Goal: Information Seeking & Learning: Learn about a topic

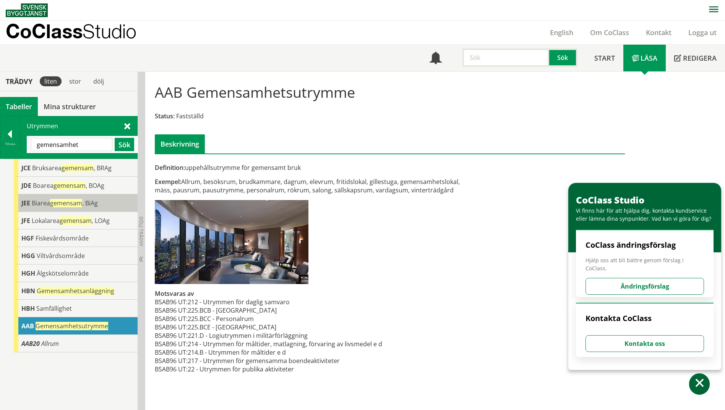
scroll to position [0, 0]
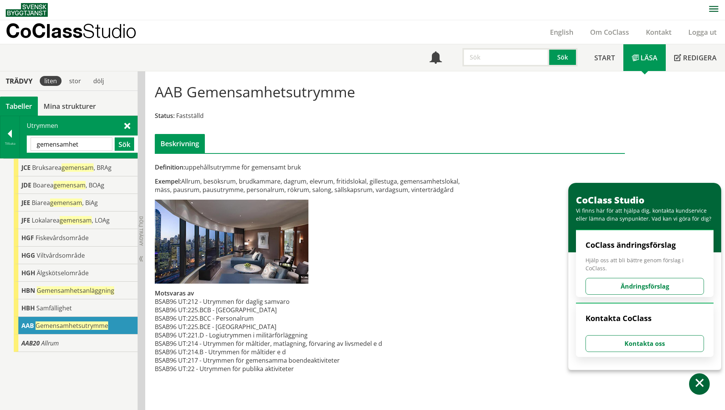
drag, startPoint x: 87, startPoint y: 144, endPoint x: 25, endPoint y: 148, distance: 62.0
click at [25, 148] on div "Utrymmen gemensamhet Sök" at bounding box center [78, 137] width 117 height 42
paste input "Övrigt utrymme"
type input "Övrigt utrymme"
click at [128, 149] on button "Sök" at bounding box center [124, 144] width 19 height 13
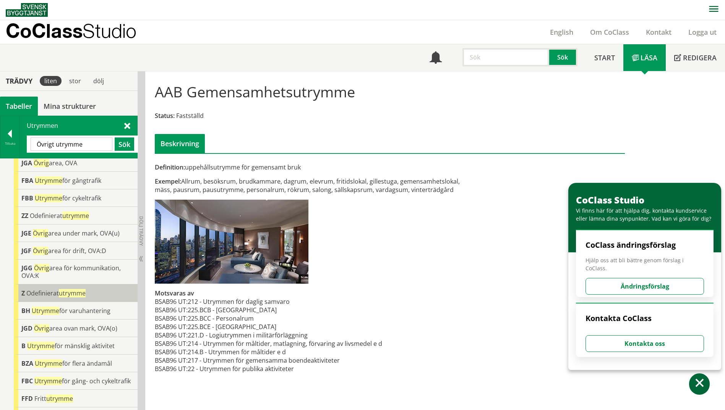
scroll to position [38, 0]
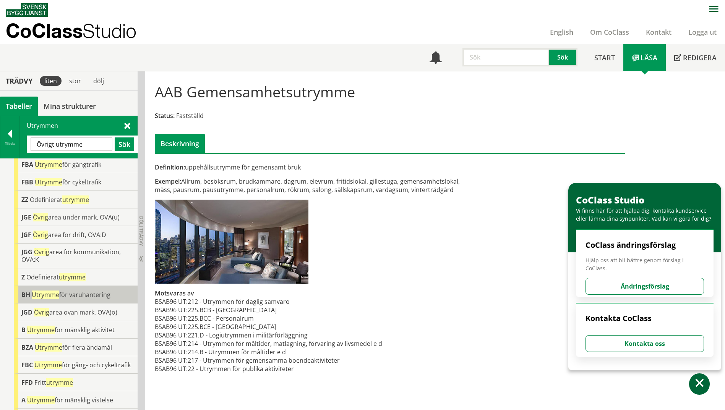
click at [71, 300] on div "BH Utrymme för varuhantering" at bounding box center [76, 295] width 124 height 18
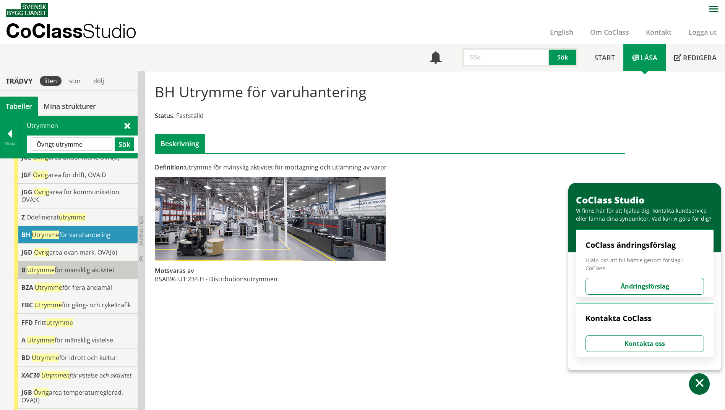
scroll to position [115, 0]
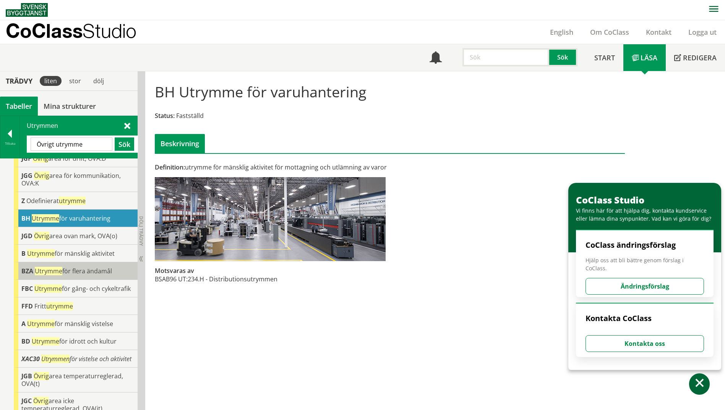
click at [82, 271] on span "Utrymme för flera ändamål" at bounding box center [73, 271] width 77 height 8
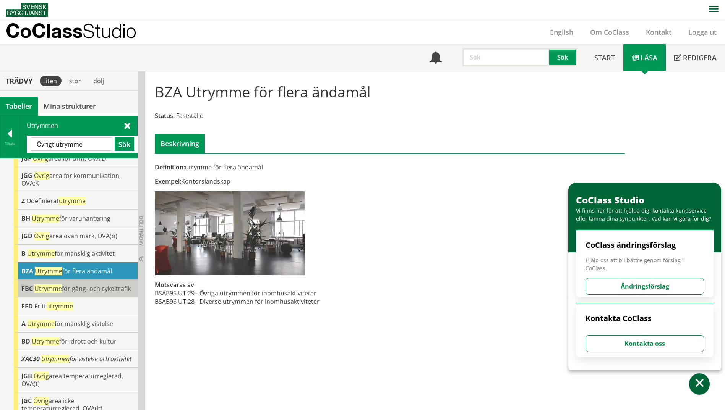
click at [53, 290] on span "Utrymme" at bounding box center [48, 289] width 28 height 8
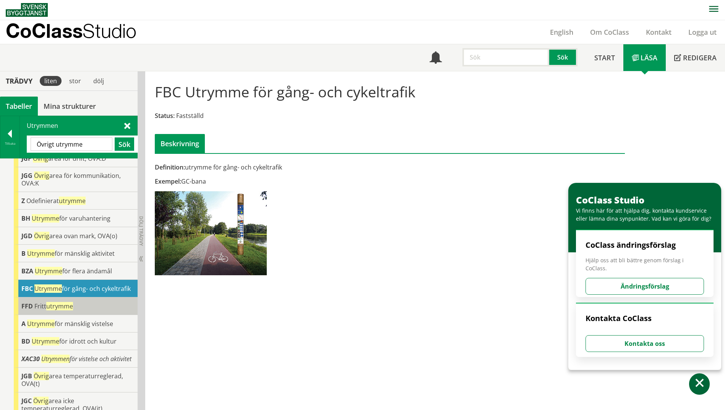
click at [117, 311] on div "FFD Fritt utrymme" at bounding box center [76, 307] width 124 height 18
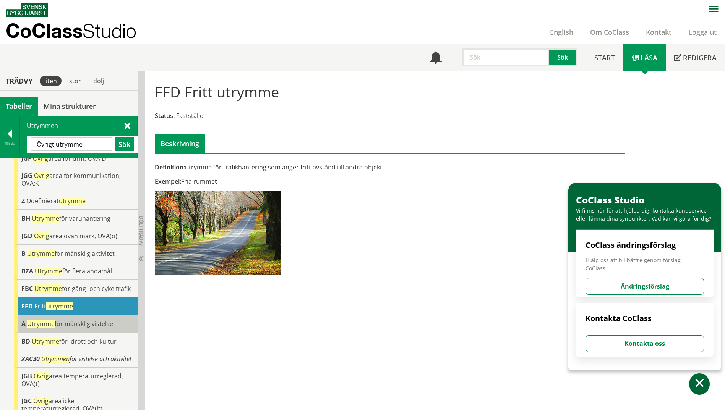
click at [106, 328] on span "Utrymme för mänsklig vistelse" at bounding box center [70, 324] width 86 height 8
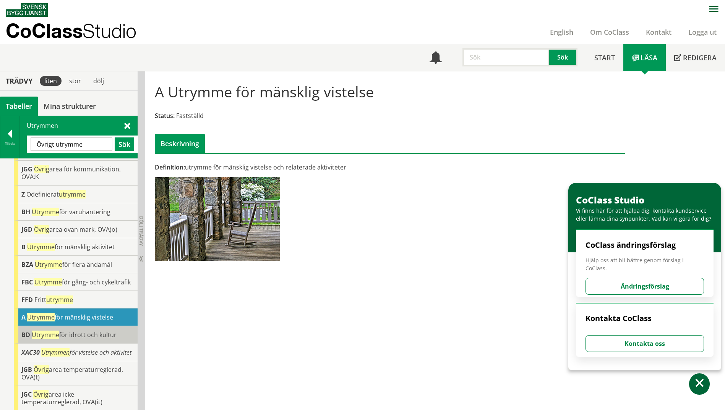
scroll to position [136, 0]
click at [103, 315] on div "A Utrymme för mänsklig vistelse" at bounding box center [76, 318] width 124 height 18
click at [101, 331] on span "Utrymme för idrott och kultur" at bounding box center [74, 335] width 85 height 8
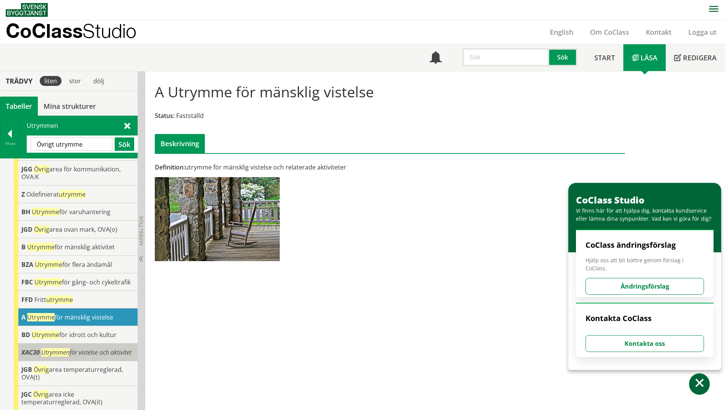
click at [104, 348] on span "Utrymmen för vistelse och aktivitet" at bounding box center [86, 352] width 90 height 8
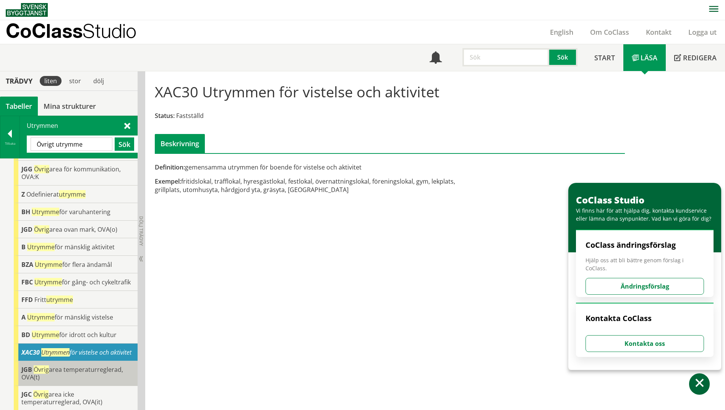
click at [91, 368] on span "Övrig area temperaturreglerad, OVA(t)" at bounding box center [72, 374] width 102 height 16
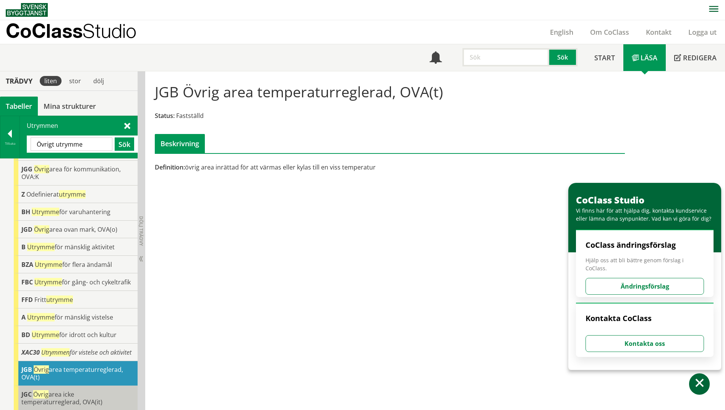
click at [91, 393] on div "JGC Övrig area icke temperaturreglerad, OVA(it)" at bounding box center [76, 398] width 124 height 25
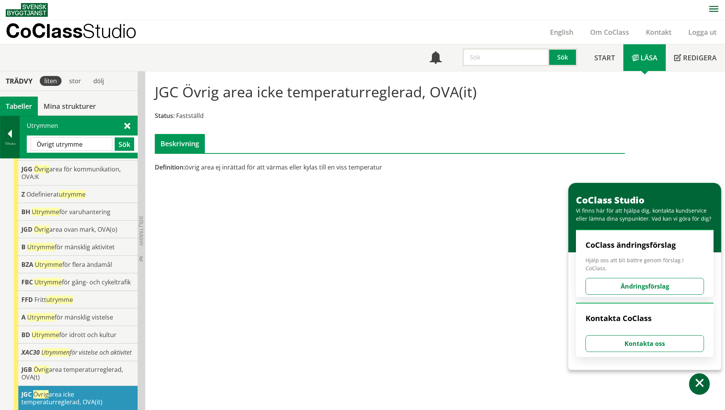
drag, startPoint x: 91, startPoint y: 146, endPoint x: 10, endPoint y: 143, distance: 80.7
click at [10, 143] on div "Tillbaka Utrymmen Övrigt utrymme Sök" at bounding box center [69, 137] width 138 height 43
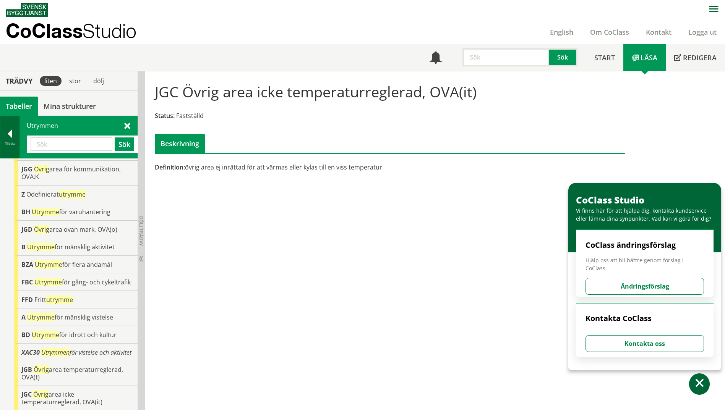
click at [10, 143] on div "Tillbaka" at bounding box center [9, 144] width 19 height 6
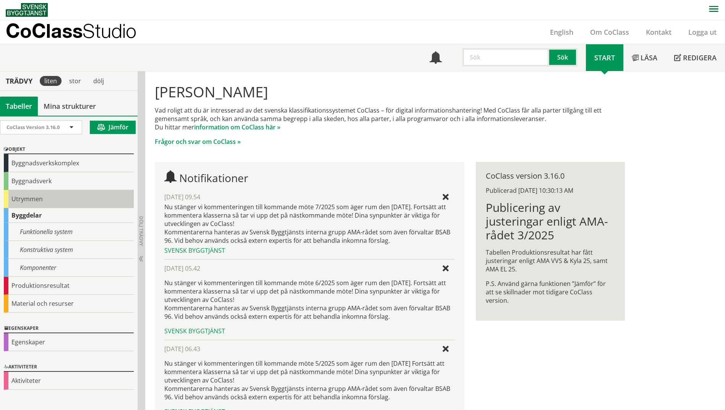
click at [31, 204] on div "Utrymmen" at bounding box center [69, 199] width 130 height 18
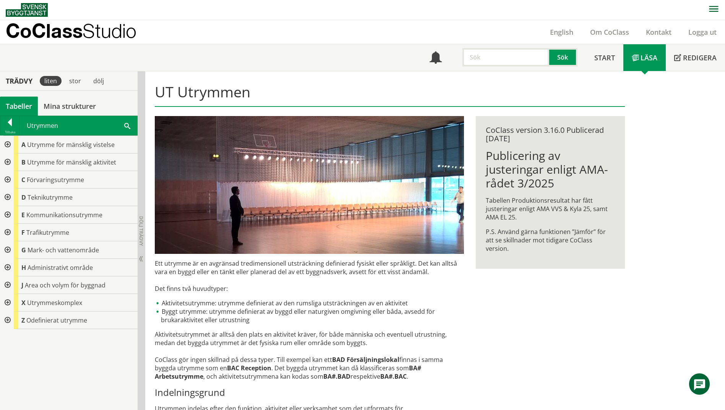
click at [5, 177] on div at bounding box center [7, 180] width 14 height 18
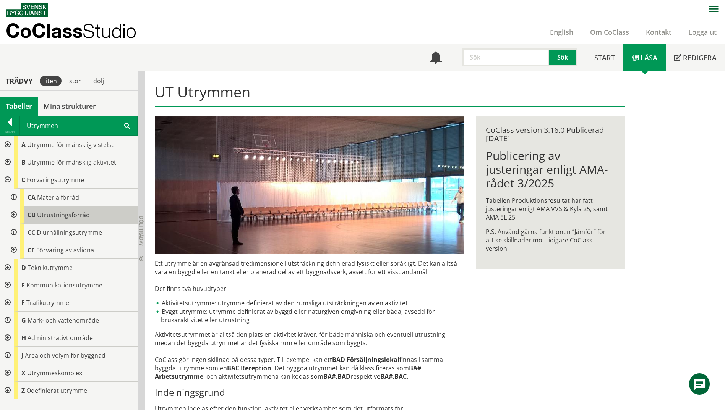
click at [75, 215] on span "Utrustningsförråd" at bounding box center [63, 215] width 53 height 8
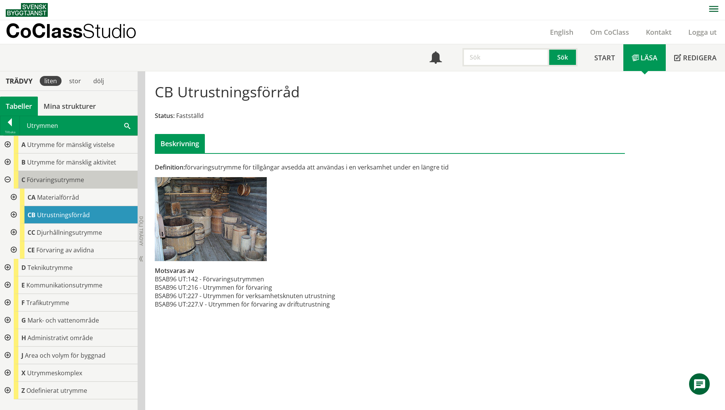
click at [65, 177] on span "Förvaringsutrymme" at bounding box center [55, 180] width 57 height 8
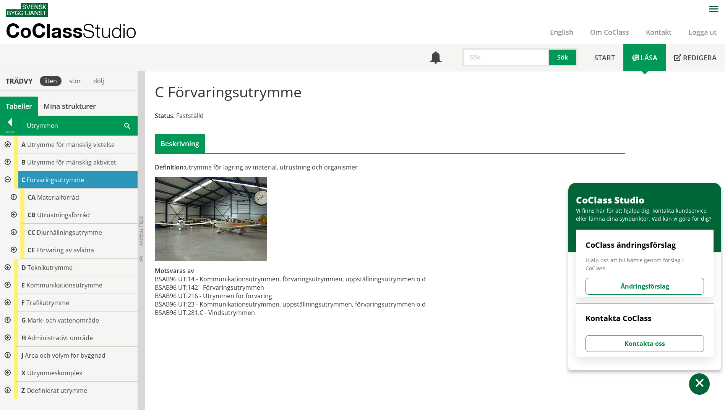
click at [9, 372] on div at bounding box center [7, 374] width 14 height 18
click at [12, 391] on div at bounding box center [13, 391] width 14 height 18
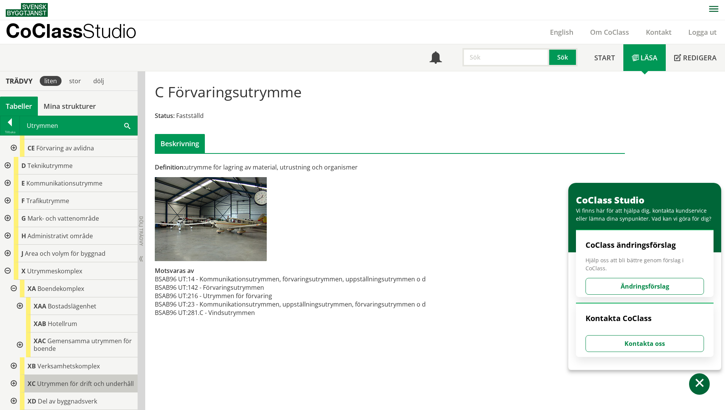
scroll to position [115, 0]
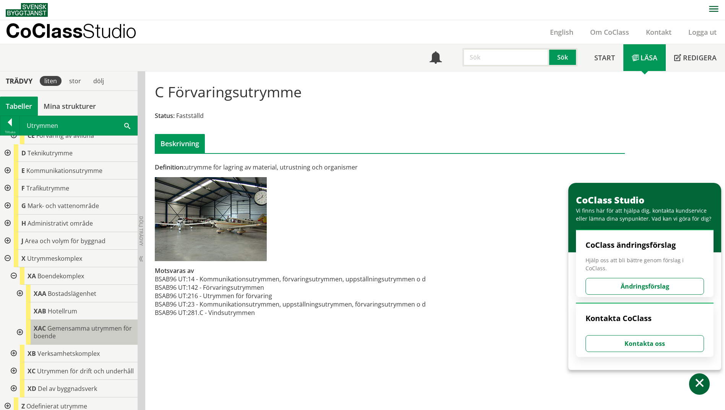
click at [123, 331] on div "XAC Gemensamma utrymmen för boende" at bounding box center [82, 332] width 112 height 25
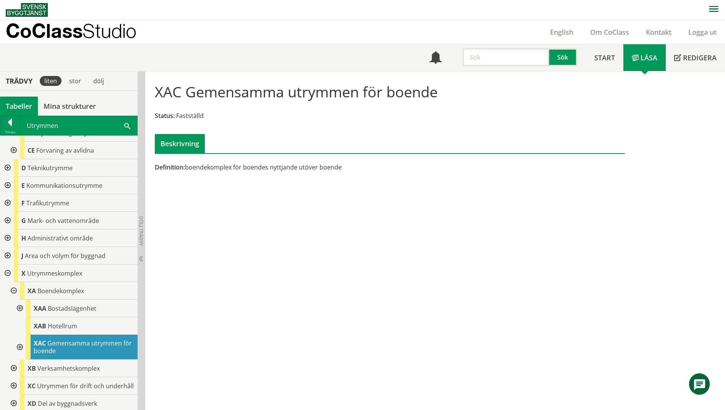
scroll to position [89, 0]
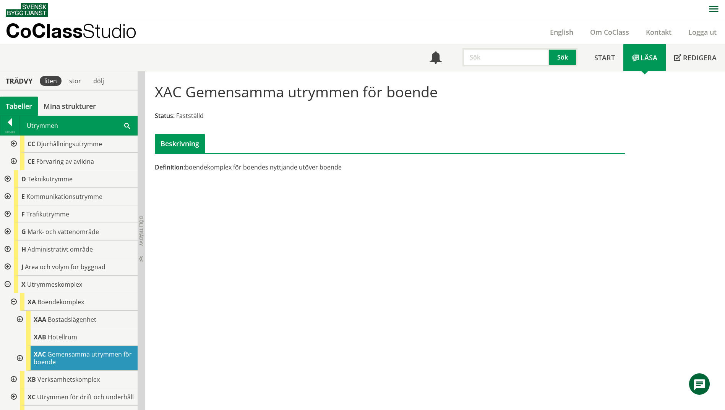
click at [123, 331] on div "XAB Hotellrum" at bounding box center [82, 338] width 112 height 18
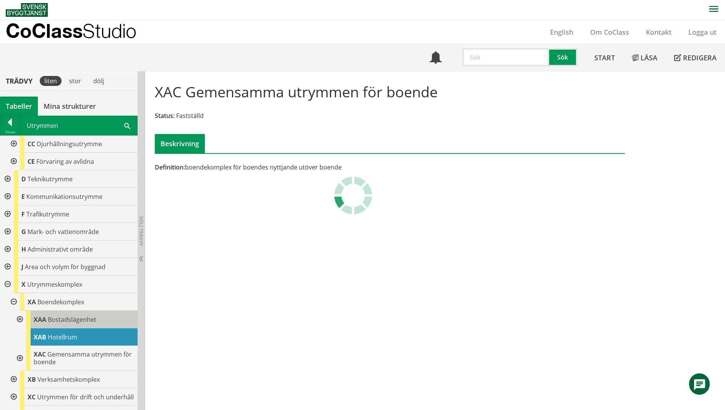
click at [117, 319] on div "XAA Bostadslägenhet" at bounding box center [82, 320] width 112 height 18
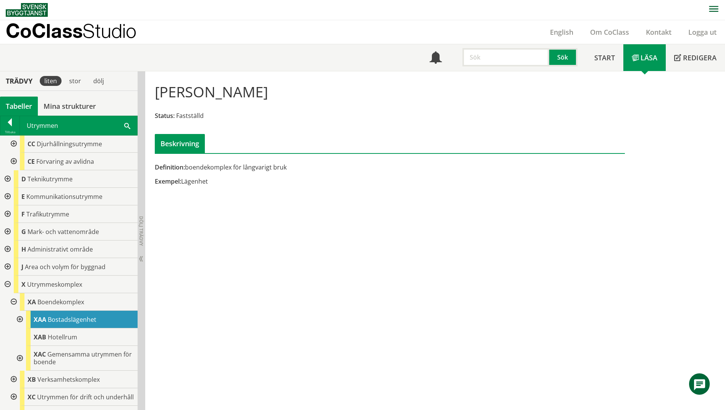
click at [19, 321] on div at bounding box center [19, 320] width 14 height 18
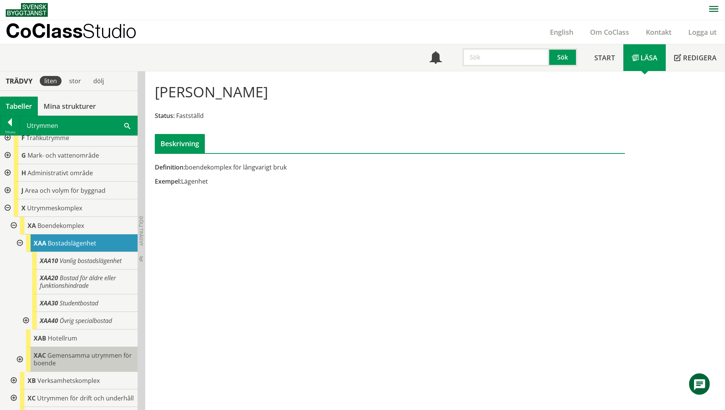
scroll to position [203, 0]
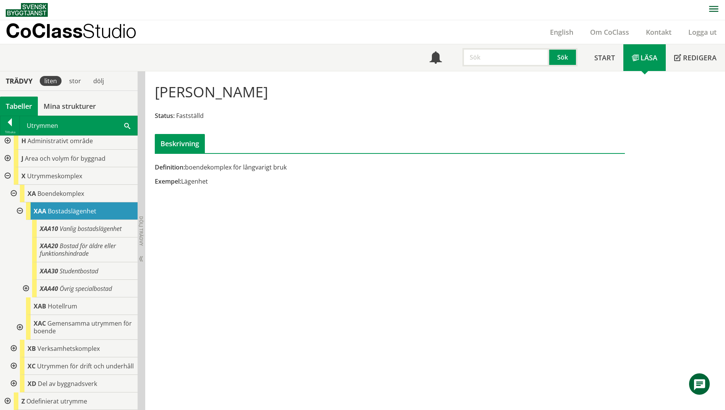
click at [28, 283] on div at bounding box center [25, 289] width 14 height 18
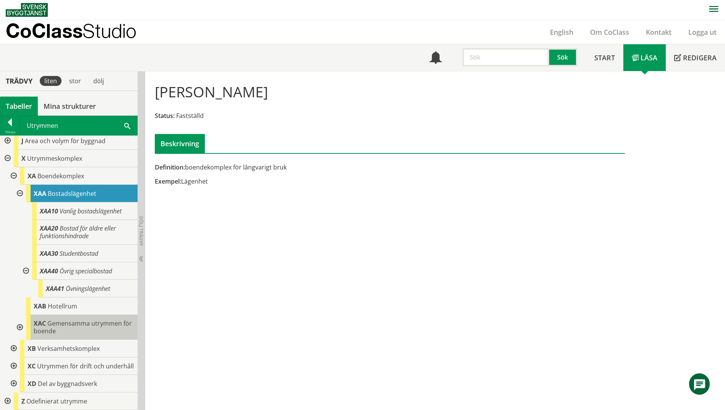
scroll to position [222, 0]
click at [23, 321] on div at bounding box center [19, 327] width 14 height 25
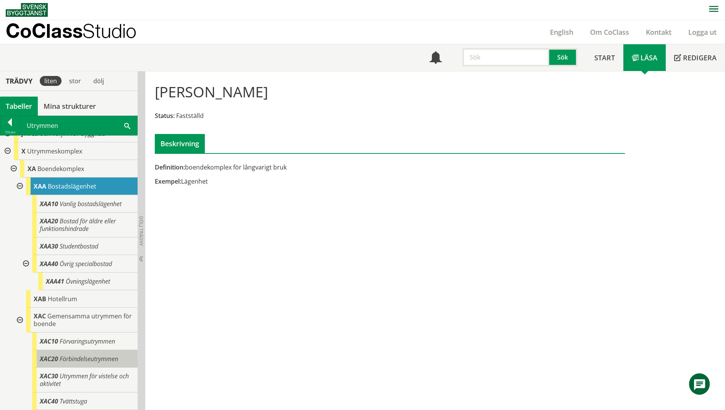
click at [100, 361] on span "Förbindelseutrymmen" at bounding box center [89, 359] width 58 height 8
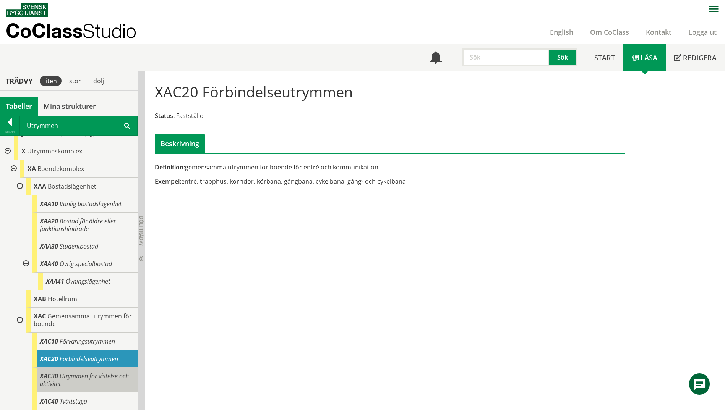
click at [83, 373] on span "Utrymmen för vistelse och aktivitet" at bounding box center [84, 380] width 89 height 16
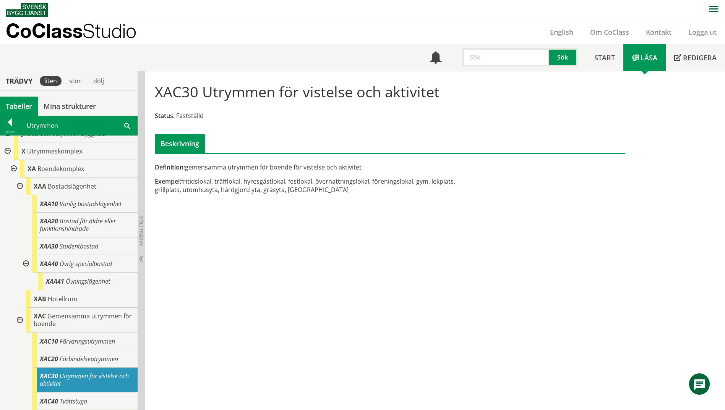
scroll to position [260, 0]
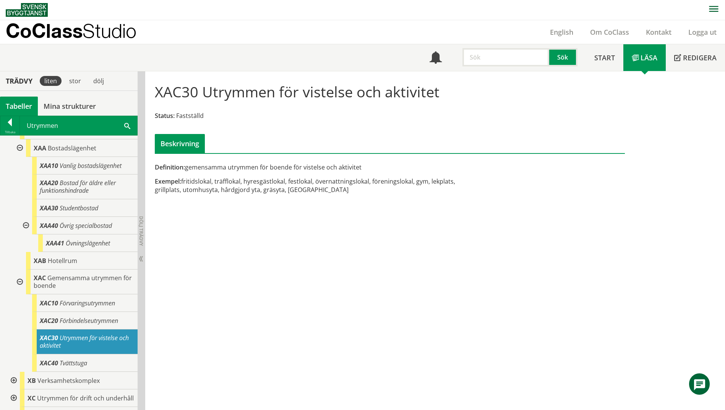
click at [86, 339] on span "Utrymmen för vistelse och aktivitet" at bounding box center [84, 342] width 89 height 16
click at [65, 276] on span "Gemensamma utrymmen för boende" at bounding box center [83, 282] width 98 height 16
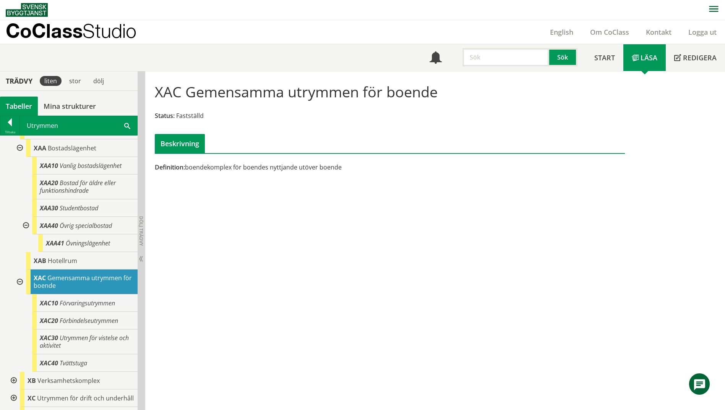
click at [130, 126] on span at bounding box center [127, 126] width 6 height 8
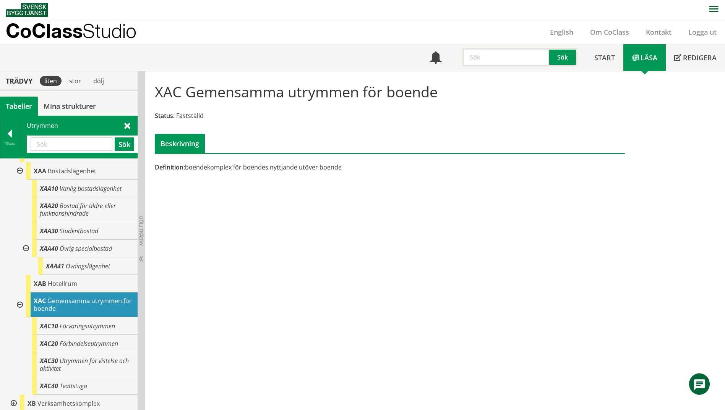
paste input "DIGITALSTUDIO"
click at [120, 148] on button "Sök" at bounding box center [124, 144] width 19 height 13
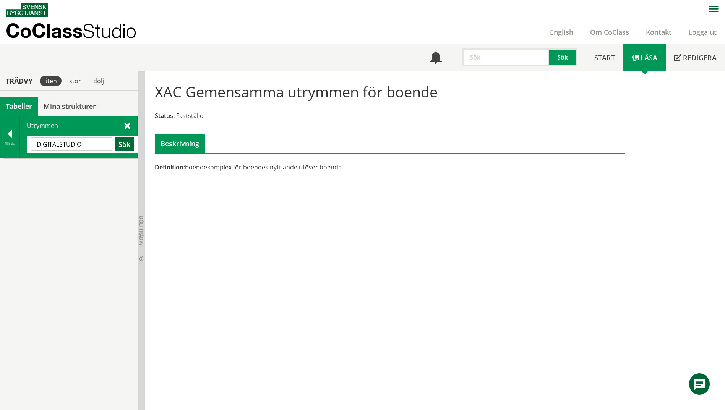
click at [121, 143] on button "Sök" at bounding box center [124, 144] width 19 height 13
drag, startPoint x: 95, startPoint y: 145, endPoint x: 60, endPoint y: 144, distance: 34.4
click at [60, 144] on input "DIGITALSTUDIO" at bounding box center [72, 144] width 82 height 13
click at [122, 143] on button "Sök" at bounding box center [124, 144] width 19 height 13
drag, startPoint x: 64, startPoint y: 147, endPoint x: 24, endPoint y: 145, distance: 40.2
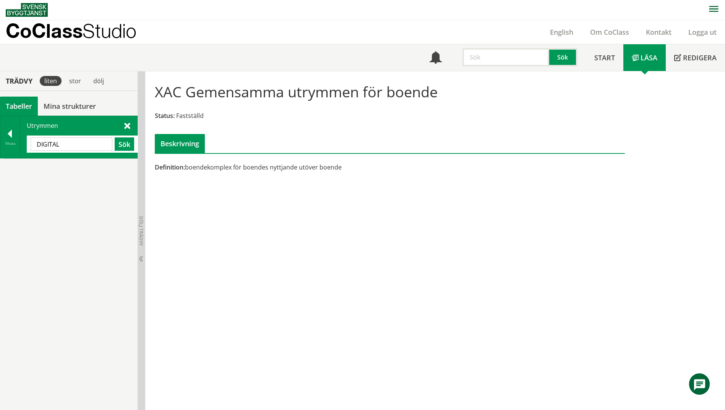
click at [24, 145] on div "Utrymmen DIGITAL Sök" at bounding box center [78, 137] width 117 height 42
paste input "STUDIO"
drag, startPoint x: 59, startPoint y: 145, endPoint x: 32, endPoint y: 147, distance: 27.6
click at [32, 147] on input "DIGITALSTUDIO" at bounding box center [72, 144] width 82 height 13
type input "STUDIO"
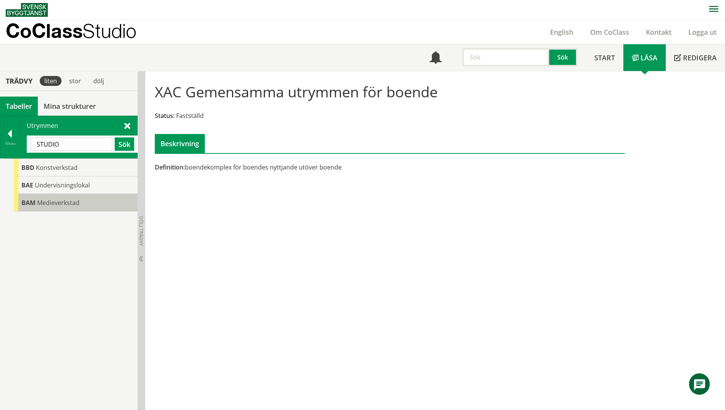
click at [42, 203] on span "Medieverkstad" at bounding box center [58, 203] width 42 height 8
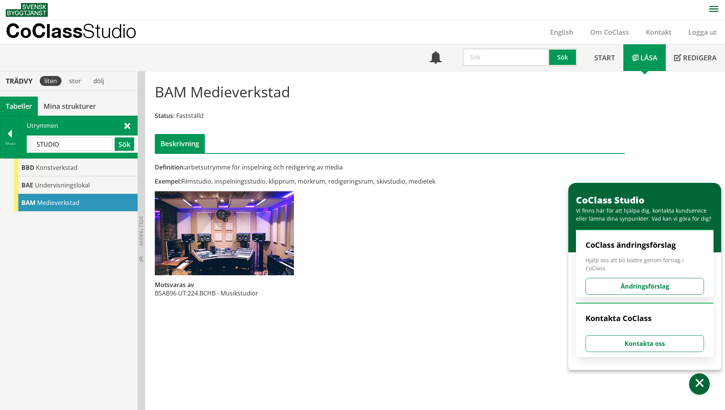
click at [8, 134] on div at bounding box center [9, 135] width 19 height 11
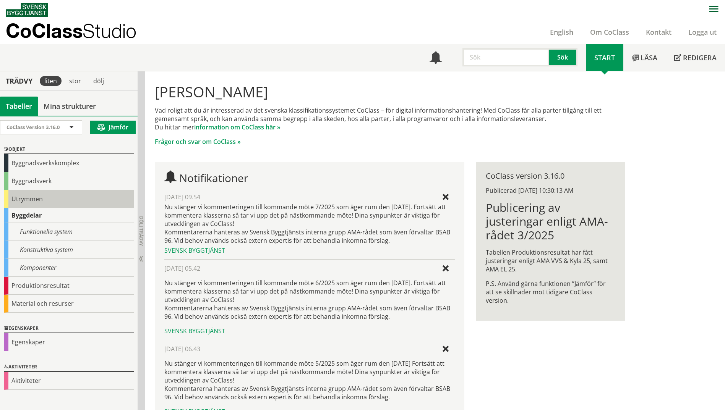
click at [23, 196] on div "Utrymmen" at bounding box center [69, 199] width 130 height 18
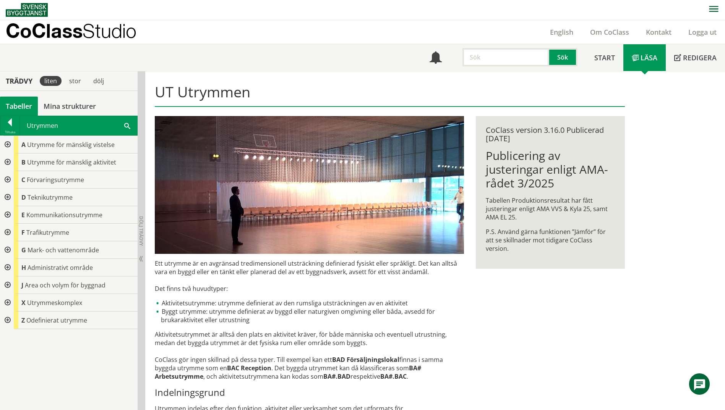
click at [8, 162] on div at bounding box center [7, 163] width 14 height 18
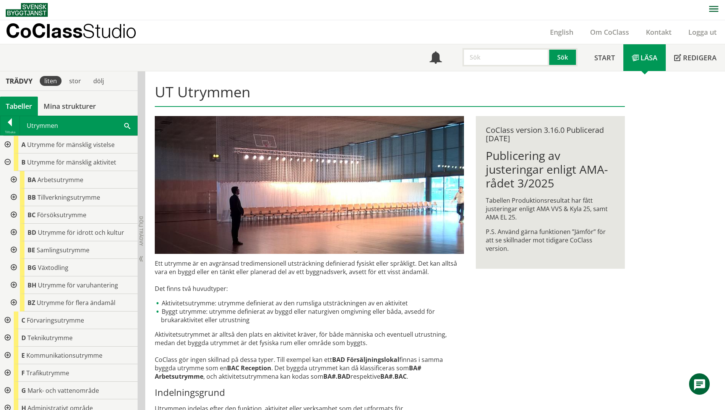
click at [14, 180] on div at bounding box center [13, 180] width 14 height 18
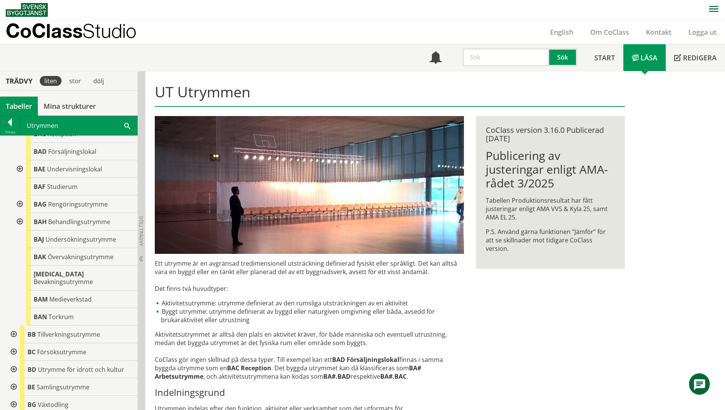
scroll to position [115, 0]
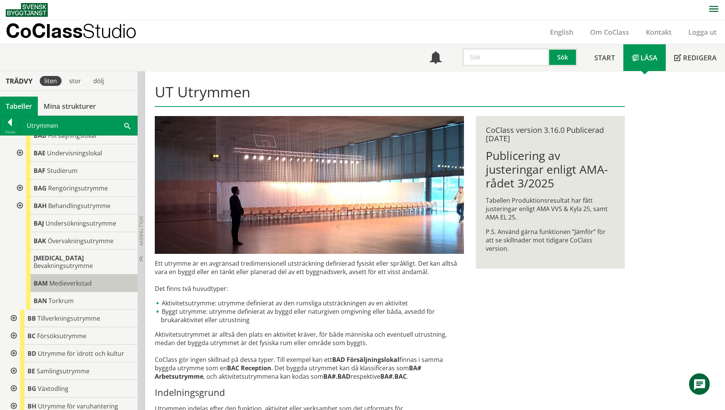
click at [57, 279] on span "Medieverkstad" at bounding box center [70, 283] width 42 height 8
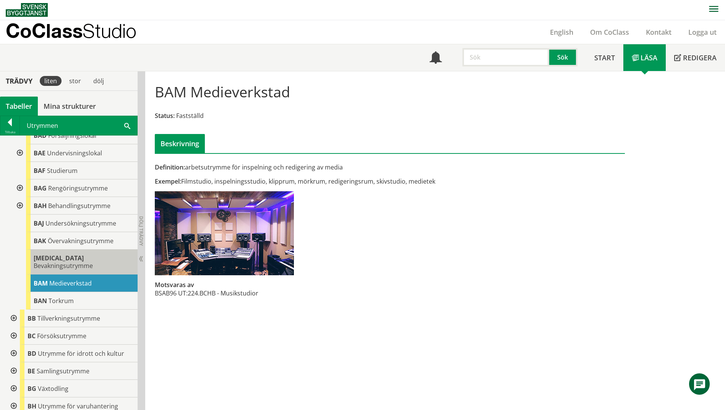
click at [69, 262] on span "Bevakningsutrymme" at bounding box center [63, 266] width 59 height 8
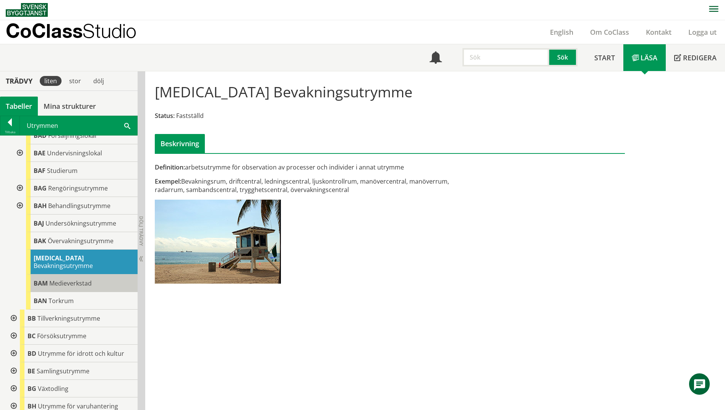
click at [65, 279] on span "Medieverkstad" at bounding box center [70, 283] width 42 height 8
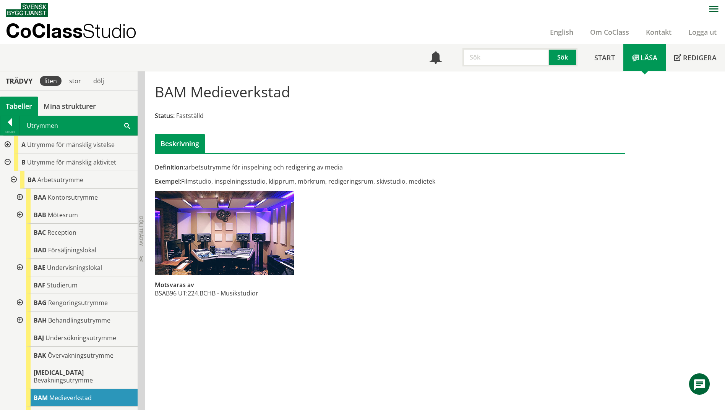
click at [18, 215] on div at bounding box center [19, 215] width 14 height 18
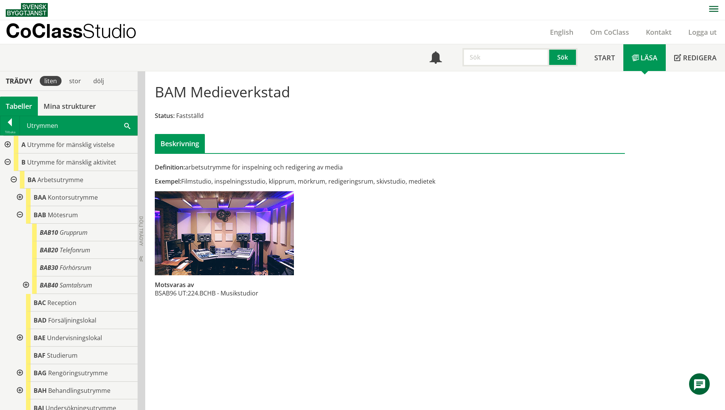
click at [18, 215] on div at bounding box center [19, 215] width 14 height 18
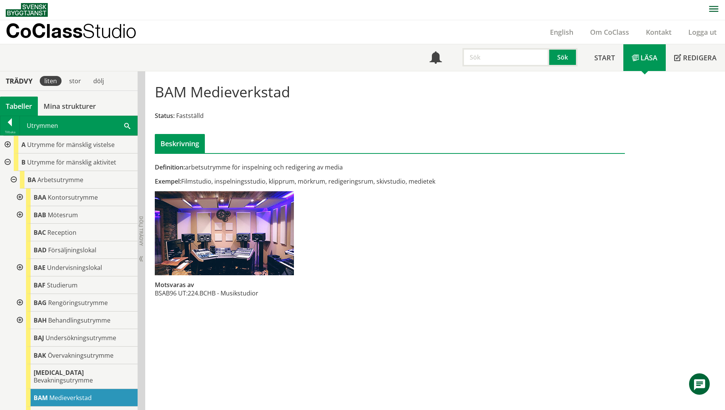
click at [22, 195] on div at bounding box center [19, 198] width 14 height 18
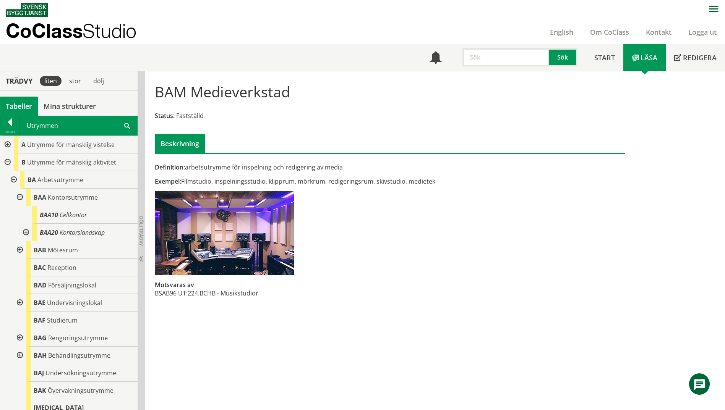
click at [26, 232] on div at bounding box center [25, 233] width 14 height 18
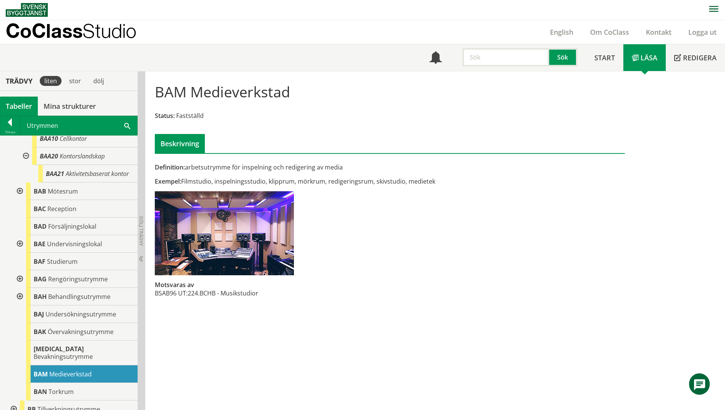
click at [18, 251] on div at bounding box center [19, 244] width 14 height 18
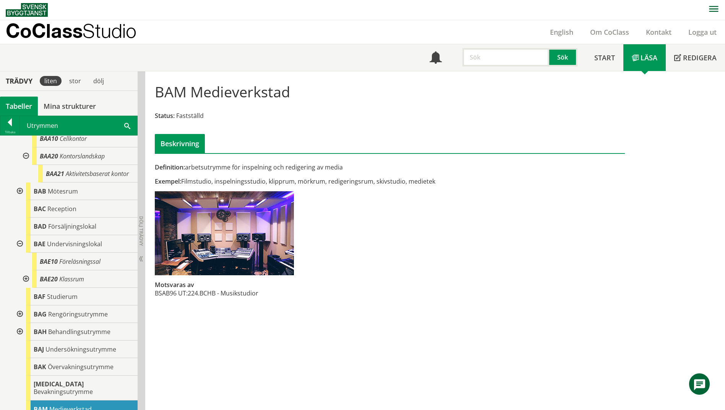
click at [26, 288] on div at bounding box center [25, 280] width 14 height 18
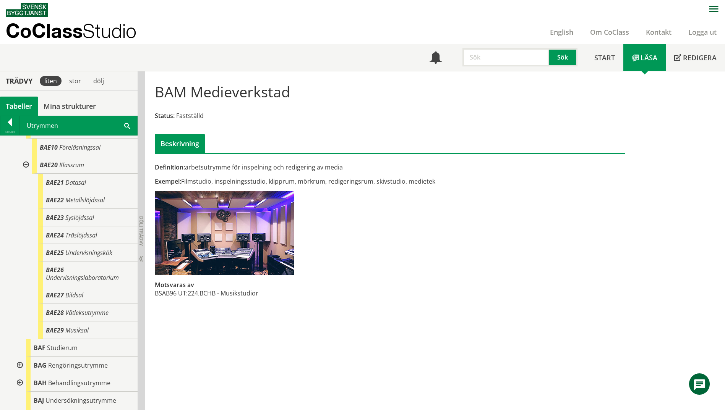
scroll to position [191, 0]
click at [85, 334] on span "Musiksal" at bounding box center [76, 330] width 23 height 8
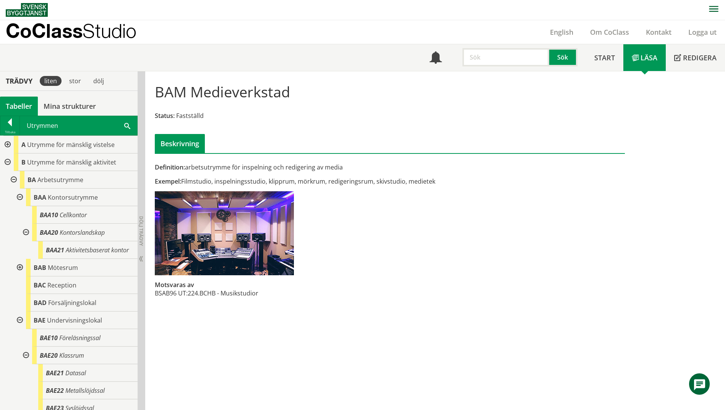
click at [12, 179] on div at bounding box center [13, 180] width 14 height 18
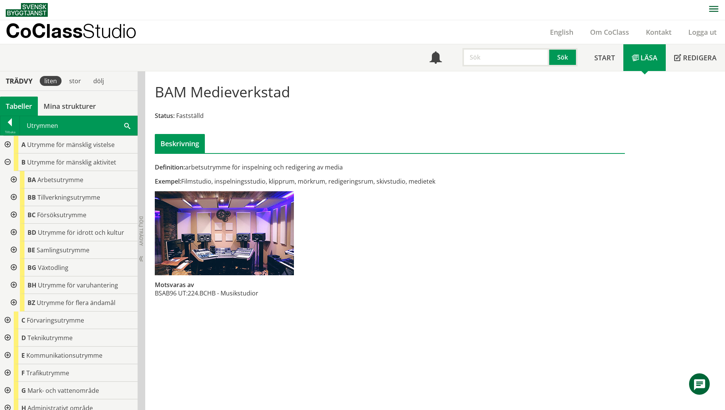
click at [12, 178] on div at bounding box center [13, 180] width 14 height 18
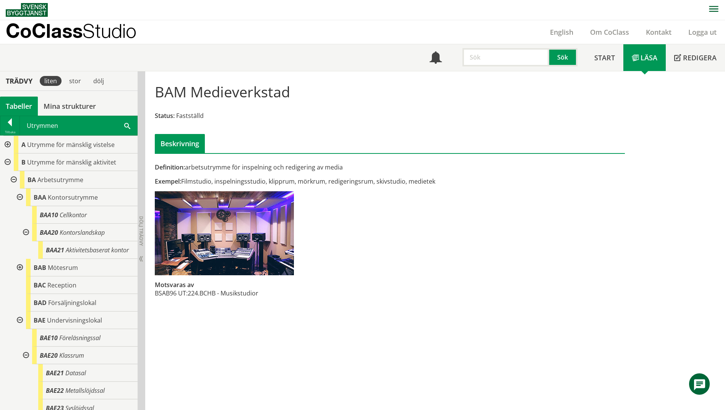
click at [21, 198] on div at bounding box center [19, 198] width 14 height 18
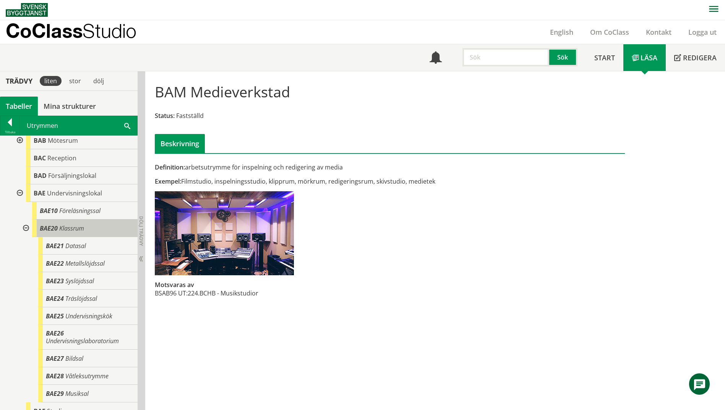
scroll to position [76, 0]
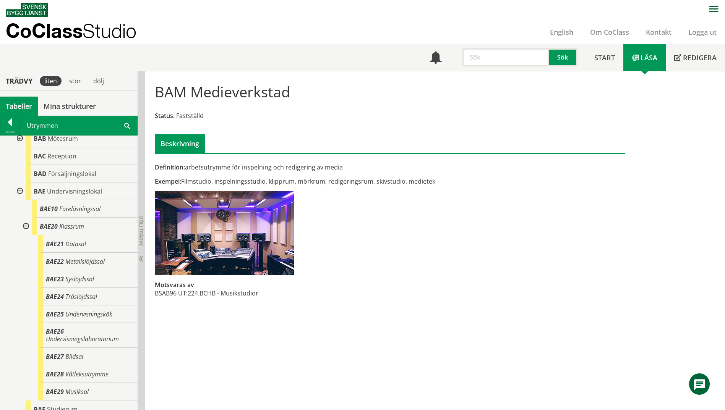
click at [24, 227] on div at bounding box center [25, 227] width 14 height 18
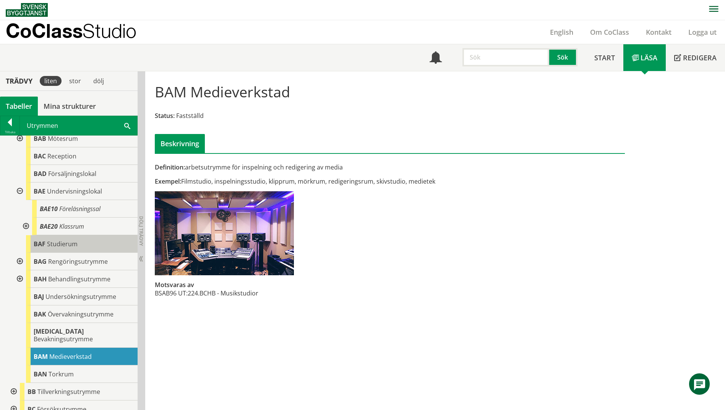
click at [47, 246] on span "Studierum" at bounding box center [62, 244] width 31 height 8
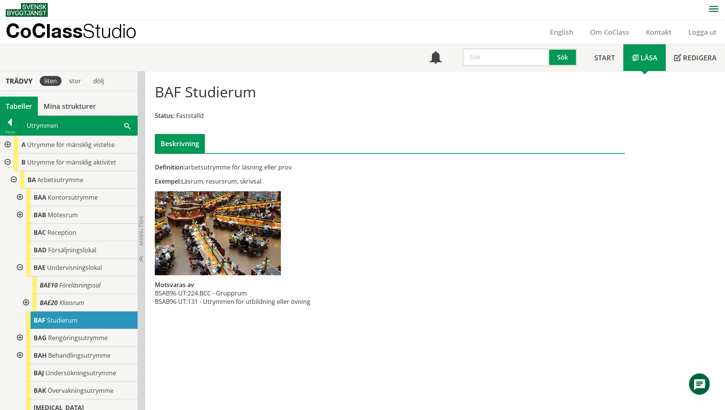
click at [129, 126] on span at bounding box center [127, 126] width 6 height 8
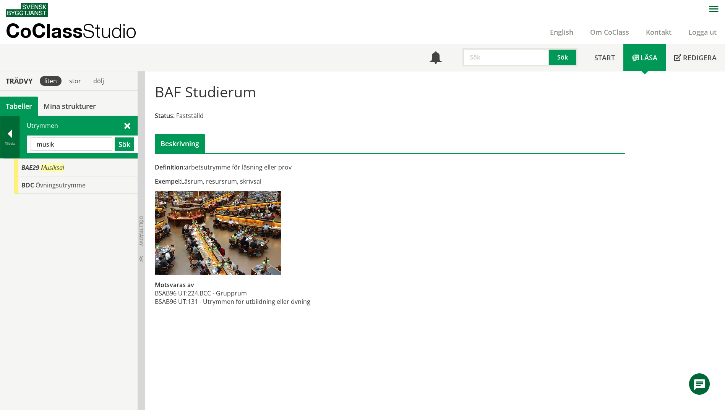
drag, startPoint x: 70, startPoint y: 145, endPoint x: 8, endPoint y: 146, distance: 61.9
click at [8, 146] on div "Tillbaka Utrymmen musik Sök" at bounding box center [69, 137] width 138 height 43
type input "studio"
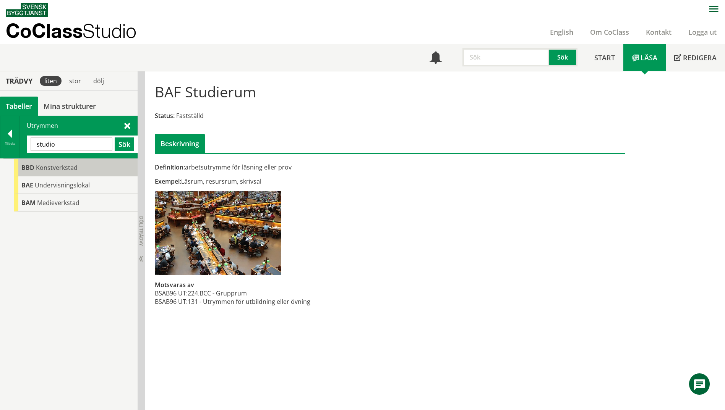
click at [100, 172] on div "BBD Konstverkstad" at bounding box center [76, 168] width 124 height 18
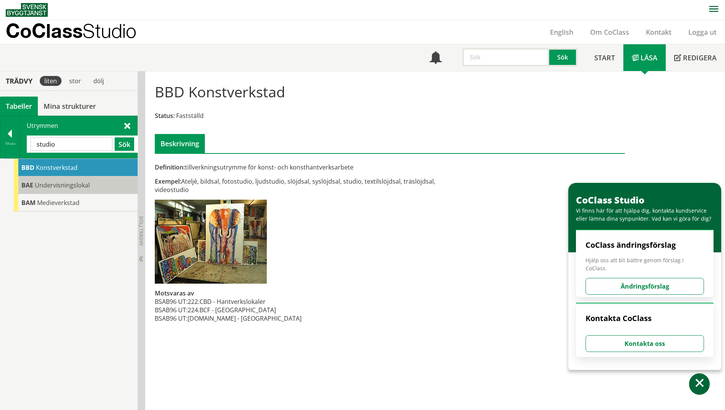
click at [75, 186] on span "Undervisningslokal" at bounding box center [62, 185] width 55 height 8
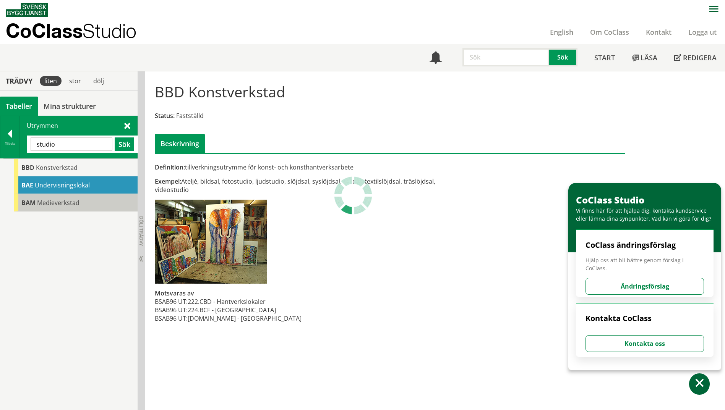
click at [75, 204] on span "Medieverkstad" at bounding box center [58, 203] width 42 height 8
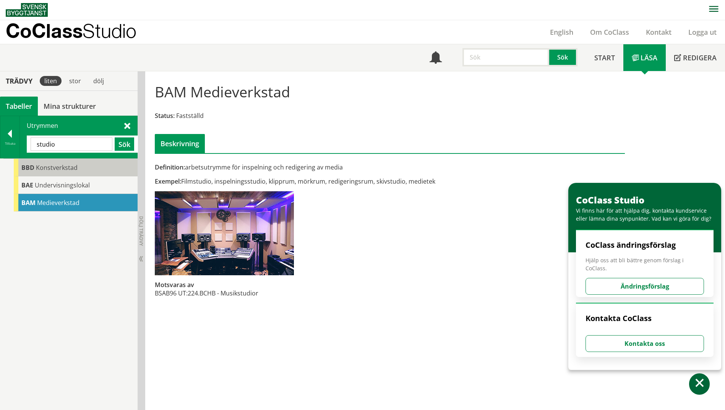
click at [65, 170] on span "Konstverkstad" at bounding box center [57, 168] width 42 height 8
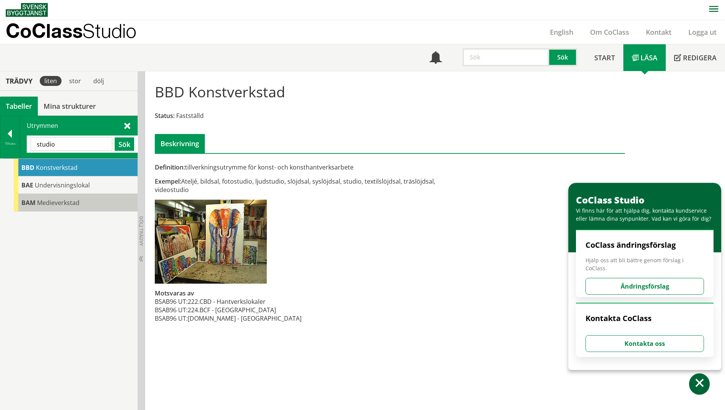
click at [65, 207] on span "Medieverkstad" at bounding box center [58, 203] width 42 height 8
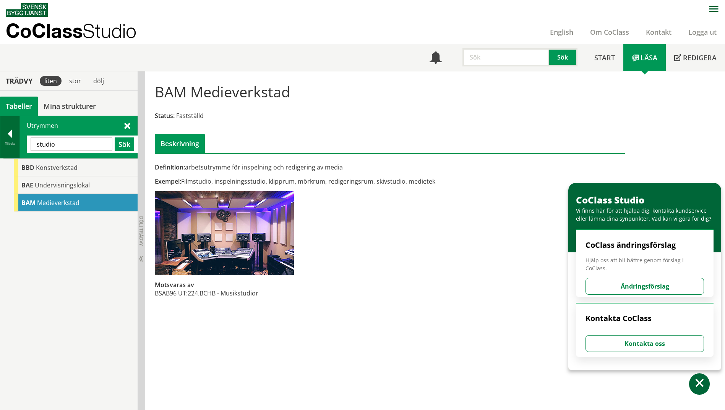
click at [13, 140] on div at bounding box center [9, 135] width 19 height 11
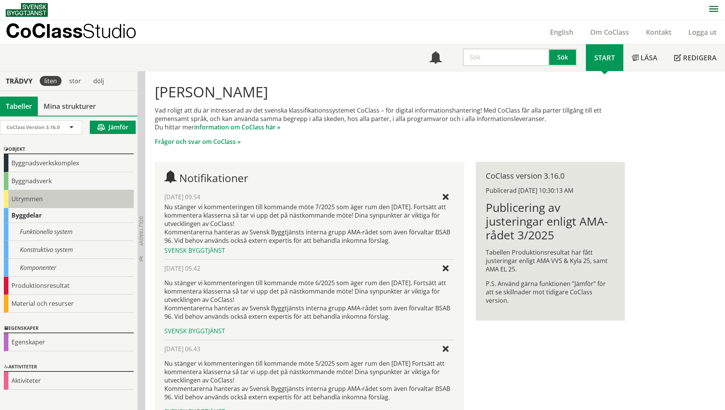
click at [21, 201] on div "Utrymmen" at bounding box center [69, 199] width 130 height 18
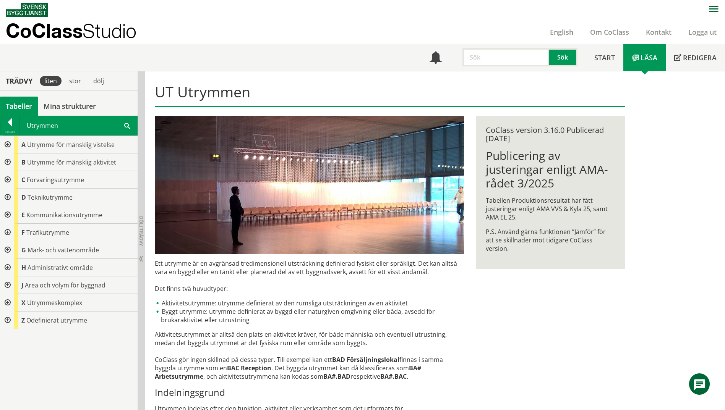
click at [5, 162] on div at bounding box center [7, 163] width 14 height 18
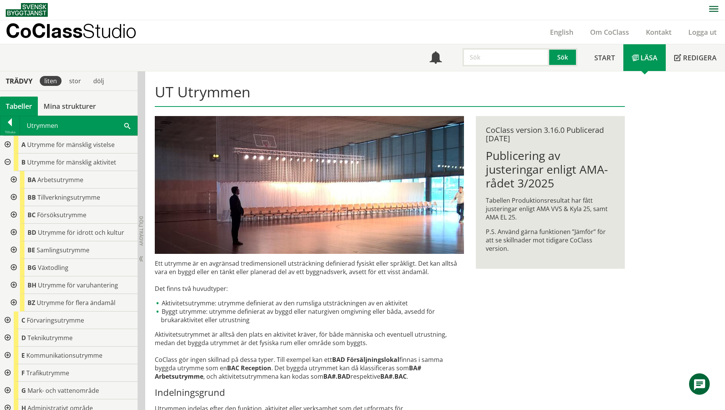
click at [13, 179] on div at bounding box center [13, 180] width 14 height 18
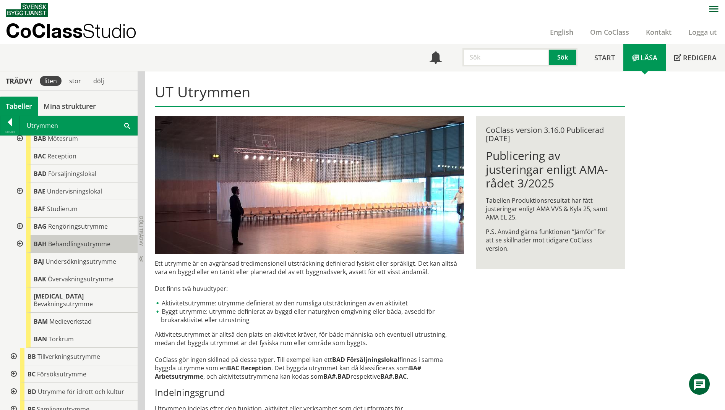
scroll to position [38, 0]
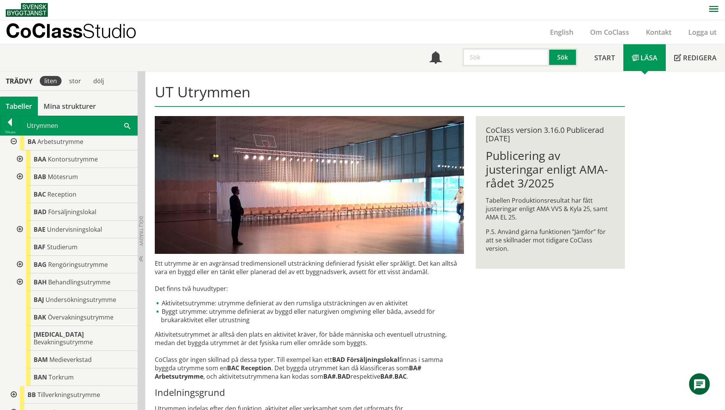
click at [18, 228] on div at bounding box center [19, 230] width 14 height 18
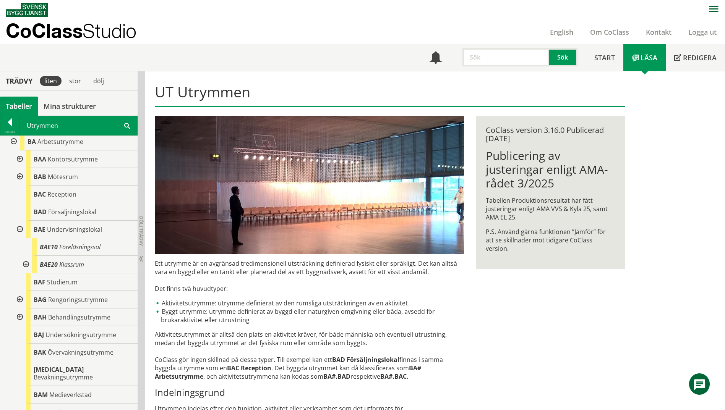
click at [24, 265] on div at bounding box center [25, 265] width 14 height 18
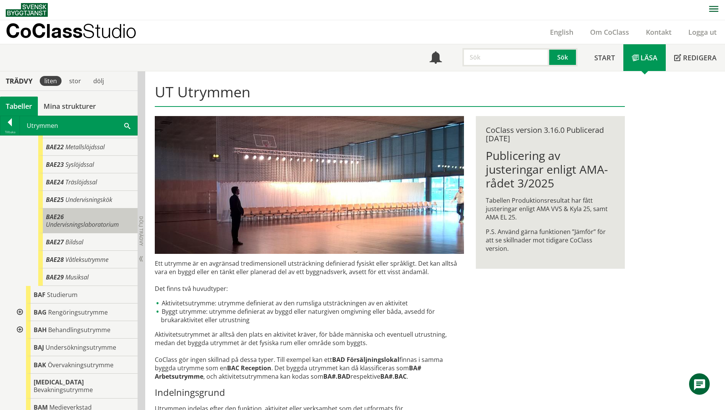
scroll to position [153, 0]
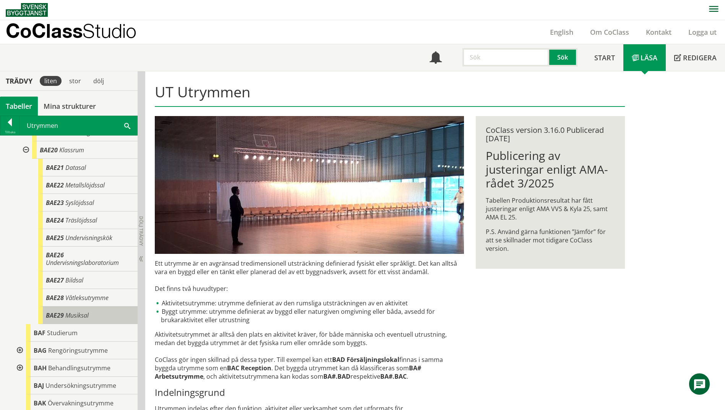
click at [103, 317] on div "BAE29 Musiksal" at bounding box center [87, 316] width 99 height 18
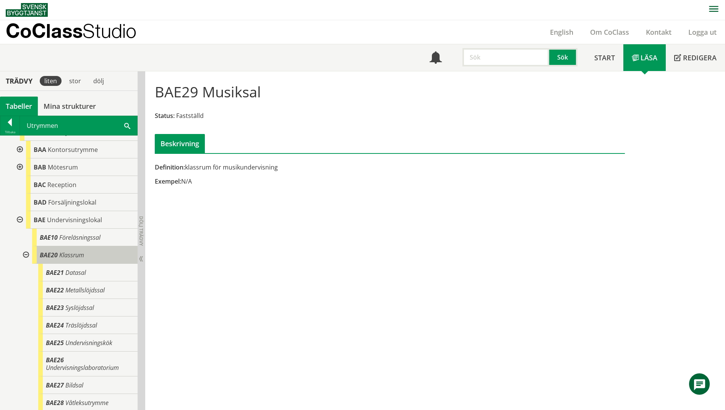
scroll to position [38, 0]
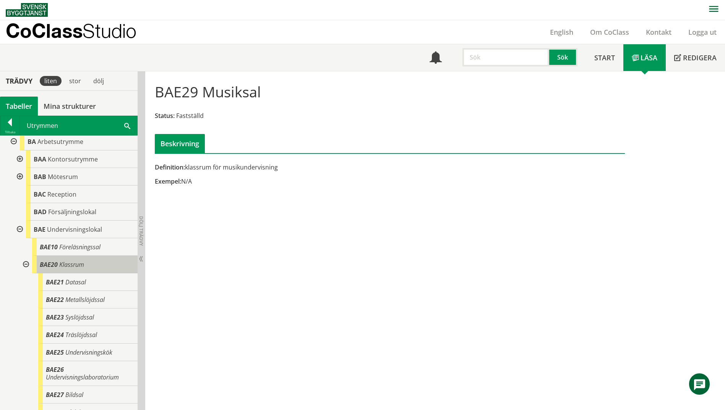
click at [70, 271] on div "BAE20 Klassrum" at bounding box center [84, 265] width 105 height 18
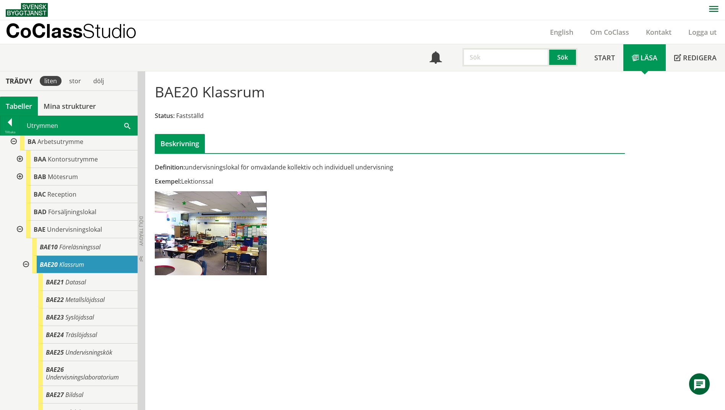
click at [126, 125] on span at bounding box center [127, 126] width 6 height 8
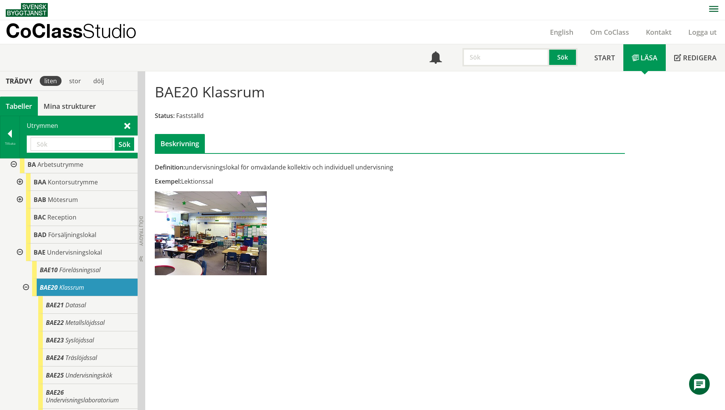
click at [69, 145] on input "text" at bounding box center [72, 144] width 82 height 13
paste input "inlärningsstudio"
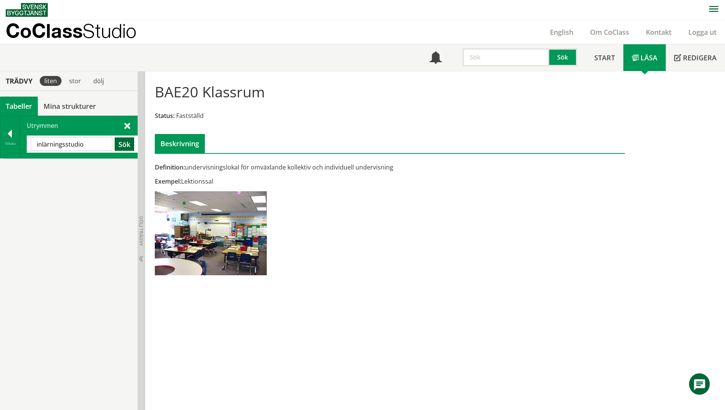
click at [129, 147] on button "Sök" at bounding box center [124, 144] width 19 height 13
click at [86, 146] on input "inlärningsstudio" at bounding box center [72, 144] width 82 height 13
click at [120, 146] on button "Sök" at bounding box center [124, 144] width 19 height 13
click at [127, 144] on button "Sök" at bounding box center [124, 144] width 19 height 13
click at [126, 147] on button "Sök" at bounding box center [124, 144] width 19 height 13
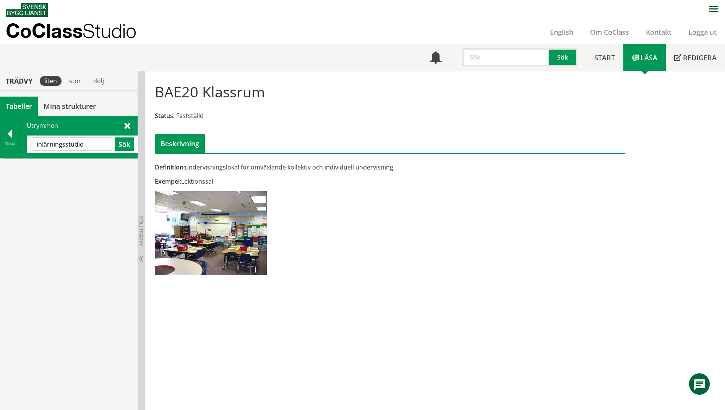
click at [89, 147] on input "inlärningsstudio" at bounding box center [72, 144] width 82 height 13
type input "i"
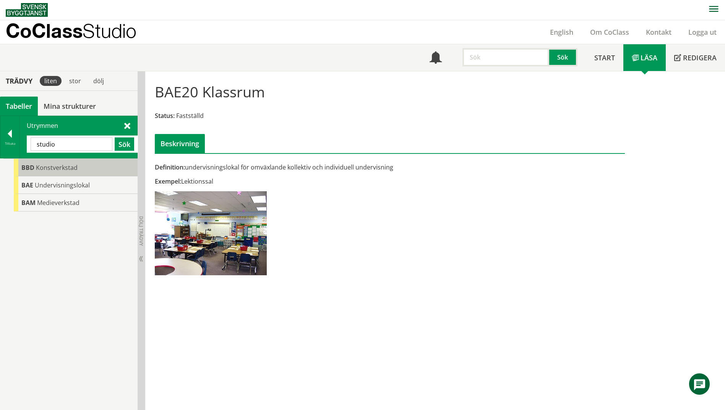
click at [66, 166] on span "Konstverkstad" at bounding box center [57, 168] width 42 height 8
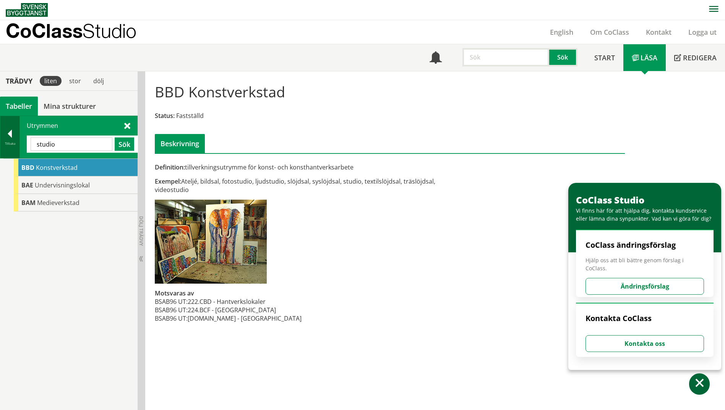
drag, startPoint x: 67, startPoint y: 150, endPoint x: 19, endPoint y: 147, distance: 47.9
click at [19, 147] on div "Tillbaka Utrymmen studio Sök" at bounding box center [69, 137] width 138 height 43
click at [62, 187] on span "Undervisningslokal" at bounding box center [62, 185] width 55 height 8
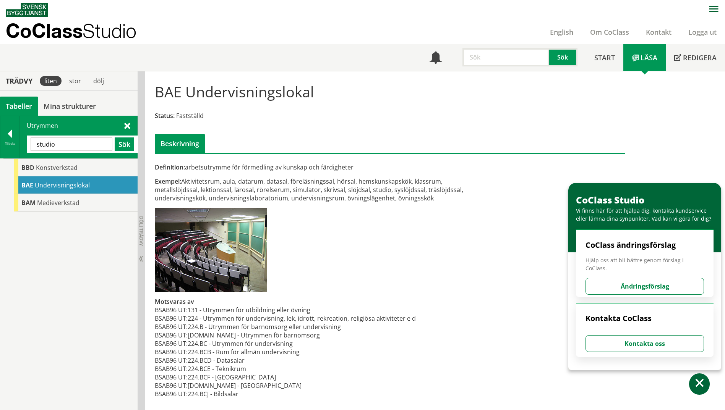
scroll to position [1, 0]
paste input "DISTRIBUTION"
type input "DISTRIBUTION"
click at [123, 146] on button "Sök" at bounding box center [124, 143] width 19 height 13
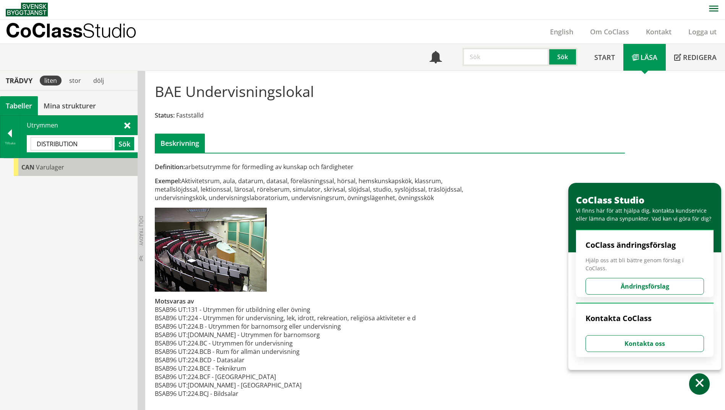
click at [53, 170] on span "Varulager" at bounding box center [50, 167] width 28 height 8
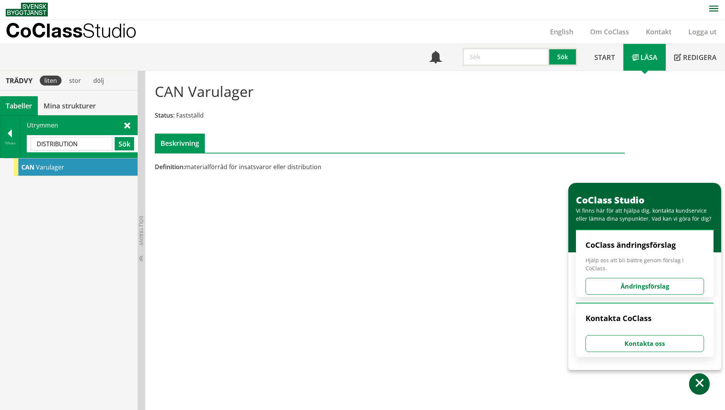
drag, startPoint x: 86, startPoint y: 146, endPoint x: 31, endPoint y: 146, distance: 54.3
click at [31, 146] on input "DISTRIBUTION" at bounding box center [72, 143] width 82 height 13
click at [125, 146] on button "Sök" at bounding box center [124, 143] width 19 height 13
click at [25, 171] on span "CAN" at bounding box center [27, 167] width 13 height 8
click at [4, 126] on div "Tillbaka" at bounding box center [9, 137] width 19 height 42
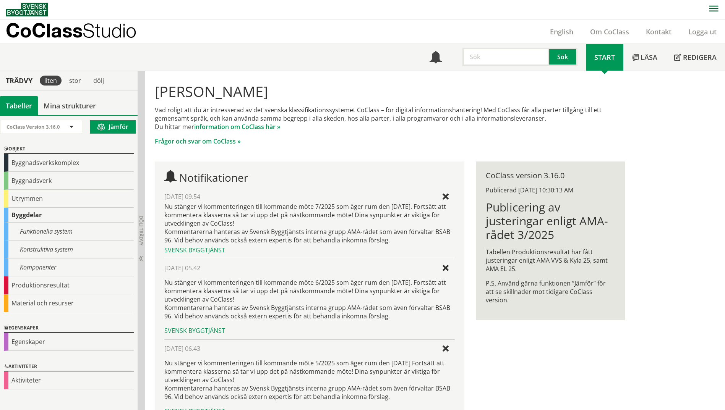
click at [123, 125] on button "Jämför" at bounding box center [113, 126] width 46 height 13
click at [93, 107] on link "Mina strukturer" at bounding box center [70, 105] width 64 height 19
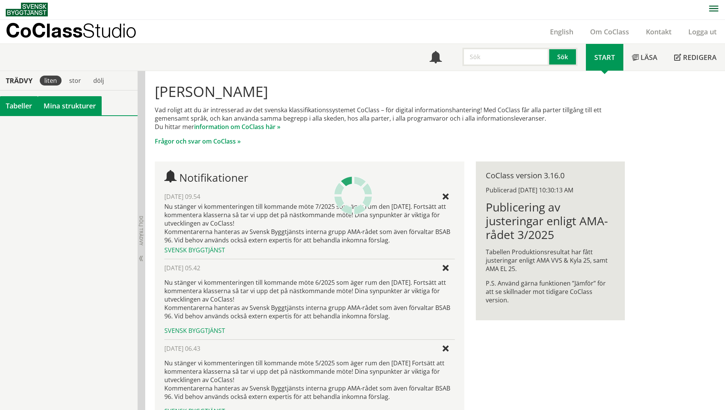
click at [18, 106] on div "Tabeller" at bounding box center [19, 105] width 38 height 19
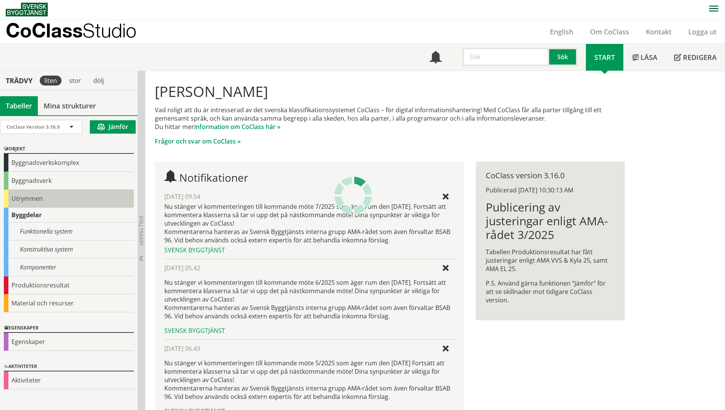
click at [23, 207] on div "Utrymmen" at bounding box center [69, 199] width 130 height 18
click at [23, 201] on div "Utrymmen" at bounding box center [69, 199] width 130 height 18
click at [23, 200] on div "Utrymmen" at bounding box center [69, 199] width 130 height 18
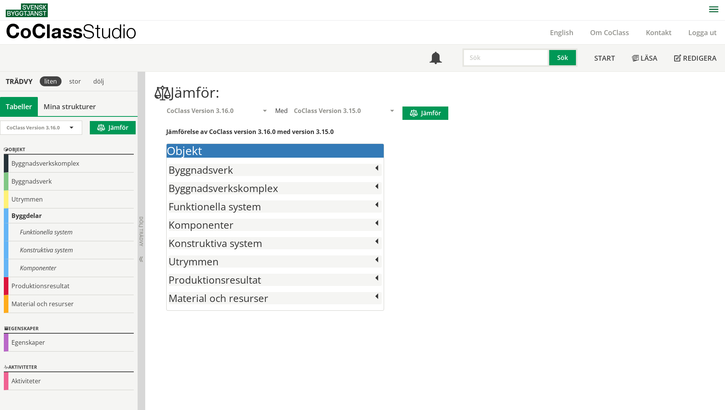
click at [23, 200] on div "Utrymmen" at bounding box center [69, 200] width 130 height 18
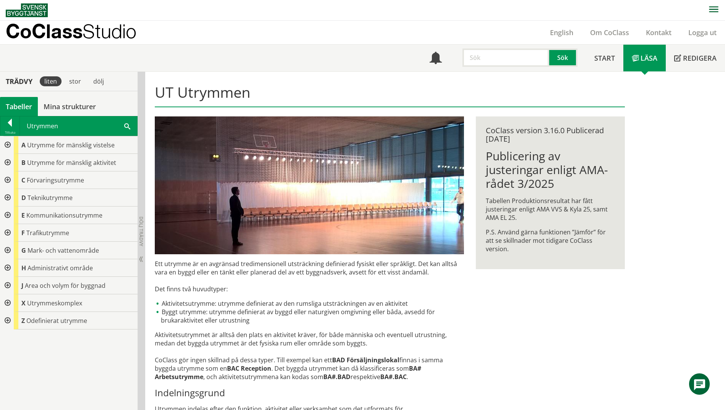
click at [10, 161] on div at bounding box center [7, 163] width 14 height 18
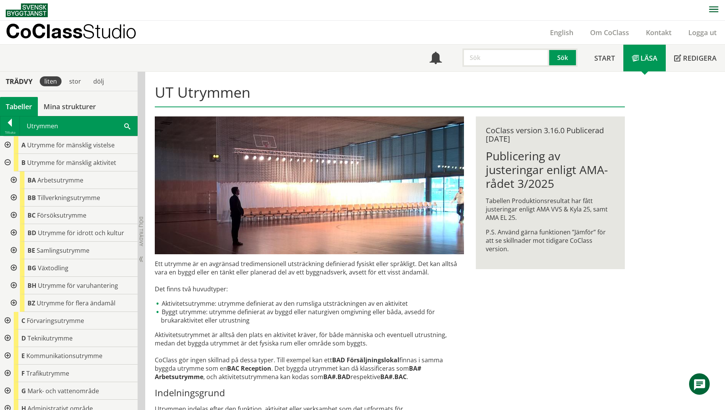
click at [10, 146] on div at bounding box center [7, 145] width 14 height 18
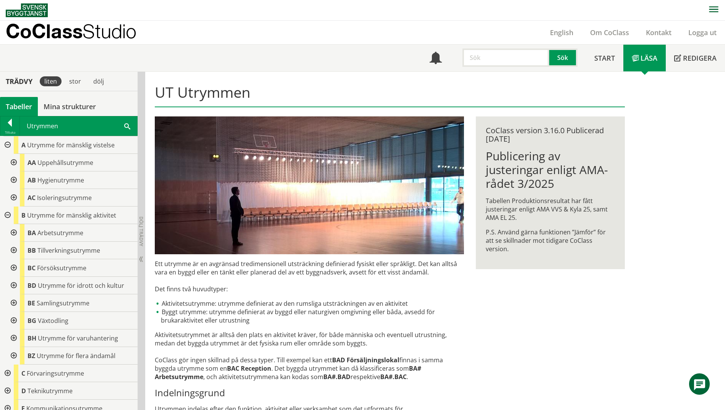
click at [14, 164] on div at bounding box center [13, 163] width 14 height 18
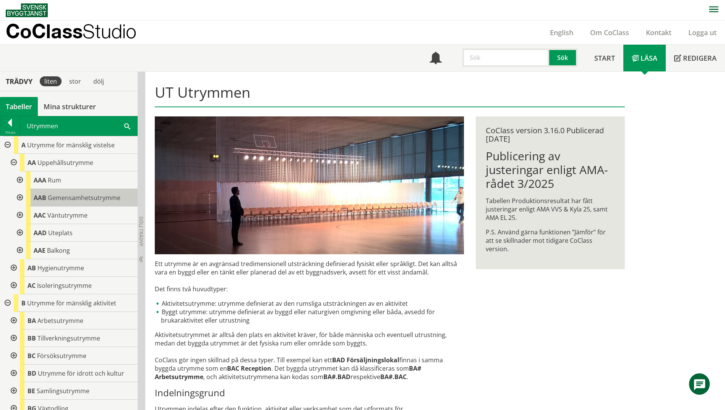
click at [81, 199] on span "Gemensamhetsutrymme" at bounding box center [84, 198] width 73 height 8
click at [96, 200] on span "Gemensamhetsutrymme" at bounding box center [84, 198] width 73 height 8
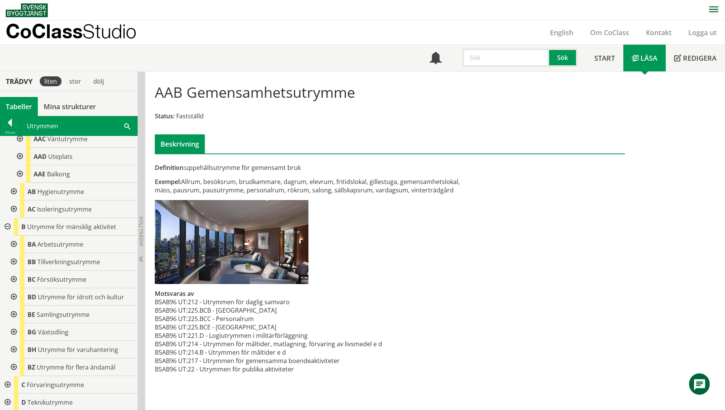
scroll to position [115, 0]
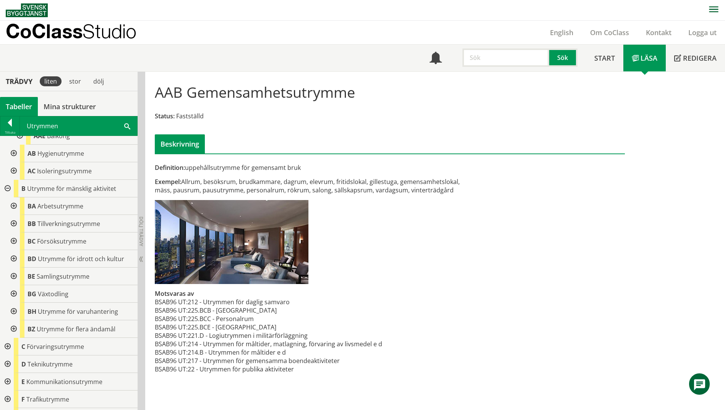
click at [15, 207] on div at bounding box center [13, 207] width 14 height 18
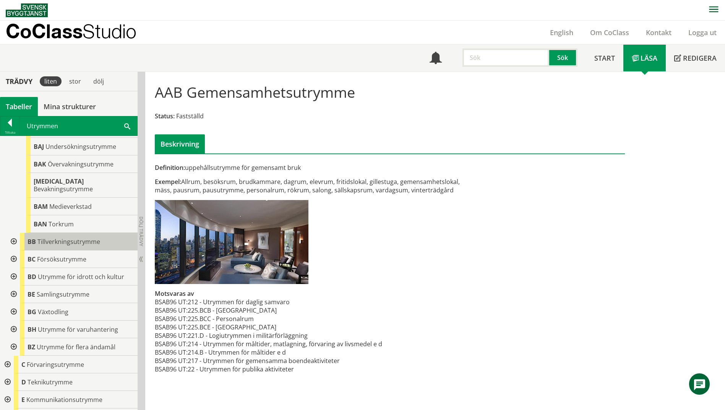
scroll to position [344, 0]
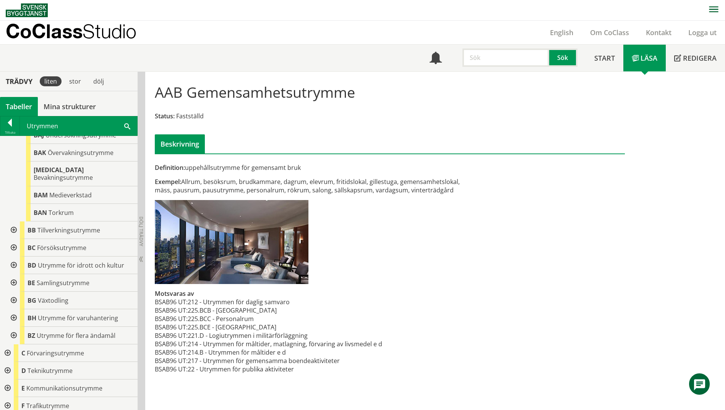
click at [14, 226] on div at bounding box center [13, 231] width 14 height 18
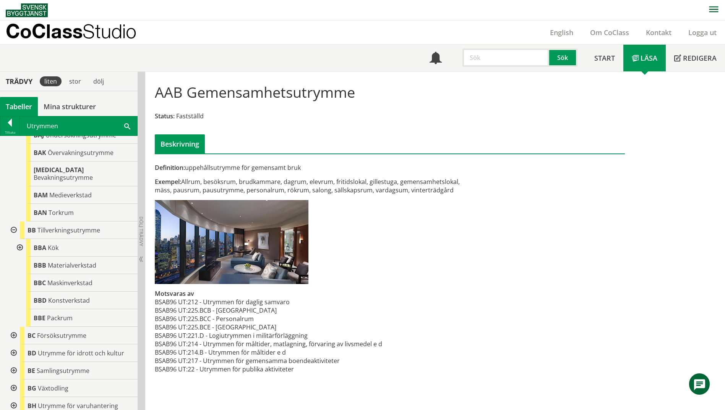
scroll to position [382, 0]
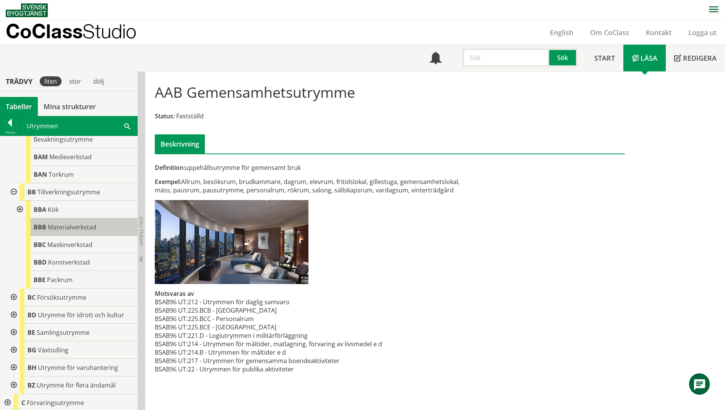
click at [62, 223] on span "Materialverkstad" at bounding box center [72, 227] width 49 height 8
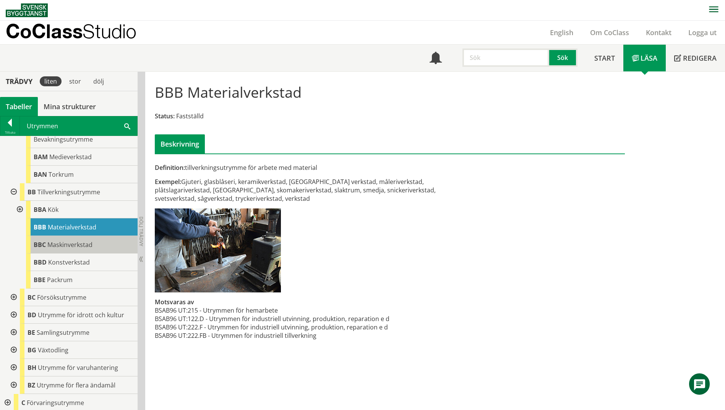
click at [63, 241] on span "Maskinverkstad" at bounding box center [69, 245] width 45 height 8
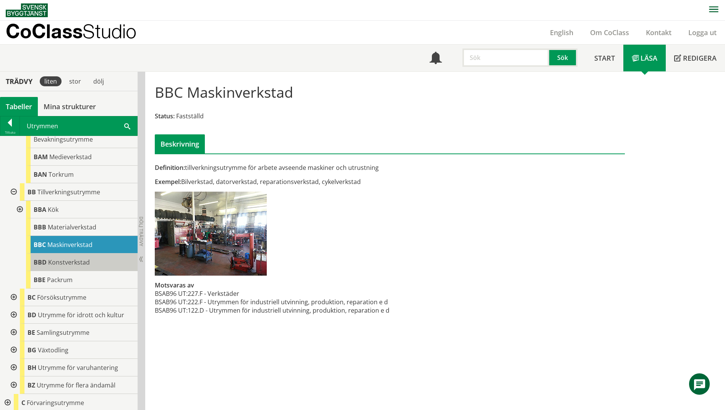
click at [60, 258] on span "Konstverkstad" at bounding box center [69, 262] width 42 height 8
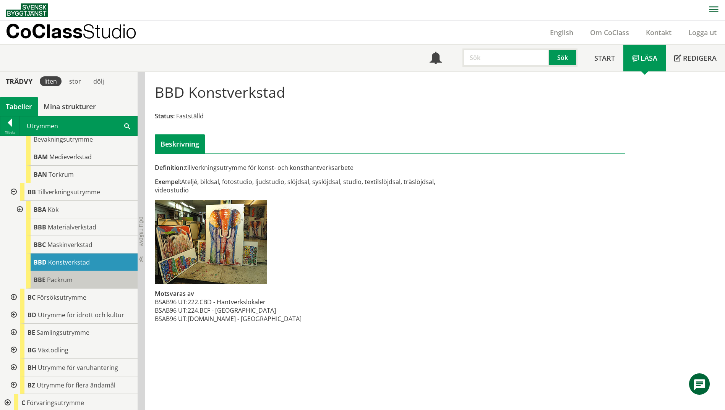
click at [65, 276] on span "Packrum" at bounding box center [60, 280] width 26 height 8
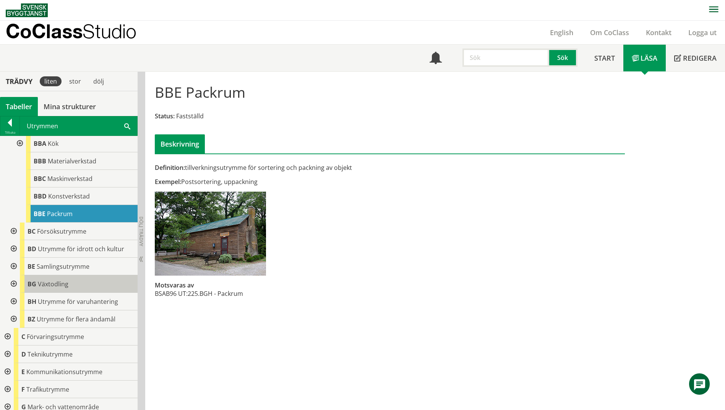
scroll to position [459, 0]
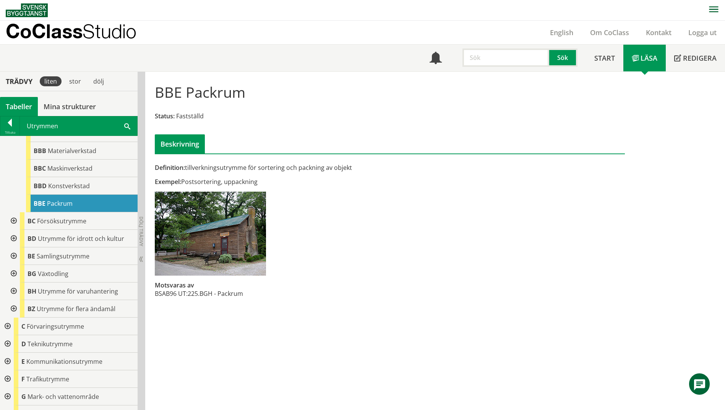
click at [16, 214] on div at bounding box center [13, 221] width 14 height 18
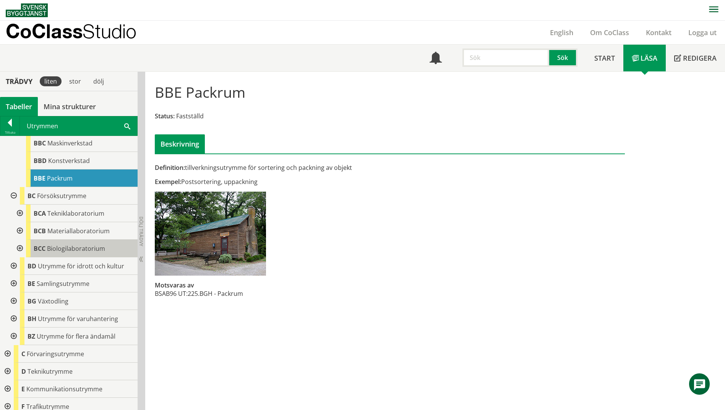
scroll to position [497, 0]
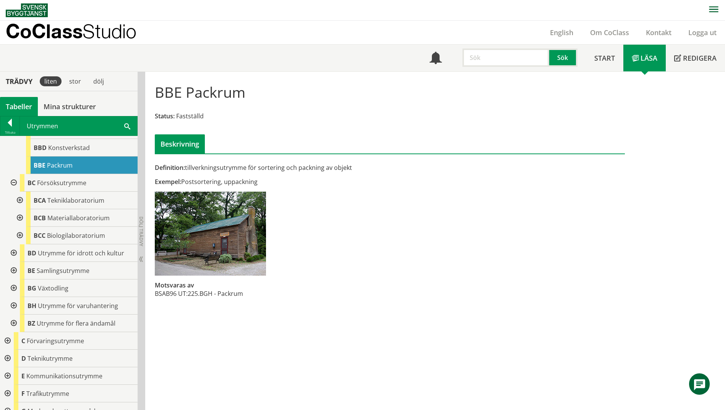
click at [11, 245] on div at bounding box center [13, 254] width 14 height 18
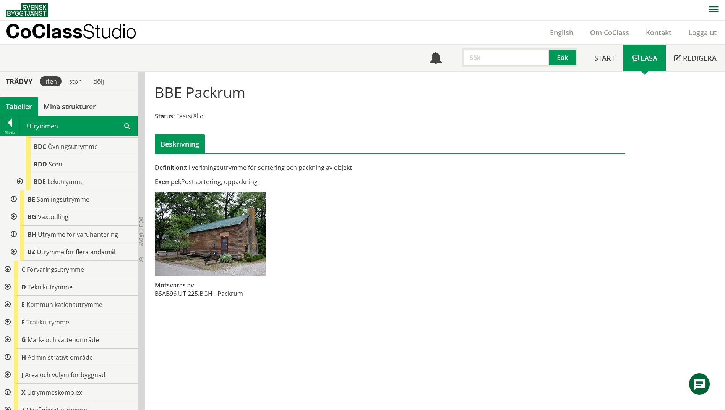
scroll to position [658, 0]
click at [9, 260] on div at bounding box center [7, 268] width 14 height 18
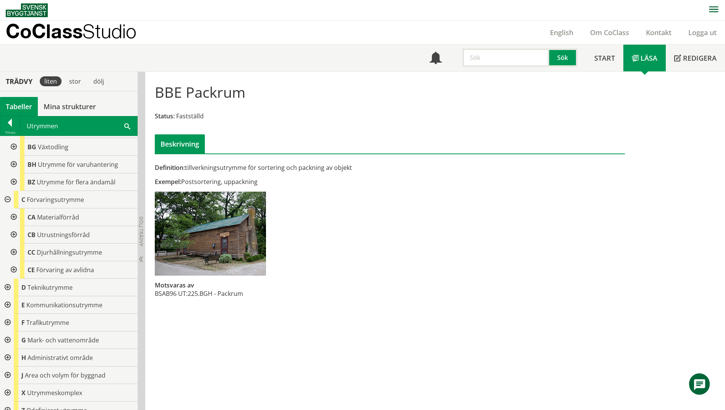
scroll to position [728, 0]
click at [15, 226] on div at bounding box center [13, 233] width 14 height 18
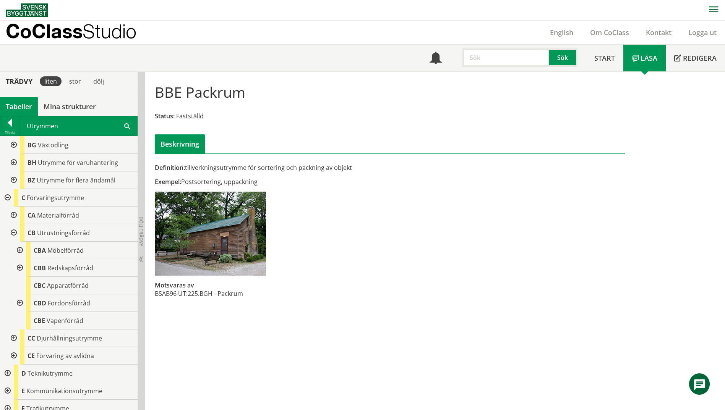
click at [13, 228] on div at bounding box center [13, 233] width 14 height 18
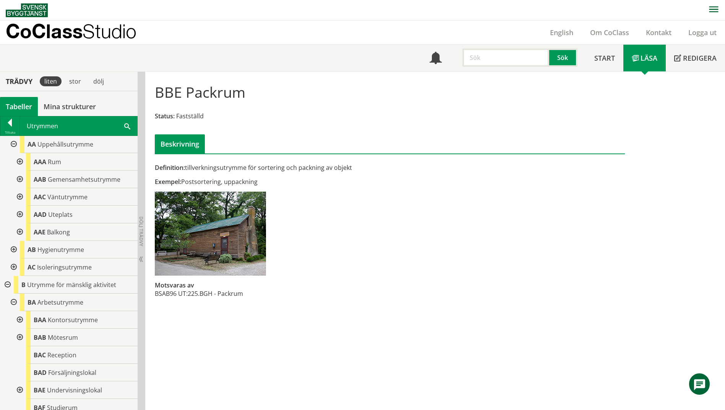
scroll to position [0, 0]
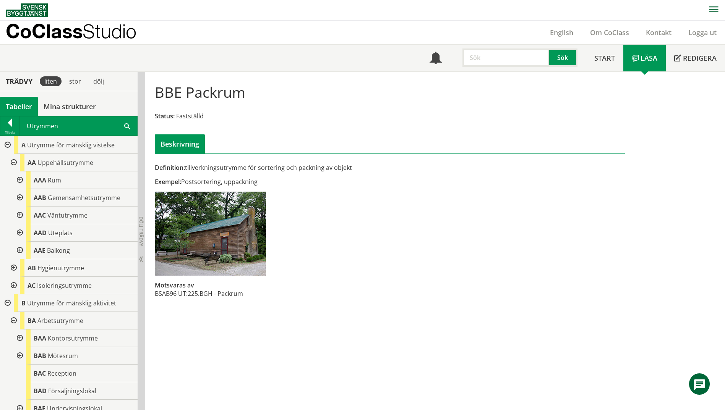
click at [125, 125] on span at bounding box center [127, 126] width 6 height 8
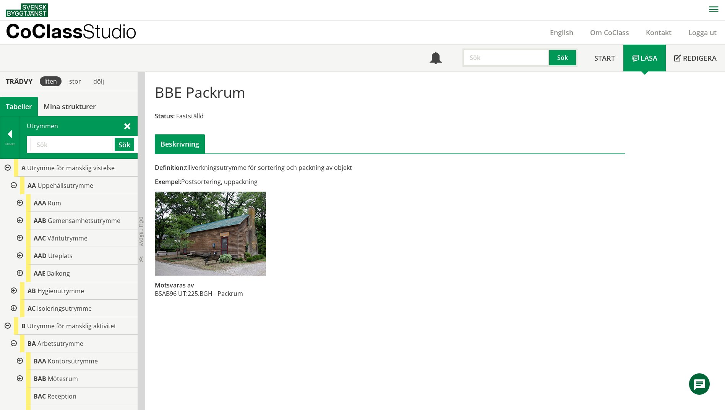
paste input "DISTRIBUTION"
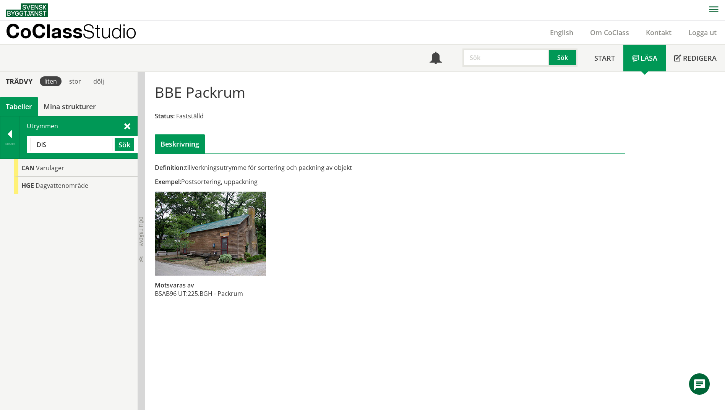
type input "DIS"
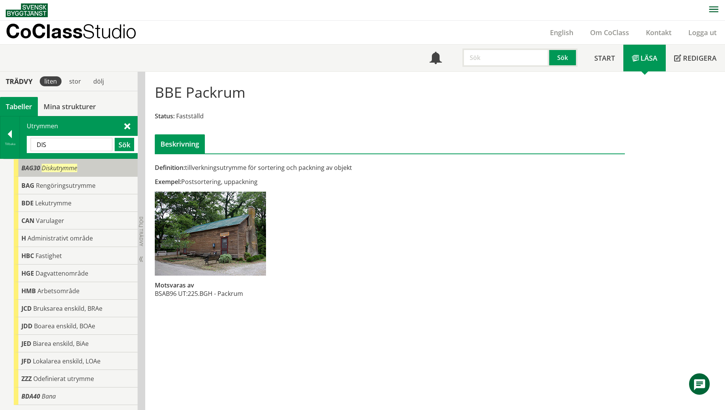
click at [73, 166] on span "Diskutrymme" at bounding box center [60, 168] width 36 height 8
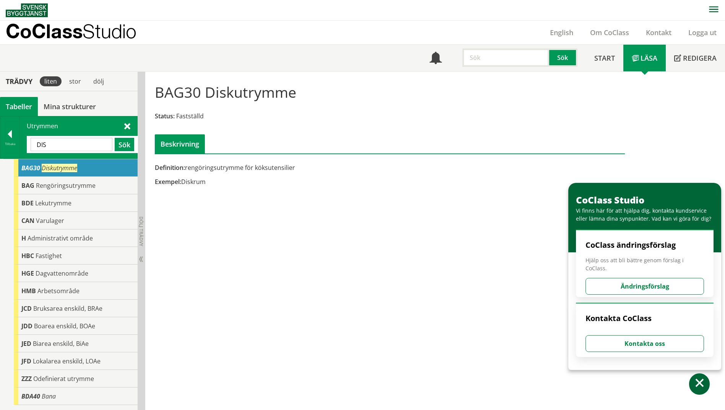
click at [65, 142] on input "DIS" at bounding box center [72, 144] width 82 height 13
paste input "DISTRIBUTION"
type input "DISTRIBUTION"
click at [119, 143] on button "Sök" at bounding box center [124, 144] width 19 height 13
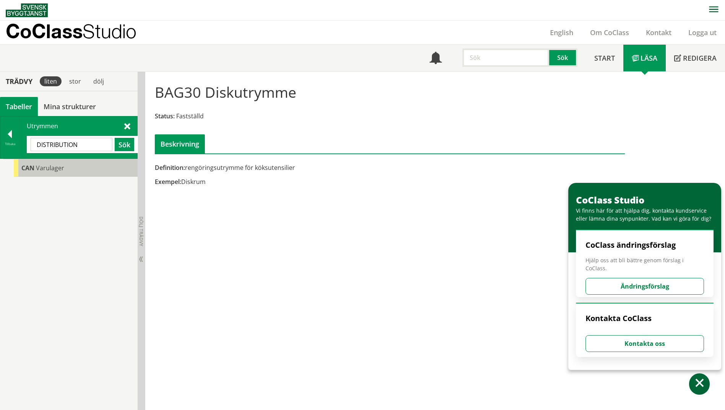
click at [42, 161] on div "CAN Varulager" at bounding box center [76, 168] width 124 height 18
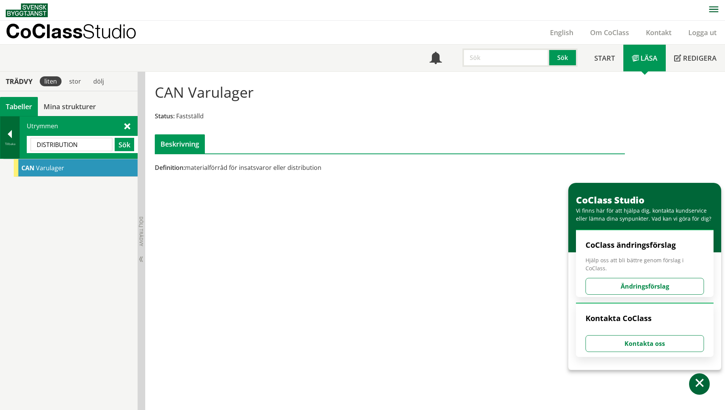
click at [6, 142] on div "Tillbaka" at bounding box center [9, 144] width 19 height 6
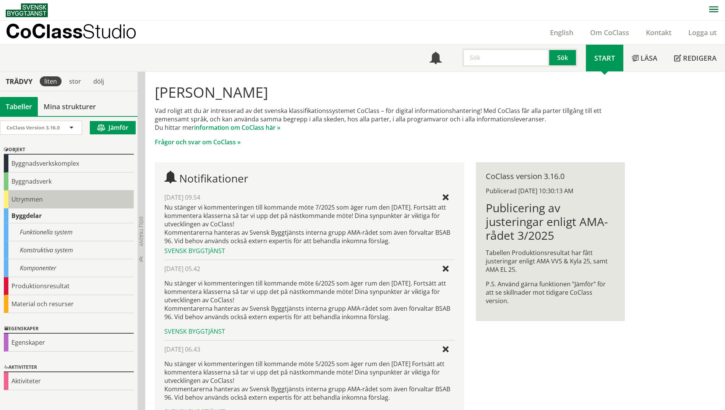
click at [13, 197] on div "Utrymmen" at bounding box center [69, 200] width 130 height 18
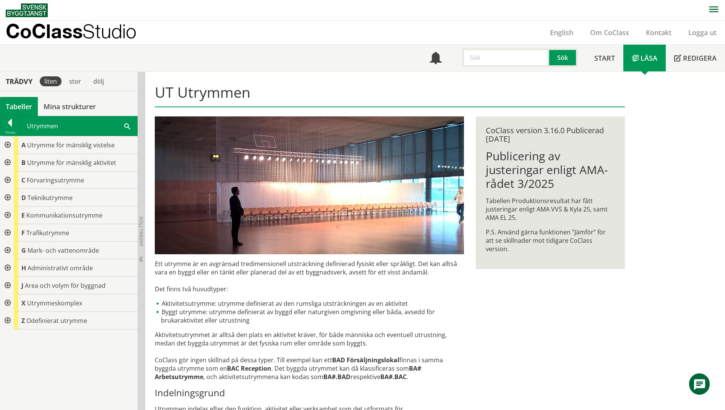
click at [8, 178] on div at bounding box center [7, 181] width 14 height 18
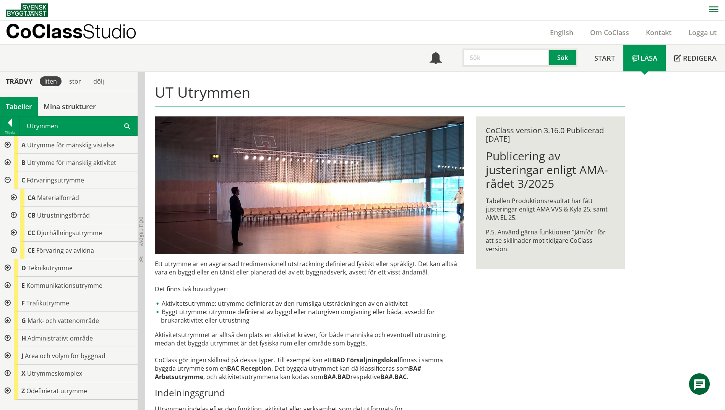
click at [11, 196] on div at bounding box center [13, 198] width 14 height 18
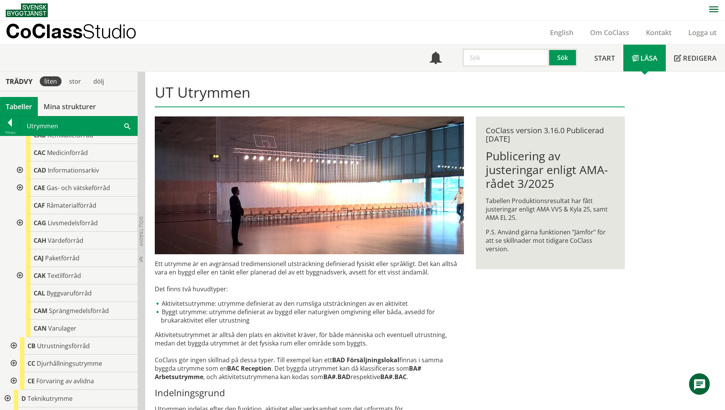
scroll to position [115, 0]
click at [20, 263] on div at bounding box center [19, 259] width 14 height 18
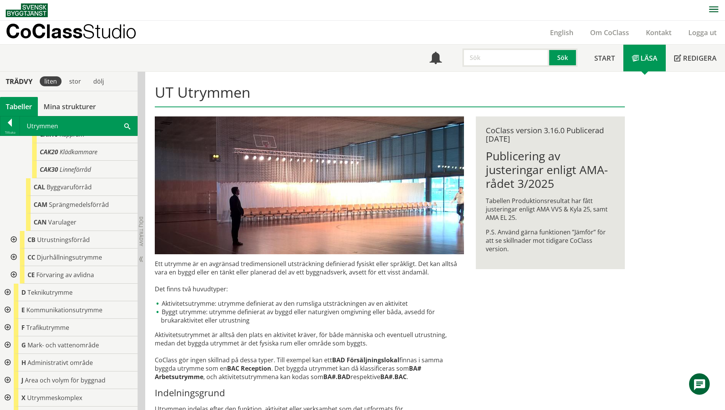
scroll to position [267, 0]
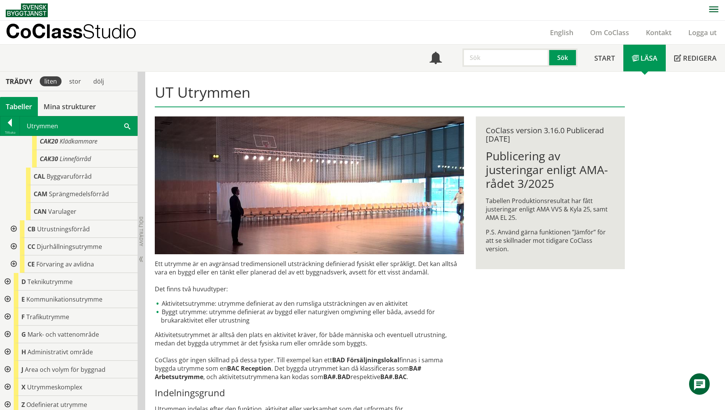
click at [15, 224] on div at bounding box center [13, 229] width 14 height 18
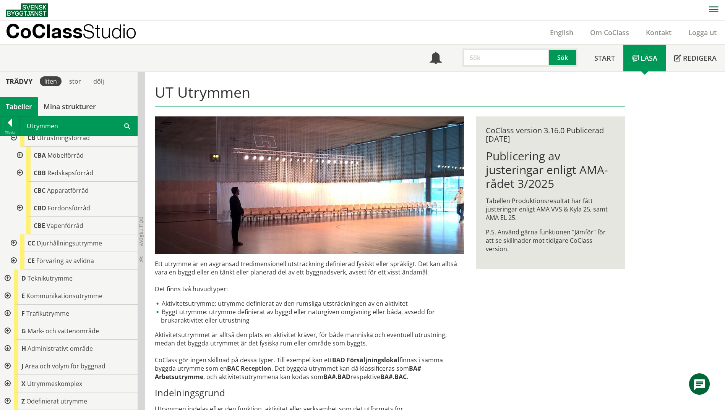
click at [8, 279] on div at bounding box center [7, 279] width 14 height 18
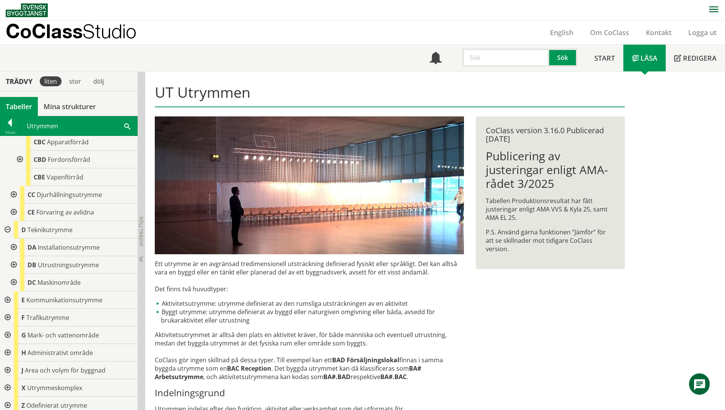
scroll to position [412, 0]
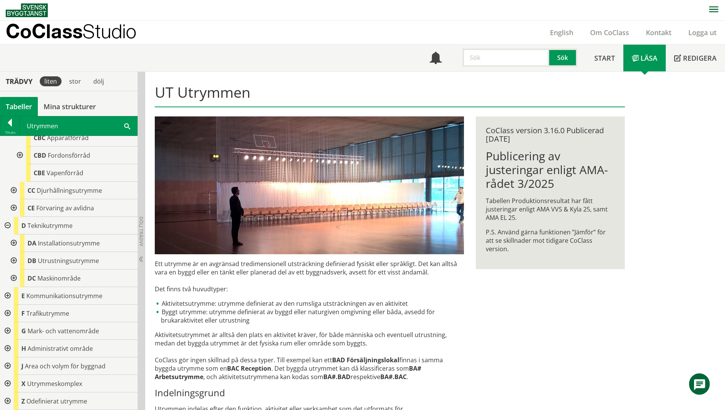
click at [11, 244] on div at bounding box center [13, 244] width 14 height 18
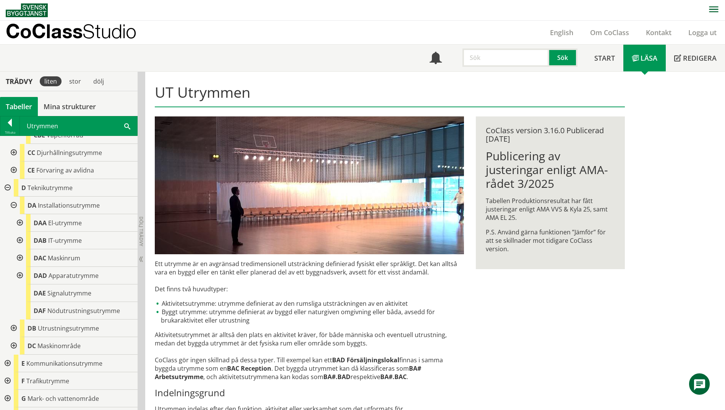
scroll to position [450, 0]
click at [63, 282] on div "DAD Apparatutrymme" at bounding box center [82, 276] width 112 height 18
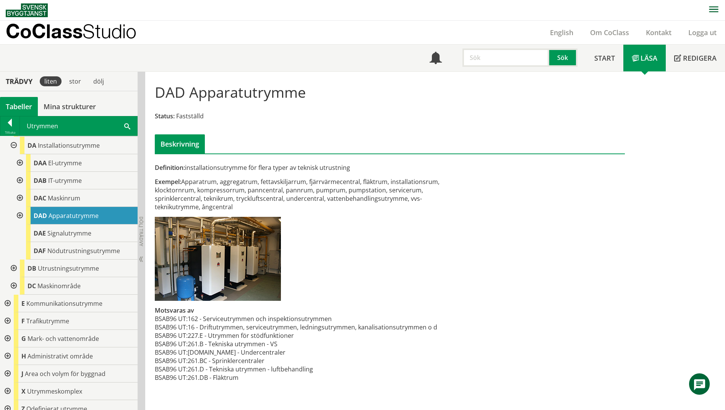
scroll to position [517, 0]
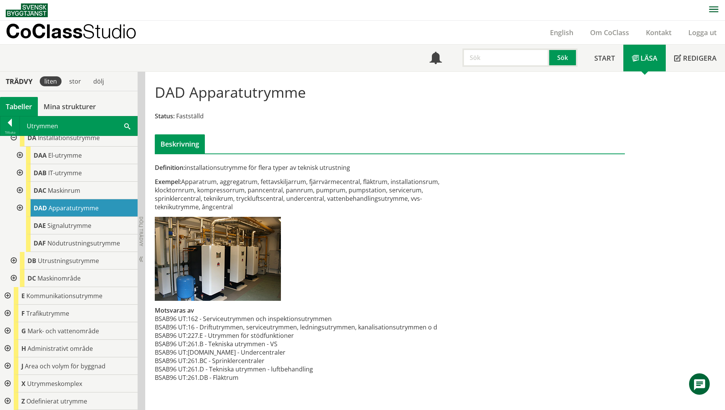
click at [13, 262] on div at bounding box center [13, 261] width 14 height 18
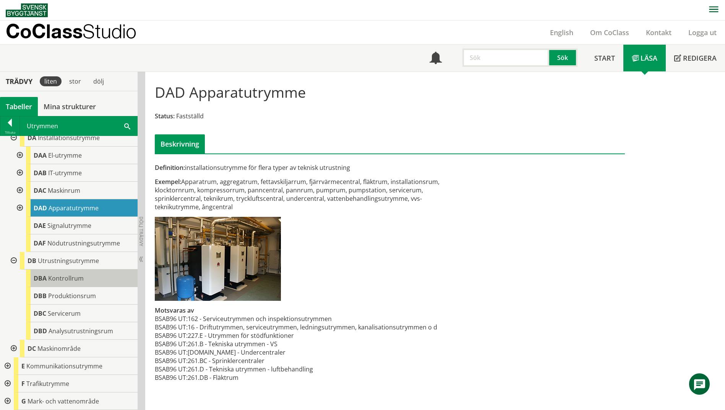
click at [86, 285] on div "DBA Kontrollrum" at bounding box center [82, 279] width 112 height 18
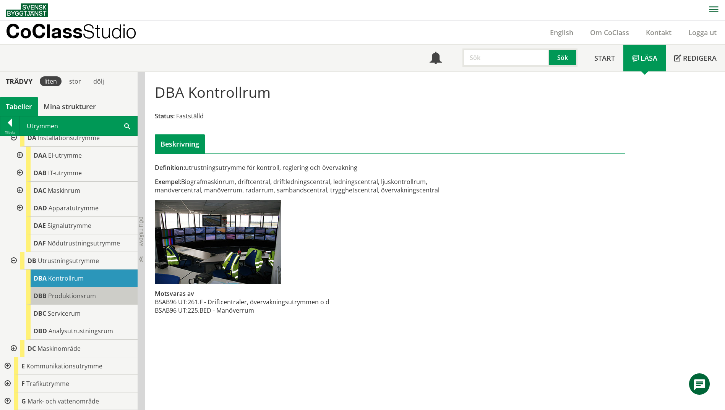
click at [83, 297] on span "Produktionsrum" at bounding box center [72, 296] width 48 height 8
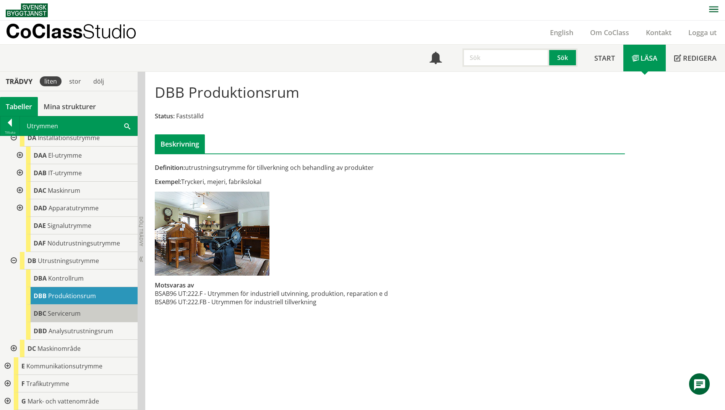
click at [83, 312] on div "DBC Servicerum" at bounding box center [82, 314] width 112 height 18
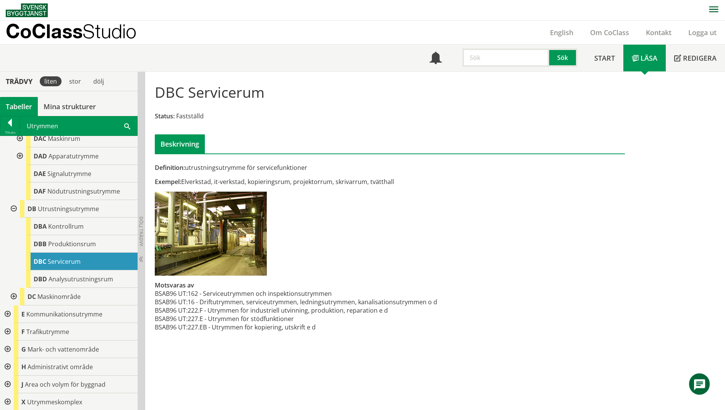
scroll to position [587, 0]
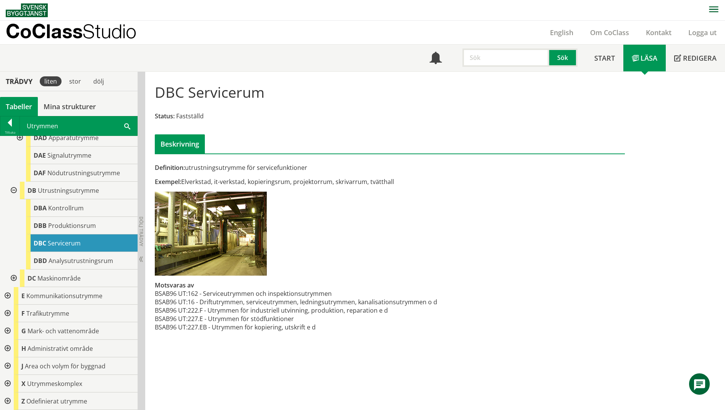
click at [15, 280] on div at bounding box center [13, 279] width 14 height 18
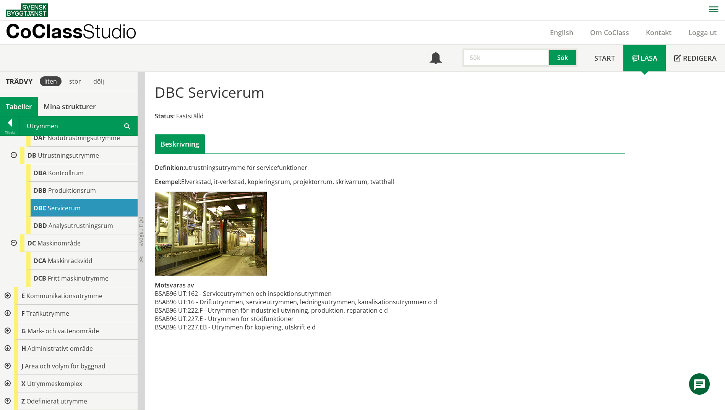
click at [8, 295] on div at bounding box center [7, 296] width 14 height 18
click at [13, 310] on div at bounding box center [13, 314] width 14 height 18
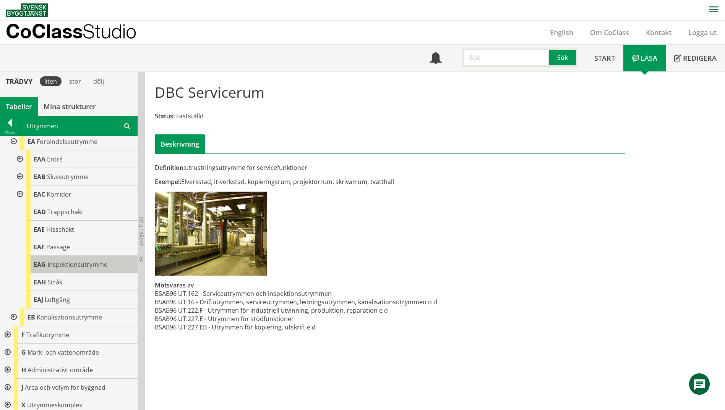
scroll to position [814, 0]
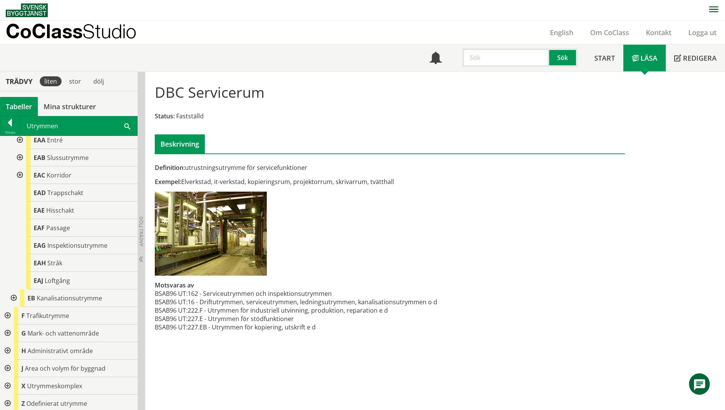
click at [14, 297] on div at bounding box center [13, 299] width 14 height 18
click at [13, 311] on div at bounding box center [19, 316] width 14 height 18
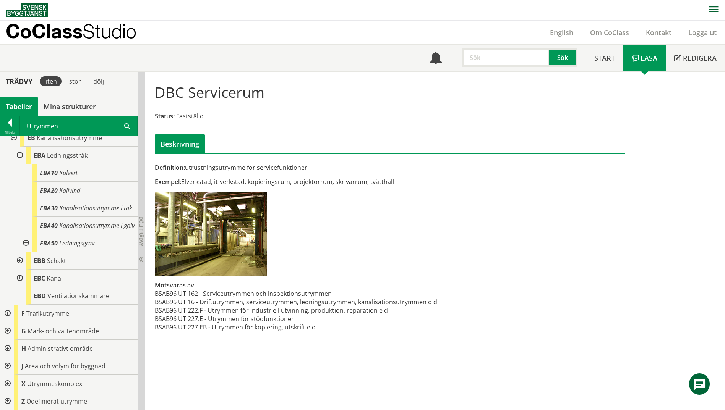
scroll to position [989, 0]
click at [8, 366] on div at bounding box center [7, 367] width 14 height 18
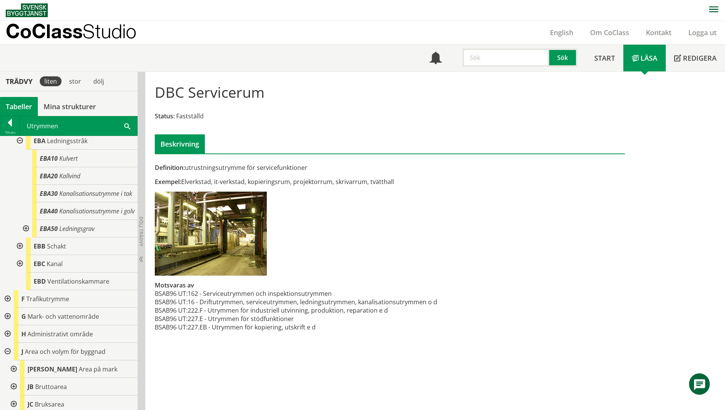
click at [6, 361] on div at bounding box center [7, 352] width 14 height 18
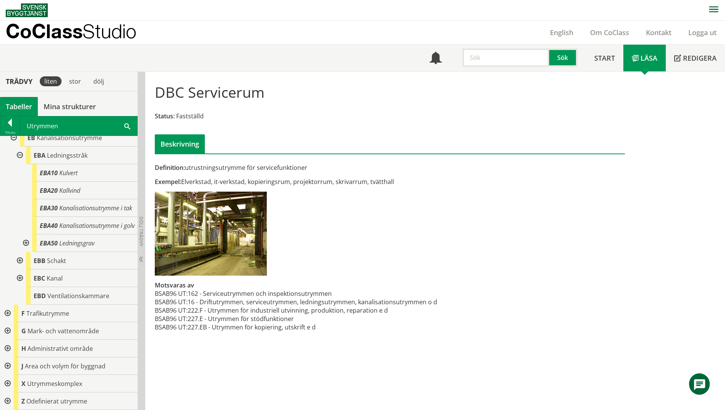
click at [6, 365] on div at bounding box center [7, 367] width 14 height 18
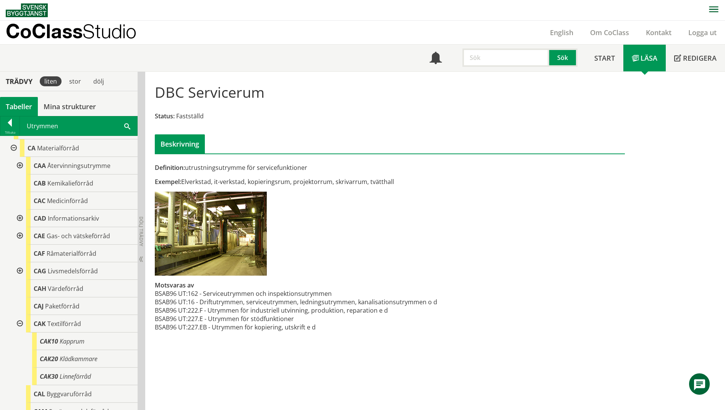
scroll to position [0, 0]
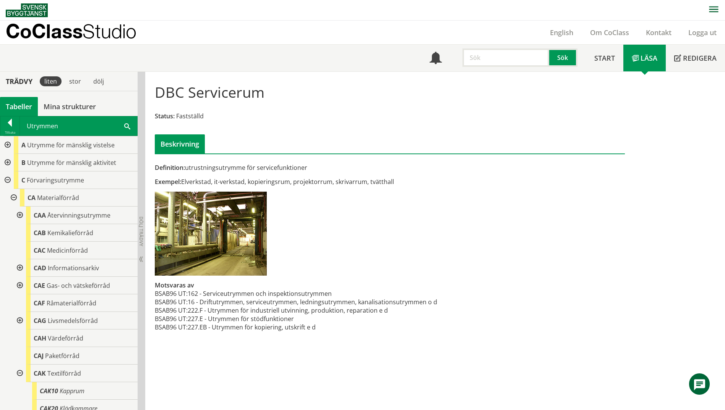
click at [7, 145] on div at bounding box center [7, 145] width 14 height 18
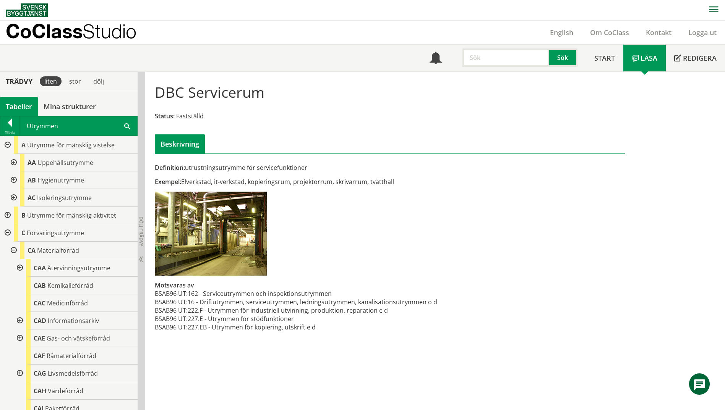
click at [11, 162] on div at bounding box center [13, 163] width 14 height 18
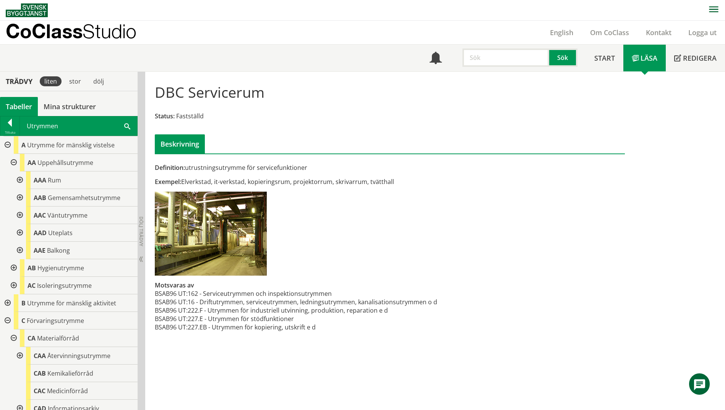
click at [16, 163] on div at bounding box center [13, 163] width 14 height 18
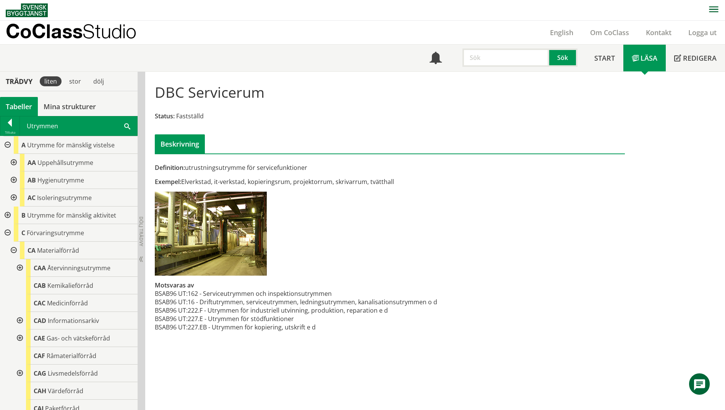
click at [11, 180] on div at bounding box center [13, 181] width 14 height 18
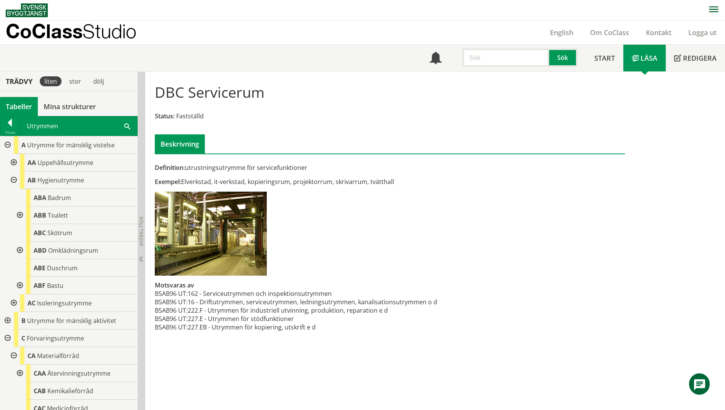
click at [15, 182] on div at bounding box center [13, 181] width 14 height 18
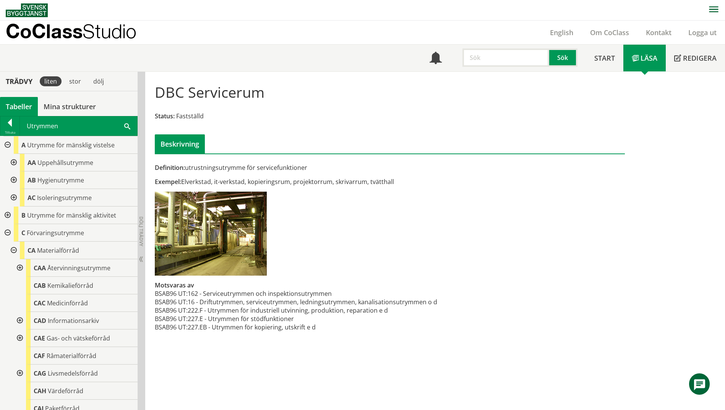
click at [8, 217] on div at bounding box center [7, 216] width 14 height 18
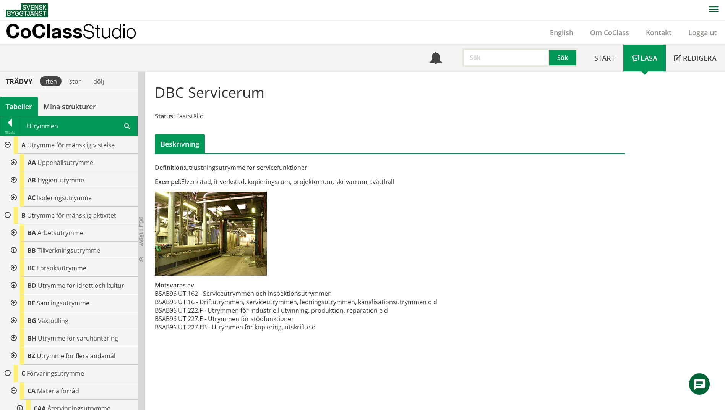
click at [16, 232] on div at bounding box center [13, 233] width 14 height 18
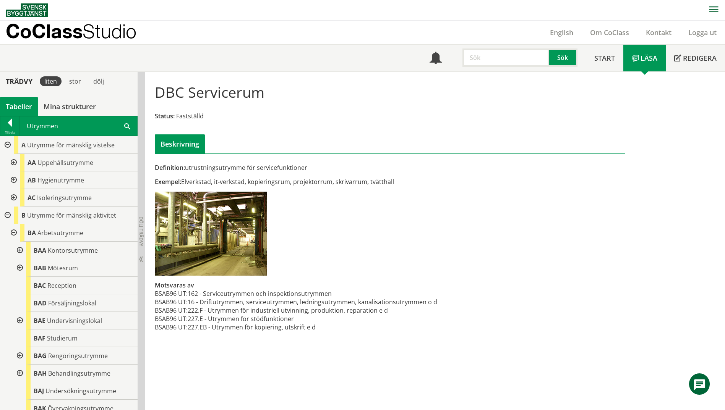
click at [17, 249] on div at bounding box center [19, 251] width 14 height 18
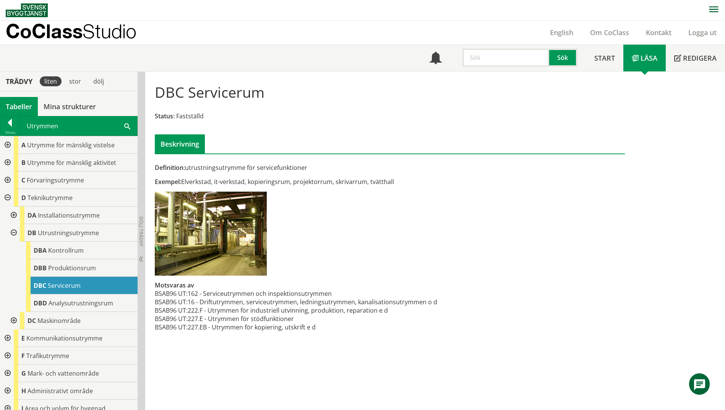
click at [218, 373] on div "DBC Servicerum Status: Fastställd Beskrivning Definition: utrustningsutrymme fö…" at bounding box center [435, 241] width 580 height 339
click at [30, 304] on div "DBD Analysutrustningsrum" at bounding box center [82, 304] width 112 height 18
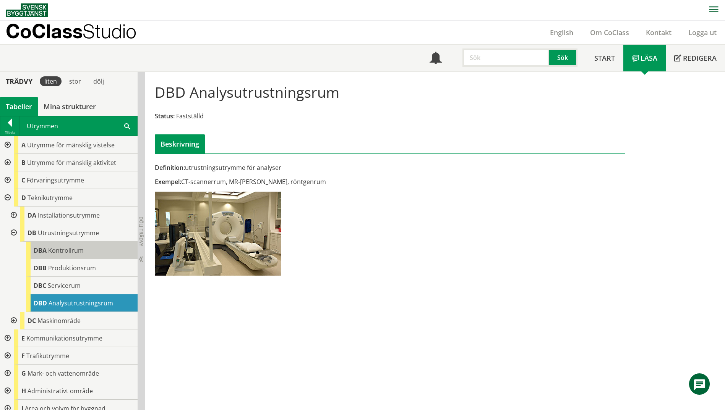
click at [40, 243] on div "DBA Kontrollrum" at bounding box center [82, 251] width 112 height 18
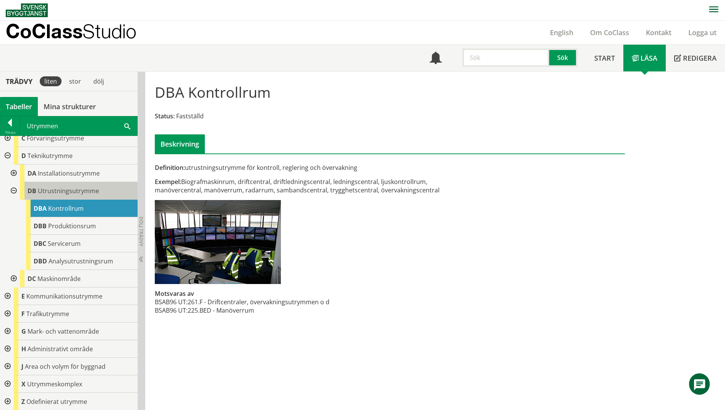
scroll to position [42, 0]
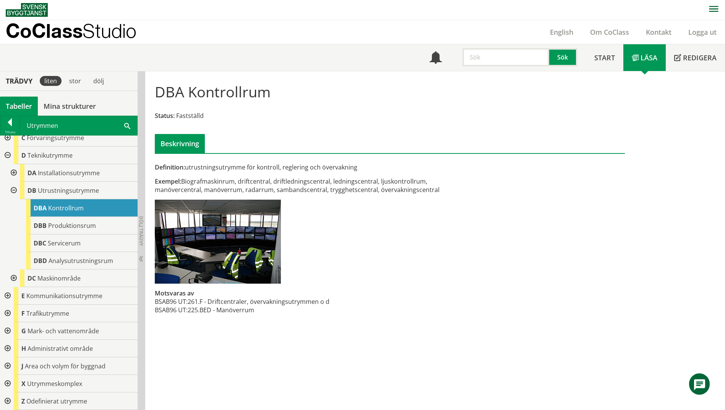
click at [455, 331] on div "DBA Kontrollrum Status: Fastställd Beskrivning Definition: utrustningsutrymme f…" at bounding box center [435, 240] width 580 height 339
click at [57, 259] on span "Analysutrustningsrum" at bounding box center [81, 261] width 65 height 8
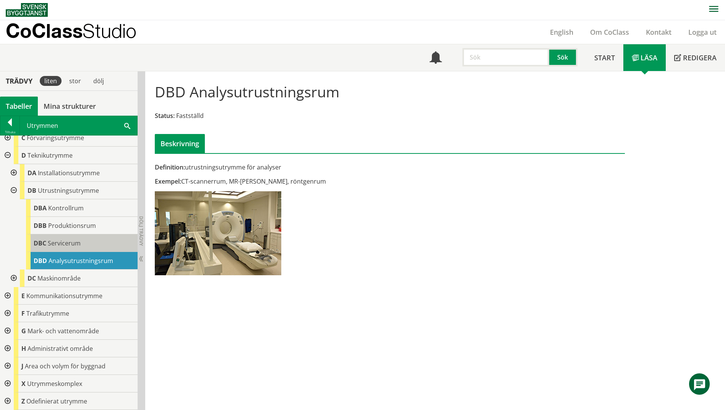
click at [57, 245] on span "Servicerum" at bounding box center [64, 243] width 33 height 8
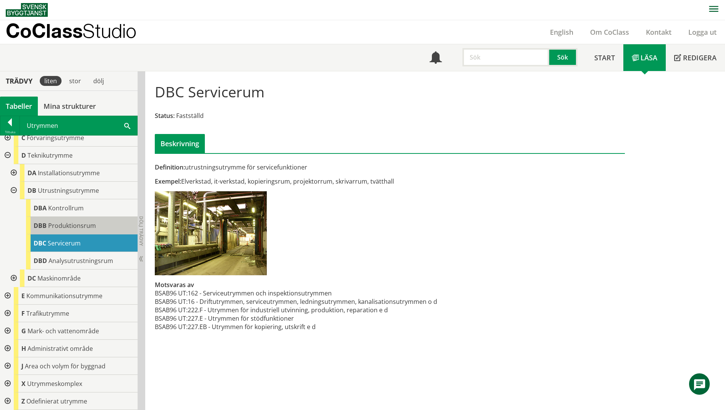
click at [55, 231] on div "DBB Produktionsrum" at bounding box center [82, 226] width 112 height 18
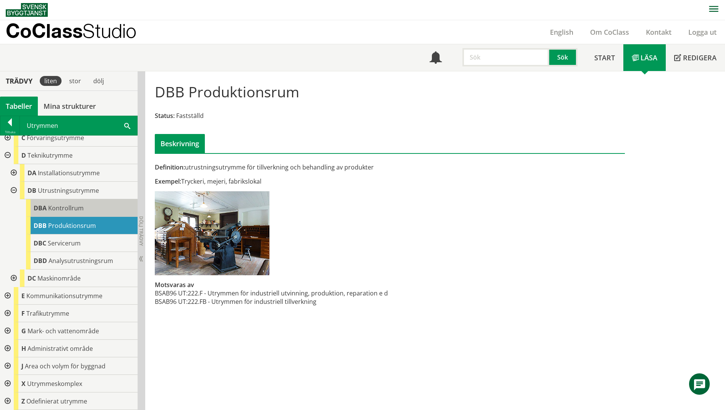
click at [52, 212] on span "Kontrollrum" at bounding box center [66, 208] width 36 height 8
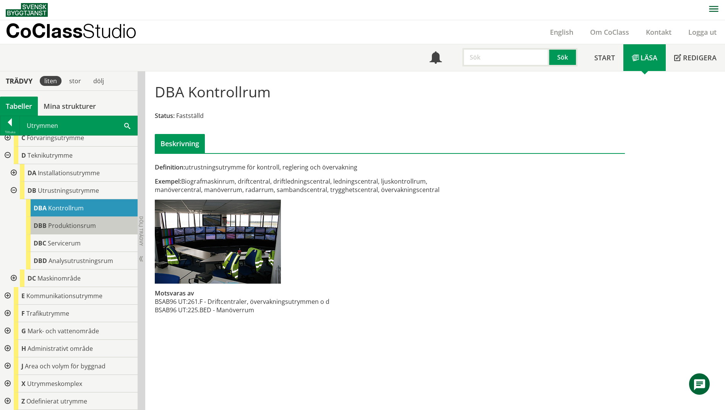
click at [51, 226] on body "AMA AMA Beskrivningsverktyg AMA Funktion BSAB Bygginfo Byggjura Byggkatalogen […" at bounding box center [362, 205] width 725 height 410
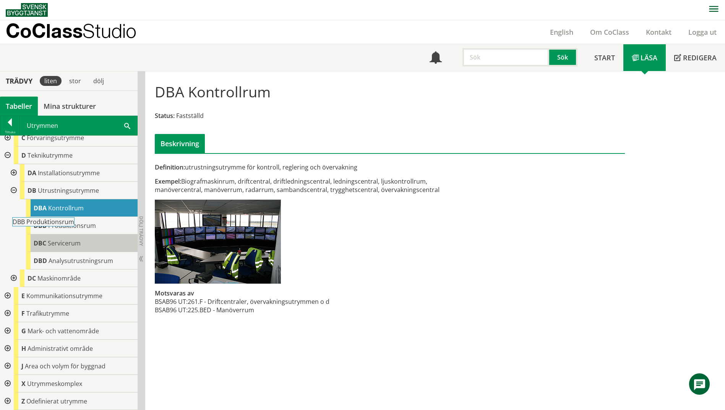
click at [52, 240] on body "AMA AMA Beskrivningsverktyg AMA Funktion BSAB Bygginfo Byggjura Byggkatalogen […" at bounding box center [362, 205] width 725 height 410
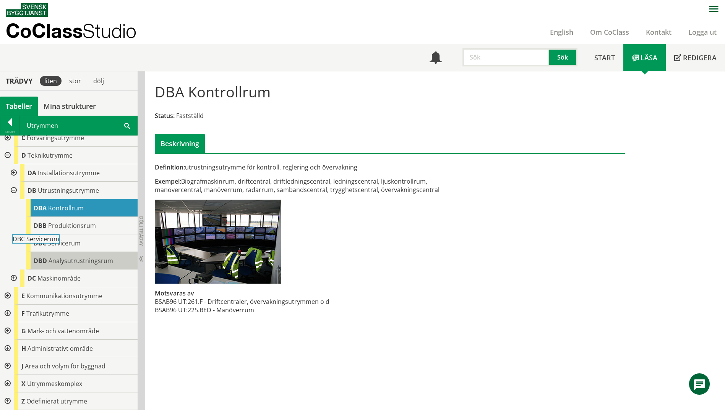
click at [55, 259] on span "Analysutrustningsrum" at bounding box center [81, 261] width 65 height 8
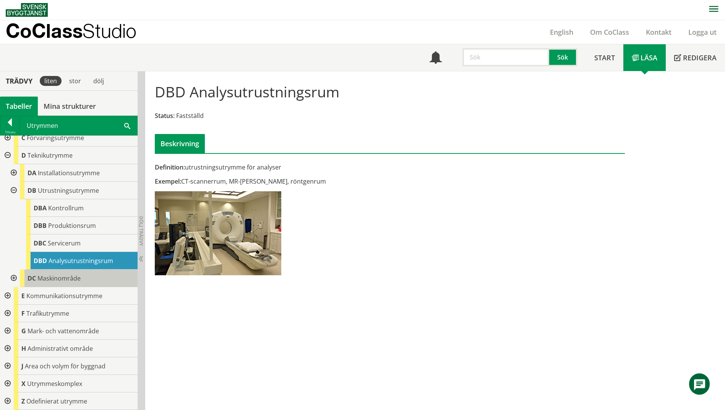
click at [53, 274] on span "Maskinområde" at bounding box center [58, 278] width 43 height 8
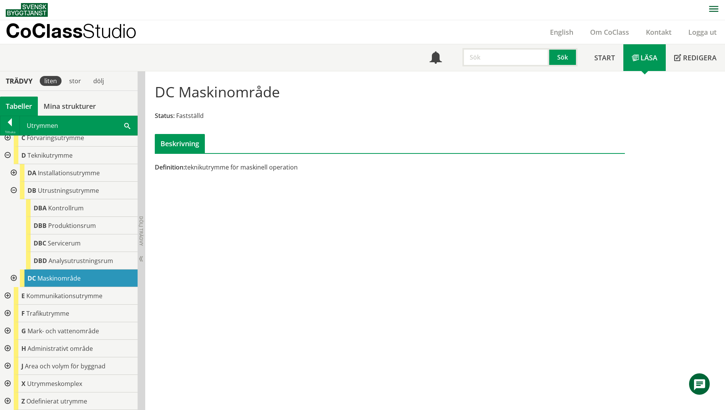
click at [17, 279] on div at bounding box center [13, 279] width 14 height 18
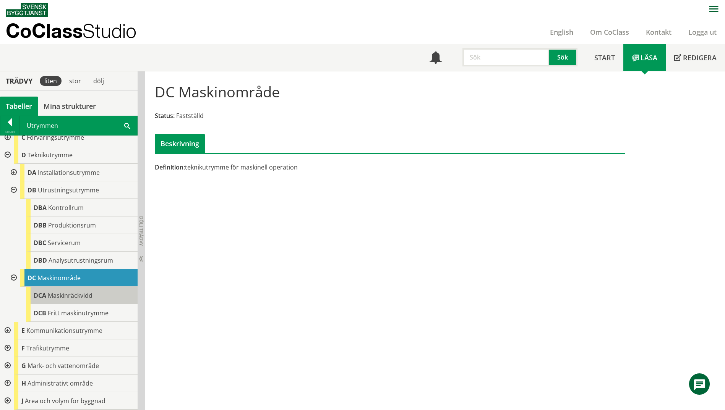
click at [68, 300] on div "DCA Maskinräckvidd" at bounding box center [82, 296] width 112 height 18
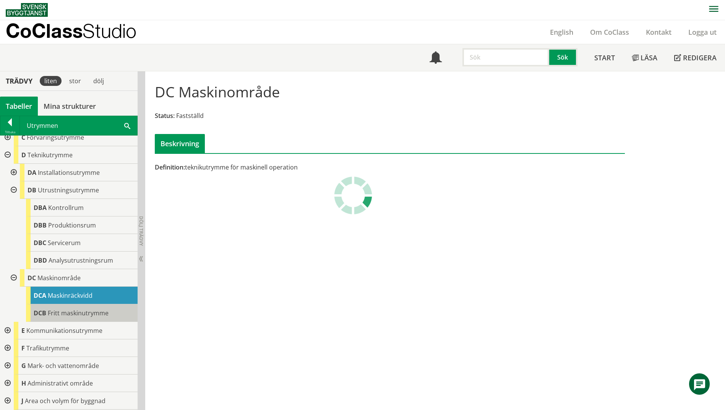
click at [69, 314] on span "Fritt maskinutrymme" at bounding box center [78, 313] width 61 height 8
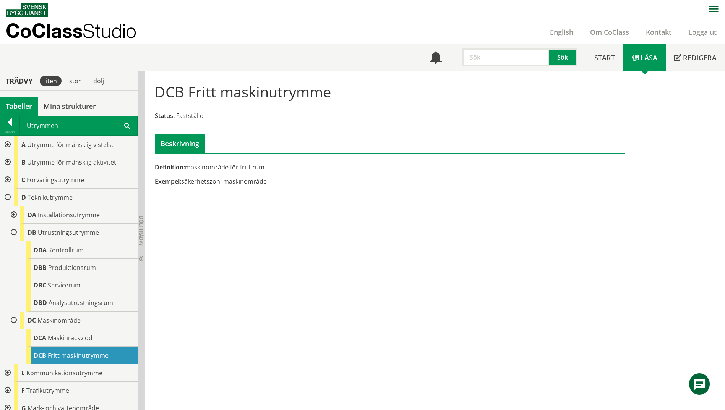
click at [13, 233] on div at bounding box center [13, 233] width 14 height 18
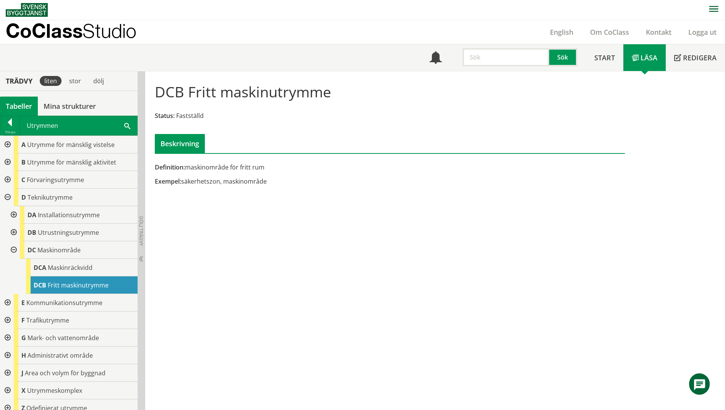
click at [11, 250] on div at bounding box center [13, 250] width 14 height 18
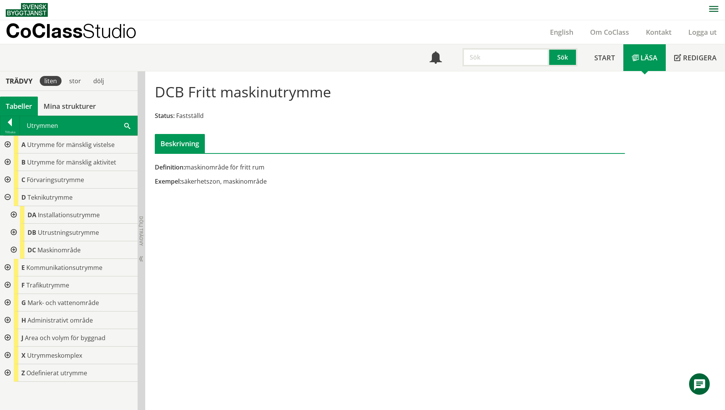
click at [6, 201] on div at bounding box center [7, 198] width 14 height 18
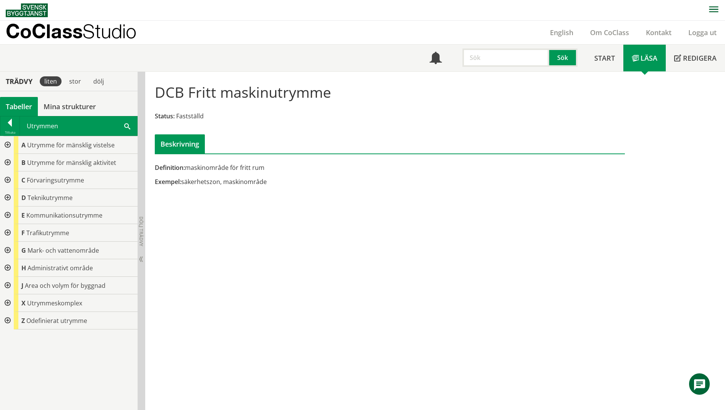
click at [7, 199] on div at bounding box center [7, 198] width 14 height 18
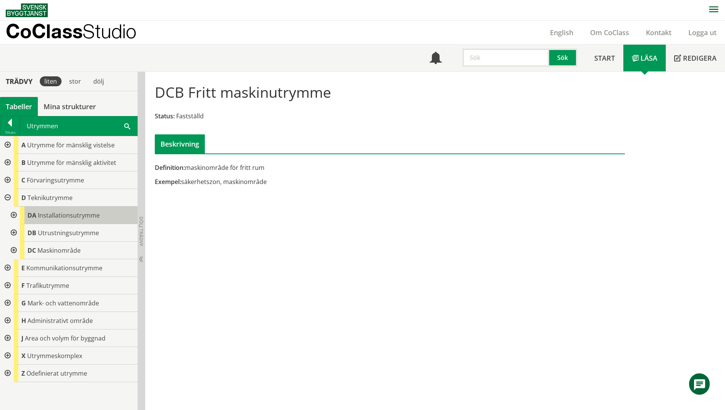
click at [59, 217] on span "Installationsutrymme" at bounding box center [69, 215] width 62 height 8
click at [84, 219] on span "Installationsutrymme" at bounding box center [69, 215] width 62 height 8
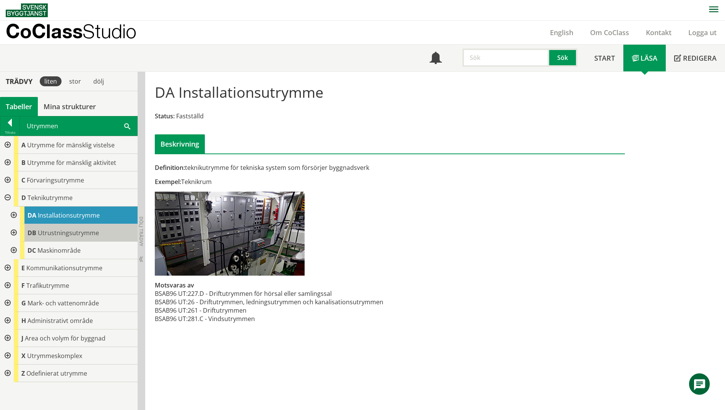
click at [81, 232] on span "Utrustningsutrymme" at bounding box center [68, 233] width 61 height 8
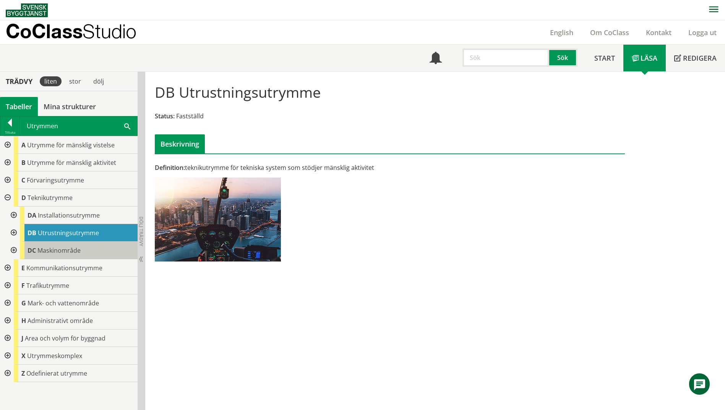
click at [79, 251] on span "Maskinområde" at bounding box center [58, 250] width 43 height 8
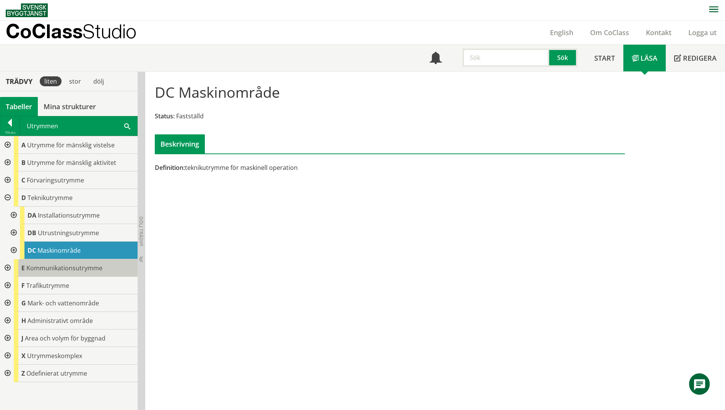
click at [77, 266] on span "Kommunikationsutrymme" at bounding box center [64, 268] width 76 height 8
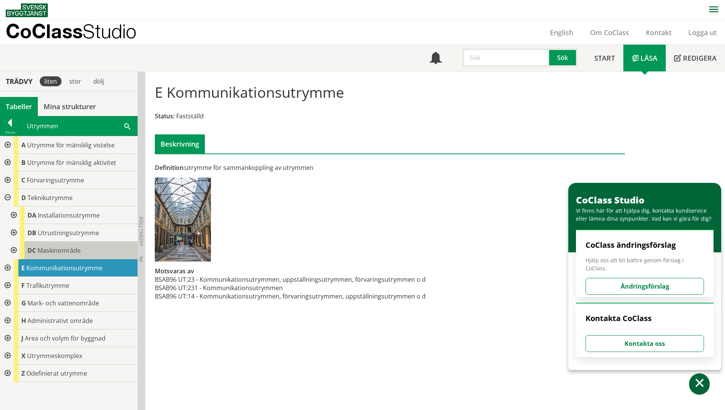
click at [81, 248] on div "DC Maskinområde" at bounding box center [79, 251] width 118 height 18
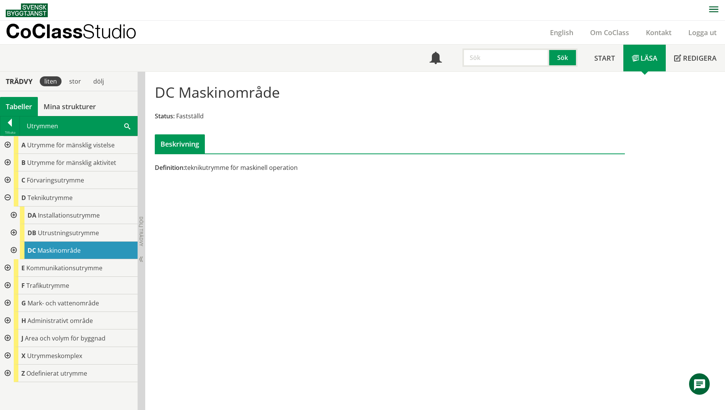
click at [125, 124] on span at bounding box center [127, 126] width 6 height 8
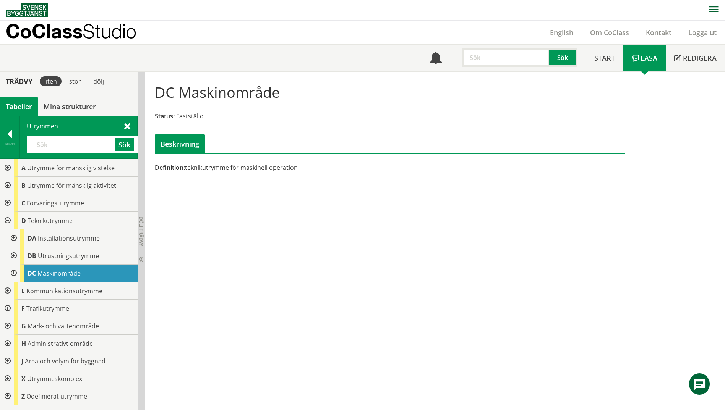
paste input "logistikutrymmen"
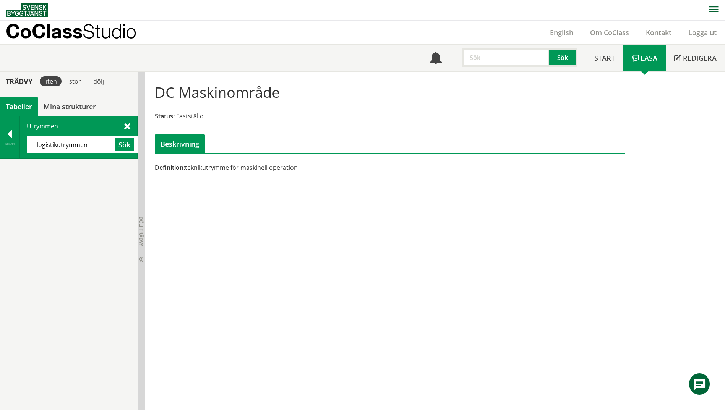
drag, startPoint x: 90, startPoint y: 144, endPoint x: 57, endPoint y: 146, distance: 33.6
click at [57, 146] on input "logistikutrymmen" at bounding box center [72, 144] width 82 height 13
type input "logistik"
click at [126, 143] on button "Sök" at bounding box center [124, 144] width 19 height 13
click at [7, 143] on div "Tillbaka" at bounding box center [9, 144] width 19 height 6
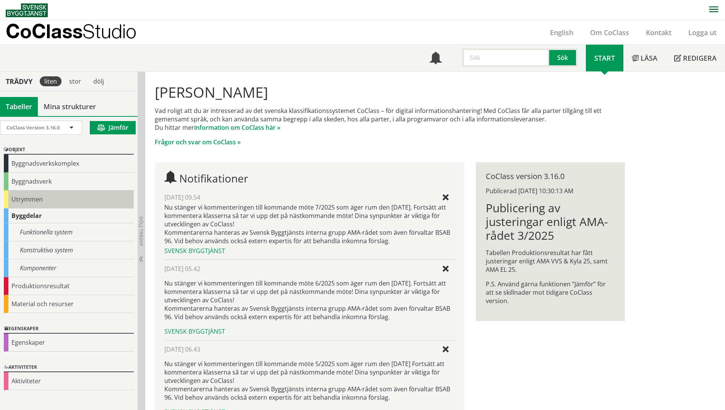
click at [9, 199] on div "Utrymmen" at bounding box center [69, 200] width 130 height 18
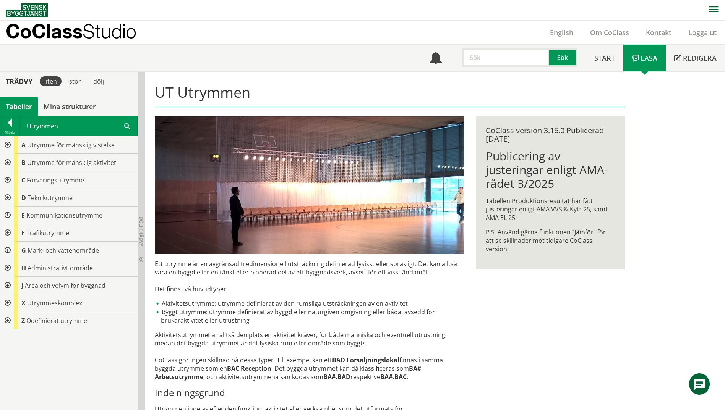
click at [126, 126] on span at bounding box center [127, 126] width 6 height 8
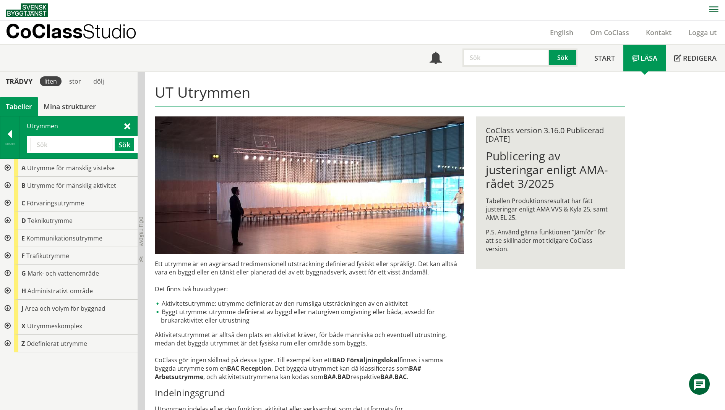
paste input "logistikutrymmen"
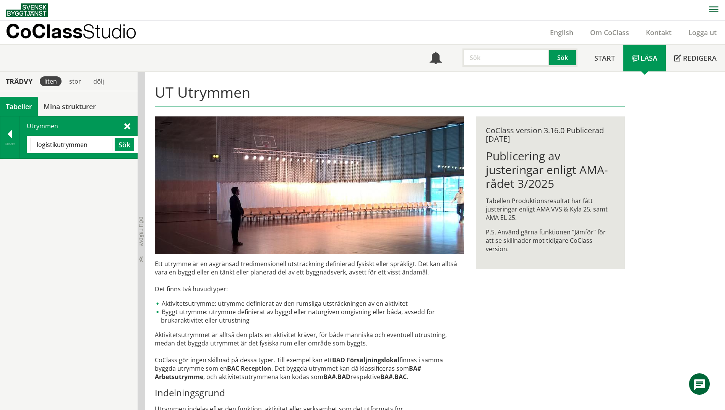
drag, startPoint x: 91, startPoint y: 147, endPoint x: 56, endPoint y: 147, distance: 34.4
click at [56, 147] on input "logistikutrymmen" at bounding box center [72, 144] width 82 height 13
type input "logistik"
click at [125, 144] on button "Sök" at bounding box center [124, 144] width 19 height 13
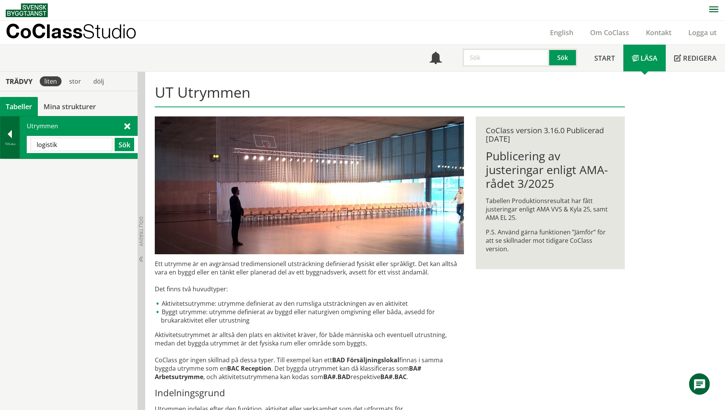
click at [12, 147] on div "Tillbaka" at bounding box center [9, 138] width 19 height 42
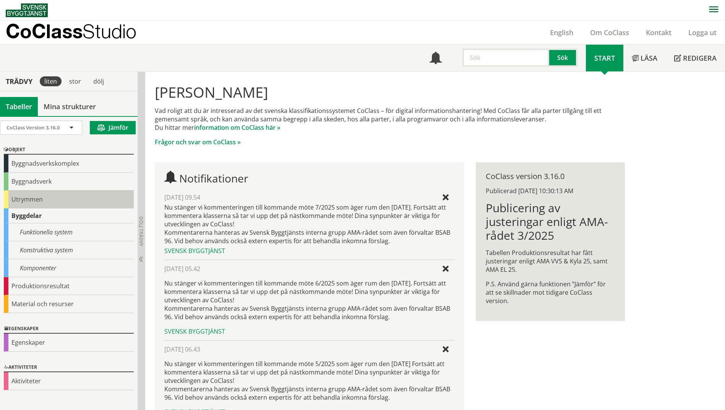
click at [26, 198] on div "Utrymmen" at bounding box center [69, 200] width 130 height 18
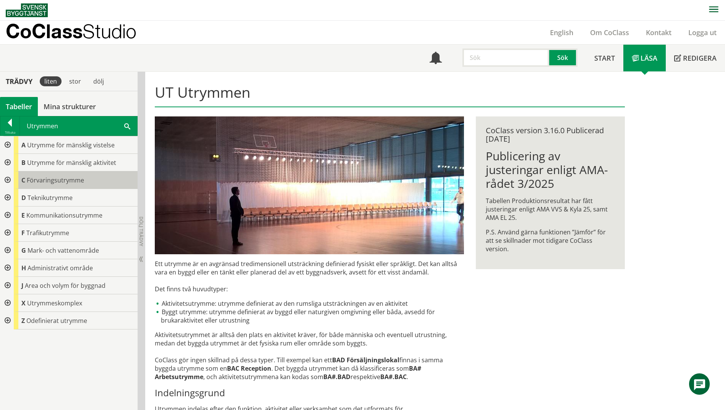
click at [73, 184] on span "Förvaringsutrymme" at bounding box center [55, 180] width 57 height 8
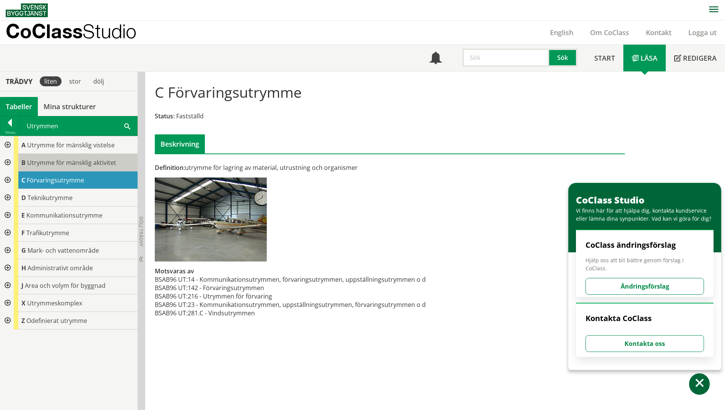
click at [80, 159] on span "Utrymme för mänsklig aktivitet" at bounding box center [71, 163] width 89 height 8
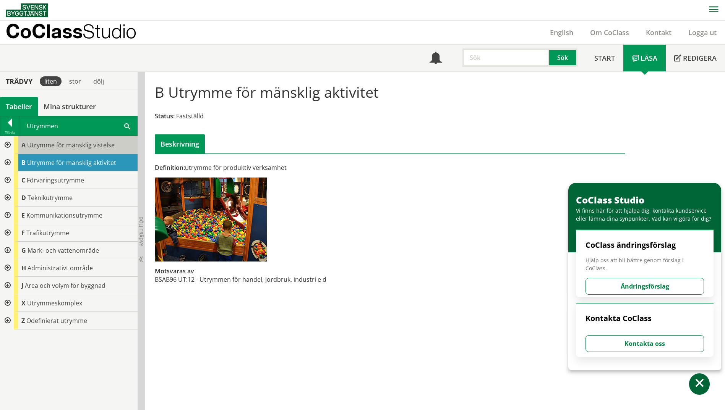
click at [84, 142] on span "Utrymme för mänsklig vistelse" at bounding box center [71, 145] width 88 height 8
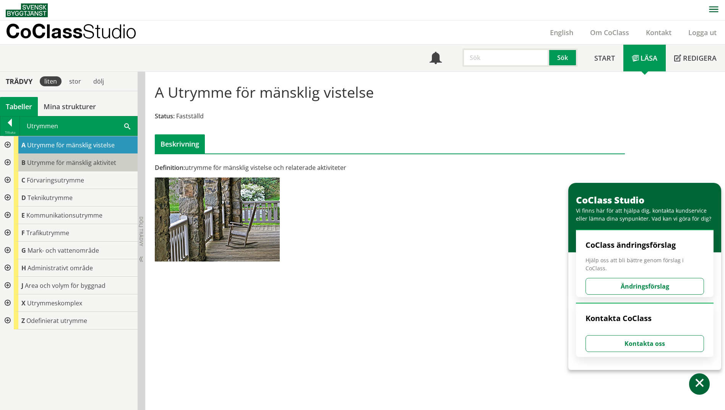
click at [105, 160] on span "Utrymme för mänsklig aktivitet" at bounding box center [71, 163] width 89 height 8
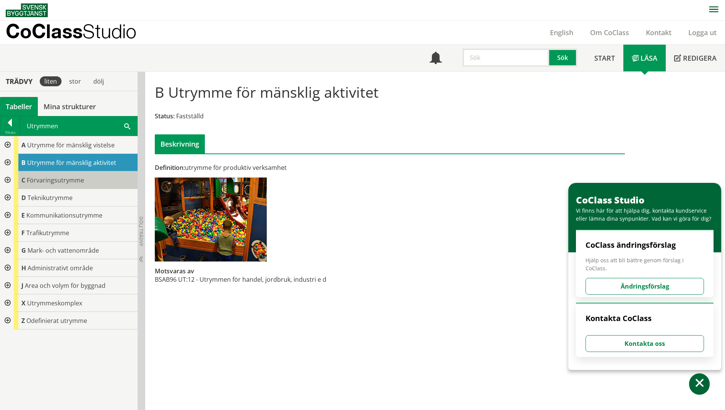
click at [99, 178] on div "C Förvaringsutrymme" at bounding box center [76, 181] width 124 height 18
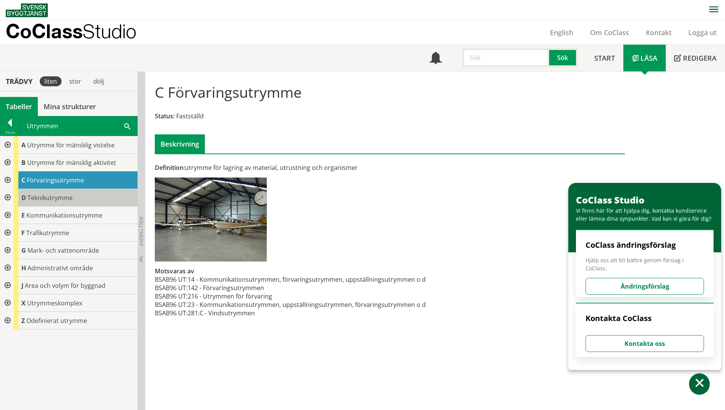
click at [96, 198] on div "D Teknikutrymme" at bounding box center [76, 198] width 124 height 18
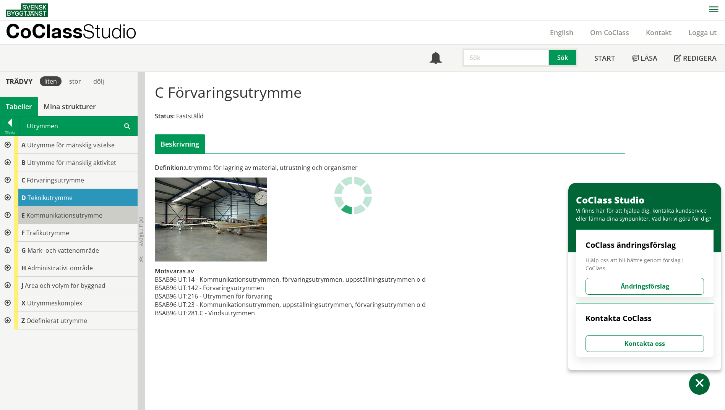
click at [90, 217] on span "Kommunikationsutrymme" at bounding box center [64, 215] width 76 height 8
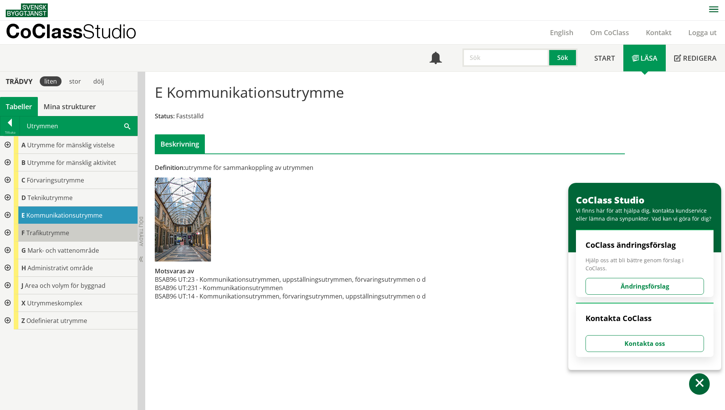
click at [88, 230] on div "F Trafikutrymme" at bounding box center [76, 233] width 124 height 18
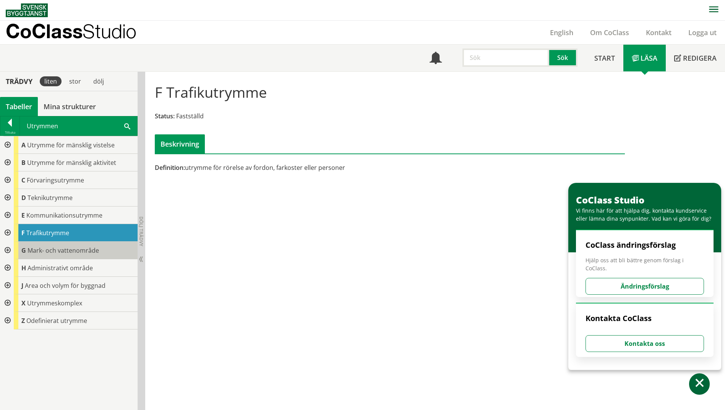
click at [87, 248] on span "Mark- och vattenområde" at bounding box center [63, 250] width 71 height 8
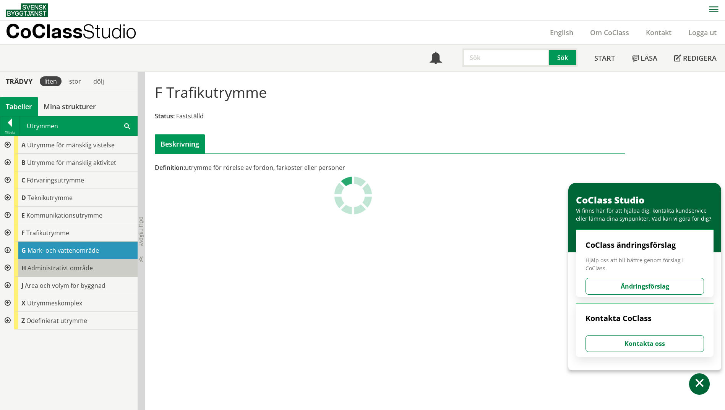
click at [82, 267] on span "Administrativt område" at bounding box center [60, 268] width 65 height 8
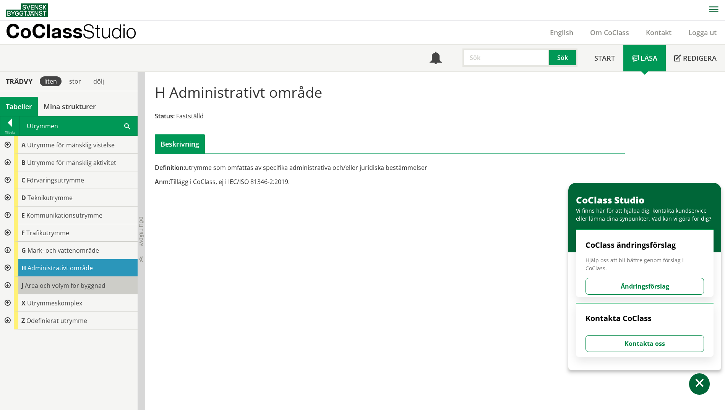
click at [81, 285] on span "Area och volym för byggnad" at bounding box center [65, 286] width 81 height 8
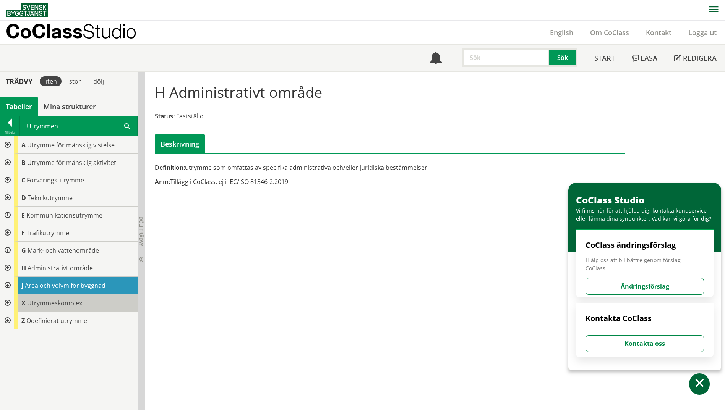
click at [78, 302] on span "Utrymmeskomplex" at bounding box center [54, 303] width 55 height 8
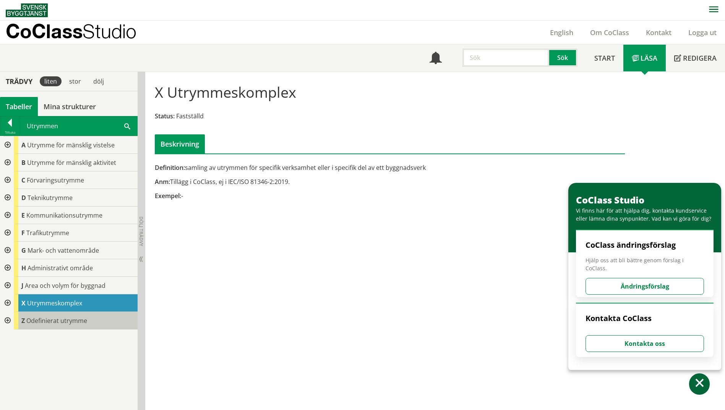
click at [71, 323] on span "Odefinierat utrymme" at bounding box center [56, 321] width 61 height 8
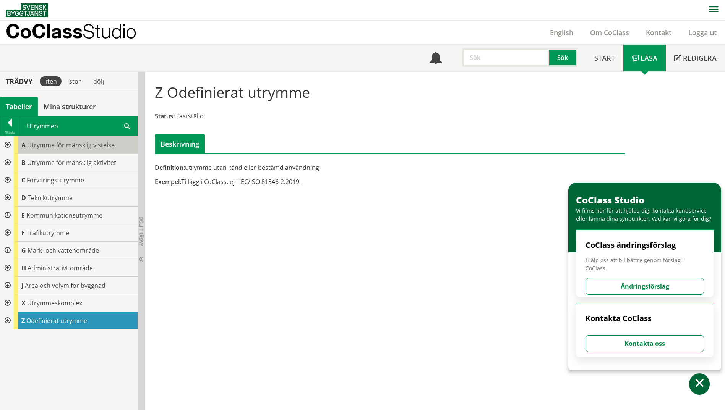
click at [56, 151] on div "A Utrymme för mänsklig vistelse" at bounding box center [76, 145] width 124 height 18
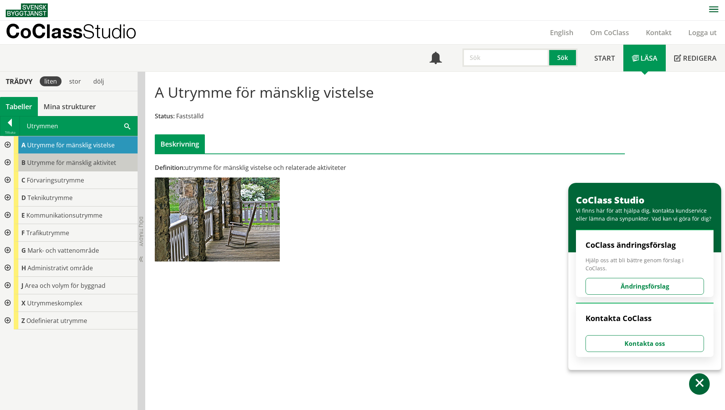
click at [59, 160] on span "Utrymme för mänsklig aktivitet" at bounding box center [71, 163] width 89 height 8
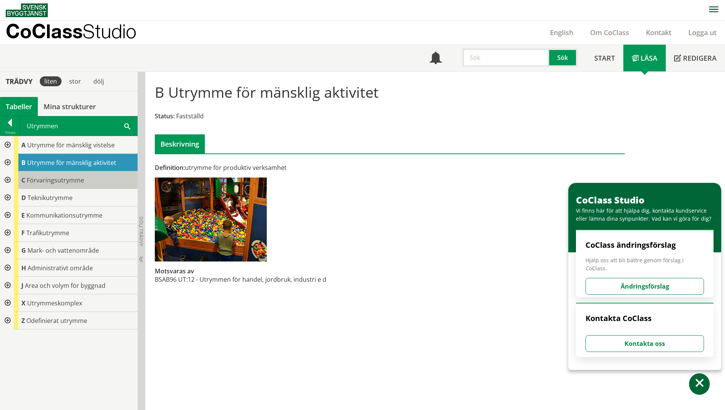
click at [82, 183] on span "Förvaringsutrymme" at bounding box center [55, 180] width 57 height 8
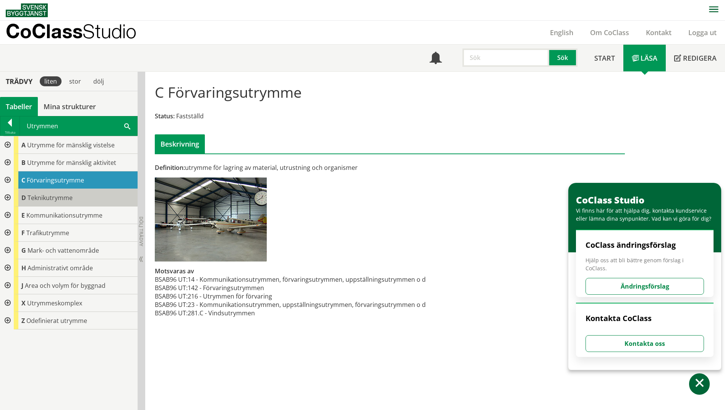
click at [89, 201] on div "D Teknikutrymme" at bounding box center [76, 198] width 124 height 18
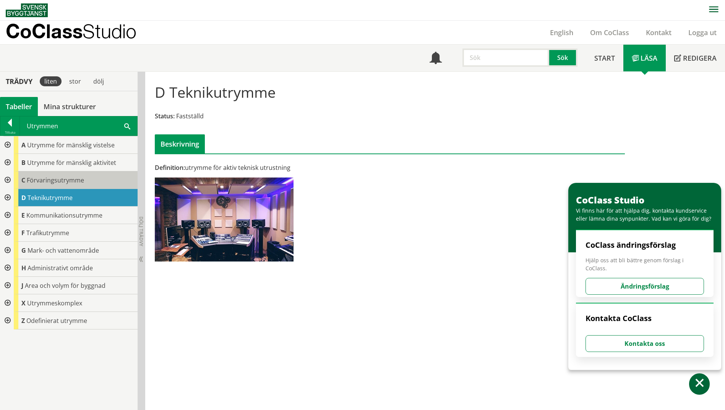
click at [87, 182] on div "C Förvaringsutrymme" at bounding box center [76, 181] width 124 height 18
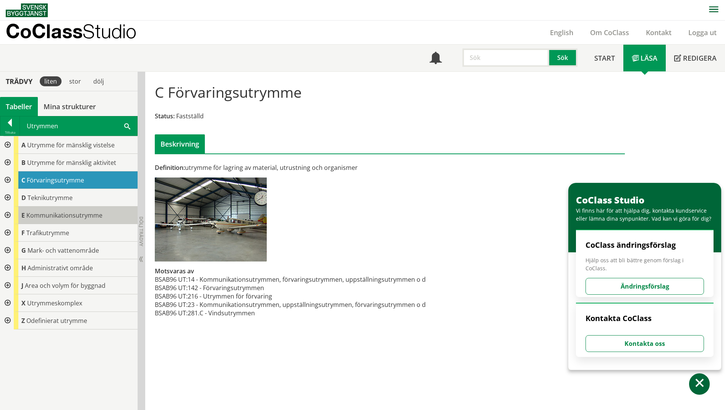
click at [88, 220] on div "E Kommunikationsutrymme" at bounding box center [76, 216] width 124 height 18
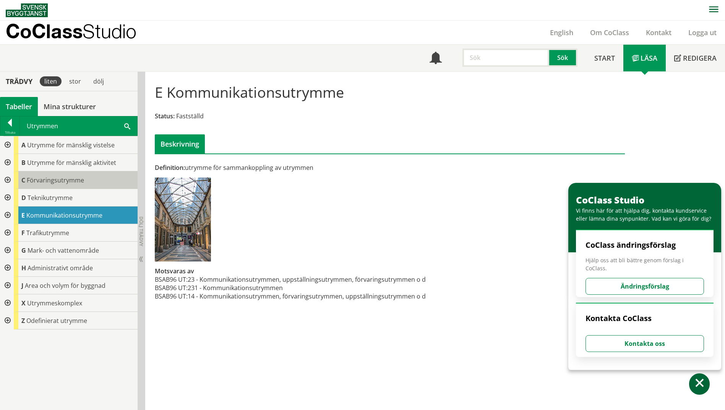
click at [93, 180] on div "C Förvaringsutrymme" at bounding box center [76, 181] width 124 height 18
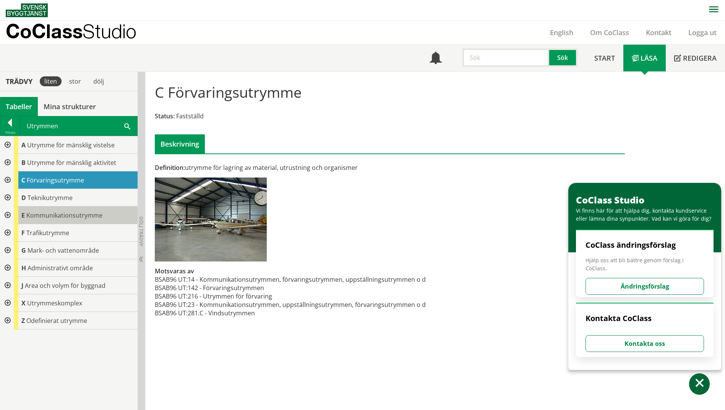
click at [93, 222] on div "E Kommunikationsutrymme" at bounding box center [76, 216] width 124 height 18
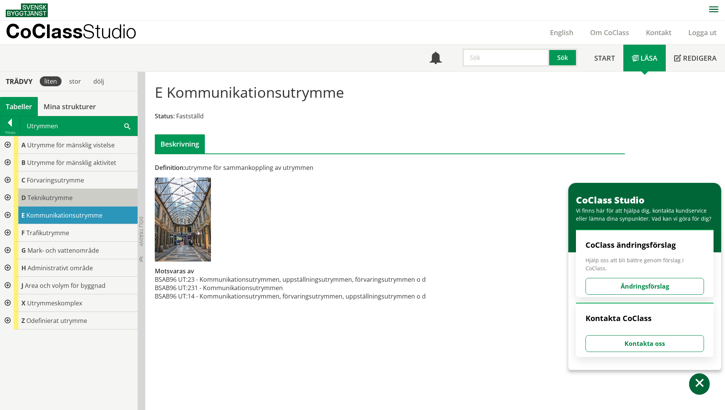
click at [88, 201] on div "D Teknikutrymme" at bounding box center [76, 198] width 124 height 18
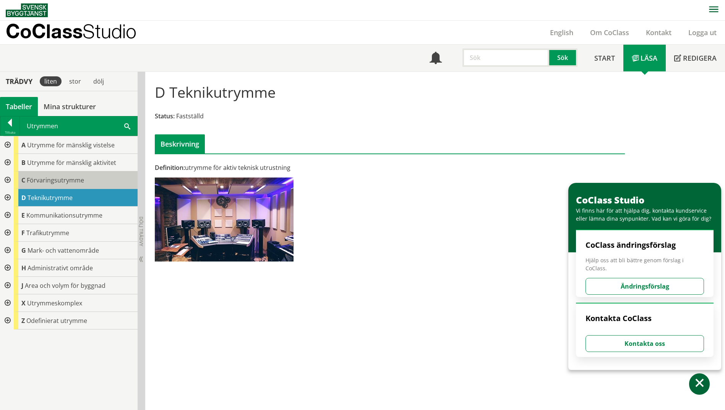
click at [85, 181] on div "C Förvaringsutrymme" at bounding box center [76, 181] width 124 height 18
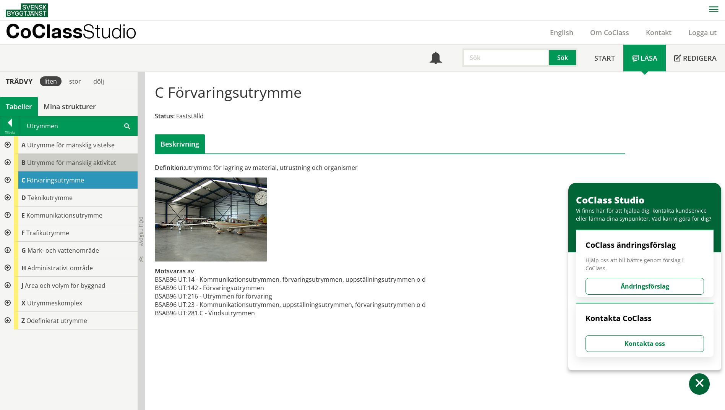
click at [87, 163] on span "Utrymme för mänsklig aktivitet" at bounding box center [71, 163] width 89 height 8
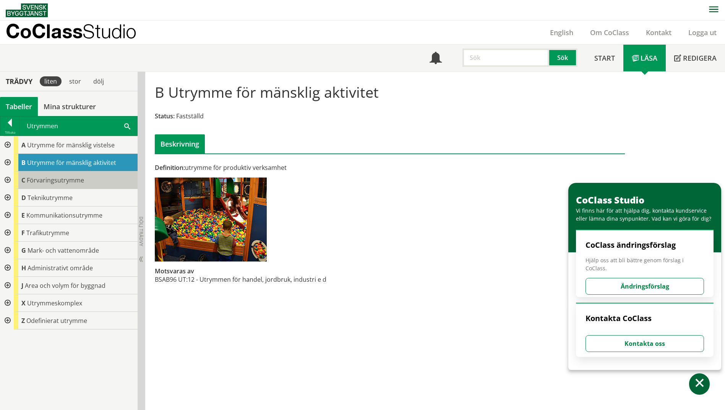
click at [85, 180] on div "C Förvaringsutrymme" at bounding box center [76, 181] width 124 height 18
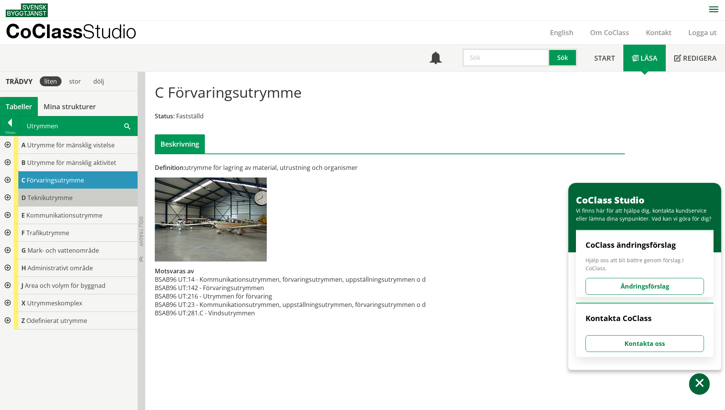
click at [77, 200] on div "D Teknikutrymme" at bounding box center [76, 198] width 124 height 18
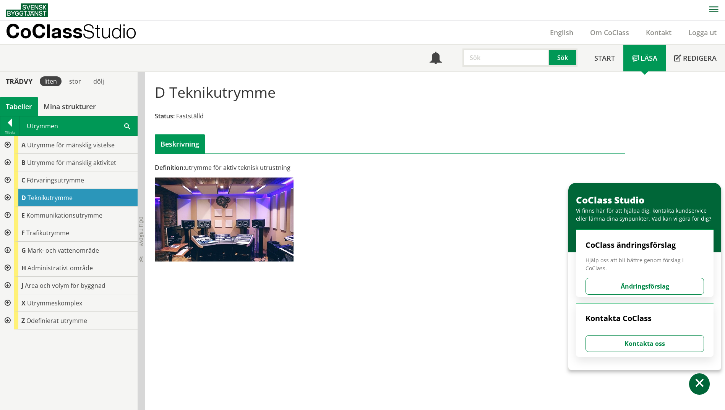
click at [6, 198] on div at bounding box center [7, 198] width 14 height 18
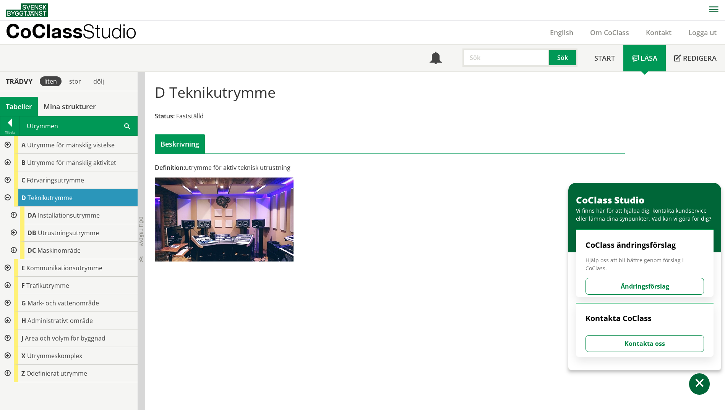
click at [8, 180] on div at bounding box center [7, 181] width 14 height 18
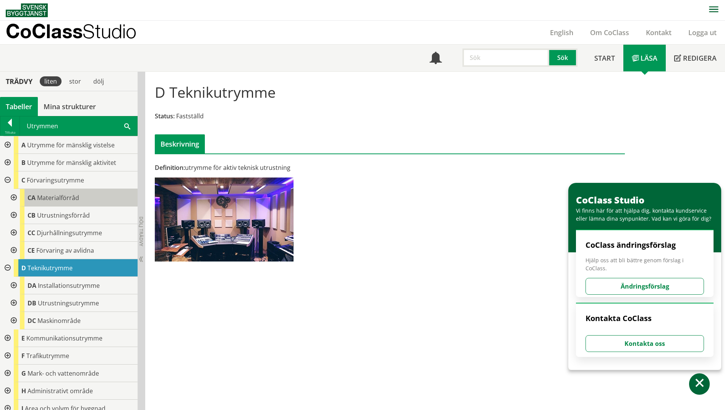
click at [75, 195] on span "Materialförråd" at bounding box center [58, 198] width 42 height 8
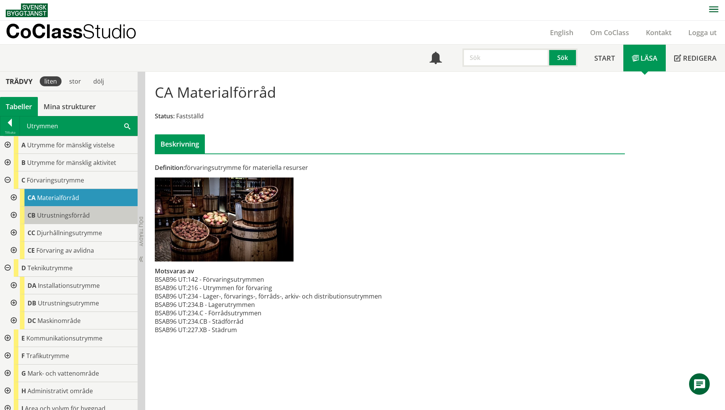
click at [73, 218] on span "Utrustningsförråd" at bounding box center [63, 215] width 53 height 8
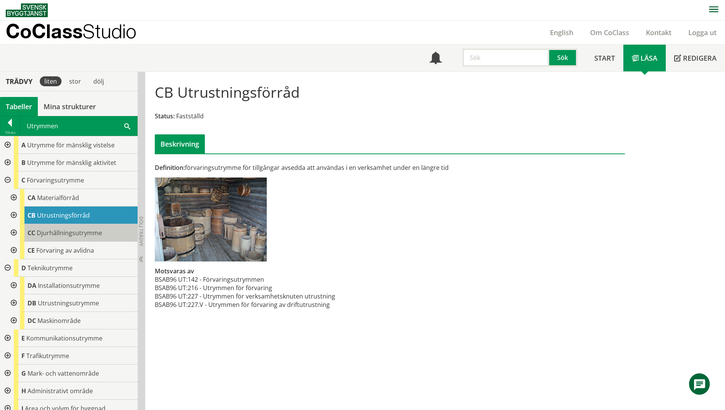
click at [78, 233] on span "Djurhållningsutrymme" at bounding box center [69, 233] width 65 height 8
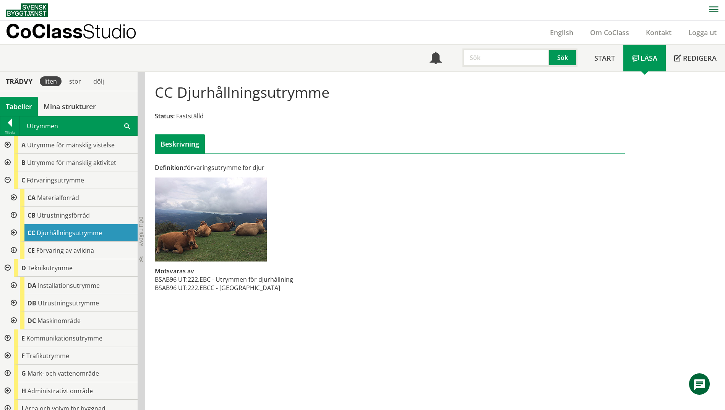
click at [12, 198] on div at bounding box center [13, 198] width 14 height 18
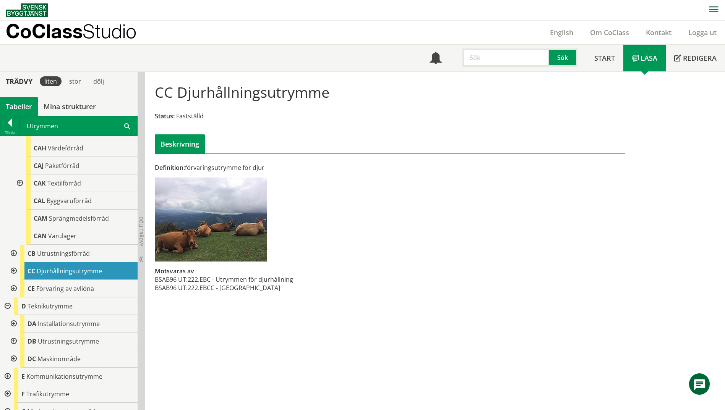
scroll to position [191, 0]
click at [12, 254] on div at bounding box center [13, 253] width 14 height 18
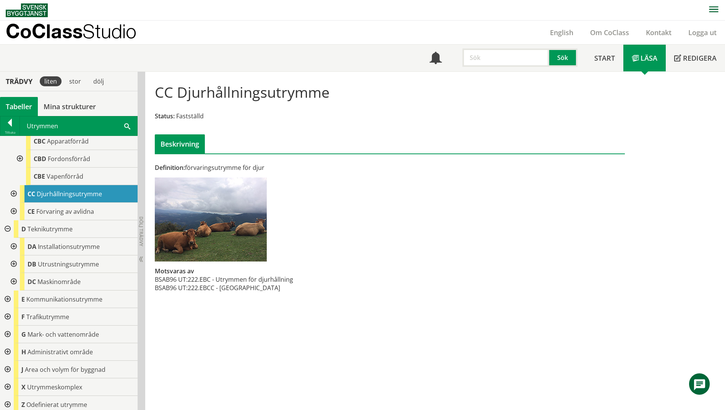
scroll to position [359, 0]
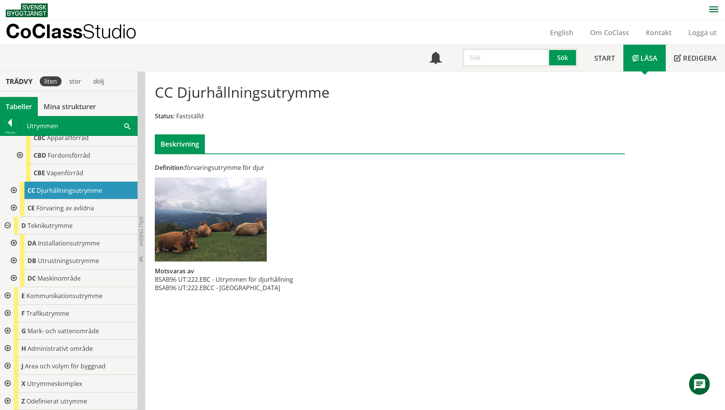
click at [130, 126] on span at bounding box center [127, 126] width 6 height 8
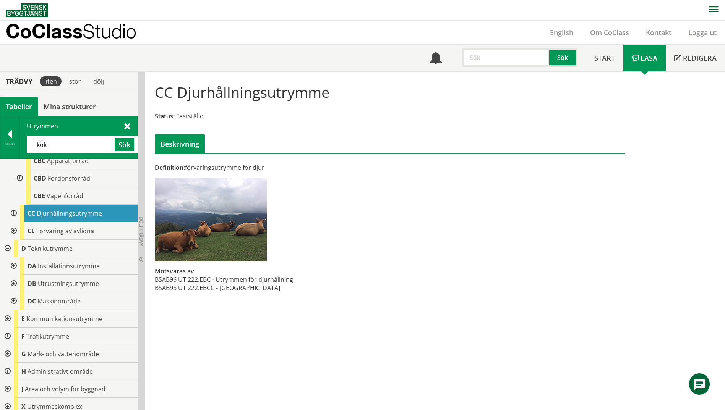
type input "kök"
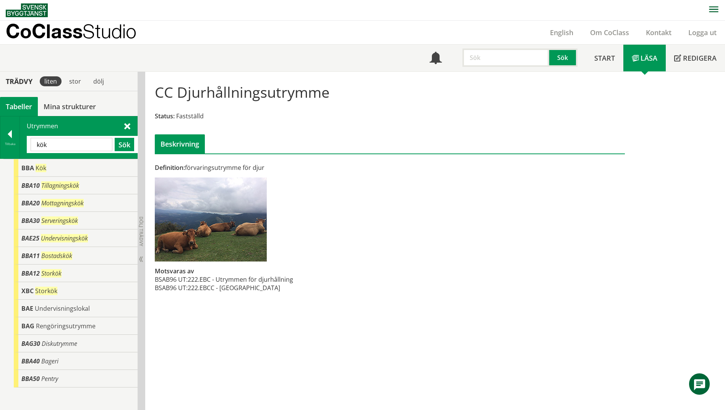
scroll to position [0, 0]
click at [3, 138] on div at bounding box center [9, 135] width 19 height 11
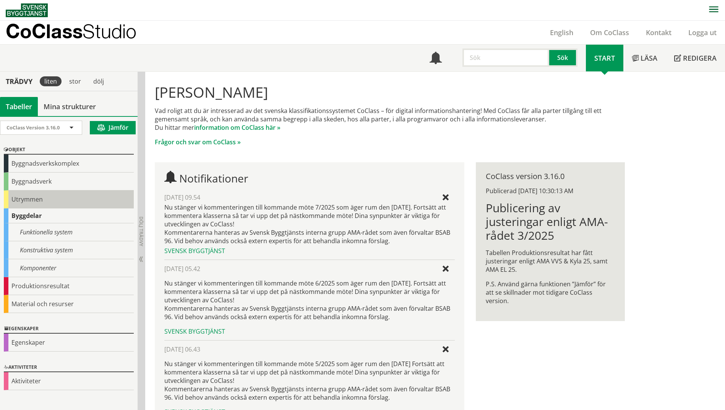
click at [24, 202] on div "Utrymmen" at bounding box center [69, 200] width 130 height 18
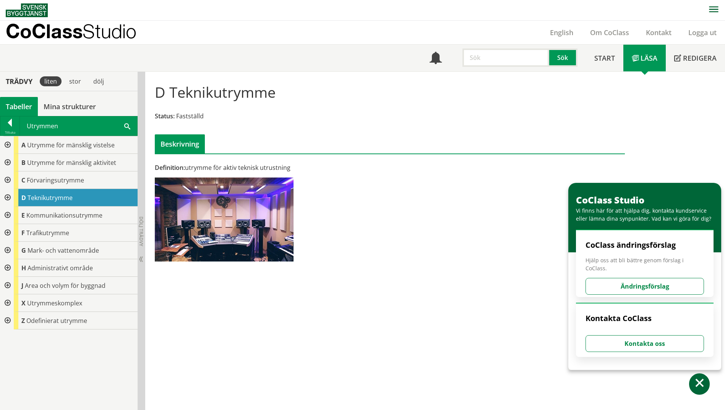
click at [5, 162] on div at bounding box center [7, 163] width 14 height 18
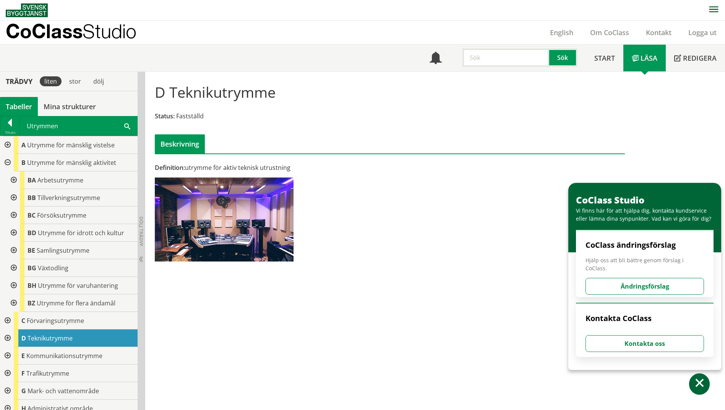
click at [14, 198] on div at bounding box center [13, 198] width 14 height 18
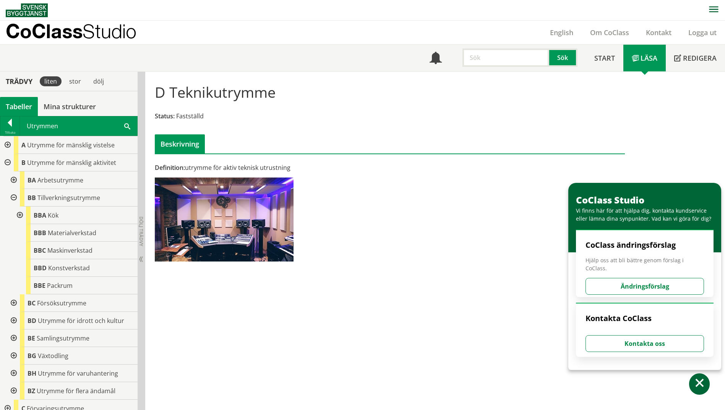
click at [18, 215] on div at bounding box center [19, 216] width 14 height 18
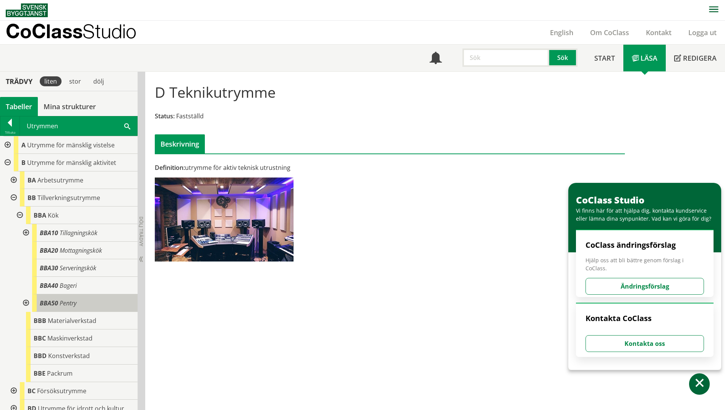
scroll to position [38, 0]
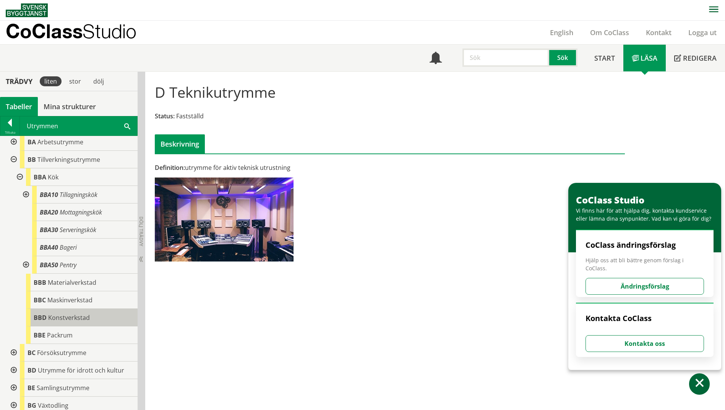
click at [103, 319] on div "BBD Konstverkstad" at bounding box center [82, 318] width 112 height 18
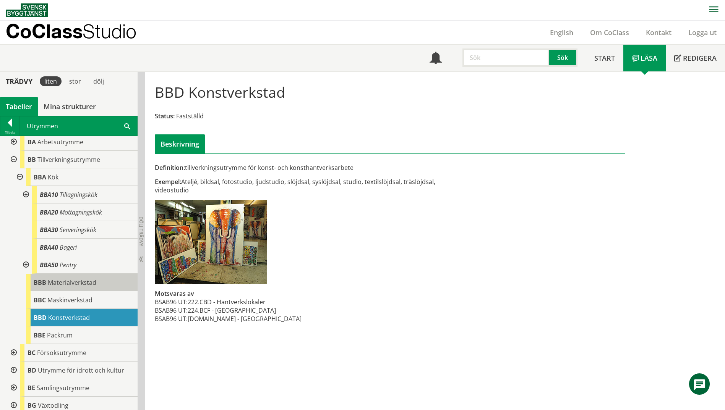
click at [95, 286] on span "Materialverkstad" at bounding box center [72, 283] width 49 height 8
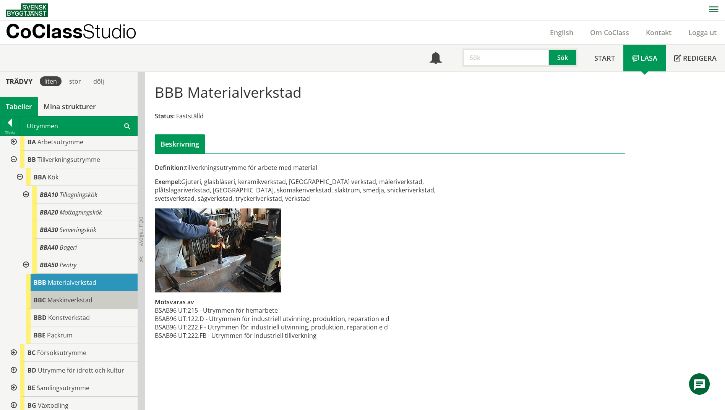
click at [96, 299] on div "BBC Maskinverkstad" at bounding box center [82, 301] width 112 height 18
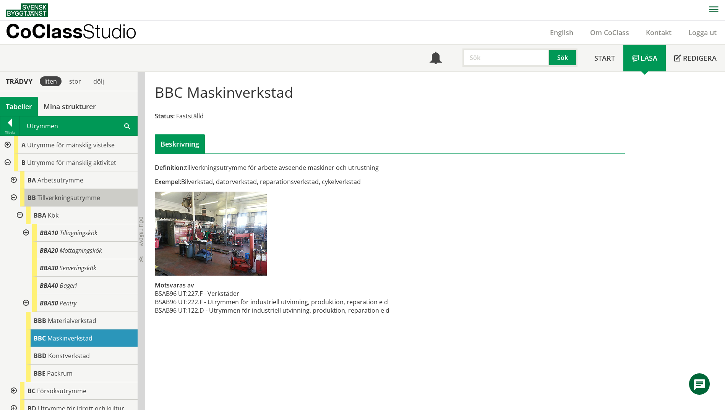
click at [55, 193] on div "BB Tillverkningsutrymme" at bounding box center [79, 198] width 118 height 18
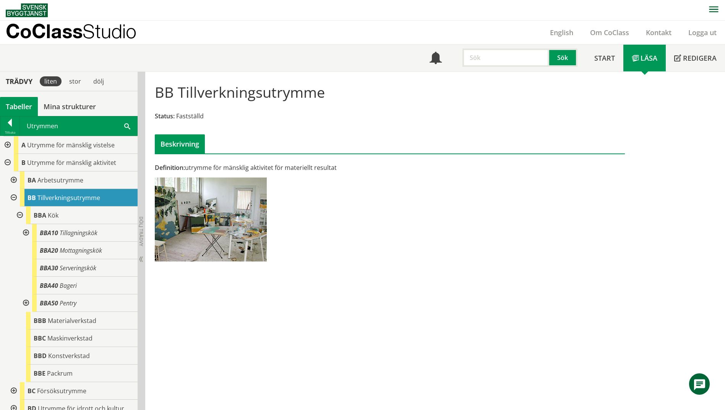
click at [11, 196] on div at bounding box center [13, 198] width 14 height 18
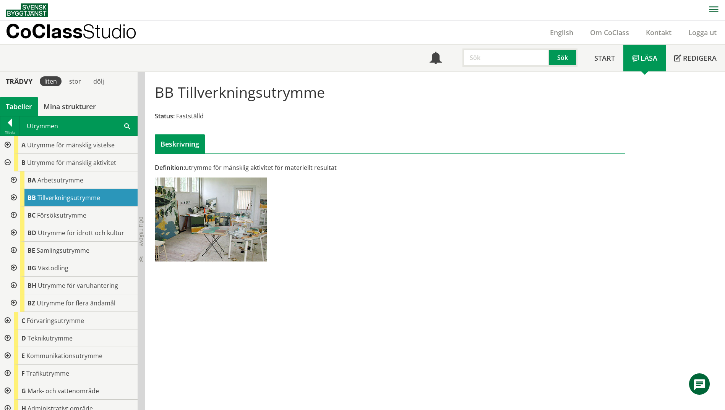
click at [11, 217] on div at bounding box center [13, 216] width 14 height 18
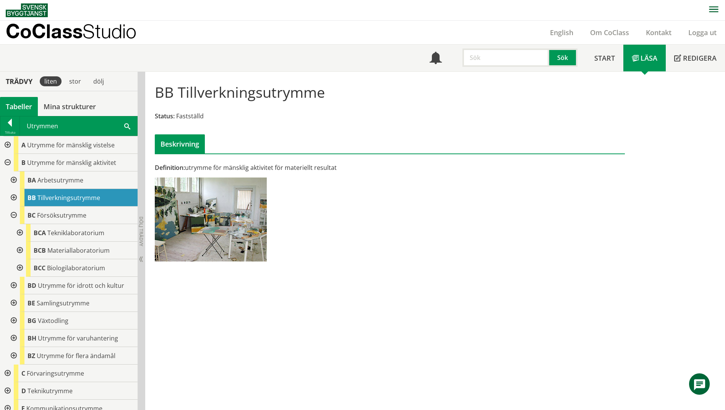
click at [11, 217] on div at bounding box center [13, 216] width 14 height 18
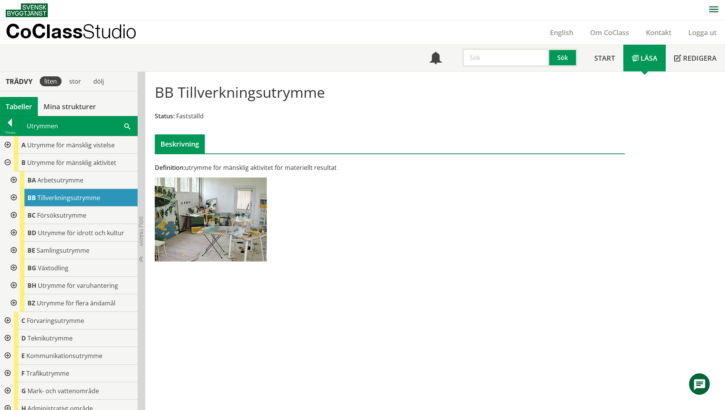
click at [13, 233] on div at bounding box center [13, 233] width 14 height 18
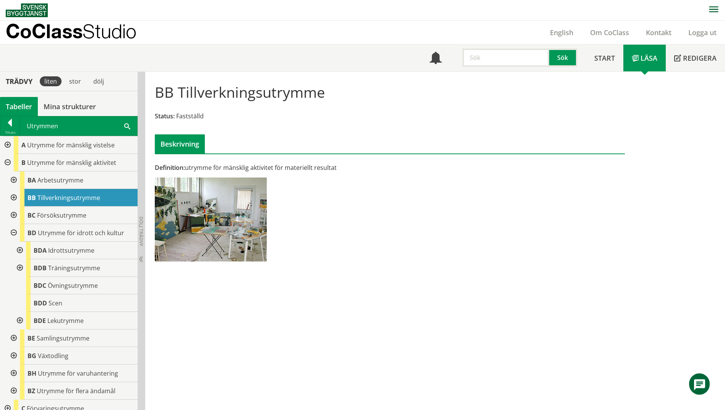
click at [13, 233] on div at bounding box center [13, 233] width 14 height 18
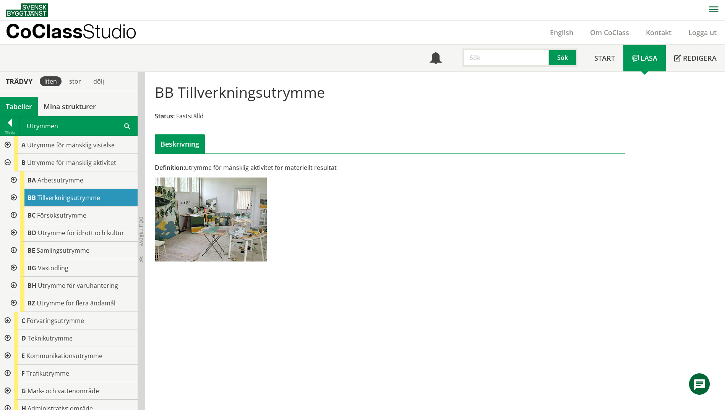
click at [13, 251] on div at bounding box center [13, 251] width 14 height 18
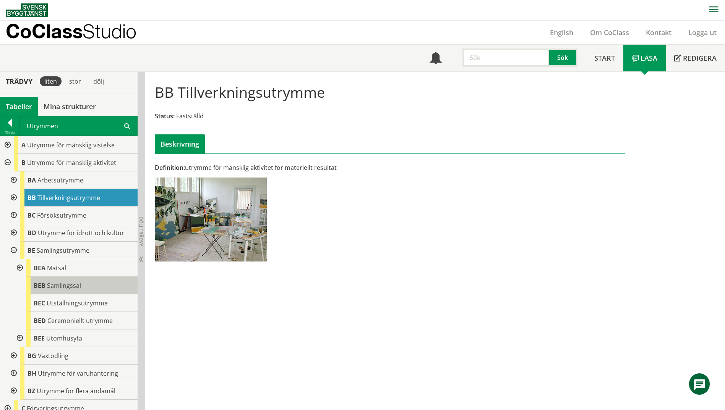
click at [84, 288] on div "BEB Samlingssal" at bounding box center [82, 286] width 112 height 18
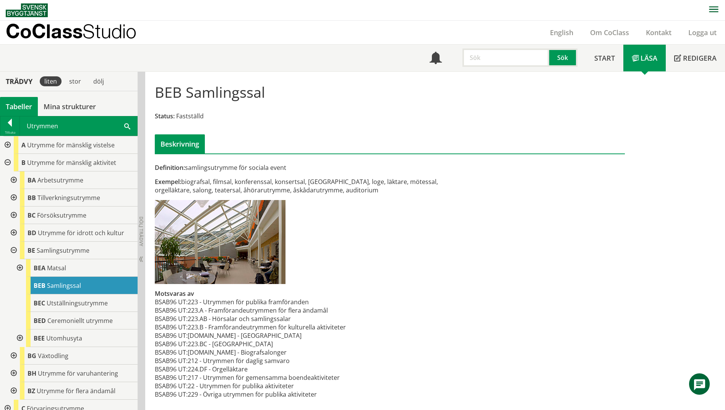
scroll to position [1, 0]
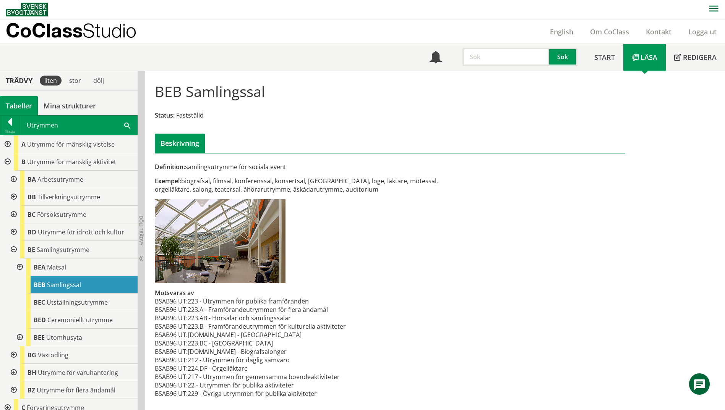
click at [15, 246] on div at bounding box center [13, 250] width 14 height 18
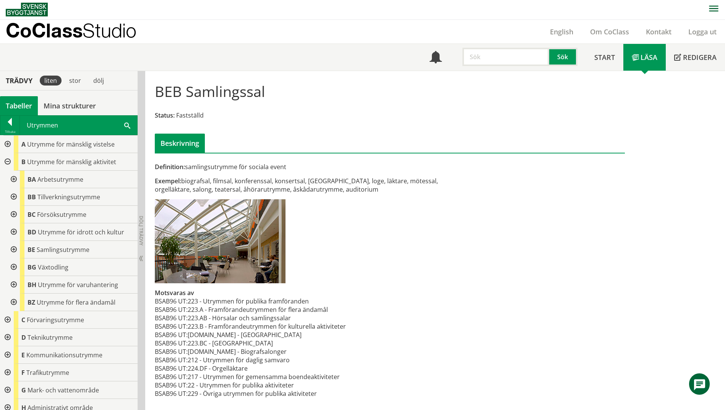
click at [16, 284] on div at bounding box center [13, 285] width 14 height 18
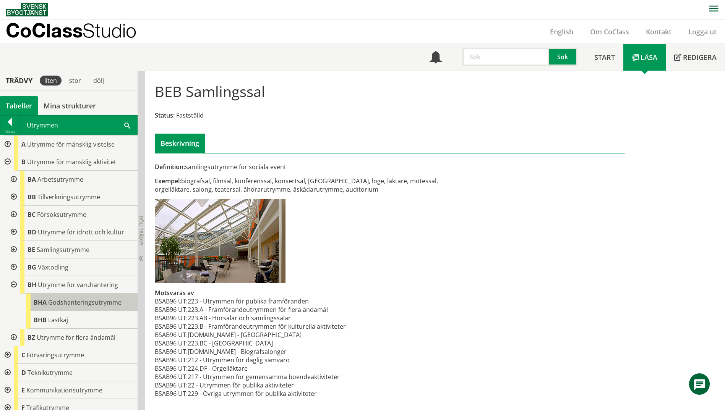
click at [52, 306] on span "Godshanteringsutrymme" at bounding box center [84, 302] width 73 height 8
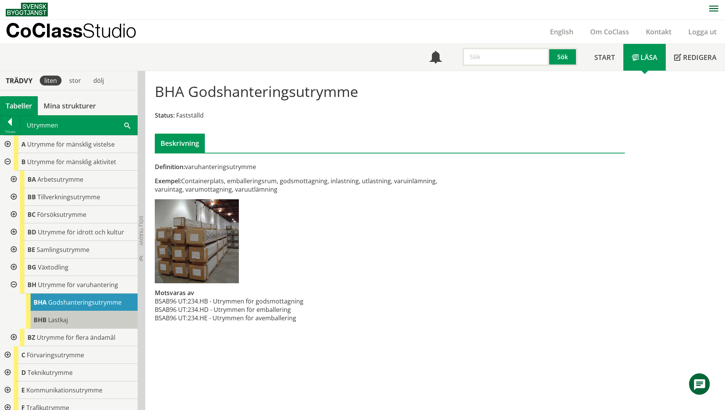
click at [53, 324] on span "Lastkaj" at bounding box center [58, 320] width 20 height 8
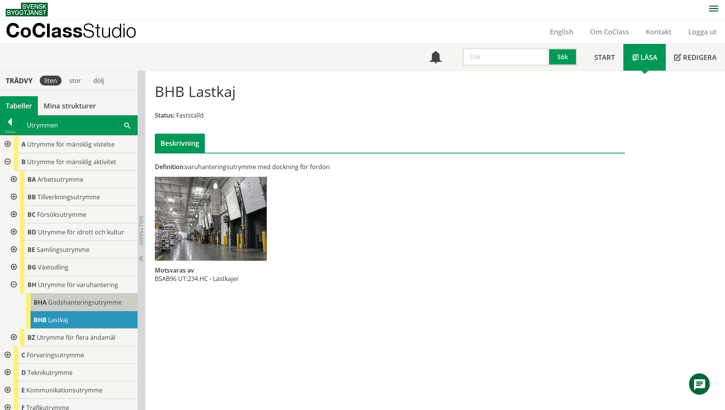
click at [58, 305] on span "Godshanteringsutrymme" at bounding box center [84, 302] width 73 height 8
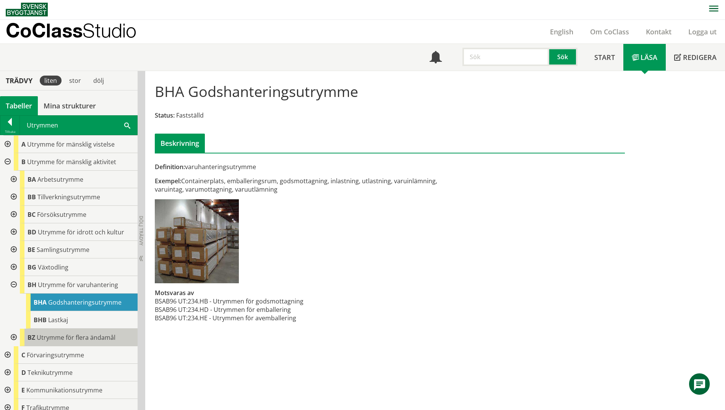
click at [63, 341] on span "Utrymme för flera ändamål" at bounding box center [76, 338] width 79 height 8
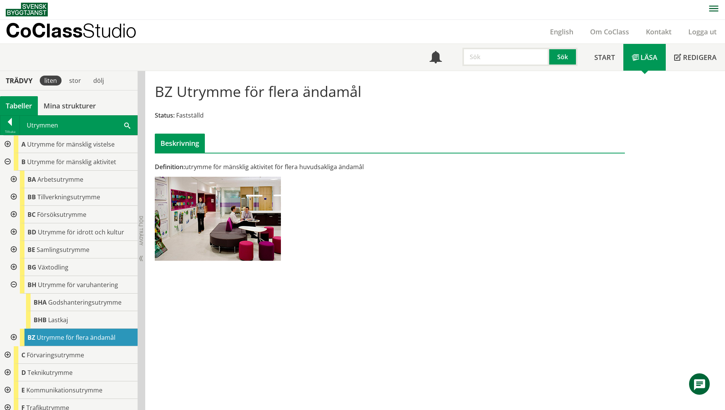
click at [9, 339] on div at bounding box center [13, 338] width 14 height 18
click at [76, 357] on span "Utrymme för flera ändamål" at bounding box center [86, 355] width 79 height 8
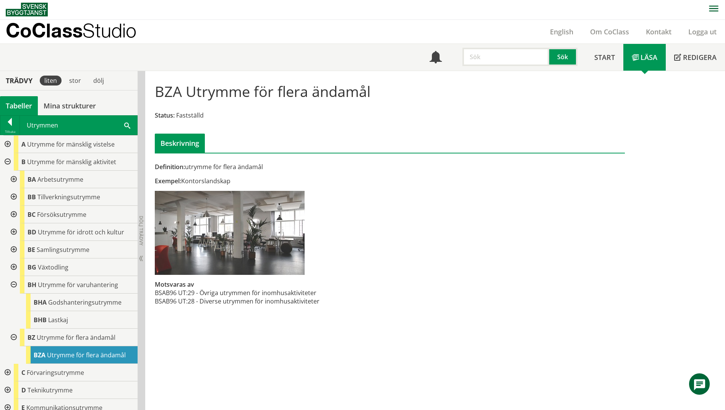
click at [17, 285] on div at bounding box center [13, 285] width 14 height 18
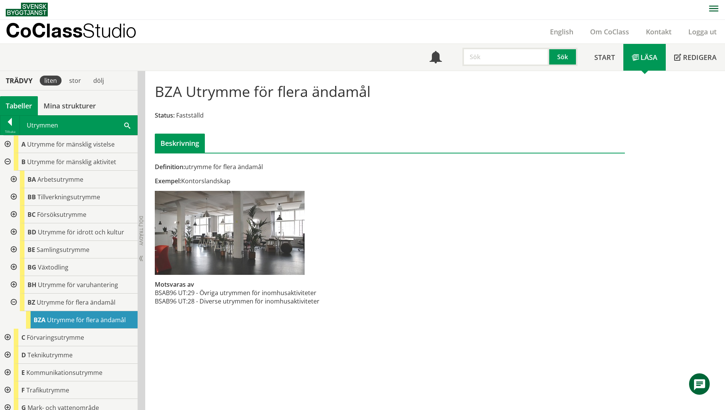
click at [13, 303] on div at bounding box center [13, 303] width 14 height 18
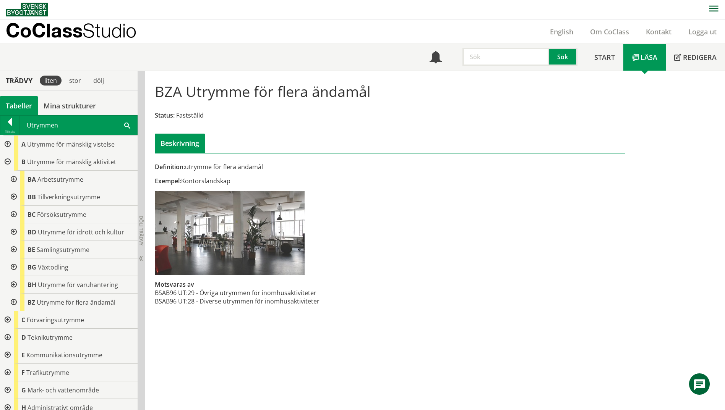
click at [16, 284] on div at bounding box center [13, 285] width 14 height 18
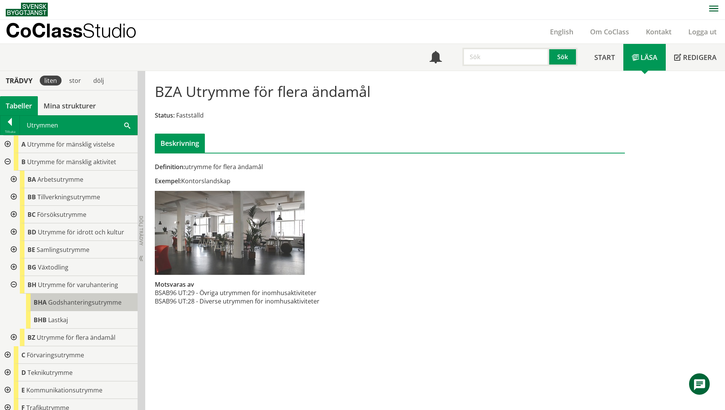
click at [49, 301] on span "Godshanteringsutrymme" at bounding box center [84, 302] width 73 height 8
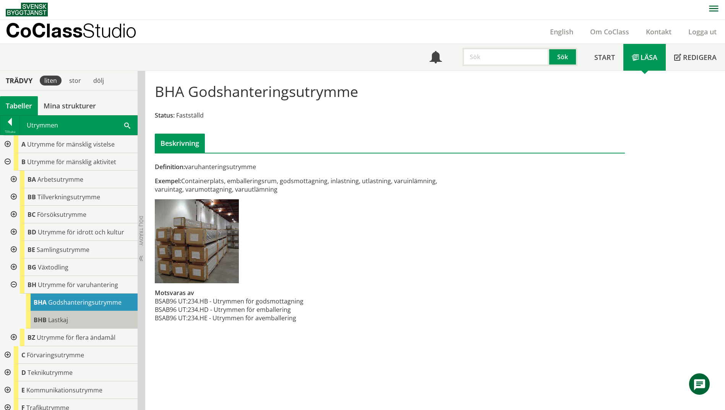
click at [49, 318] on span "Lastkaj" at bounding box center [58, 320] width 20 height 8
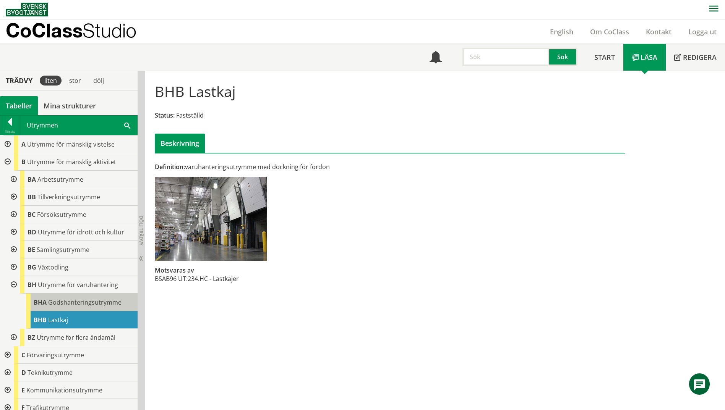
click at [55, 306] on span "Godshanteringsutrymme" at bounding box center [84, 302] width 73 height 8
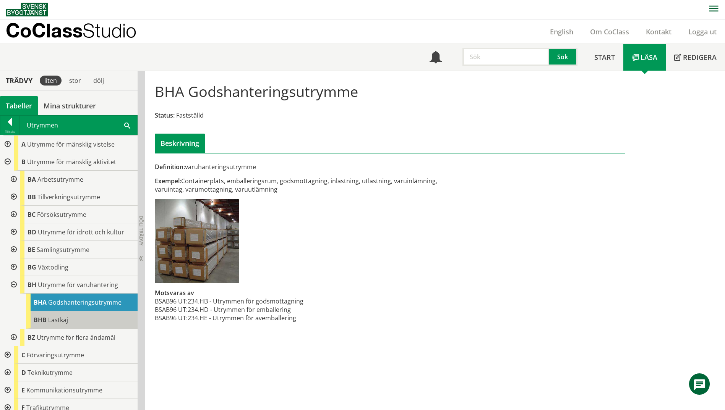
click at [49, 314] on div "BHB Lastkaj" at bounding box center [82, 320] width 112 height 18
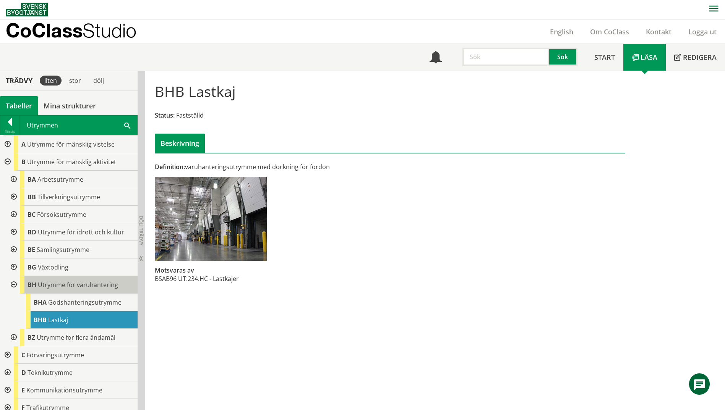
click at [48, 288] on span "Utrymme för varuhantering" at bounding box center [78, 285] width 80 height 8
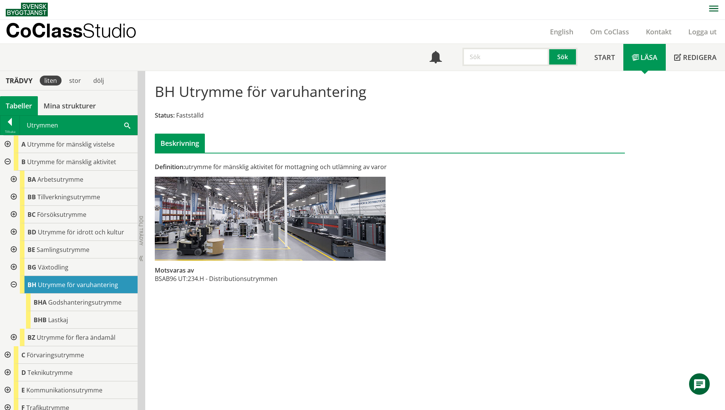
drag, startPoint x: 285, startPoint y: 280, endPoint x: 227, endPoint y: 280, distance: 57.3
click at [227, 280] on div "Definition: utrymme för mänsklig aktivitet för mottagning och utlämning av varo…" at bounding box center [309, 227] width 321 height 129
click at [124, 125] on span at bounding box center [127, 125] width 6 height 8
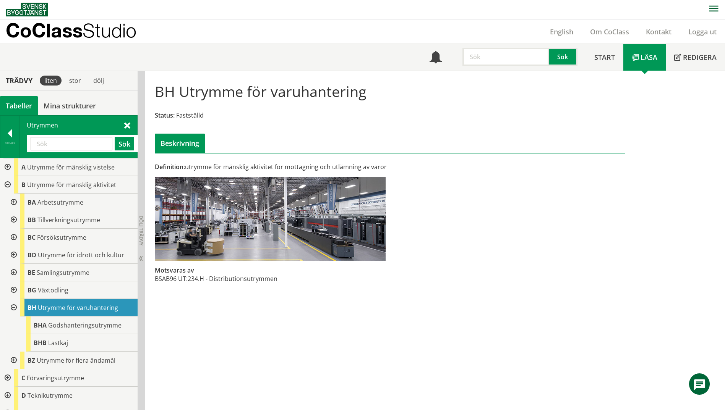
paste input "verksamhetsrum"
click at [121, 143] on button "Sök" at bounding box center [124, 143] width 19 height 13
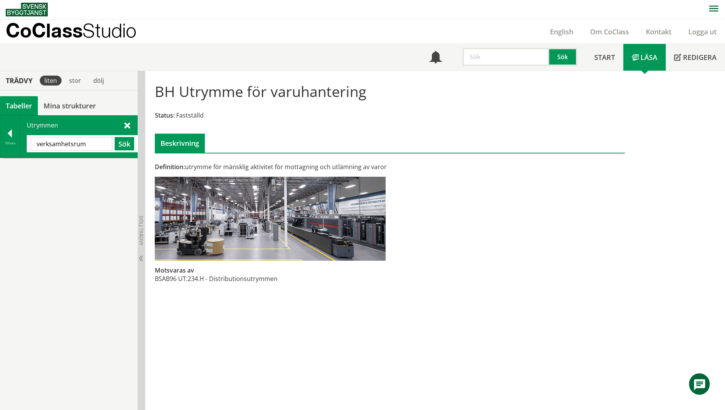
drag, startPoint x: 91, startPoint y: 144, endPoint x: 20, endPoint y: 149, distance: 71.6
click at [20, 149] on div "Utrymmen verksamhetsrum Sök" at bounding box center [78, 137] width 117 height 42
type input "dusch"
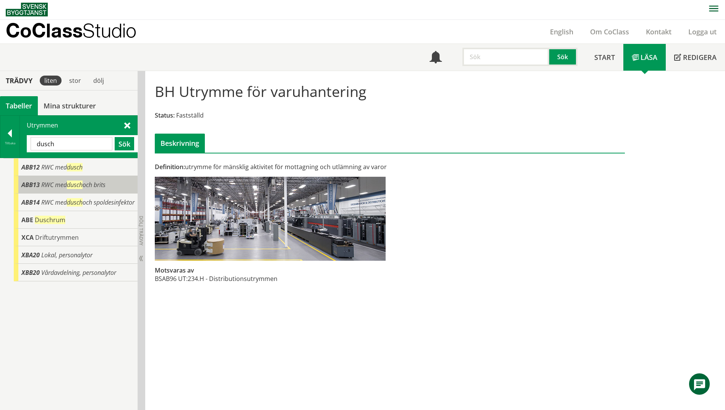
click at [19, 186] on div "ABB13 RWC med dusch och brits" at bounding box center [76, 185] width 124 height 18
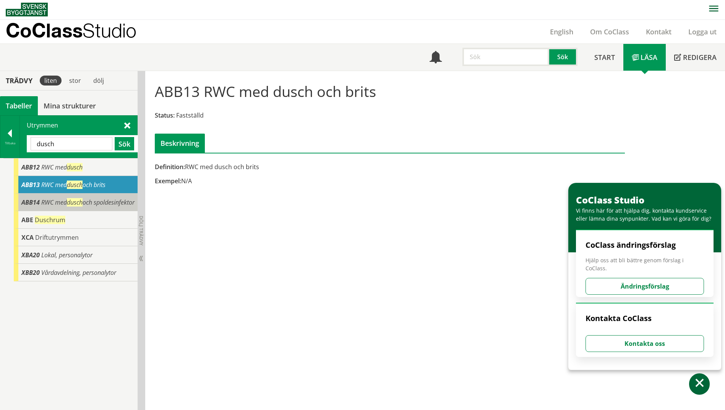
click at [41, 206] on span "RWC med dusch och spoldesinfektor" at bounding box center [87, 202] width 93 height 8
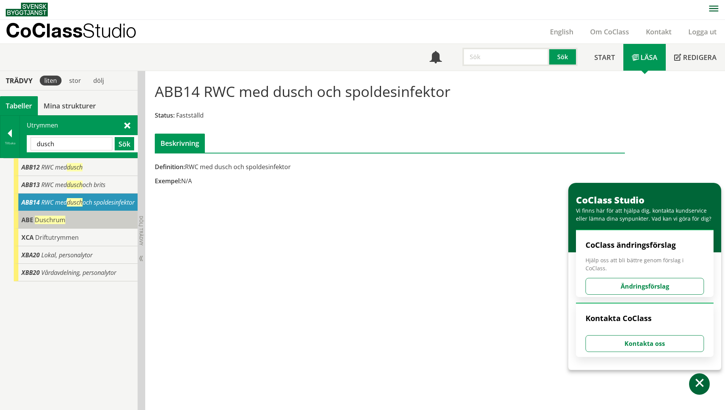
click at [40, 224] on span "Duschrum" at bounding box center [50, 220] width 31 height 8
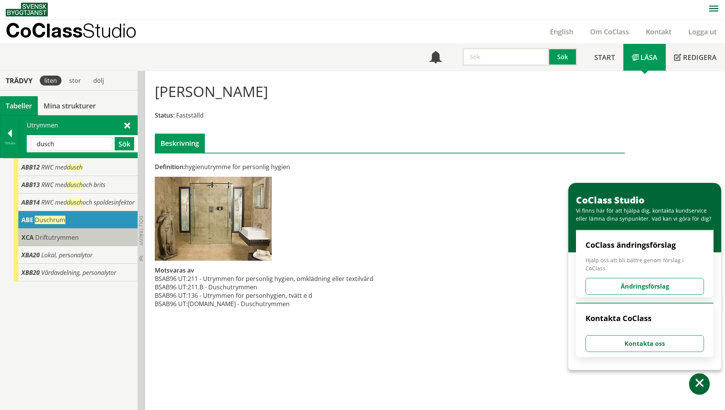
click at [41, 242] on span "Driftutrymmen" at bounding box center [57, 237] width 44 height 8
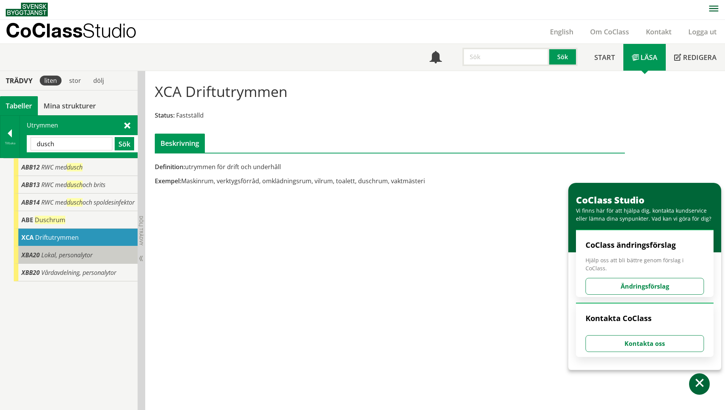
click at [40, 254] on div "XBA20 Lokal, personalytor" at bounding box center [76, 255] width 124 height 18
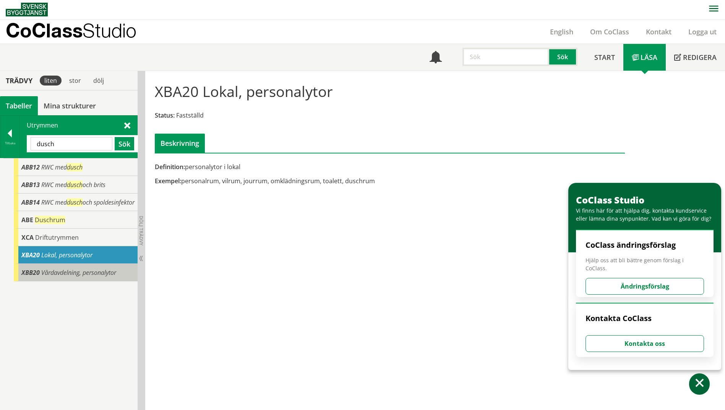
click at [32, 275] on div "XBB20 Vårdavdelning, personalytor" at bounding box center [76, 273] width 124 height 18
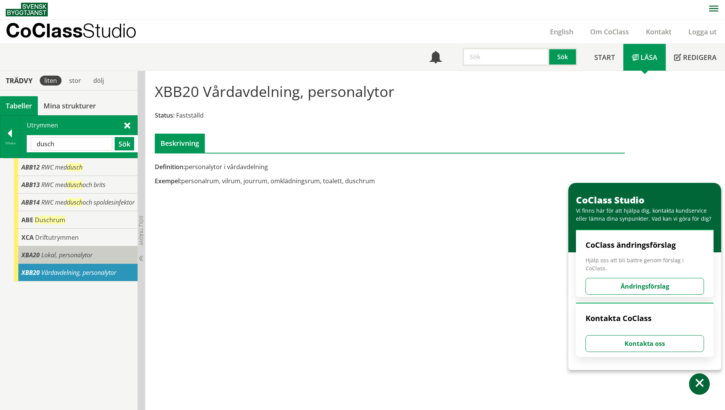
click at [33, 259] on span "XBA20" at bounding box center [30, 255] width 18 height 8
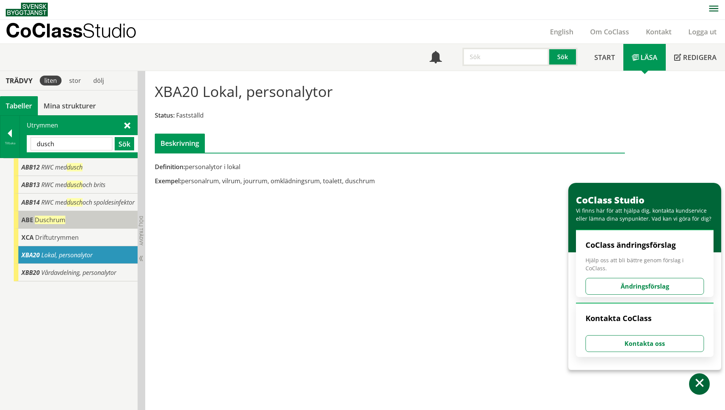
click at [36, 224] on span "Duschrum" at bounding box center [50, 220] width 31 height 8
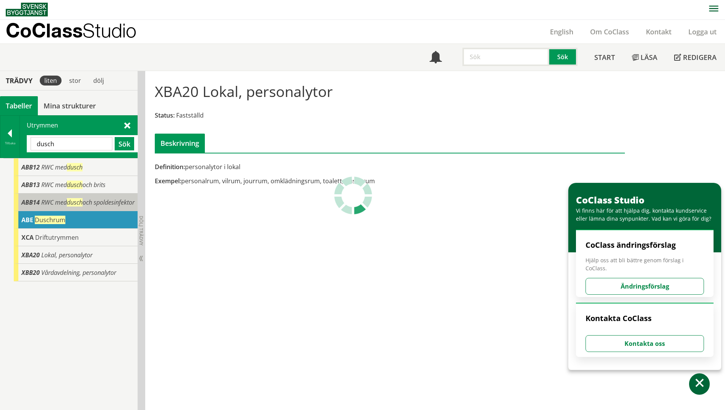
click at [39, 203] on span "ABB14" at bounding box center [30, 202] width 18 height 8
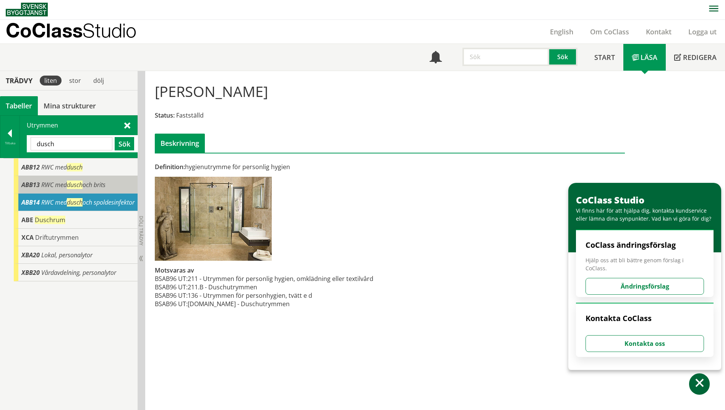
click at [39, 190] on div "ABB13 RWC med dusch och brits" at bounding box center [76, 185] width 124 height 18
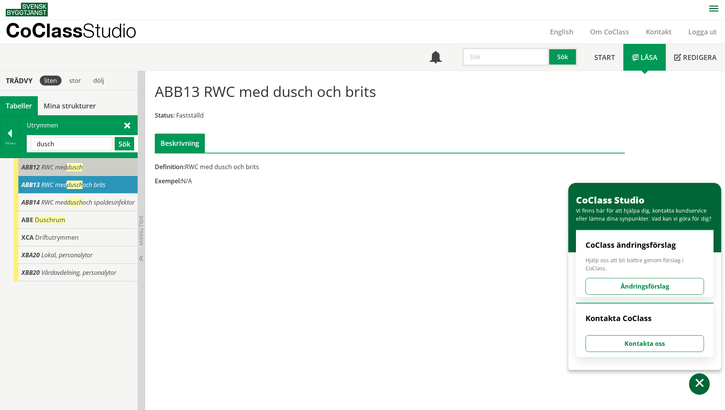
click at [45, 174] on div "ABB12 RWC med dusch" at bounding box center [76, 168] width 124 height 18
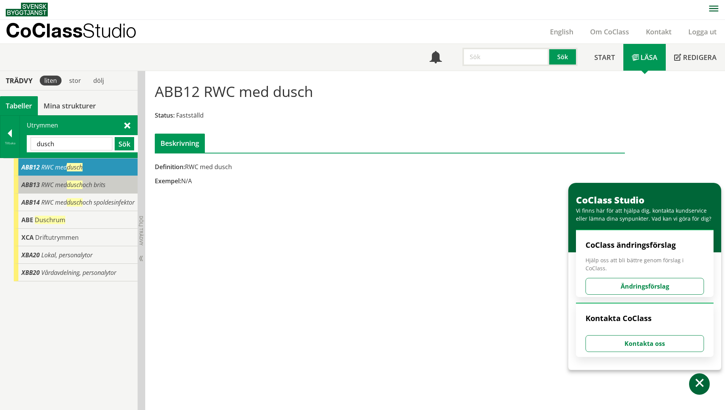
click at [42, 190] on div "ABB13 RWC med dusch och brits" at bounding box center [76, 185] width 124 height 18
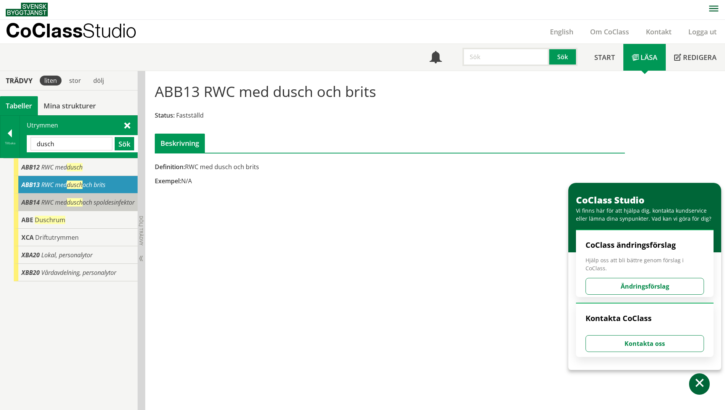
click at [41, 205] on div "ABB14 RWC med dusch och spoldesinfektor" at bounding box center [76, 203] width 124 height 18
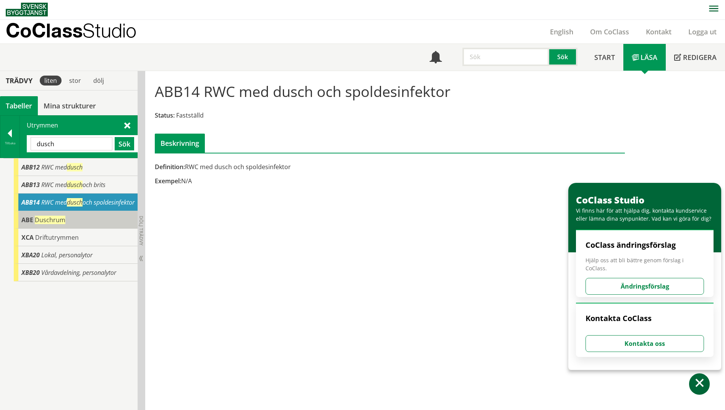
click at [37, 224] on span "Duschrum" at bounding box center [50, 220] width 31 height 8
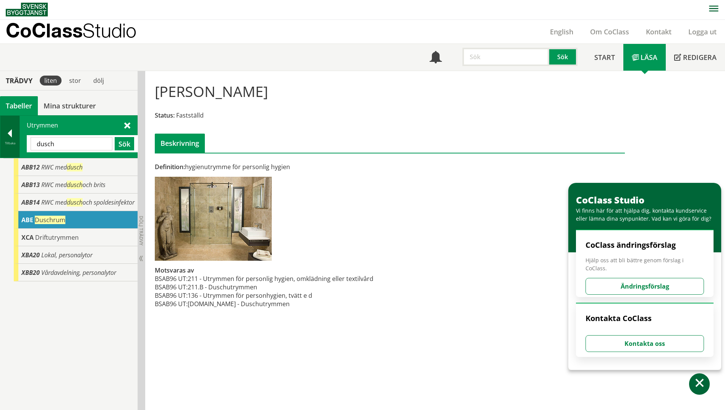
click at [5, 135] on div at bounding box center [9, 135] width 19 height 11
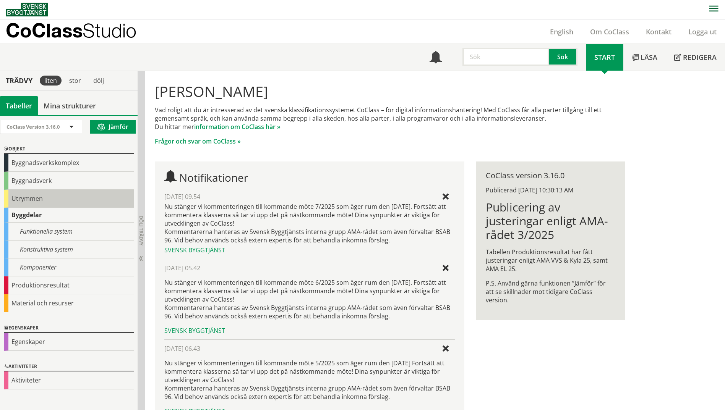
click at [22, 196] on div "Utrymmen" at bounding box center [69, 199] width 130 height 18
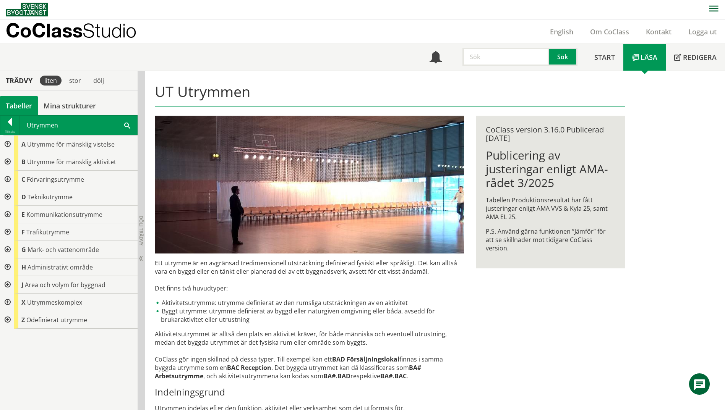
click at [6, 162] on div at bounding box center [7, 162] width 14 height 18
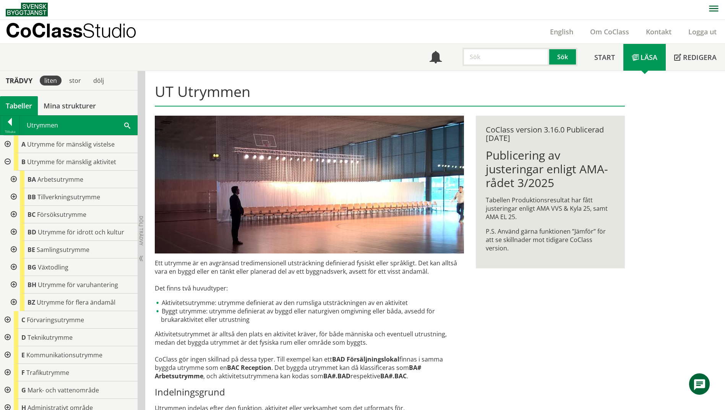
click at [12, 178] on div at bounding box center [13, 180] width 14 height 18
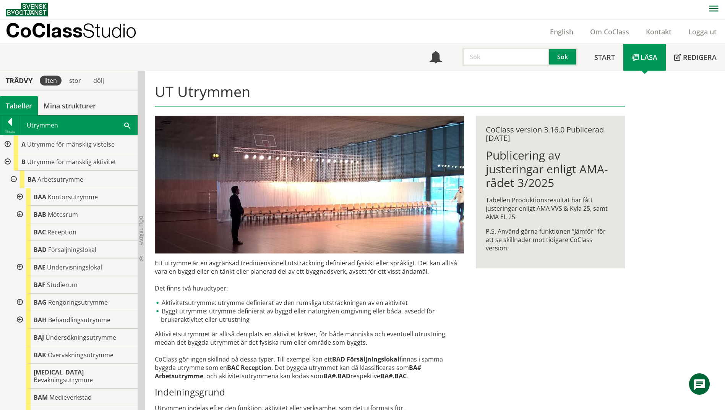
click at [19, 199] on div at bounding box center [19, 197] width 14 height 18
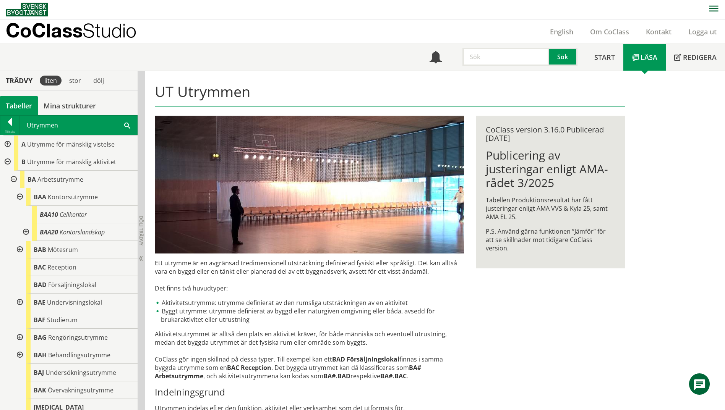
click at [19, 199] on div at bounding box center [19, 197] width 14 height 18
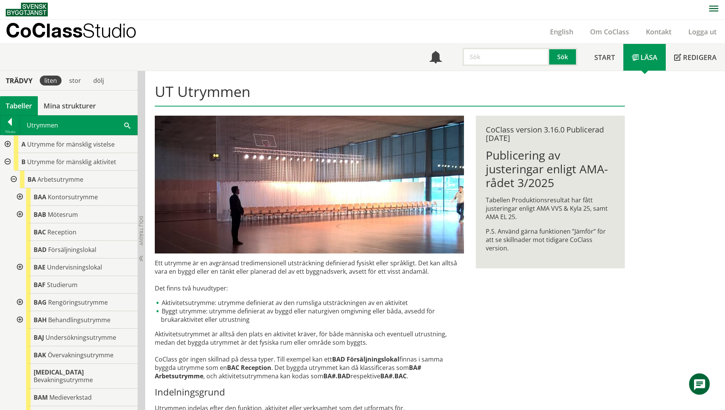
click at [18, 214] on div at bounding box center [19, 215] width 14 height 18
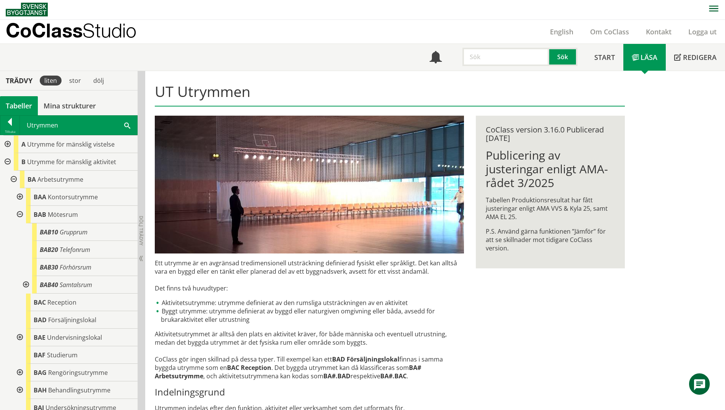
click at [18, 214] on div at bounding box center [19, 215] width 14 height 18
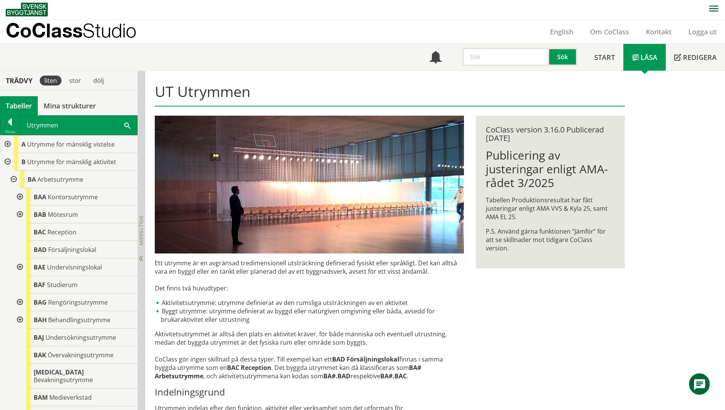
click at [18, 214] on div at bounding box center [19, 215] width 14 height 18
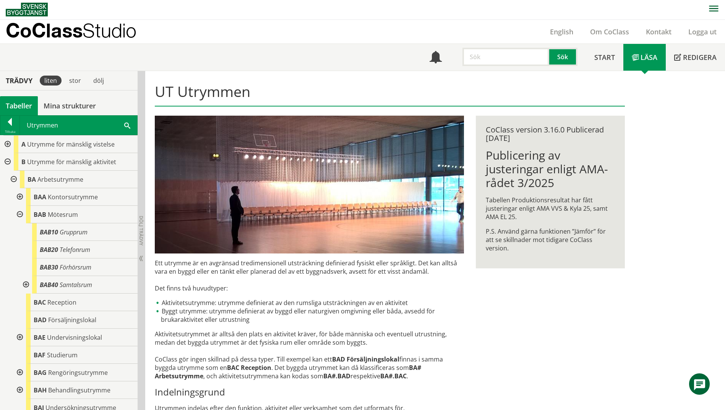
click at [27, 285] on div at bounding box center [25, 285] width 14 height 18
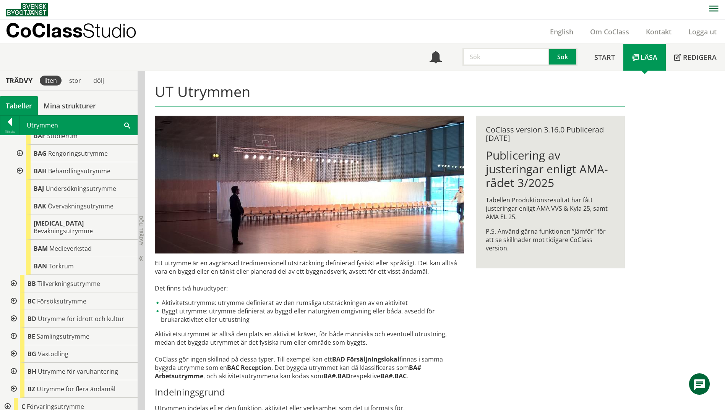
scroll to position [229, 0]
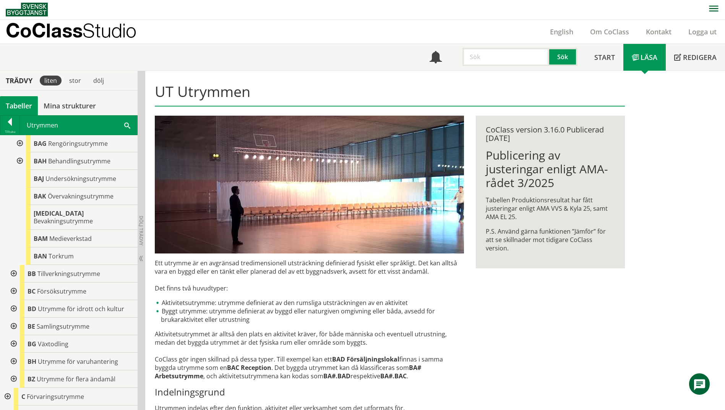
click at [127, 126] on span at bounding box center [127, 125] width 6 height 8
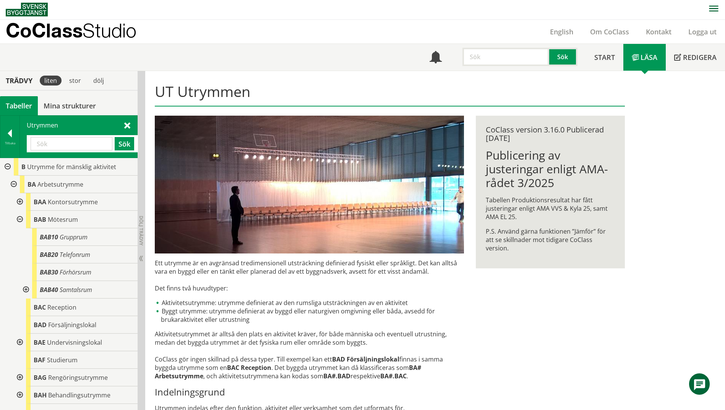
scroll to position [0, 0]
click at [8, 167] on div at bounding box center [7, 168] width 14 height 18
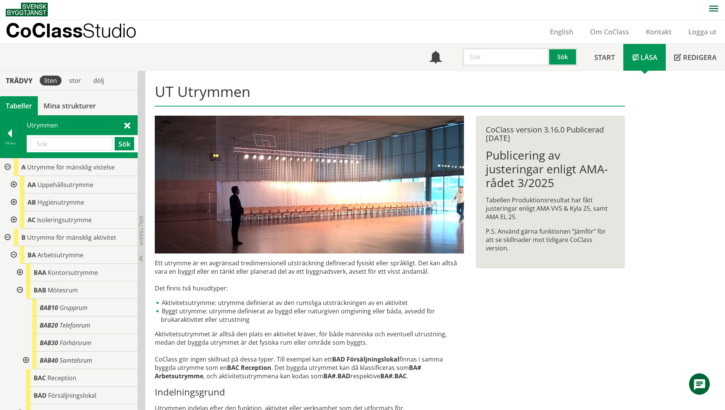
click at [13, 186] on div at bounding box center [13, 185] width 14 height 18
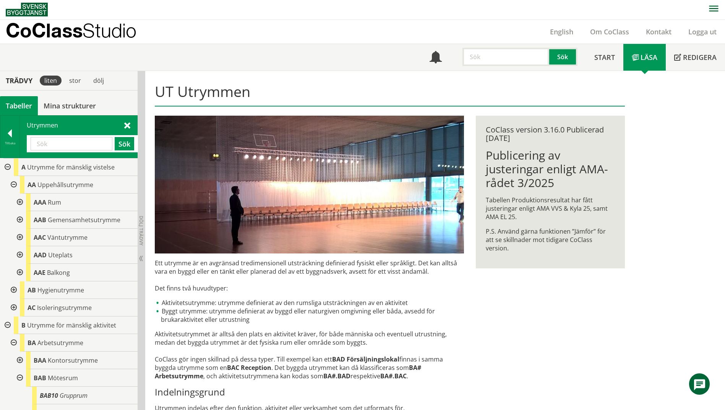
click at [19, 221] on div at bounding box center [19, 220] width 14 height 18
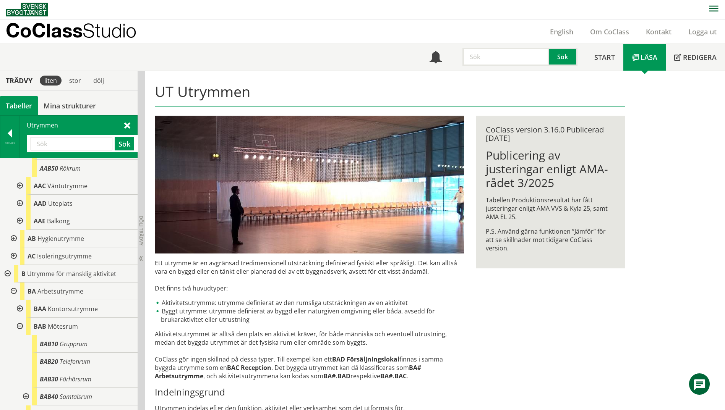
scroll to position [153, 0]
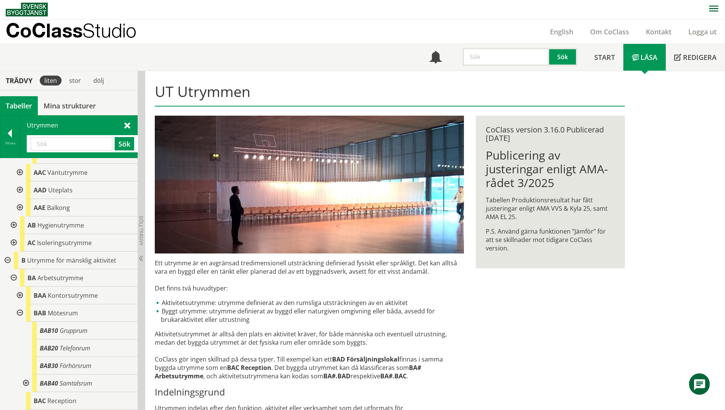
click at [14, 225] on div at bounding box center [13, 226] width 14 height 18
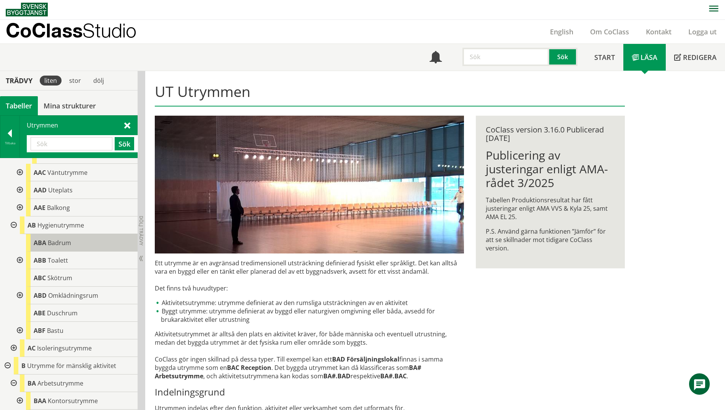
click at [52, 246] on span "Badrum" at bounding box center [59, 243] width 23 height 8
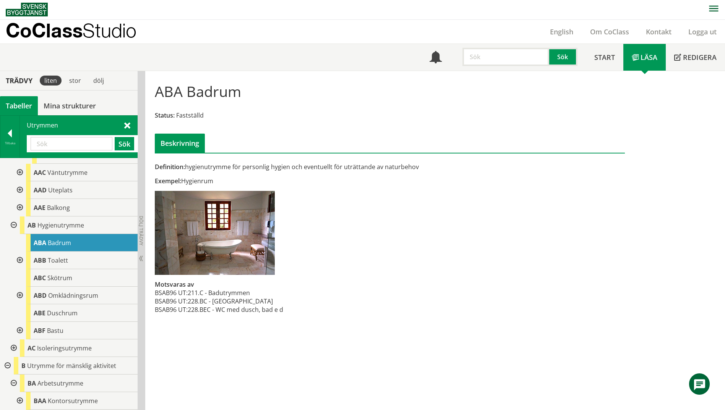
click at [20, 261] on div at bounding box center [19, 261] width 14 height 18
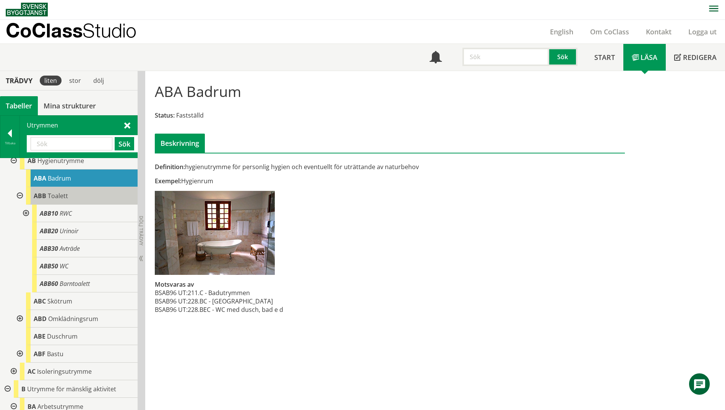
scroll to position [229, 0]
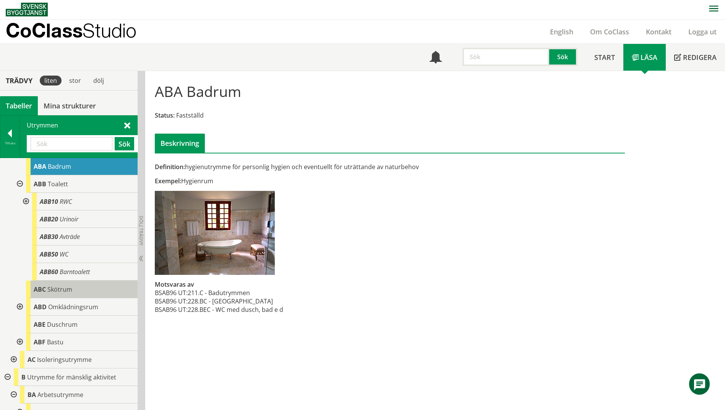
click at [59, 287] on span "Skötrum" at bounding box center [59, 289] width 25 height 8
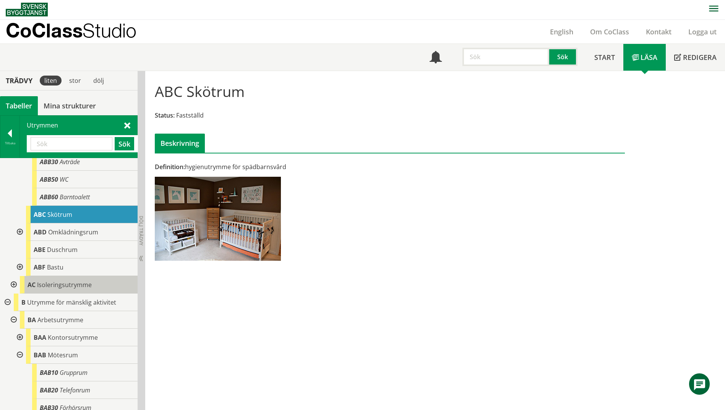
scroll to position [306, 0]
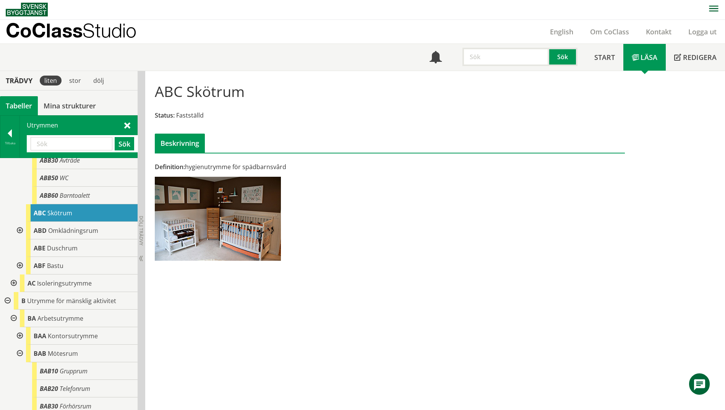
click at [20, 232] on div at bounding box center [19, 231] width 14 height 18
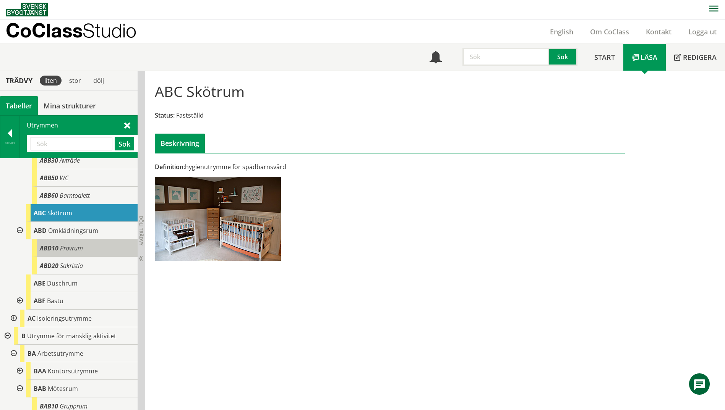
click at [71, 250] on span "Provrum" at bounding box center [71, 248] width 23 height 8
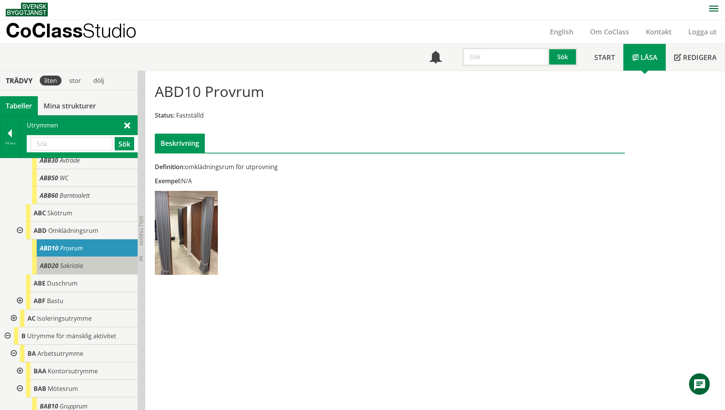
click at [73, 265] on span "Sakristia" at bounding box center [71, 266] width 23 height 8
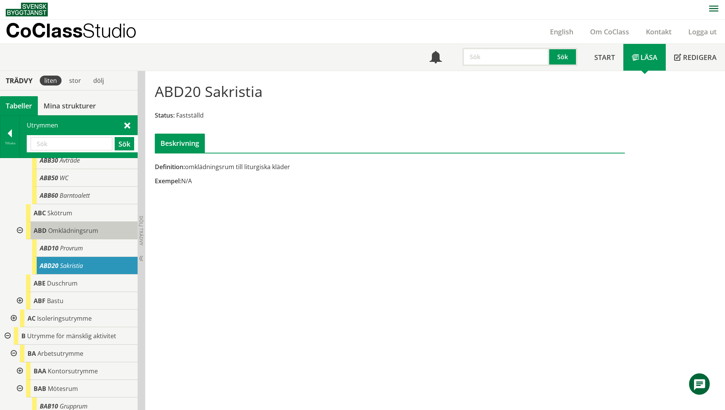
click at [70, 229] on span "Omklädningsrum" at bounding box center [73, 231] width 50 height 8
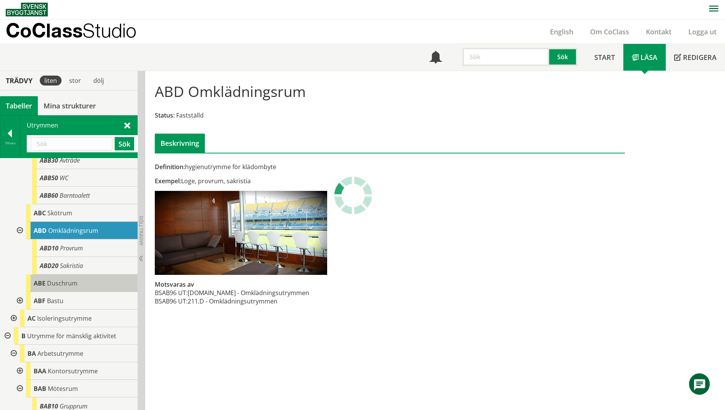
click at [47, 283] on span "Duschrum" at bounding box center [62, 283] width 31 height 8
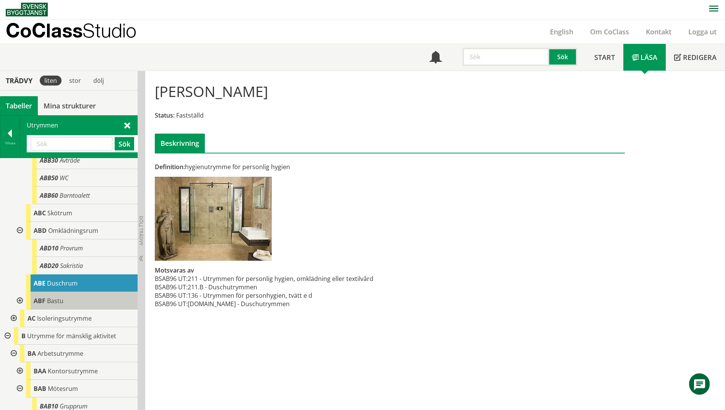
click at [52, 294] on div "ABF Bastu" at bounding box center [82, 301] width 112 height 18
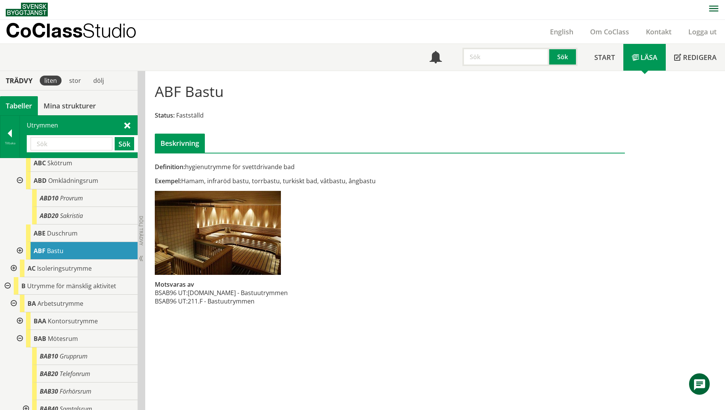
scroll to position [382, 0]
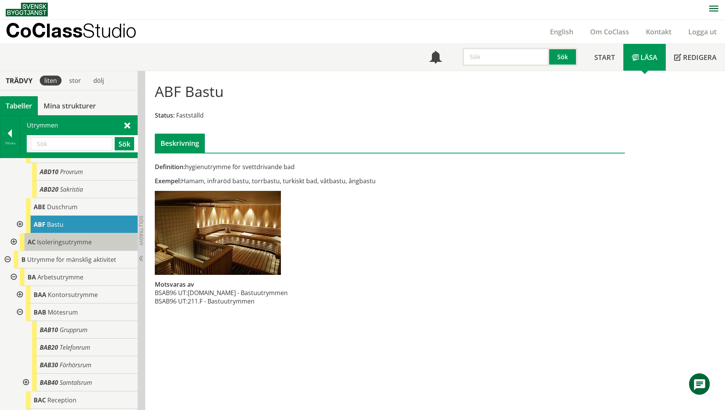
click at [61, 242] on span "Isoleringsutrymme" at bounding box center [64, 242] width 55 height 8
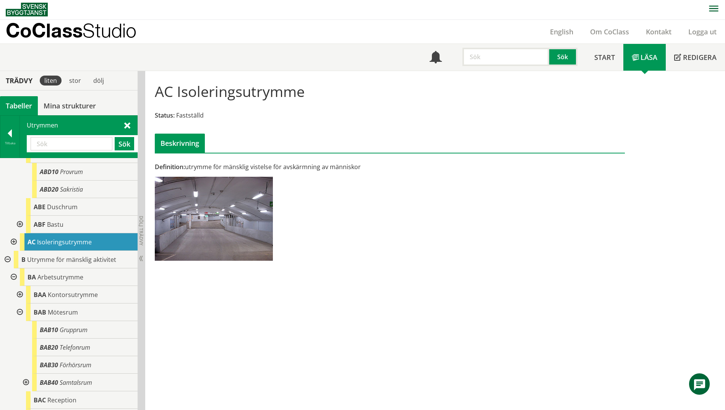
click at [13, 243] on div at bounding box center [13, 242] width 14 height 18
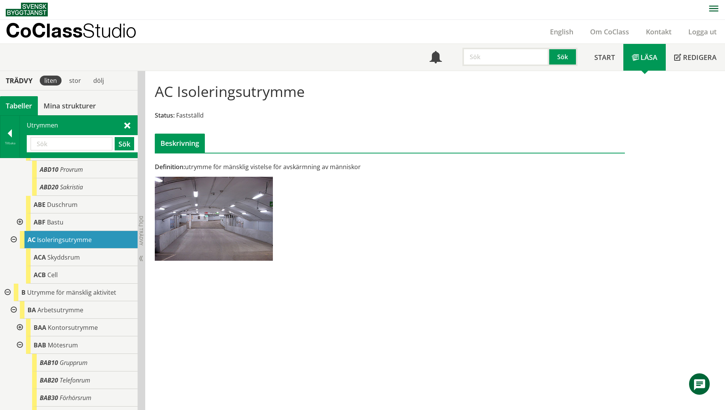
scroll to position [382, 0]
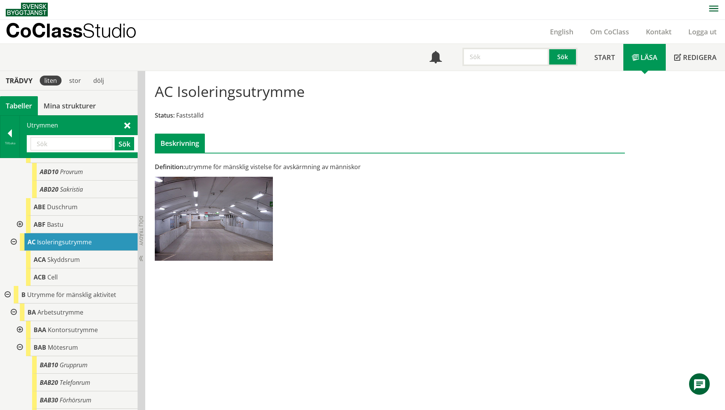
click at [10, 292] on div at bounding box center [7, 295] width 14 height 18
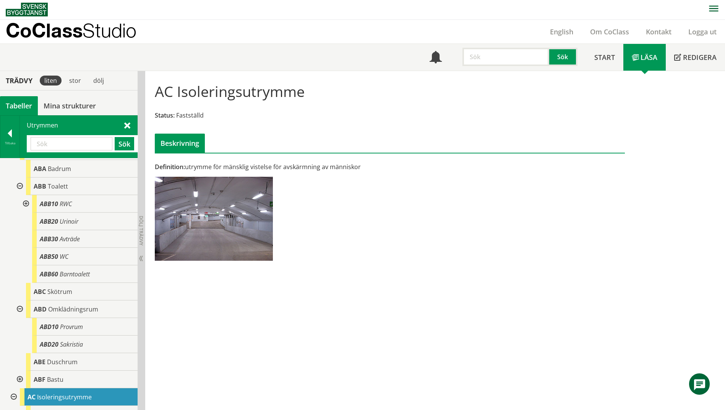
scroll to position [191, 0]
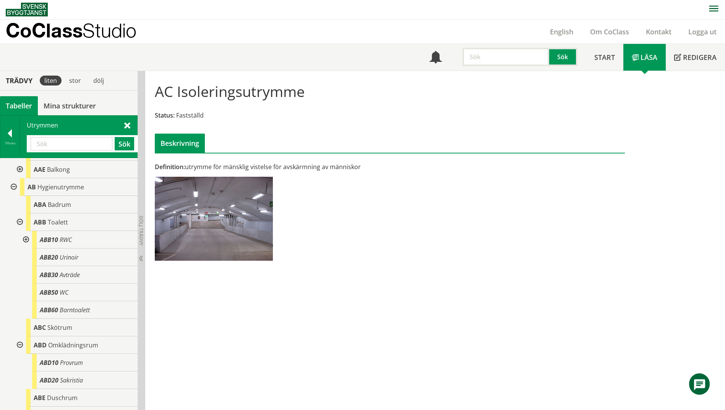
click at [19, 223] on div at bounding box center [19, 223] width 14 height 18
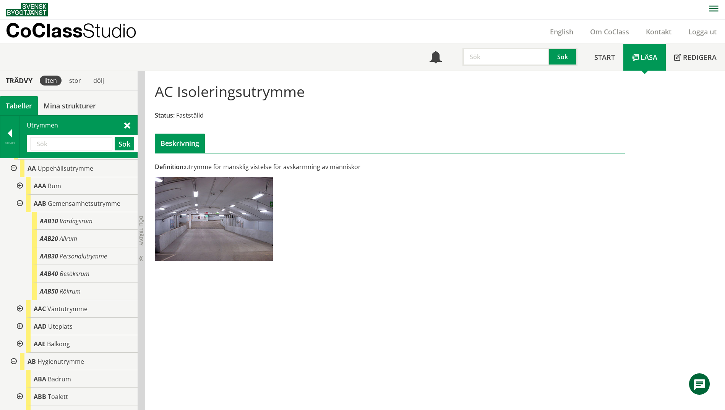
scroll to position [0, 0]
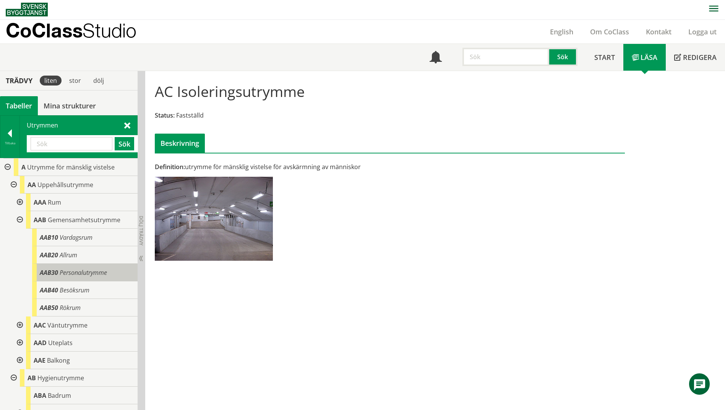
click at [102, 278] on div "AAB30 Personalutrymme" at bounding box center [84, 273] width 105 height 18
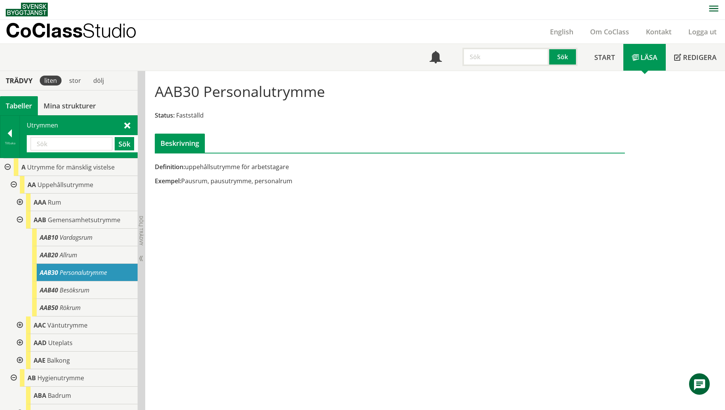
drag, startPoint x: 201, startPoint y: 91, endPoint x: 152, endPoint y: 90, distance: 48.2
click at [152, 90] on div "AAB30 Personalutrymme Status: Fastställd Beskrivning" at bounding box center [389, 115] width 481 height 76
drag, startPoint x: 301, startPoint y: 186, endPoint x: 258, endPoint y: 202, distance: 46.8
click at [258, 202] on div "AAB30 Personalutrymme Status: Fastställd Beskrivning Definition: uppehållsutrym…" at bounding box center [435, 240] width 580 height 339
click at [60, 144] on input "text" at bounding box center [72, 143] width 82 height 13
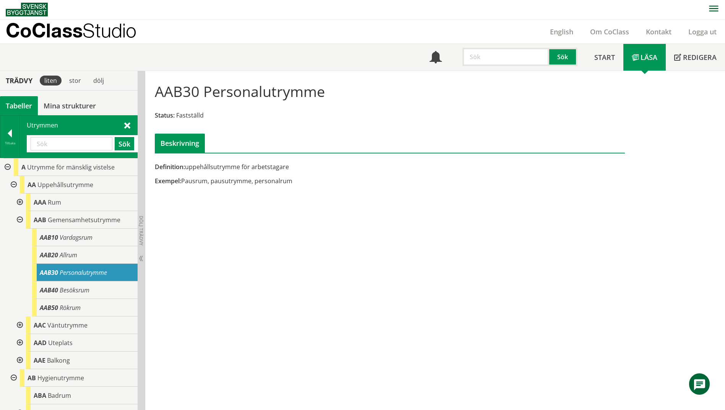
paste input "övervakning"
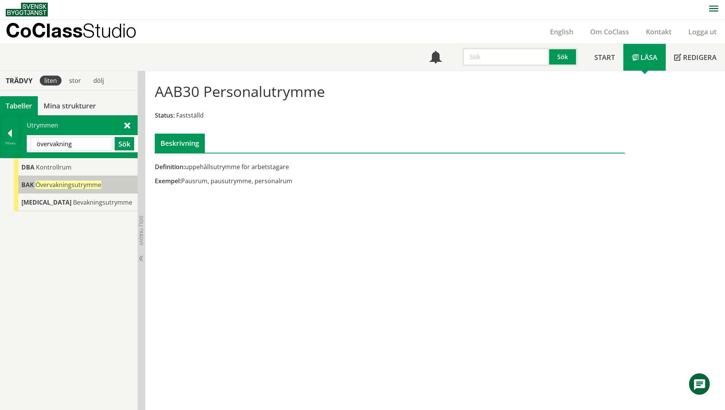
click at [39, 187] on span "Övervakningsutrymme" at bounding box center [69, 185] width 66 height 8
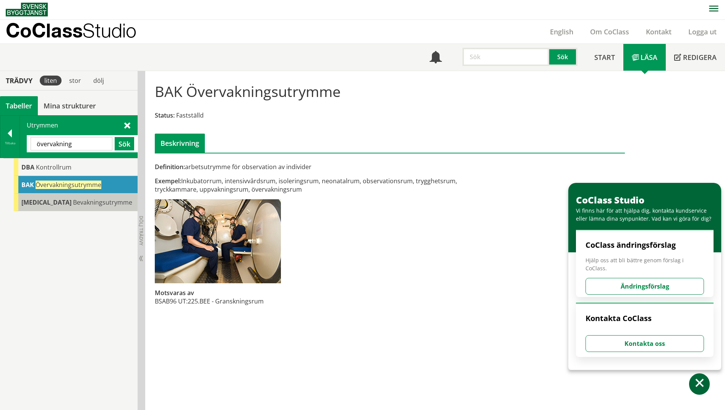
click at [83, 204] on span "Bevakningsutrymme" at bounding box center [102, 202] width 59 height 8
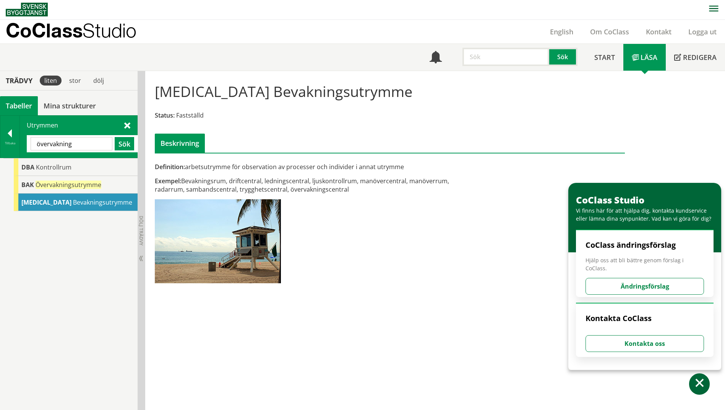
drag, startPoint x: 80, startPoint y: 143, endPoint x: 28, endPoint y: 144, distance: 52.0
click at [28, 144] on div "övervakning Sök" at bounding box center [82, 143] width 111 height 17
click at [73, 206] on span "Bevakningsutrymme" at bounding box center [102, 202] width 59 height 8
click at [402, 334] on div "[MEDICAL_DATA] Bevakningsutrymme Status: Fastställd Beskrivning Definition: arb…" at bounding box center [435, 240] width 580 height 339
click at [409, 241] on div "Definition: arbetsutrymme för observation av processer och individer i annat ut…" at bounding box center [309, 226] width 321 height 126
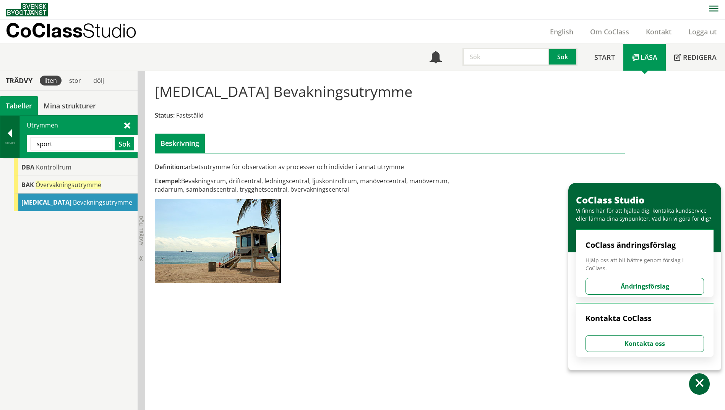
type input "sport"
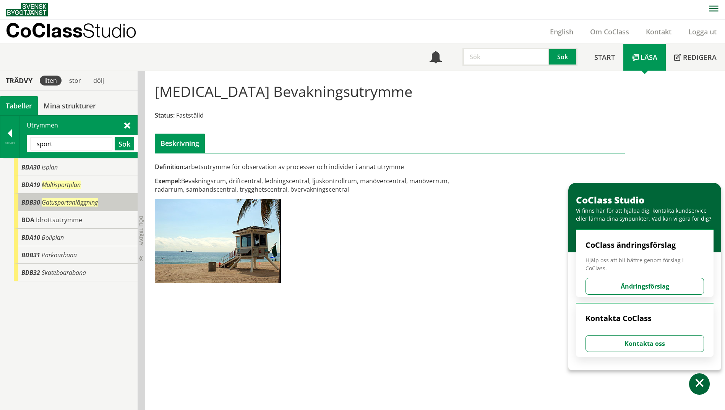
click at [19, 203] on div "BDB30 Gatusportanläggning" at bounding box center [76, 203] width 124 height 18
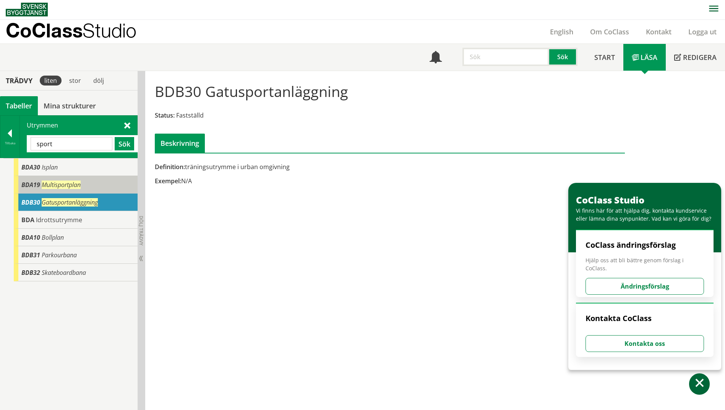
click at [41, 185] on div "BDA19 Multisportplan" at bounding box center [76, 185] width 124 height 18
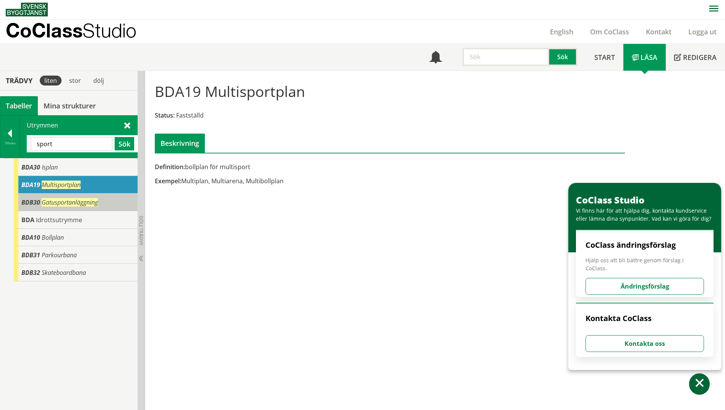
click at [36, 199] on span "BDB30" at bounding box center [30, 202] width 19 height 8
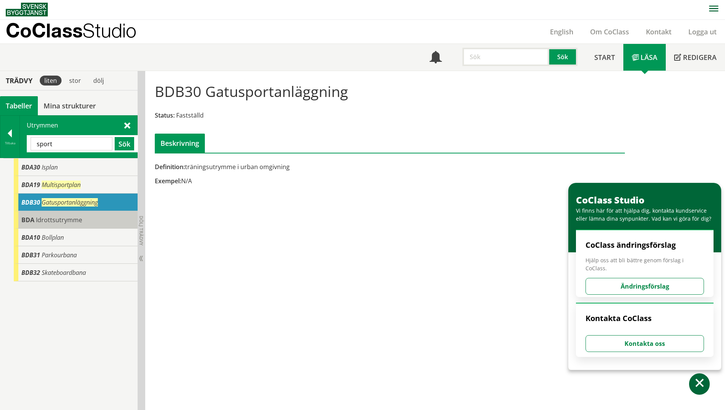
click at [36, 222] on span "Idrottsutrymme" at bounding box center [59, 220] width 46 height 8
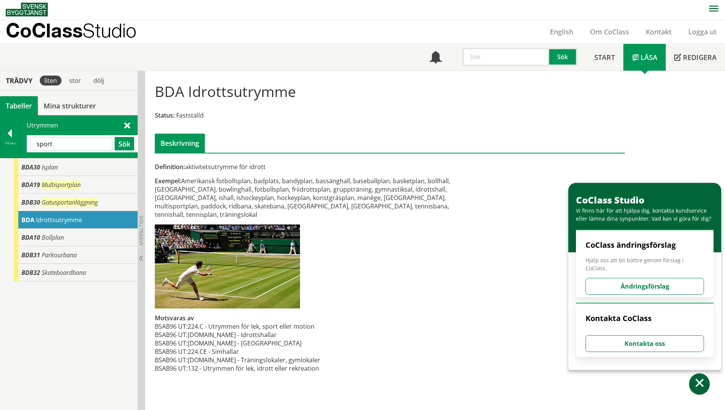
click at [39, 223] on span "Idrottsutrymme" at bounding box center [59, 220] width 46 height 8
click at [11, 144] on div "Tillbaka" at bounding box center [9, 143] width 19 height 6
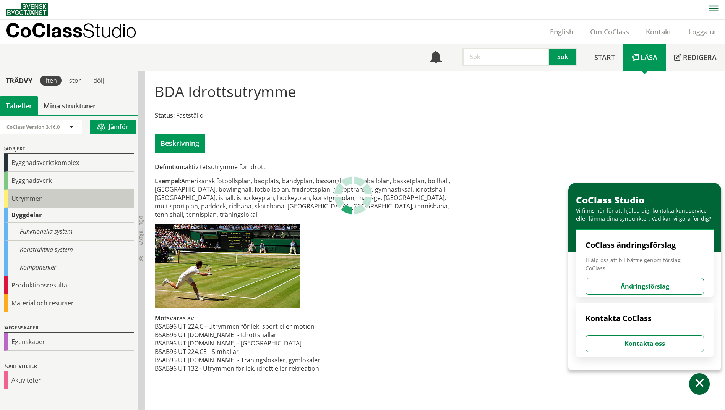
click at [17, 203] on div "Utrymmen" at bounding box center [69, 199] width 130 height 18
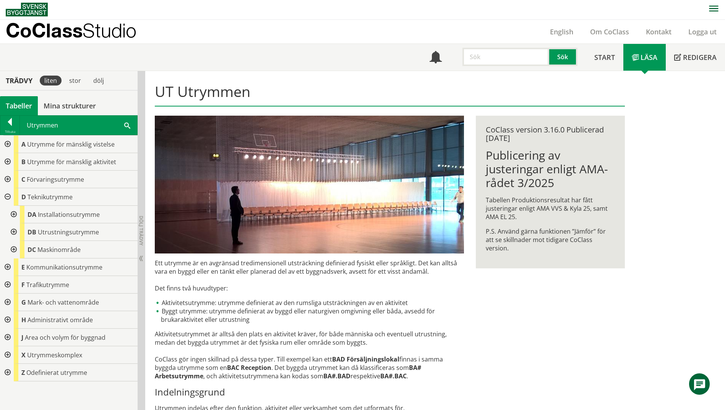
click at [10, 163] on div at bounding box center [7, 162] width 14 height 18
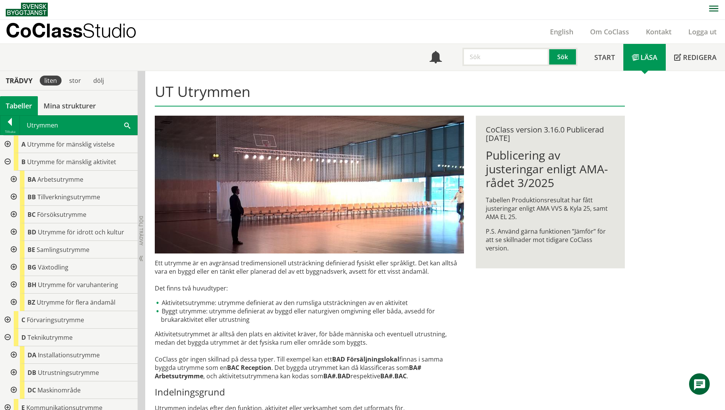
click at [13, 176] on div at bounding box center [13, 180] width 14 height 18
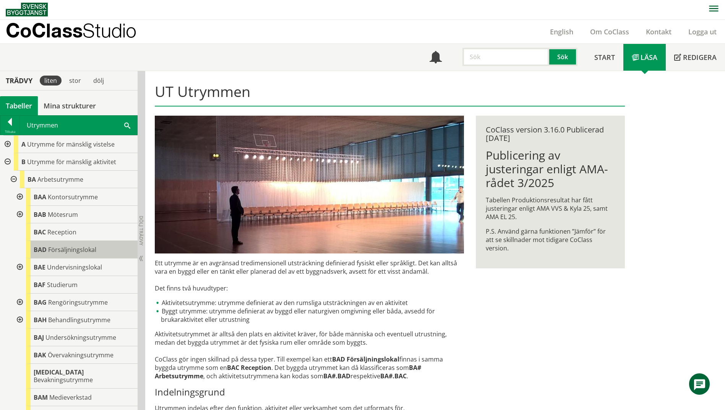
click at [50, 247] on span "Försäljningslokal" at bounding box center [72, 250] width 48 height 8
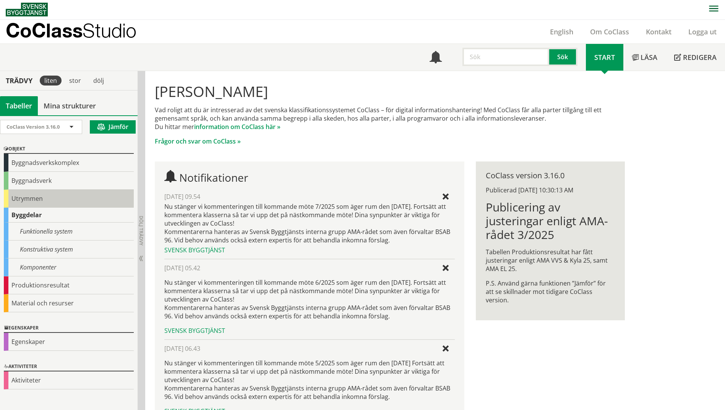
click at [37, 196] on div "Utrymmen" at bounding box center [69, 199] width 130 height 18
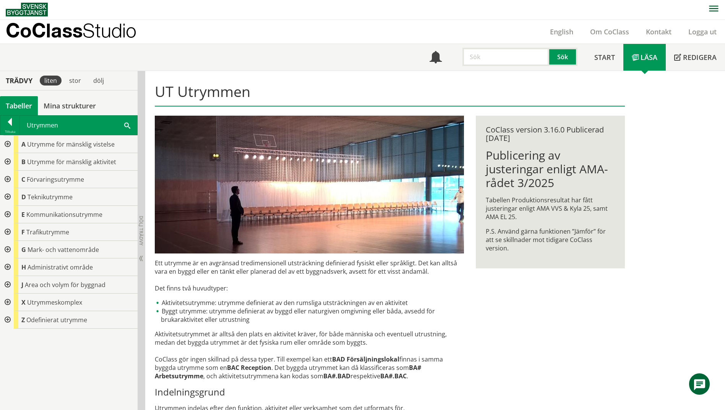
click at [127, 125] on span at bounding box center [127, 125] width 6 height 8
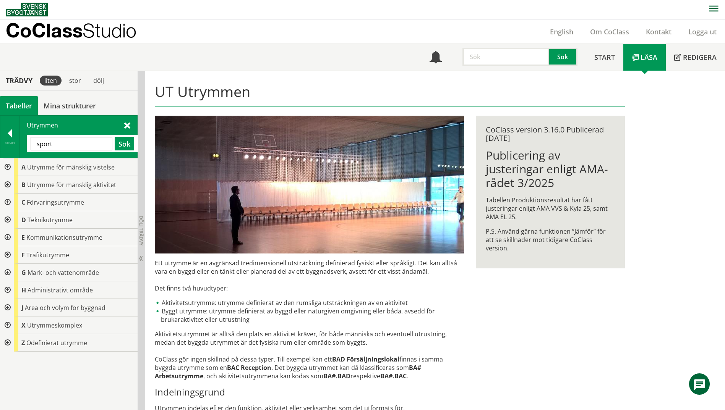
type input "sport"
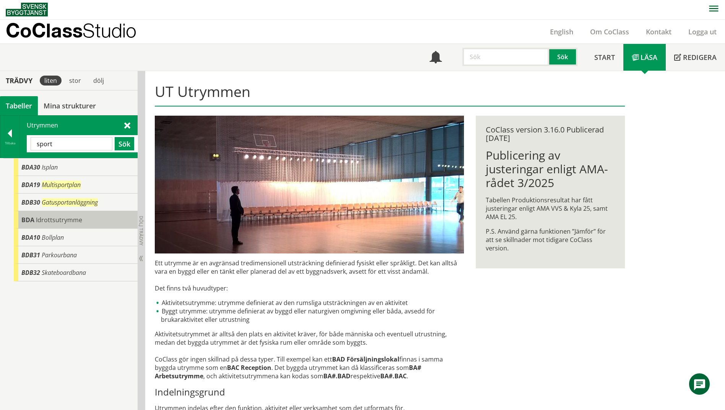
click at [26, 222] on span "BDA" at bounding box center [27, 220] width 13 height 8
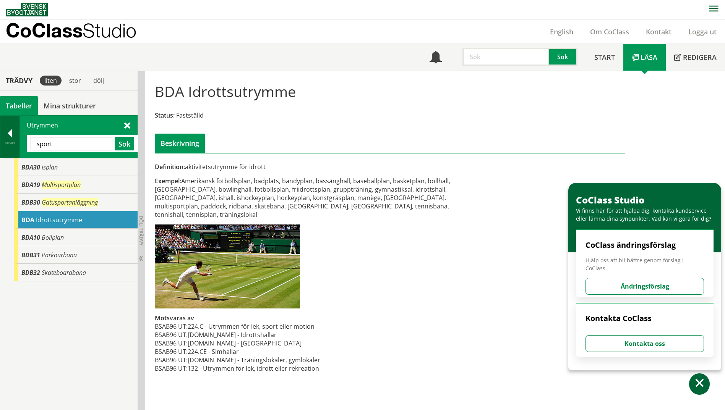
click at [10, 139] on div at bounding box center [9, 135] width 19 height 11
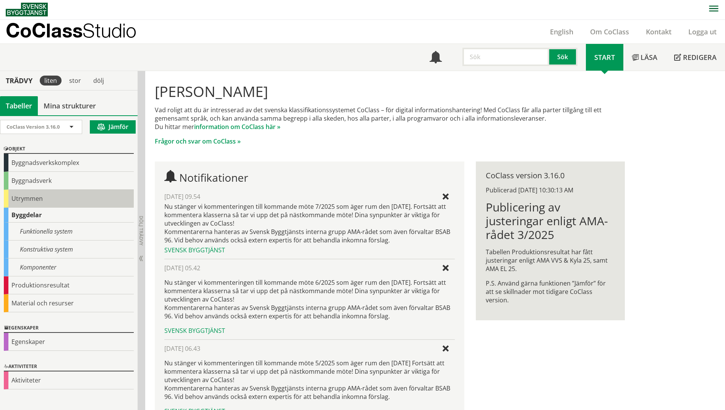
click at [16, 193] on div "Utrymmen" at bounding box center [69, 199] width 130 height 18
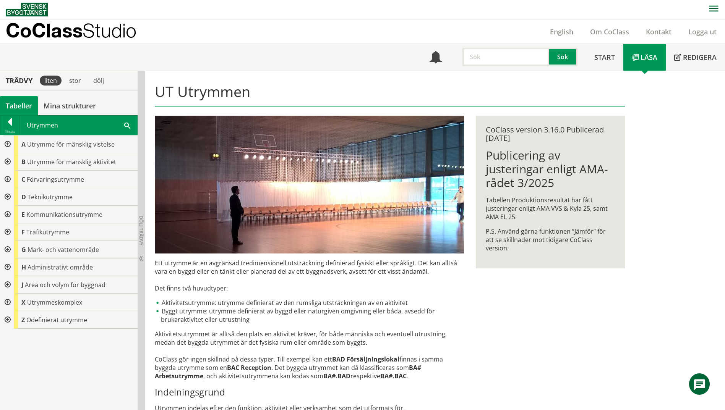
click at [8, 162] on div at bounding box center [7, 162] width 14 height 18
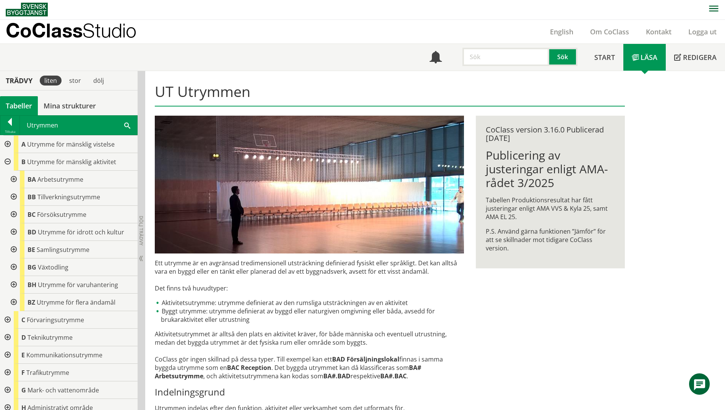
click at [13, 232] on div at bounding box center [13, 233] width 14 height 18
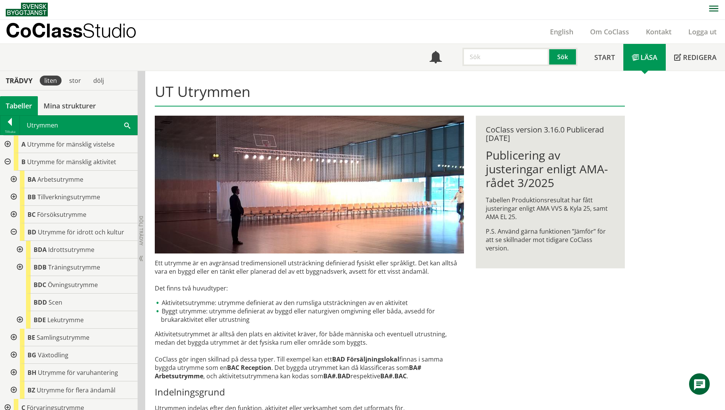
click at [19, 251] on div at bounding box center [19, 250] width 14 height 18
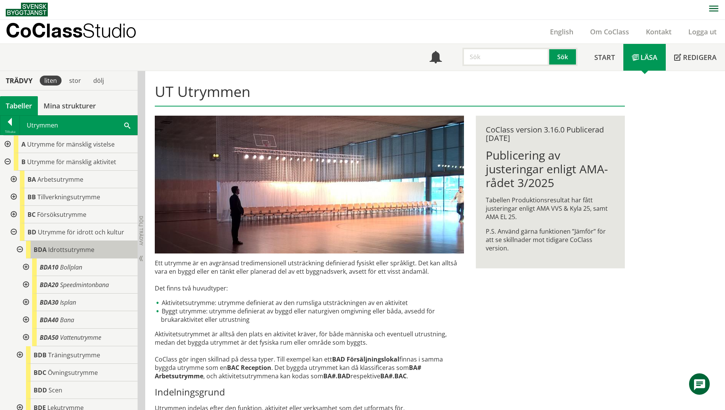
click at [45, 246] on span "BDA" at bounding box center [40, 250] width 13 height 8
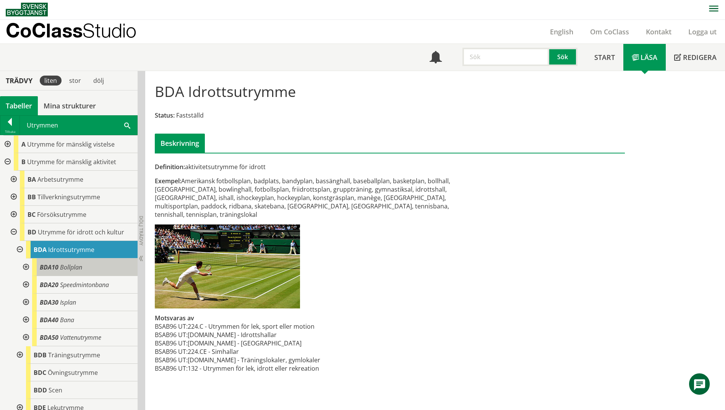
click at [59, 269] on div "BDA10 Bollplan" at bounding box center [84, 268] width 105 height 18
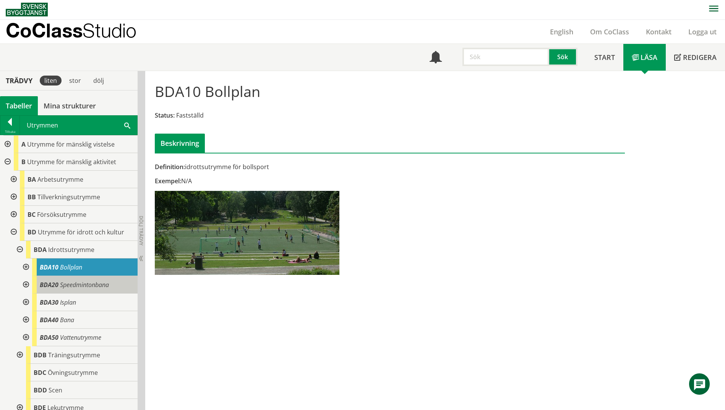
click at [62, 283] on span "Speedmintonbana" at bounding box center [84, 285] width 49 height 8
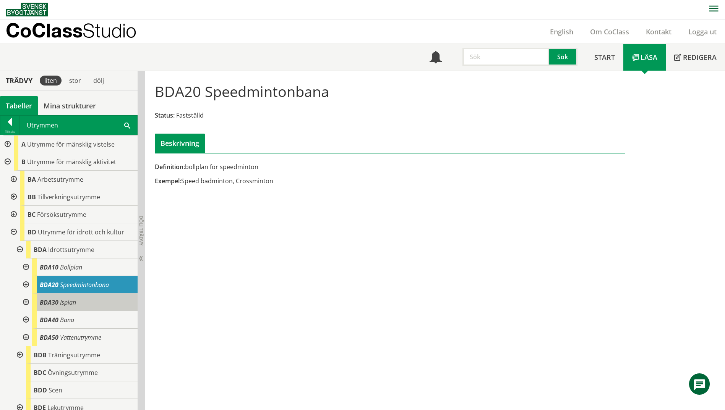
click at [79, 297] on div "BDA30 Isplan" at bounding box center [84, 303] width 105 height 18
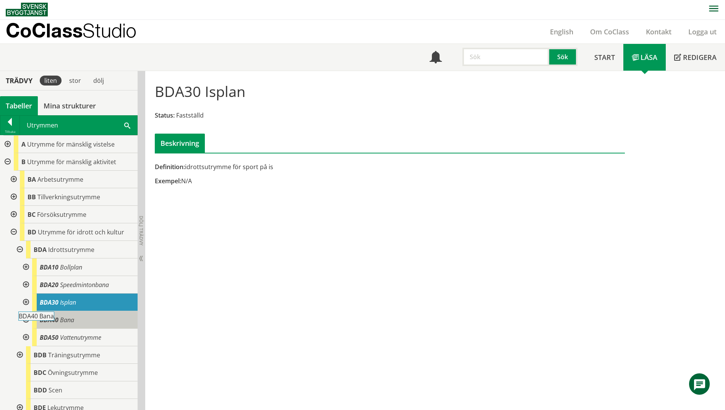
click at [79, 318] on div "BDA40 Bana" at bounding box center [84, 320] width 105 height 18
click at [95, 320] on div "BDA40 Bana" at bounding box center [84, 320] width 105 height 18
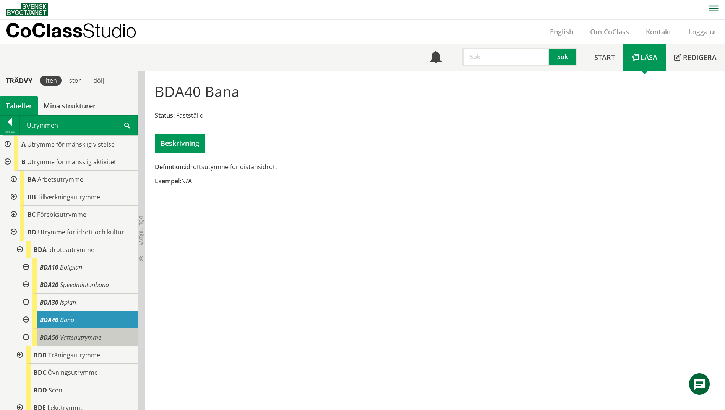
click at [91, 339] on span "Vattenutrymme" at bounding box center [80, 338] width 41 height 8
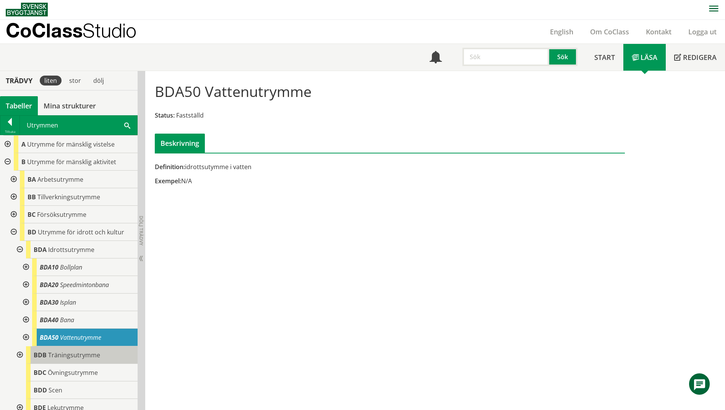
click at [88, 362] on div "BDB Träningsutrymme" at bounding box center [82, 356] width 112 height 18
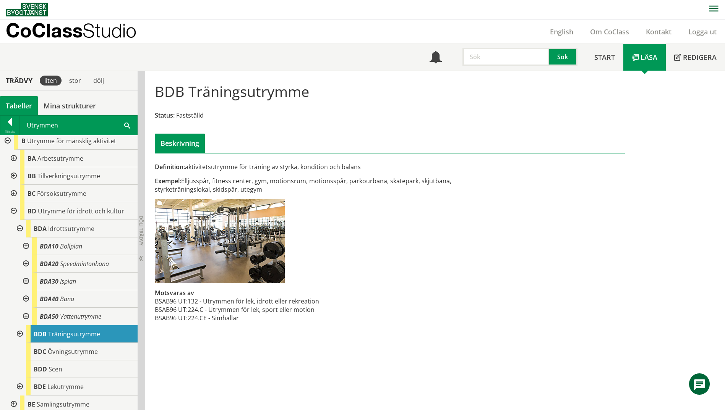
scroll to position [38, 0]
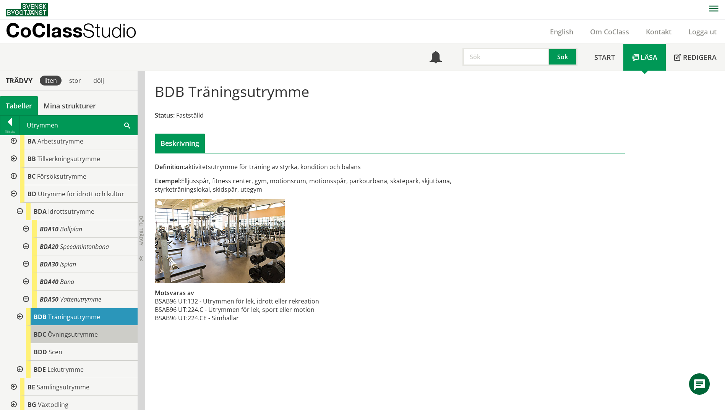
click at [73, 339] on div "BDC Övningsutrymme" at bounding box center [82, 335] width 112 height 18
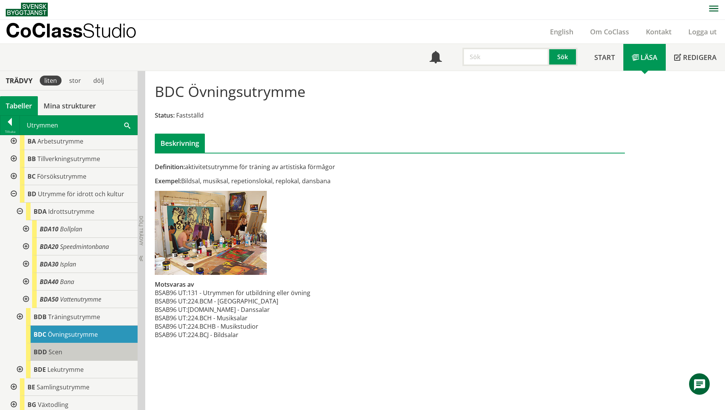
click at [73, 351] on div "BDD Scen" at bounding box center [82, 353] width 112 height 18
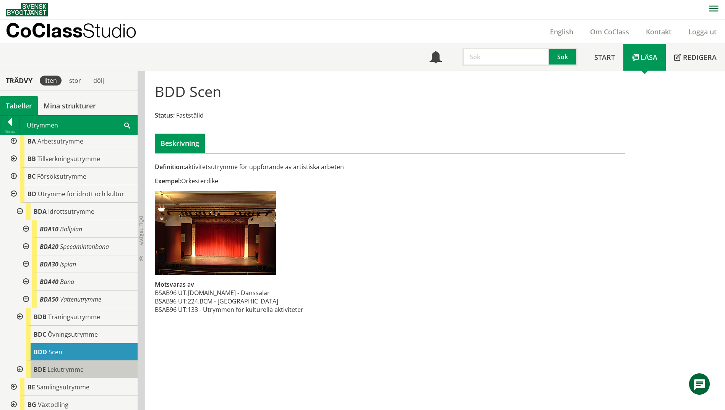
click at [76, 369] on span "Lekutrymme" at bounding box center [65, 370] width 36 height 8
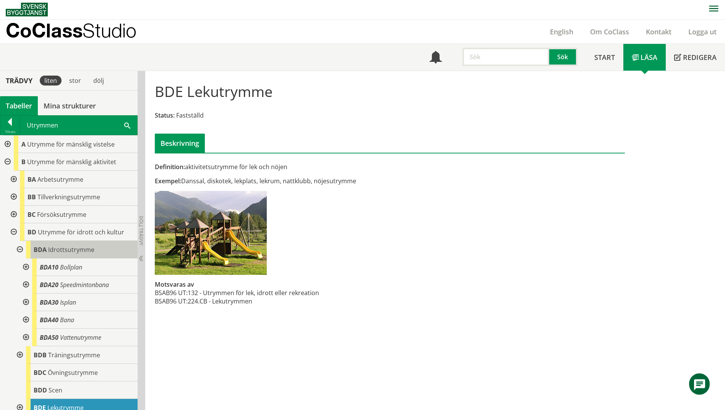
click at [114, 243] on div "BDA Idrottsutrymme" at bounding box center [82, 250] width 112 height 18
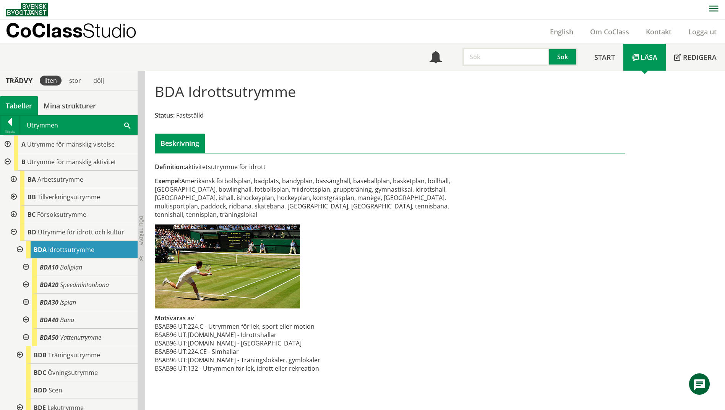
click at [24, 269] on div at bounding box center [25, 268] width 14 height 18
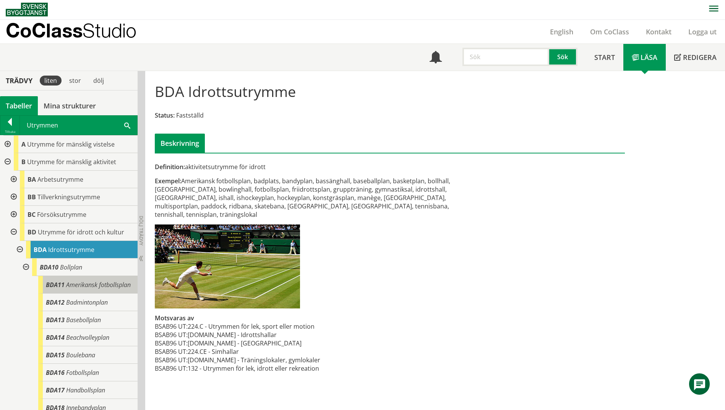
click at [66, 288] on span "Amerikansk fotbollsplan" at bounding box center [98, 285] width 65 height 8
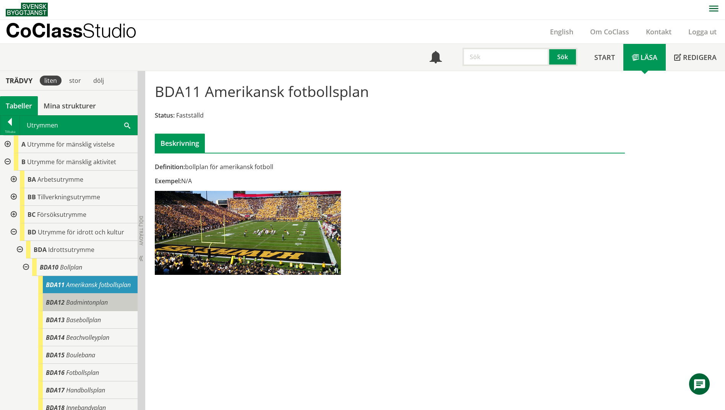
click at [75, 307] on span "Badmintonplan" at bounding box center [87, 302] width 42 height 8
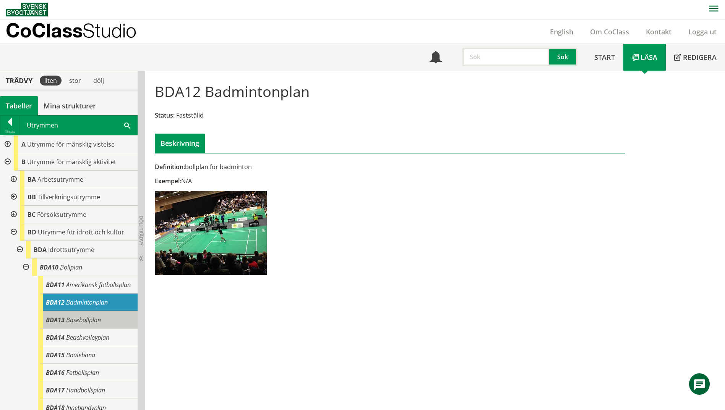
click at [77, 324] on span "Basebollplan" at bounding box center [83, 320] width 35 height 8
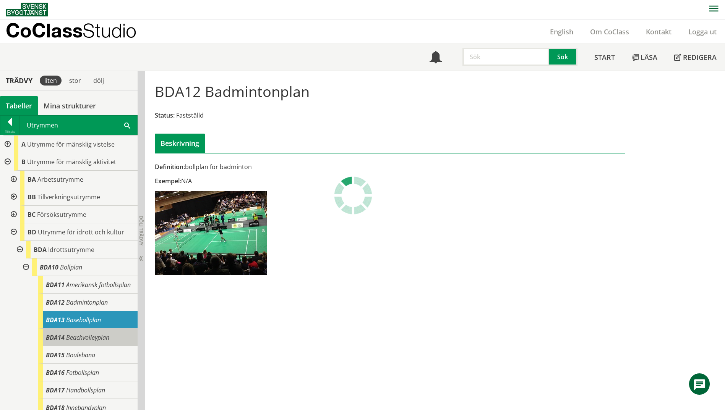
click at [84, 347] on div "BDA14 Beachvolleyplan" at bounding box center [87, 338] width 99 height 18
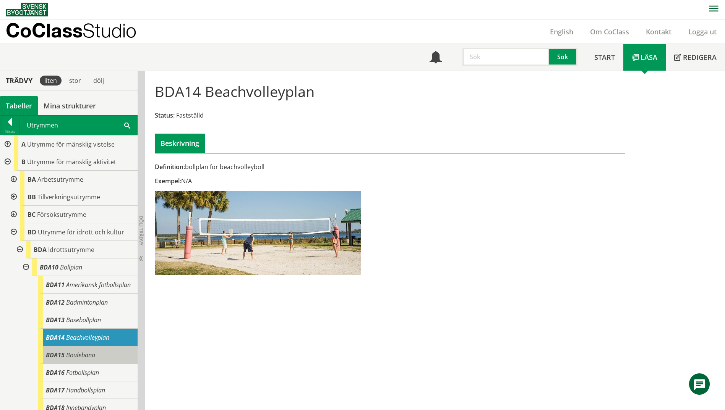
click at [84, 360] on span "Boulebana" at bounding box center [80, 355] width 29 height 8
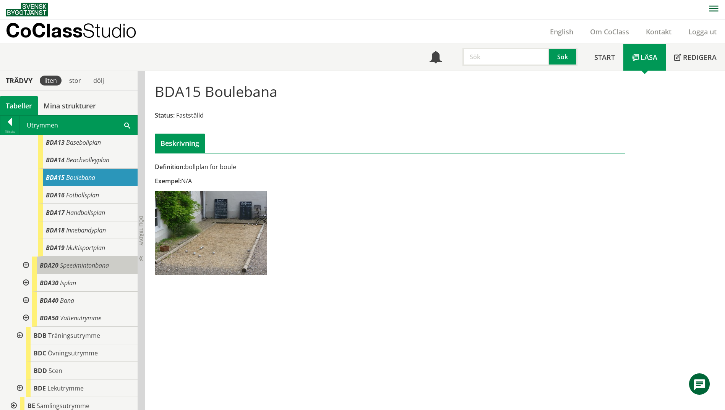
scroll to position [191, 0]
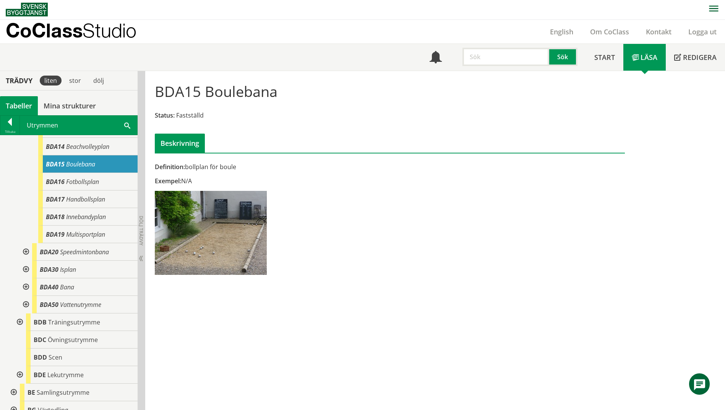
click at [132, 125] on div "Utrymmen Sök" at bounding box center [78, 125] width 117 height 19
click at [126, 126] on span at bounding box center [127, 125] width 6 height 8
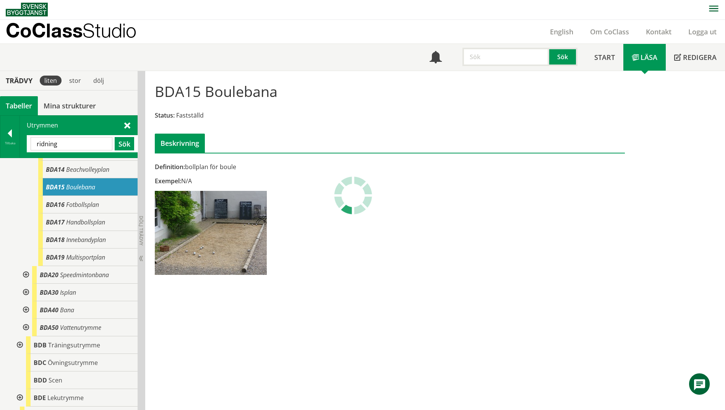
scroll to position [0, 0]
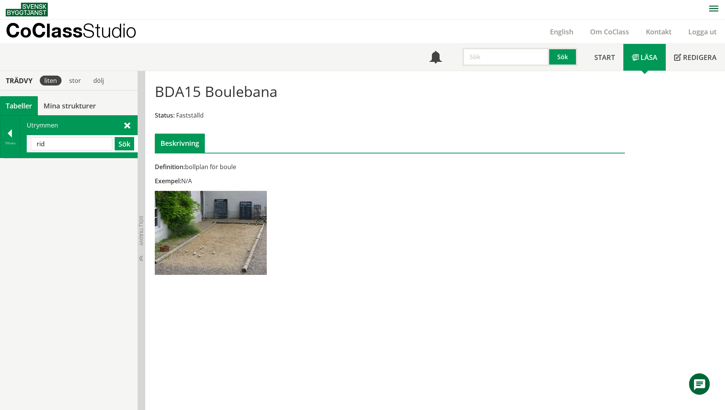
type input "rid"
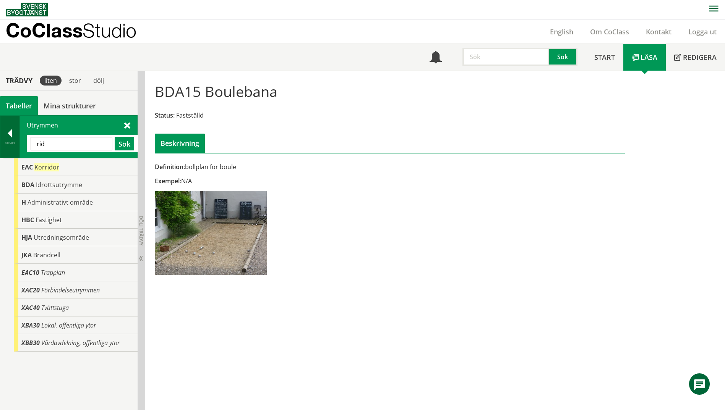
click at [3, 137] on div at bounding box center [9, 135] width 19 height 11
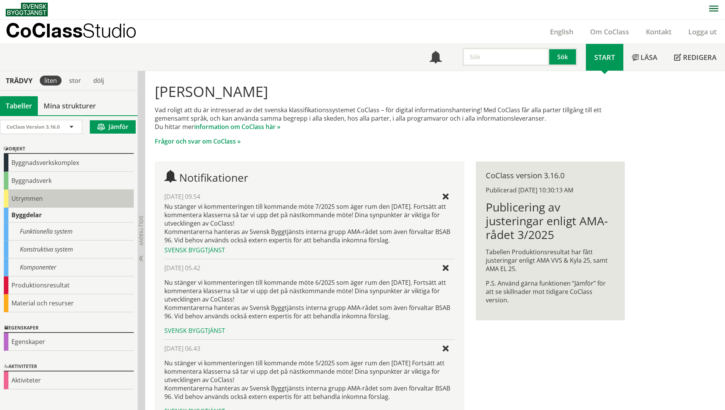
click at [34, 195] on div "Utrymmen" at bounding box center [69, 199] width 130 height 18
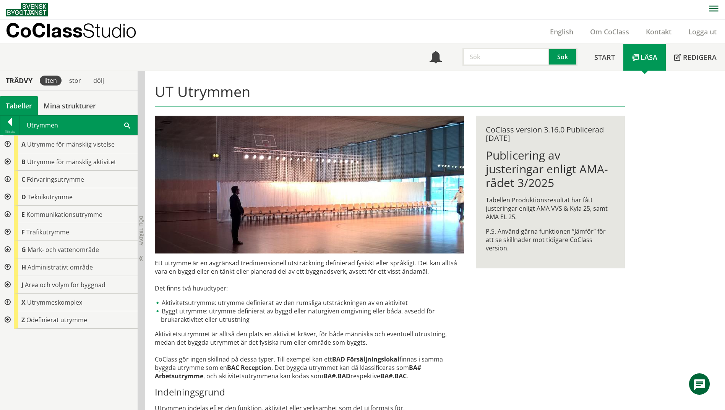
click at [9, 160] on div at bounding box center [7, 162] width 14 height 18
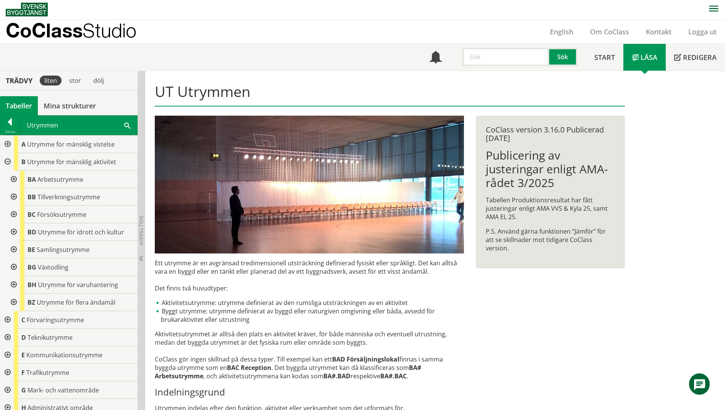
click at [10, 232] on div at bounding box center [13, 233] width 14 height 18
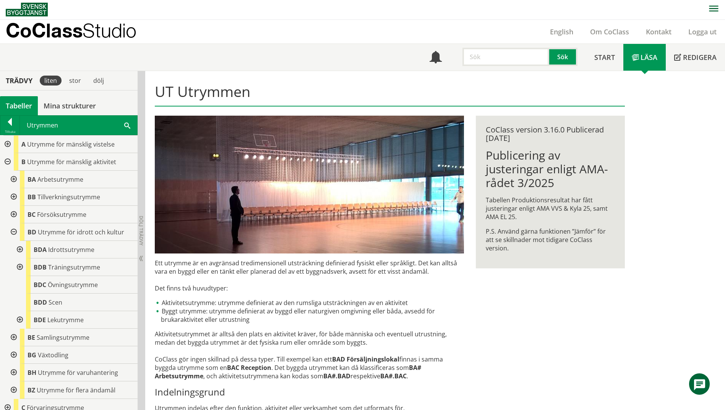
click at [24, 248] on div at bounding box center [19, 250] width 14 height 18
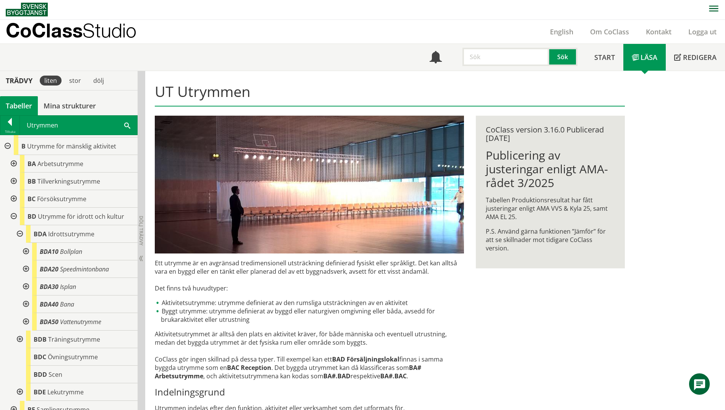
scroll to position [38, 0]
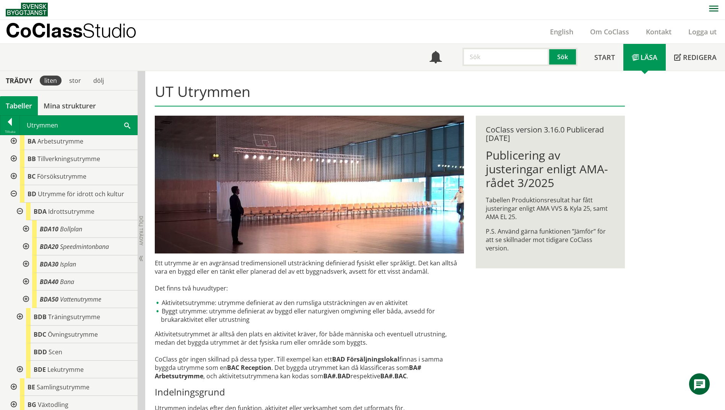
click at [16, 314] on div at bounding box center [19, 317] width 14 height 18
click at [25, 335] on div at bounding box center [25, 335] width 14 height 18
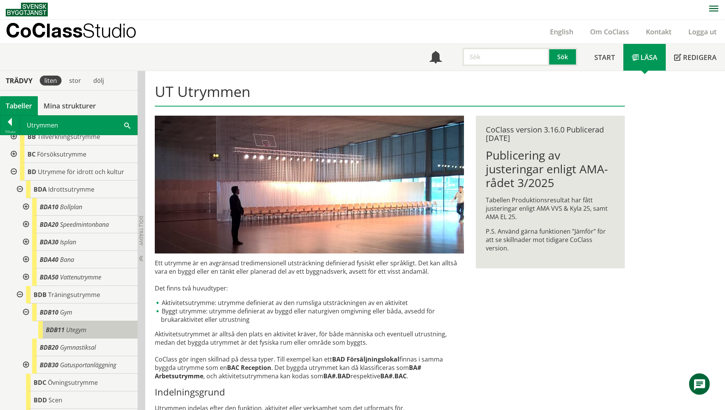
scroll to position [76, 0]
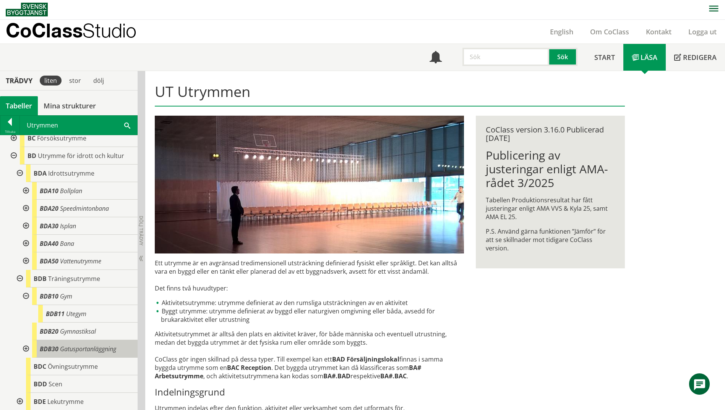
click at [59, 350] on div "BDB30 Gatusportanläggning" at bounding box center [84, 349] width 105 height 18
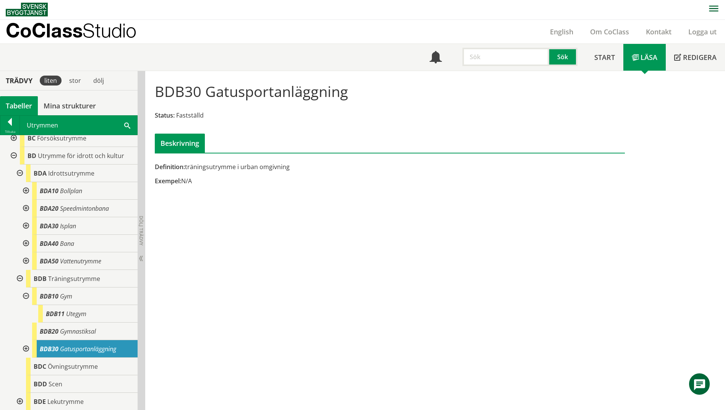
click at [29, 351] on div at bounding box center [25, 349] width 14 height 18
click at [67, 370] on span "Parkourbana" at bounding box center [83, 367] width 35 height 8
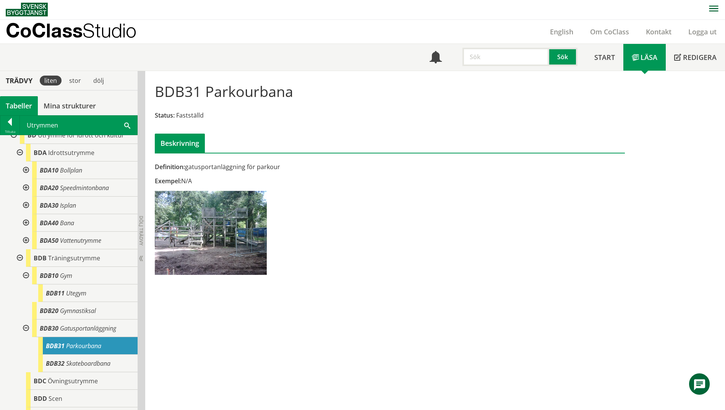
scroll to position [115, 0]
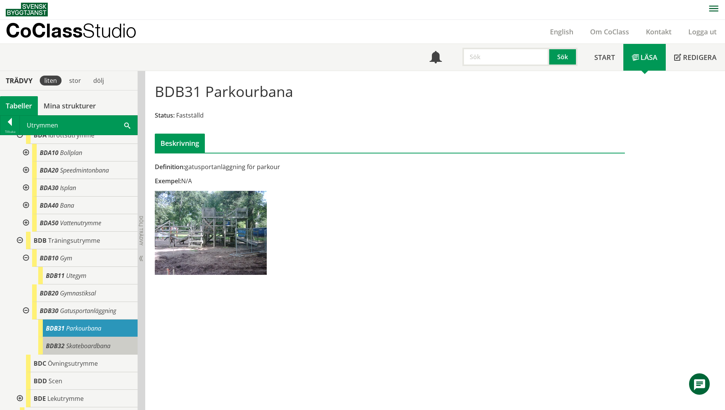
click at [73, 348] on span "Skateboardbana" at bounding box center [88, 346] width 44 height 8
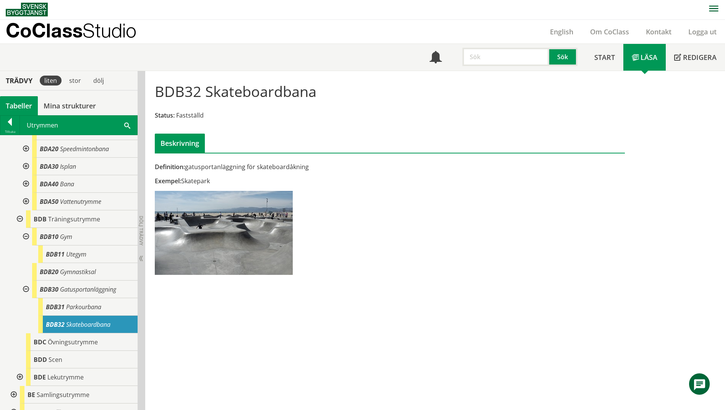
scroll to position [153, 0]
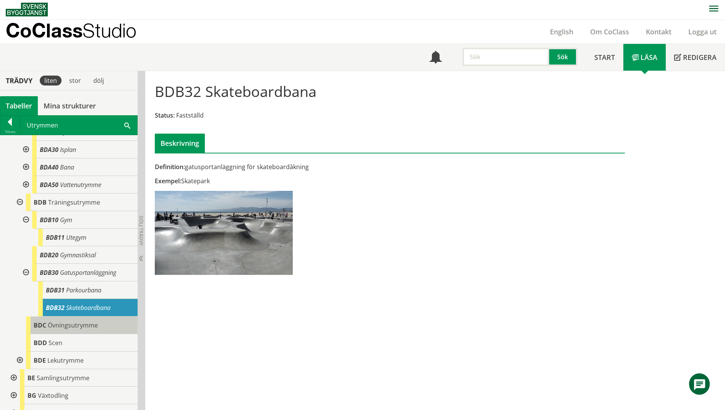
click at [39, 326] on span "BDC" at bounding box center [40, 325] width 13 height 8
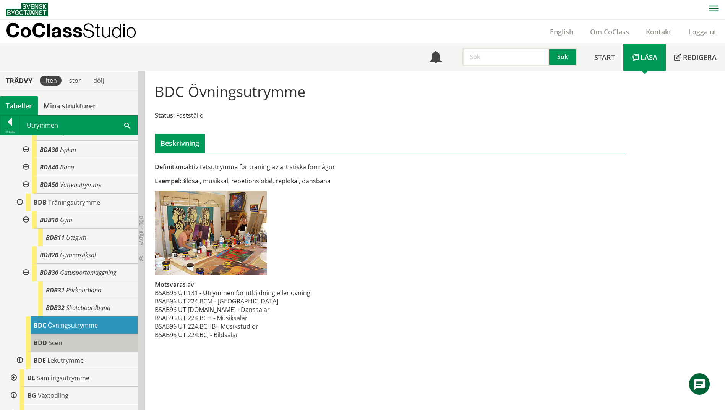
click at [50, 345] on span "Scen" at bounding box center [56, 343] width 14 height 8
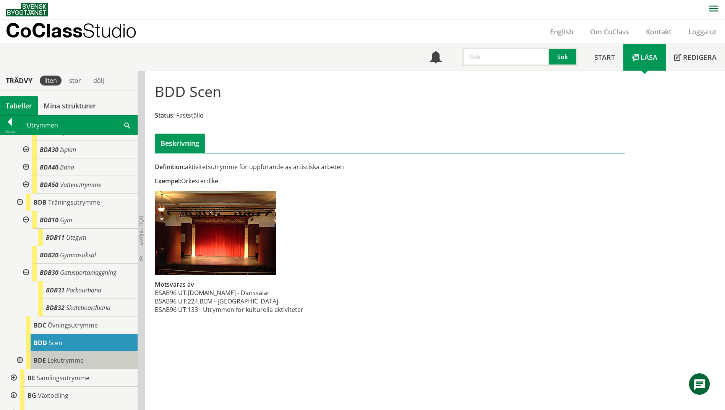
click at [62, 357] on span "Lekutrymme" at bounding box center [65, 361] width 36 height 8
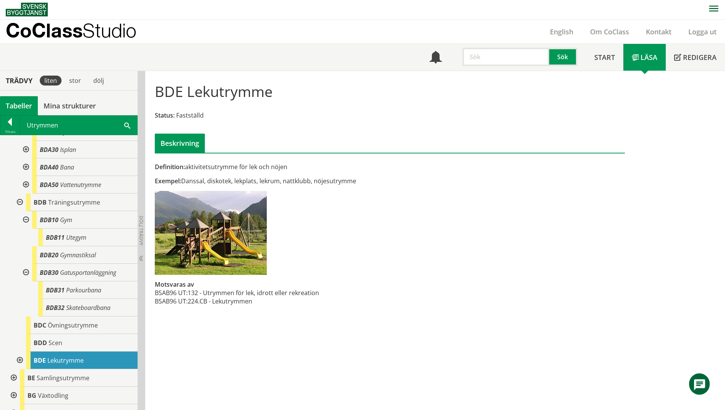
click at [22, 360] on div at bounding box center [19, 361] width 14 height 18
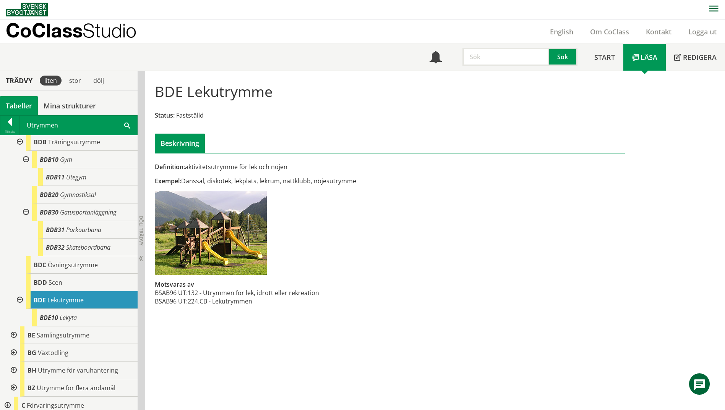
scroll to position [229, 0]
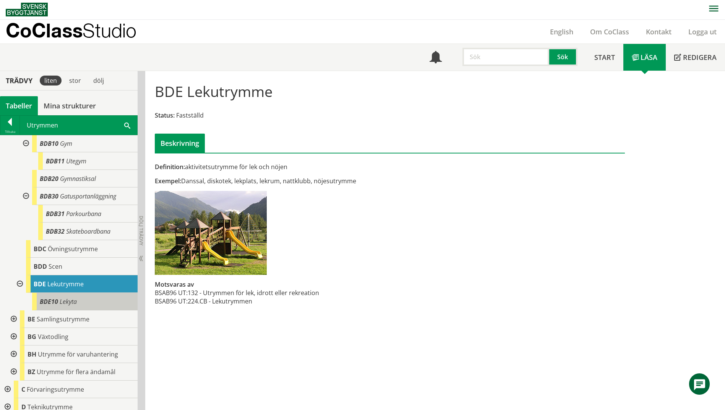
click at [63, 296] on div "BDE10 Lekyta" at bounding box center [84, 302] width 105 height 18
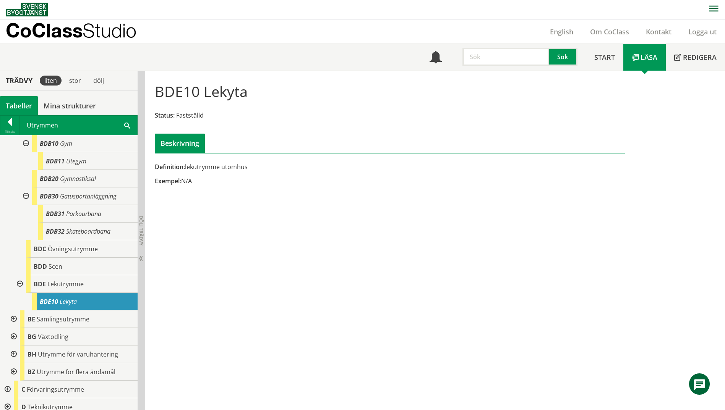
click at [14, 319] on div at bounding box center [13, 320] width 14 height 18
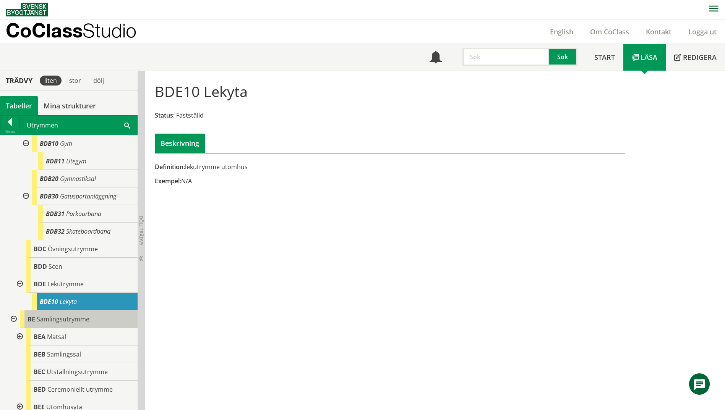
click at [55, 323] on span "Samlingsutrymme" at bounding box center [63, 319] width 53 height 8
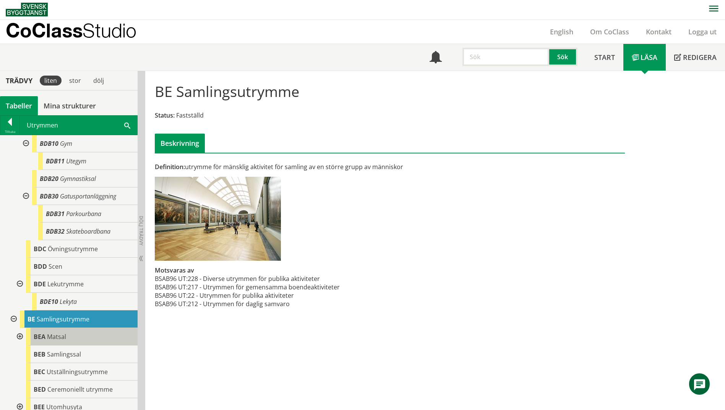
click at [54, 340] on span "Matsal" at bounding box center [56, 337] width 19 height 8
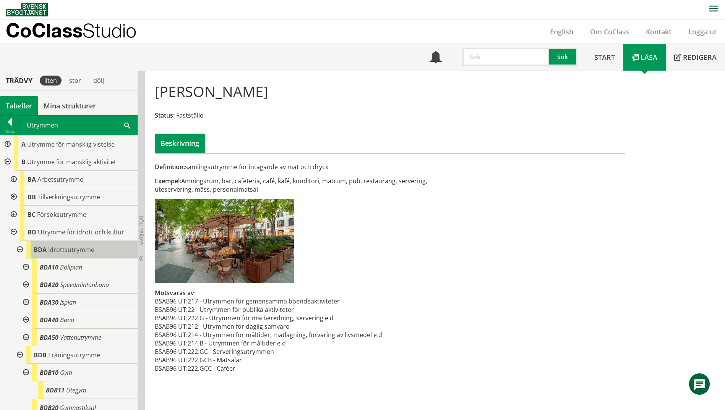
click at [87, 243] on div "BDA Idrottsutrymme" at bounding box center [82, 250] width 112 height 18
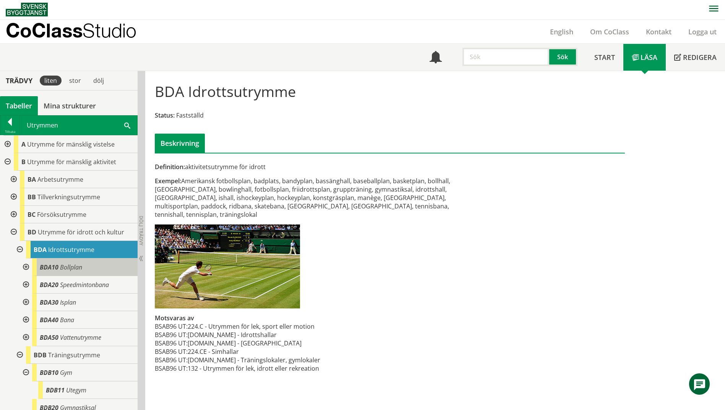
click at [81, 266] on span "Bollplan" at bounding box center [71, 267] width 22 height 8
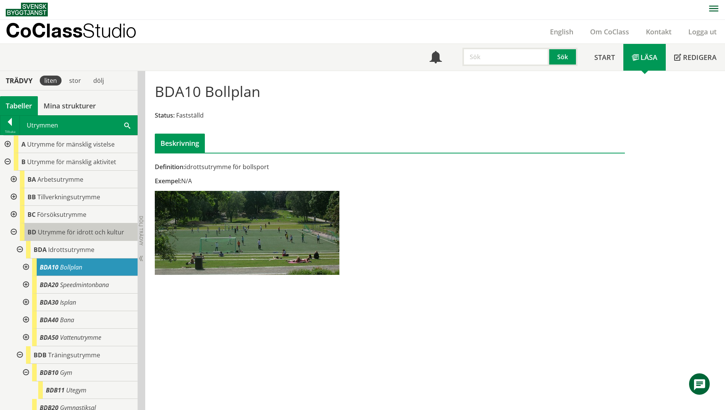
click at [81, 232] on span "Utrymme för idrott och kultur" at bounding box center [81, 232] width 86 height 8
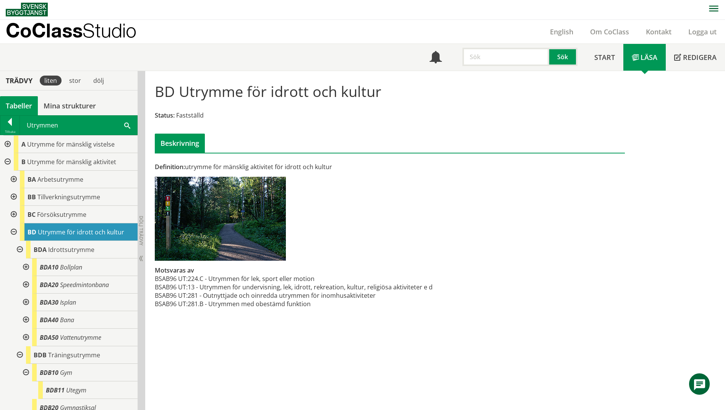
click at [130, 126] on span at bounding box center [127, 125] width 6 height 8
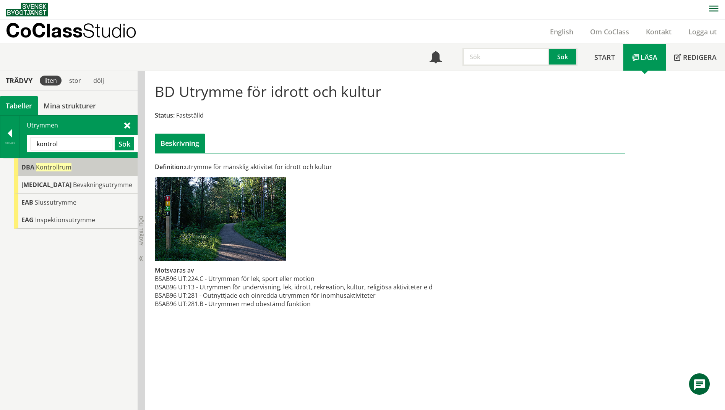
click at [32, 165] on span "DBA" at bounding box center [27, 167] width 13 height 8
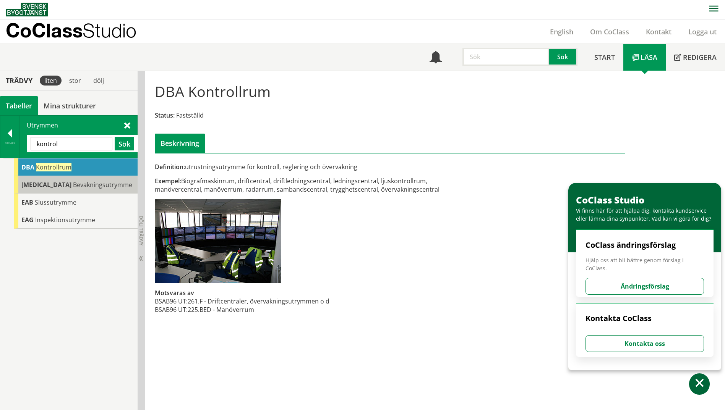
click at [89, 188] on span "Bevakningsutrymme" at bounding box center [102, 185] width 59 height 8
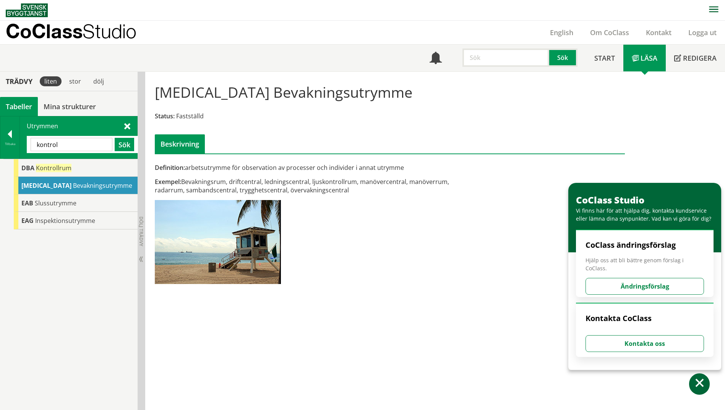
drag, startPoint x: 74, startPoint y: 149, endPoint x: 34, endPoint y: 147, distance: 39.8
click at [34, 147] on input "kontrol" at bounding box center [72, 144] width 82 height 13
paste input "DRIFTRUM"
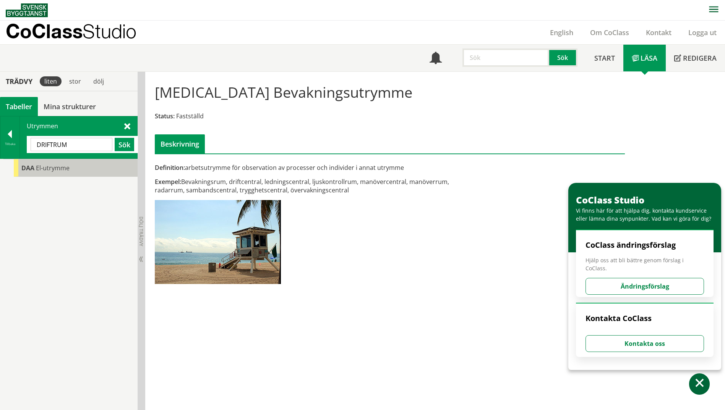
click at [45, 169] on span "El-utrymme" at bounding box center [53, 168] width 34 height 8
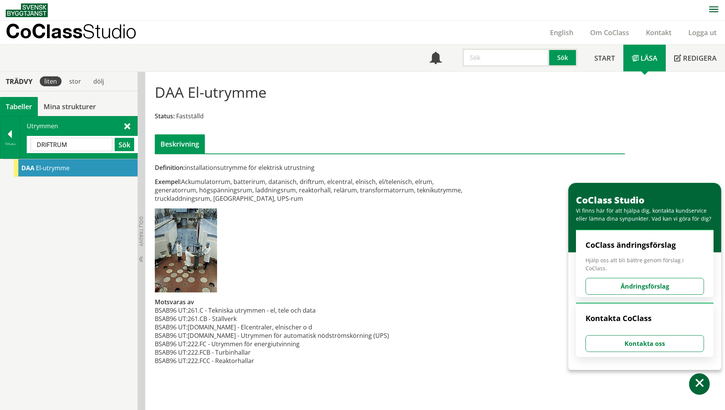
drag, startPoint x: 70, startPoint y: 146, endPoint x: 24, endPoint y: 149, distance: 45.9
click at [24, 149] on div "Utrymmen DRIFTRUM Sök" at bounding box center [78, 138] width 117 height 42
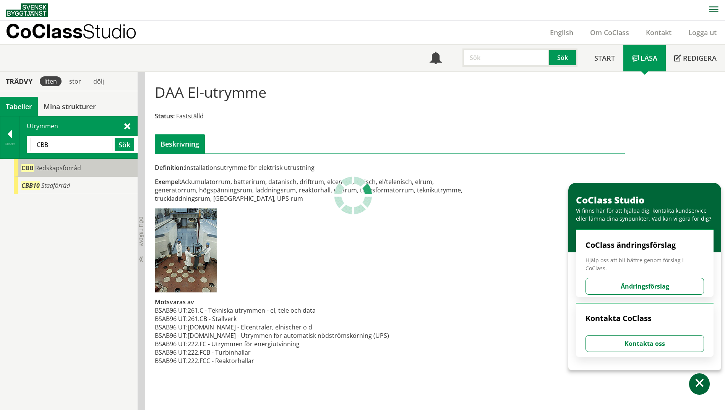
click at [47, 170] on span "Redskapsförråd" at bounding box center [58, 168] width 46 height 8
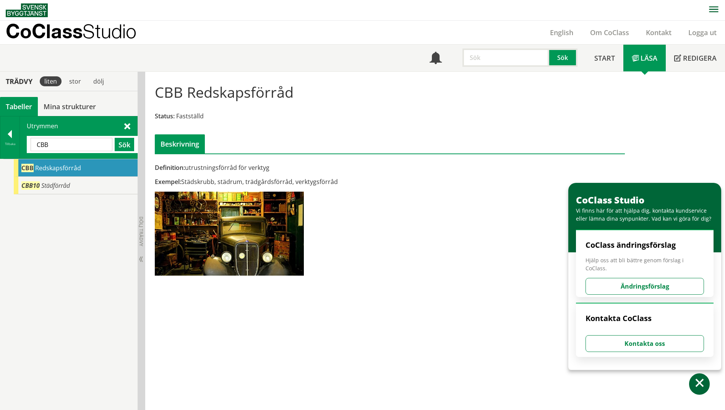
drag, startPoint x: 55, startPoint y: 146, endPoint x: -2, endPoint y: 141, distance: 56.7
click at [0, 141] on html "AMA AMA Beskrivningsverktyg AMA Funktion BSAB Bygginfo Byggjura Byggkatalogen […" at bounding box center [362, 205] width 725 height 410
click at [126, 150] on button "Sök" at bounding box center [124, 144] width 19 height 13
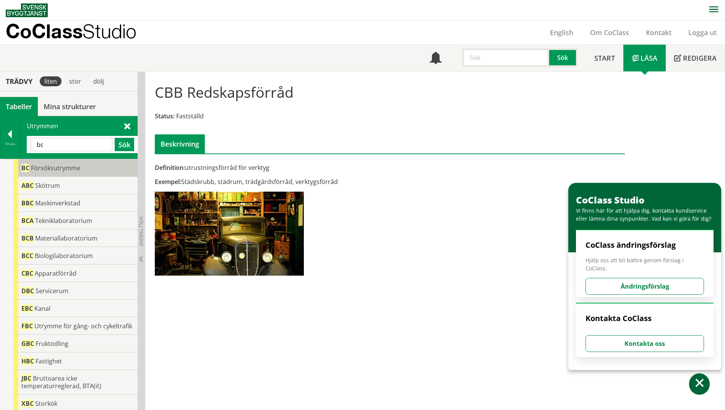
click at [105, 168] on div "BC Försöksutrymme" at bounding box center [76, 168] width 124 height 18
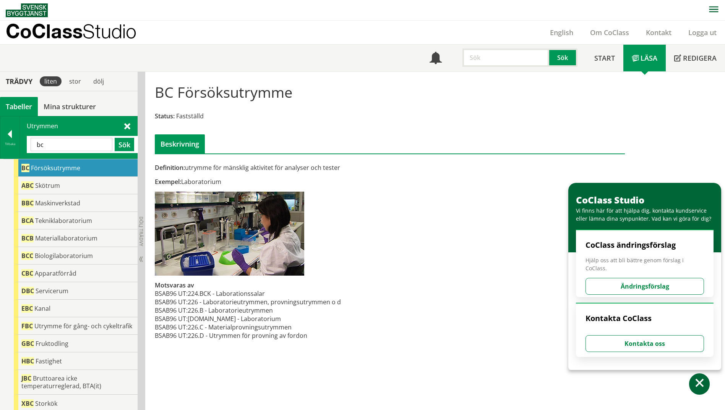
drag, startPoint x: 47, startPoint y: 145, endPoint x: 26, endPoint y: 144, distance: 20.6
click at [26, 144] on div "Utrymmen bc Sök" at bounding box center [78, 138] width 117 height 42
click at [127, 144] on button "Sök" at bounding box center [124, 144] width 19 height 13
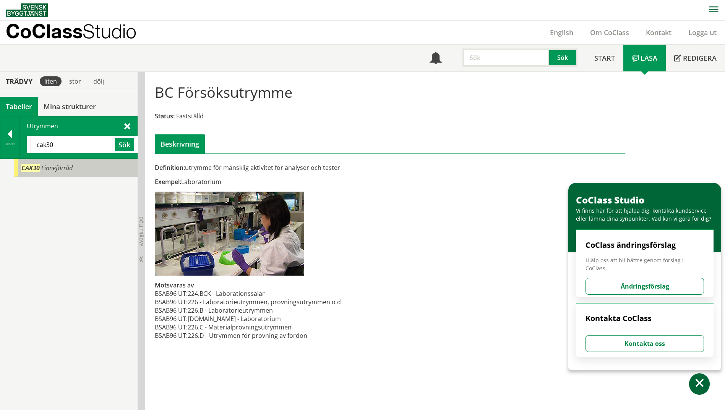
click at [82, 167] on div "CAK30 Linneförråd" at bounding box center [76, 168] width 124 height 18
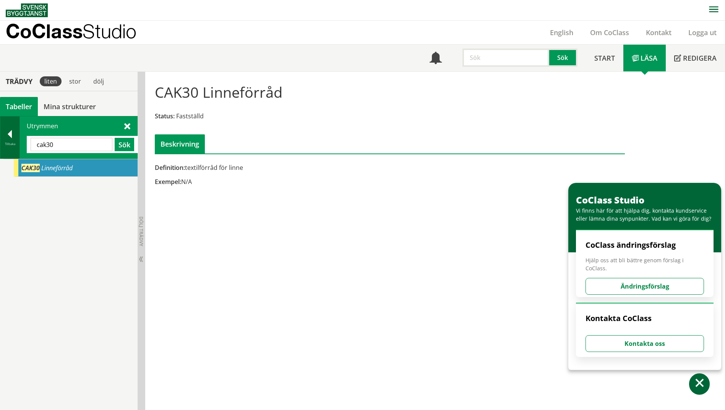
drag, startPoint x: 56, startPoint y: 144, endPoint x: 17, endPoint y: 144, distance: 39.4
click at [17, 144] on div "Tillbaka Utrymmen cak30 Sök" at bounding box center [69, 137] width 138 height 43
type input "cbb"
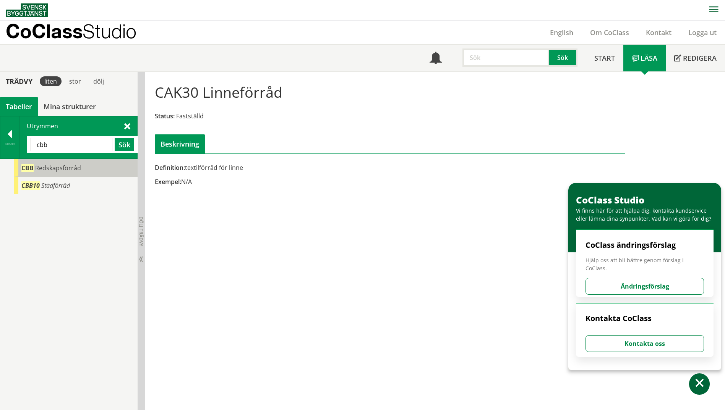
click at [45, 172] on div "CBB Redskapsförråd" at bounding box center [76, 168] width 124 height 18
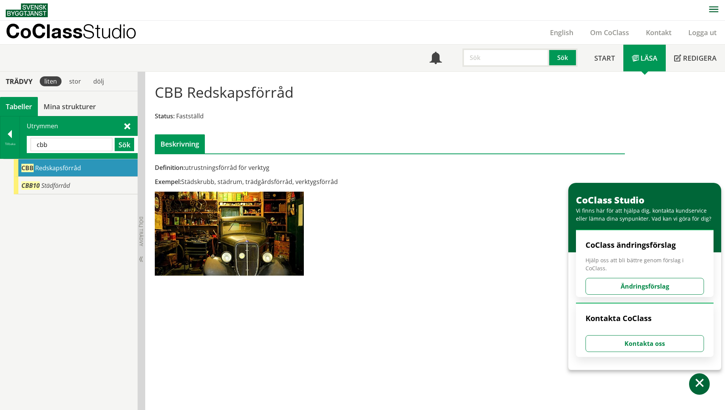
click at [8, 135] on div at bounding box center [9, 135] width 19 height 11
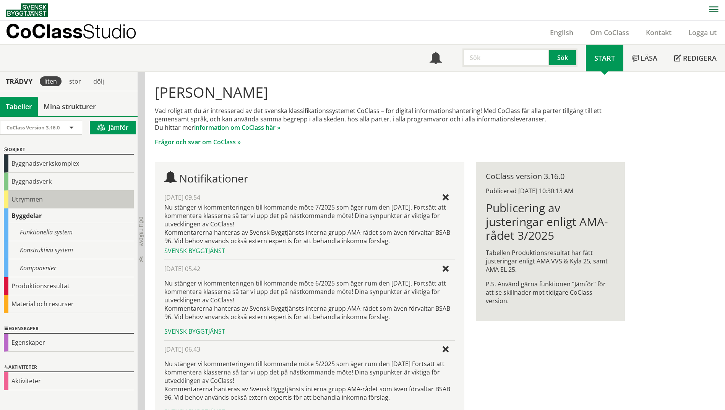
click at [36, 204] on div "Utrymmen" at bounding box center [69, 200] width 130 height 18
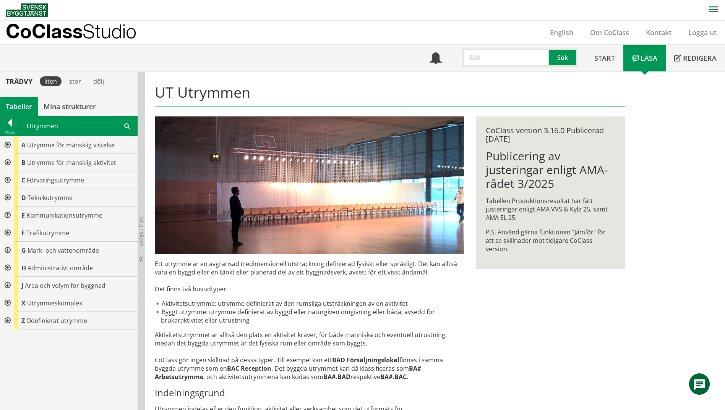
click at [9, 182] on div at bounding box center [7, 181] width 14 height 18
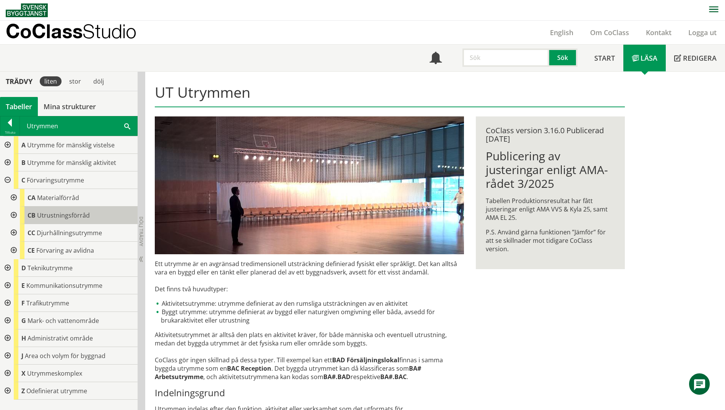
click at [66, 218] on span "Utrustningsförråd" at bounding box center [63, 215] width 53 height 8
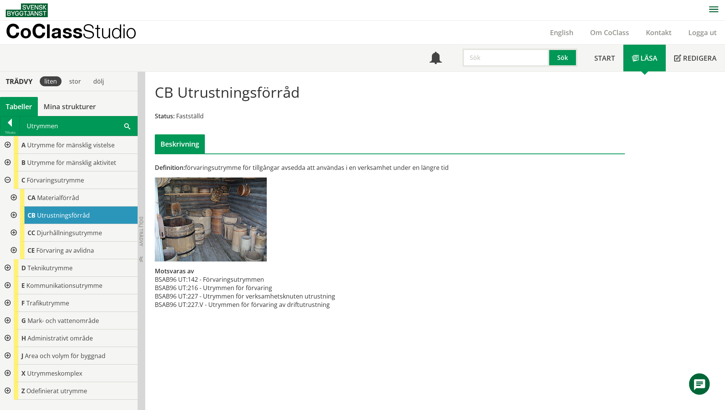
click at [15, 216] on div at bounding box center [13, 216] width 14 height 18
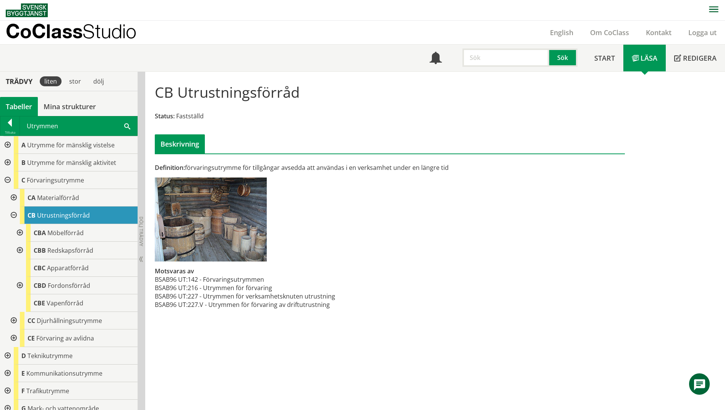
click at [21, 249] on div at bounding box center [19, 251] width 14 height 18
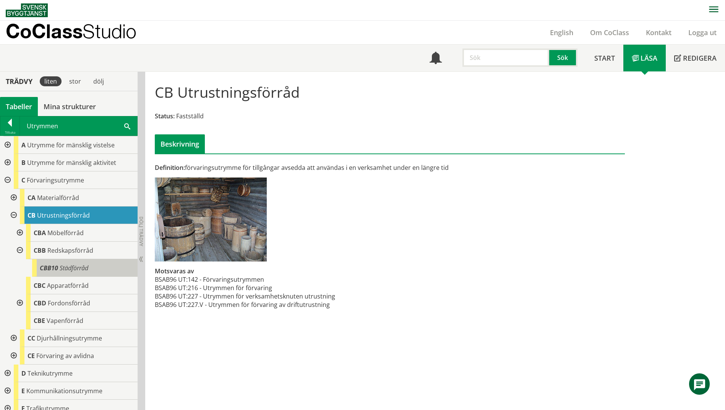
click at [83, 268] on span "Städförråd" at bounding box center [74, 268] width 29 height 8
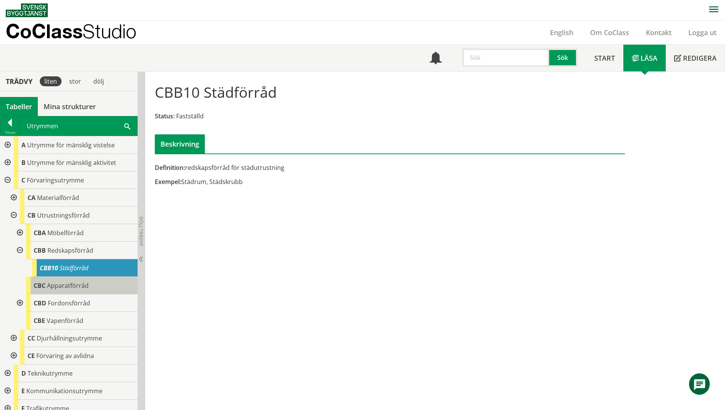
click at [75, 287] on span "Apparatförråd" at bounding box center [68, 286] width 42 height 8
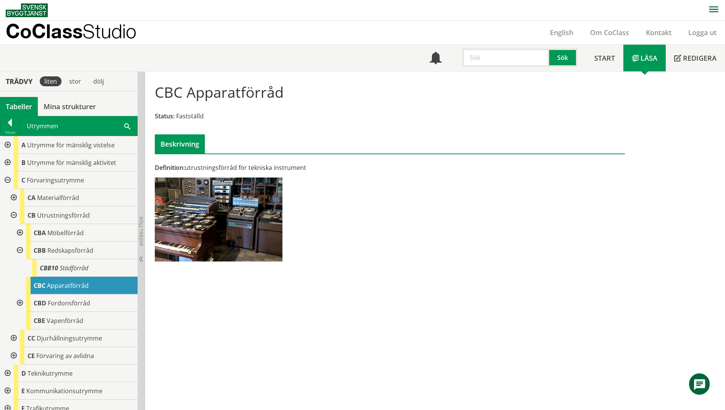
click at [18, 252] on div at bounding box center [19, 251] width 14 height 18
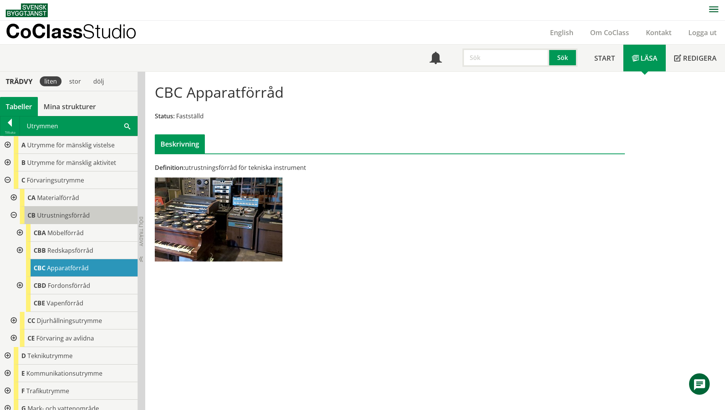
click at [83, 214] on span "Utrustningsförråd" at bounding box center [63, 215] width 53 height 8
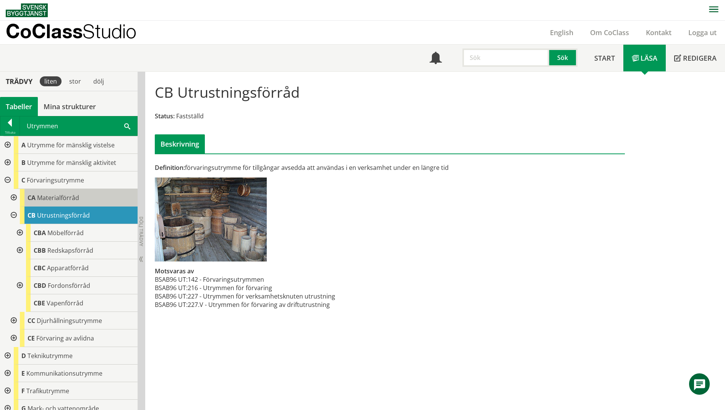
click at [84, 200] on div "CA Materialförråd" at bounding box center [79, 198] width 118 height 18
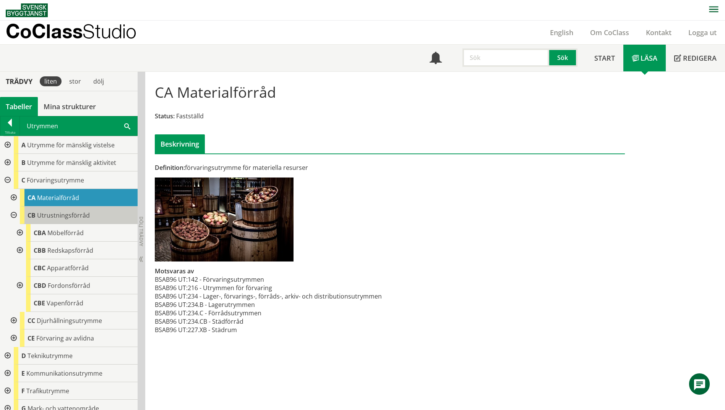
click at [86, 208] on div "CB Utrustningsförråd" at bounding box center [79, 216] width 118 height 18
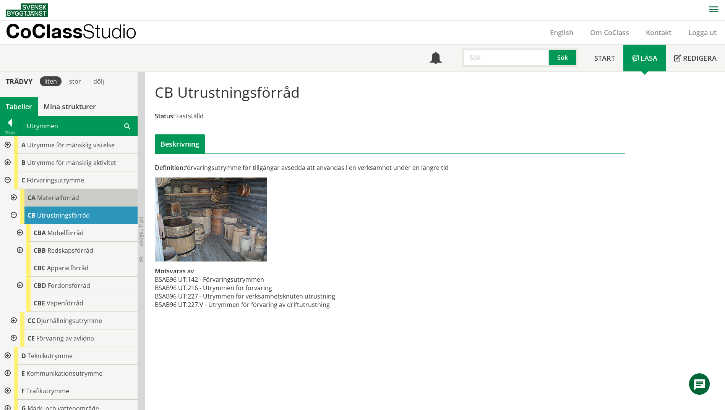
click at [89, 203] on div "CA Materialförråd" at bounding box center [79, 198] width 118 height 18
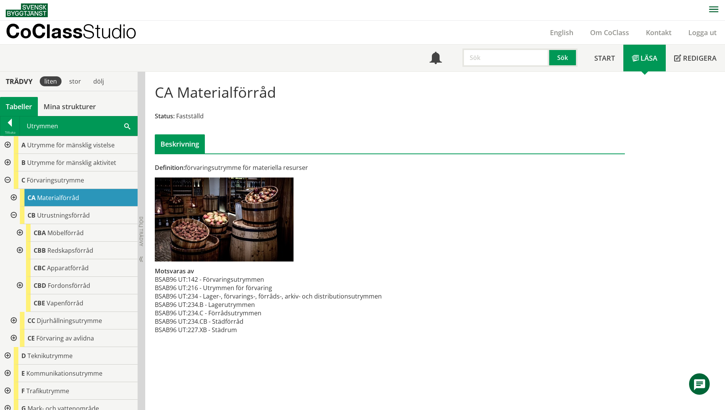
click at [16, 195] on div at bounding box center [13, 198] width 14 height 18
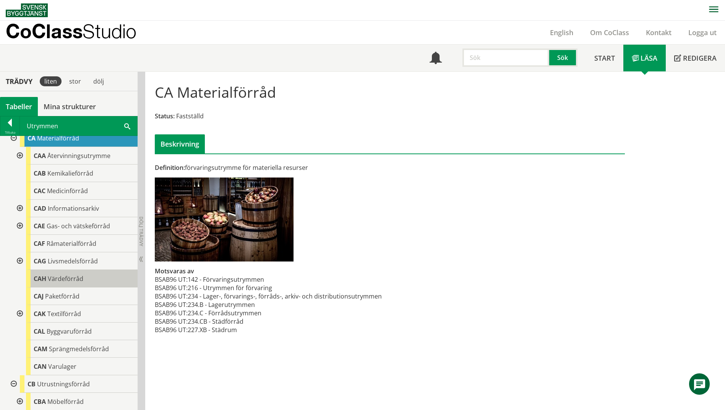
scroll to position [76, 0]
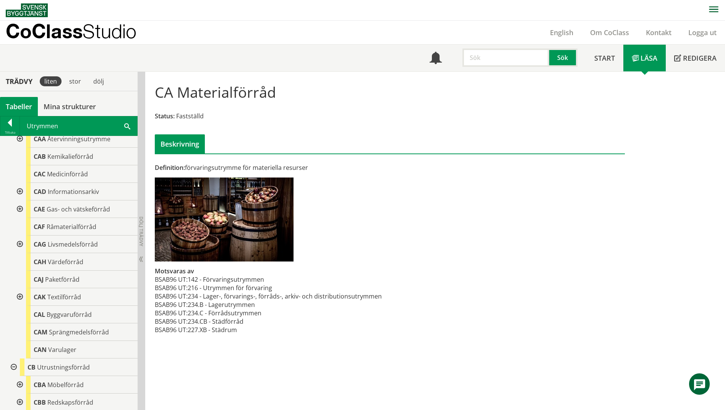
click at [18, 192] on div at bounding box center [19, 192] width 14 height 18
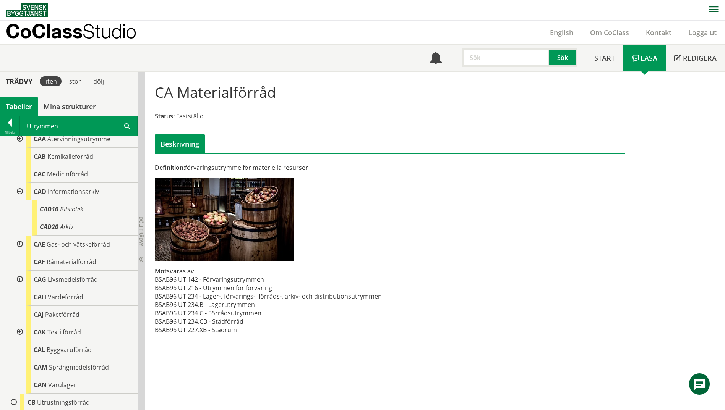
click at [19, 191] on div at bounding box center [19, 192] width 14 height 18
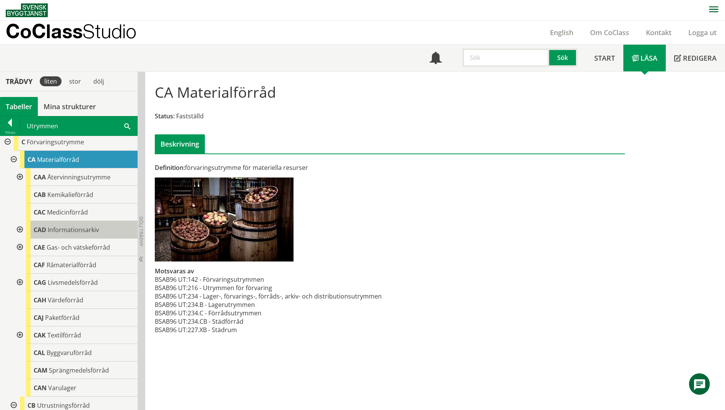
scroll to position [0, 0]
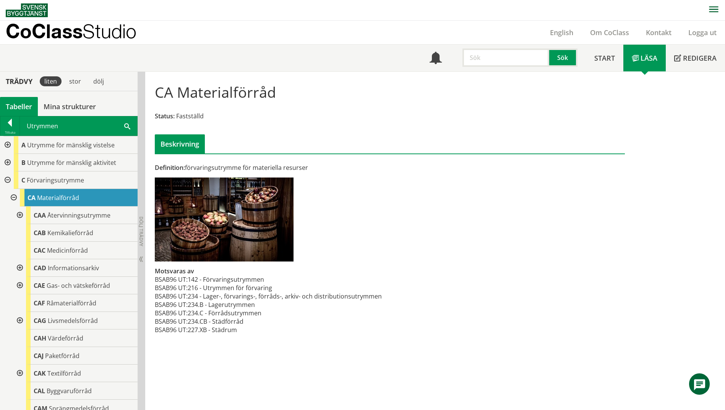
click at [8, 161] on div at bounding box center [7, 163] width 14 height 18
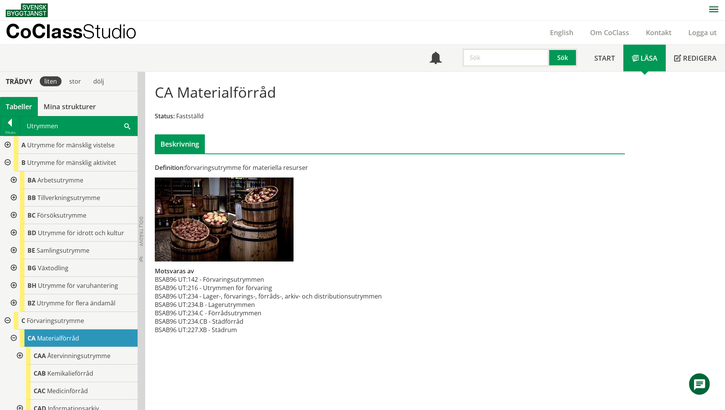
click at [12, 194] on div at bounding box center [13, 198] width 14 height 18
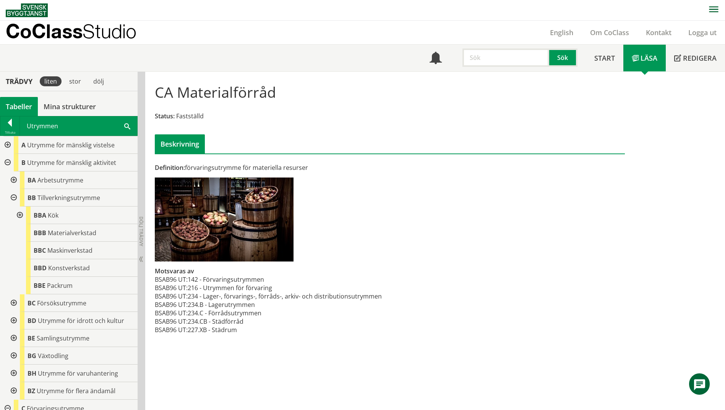
click at [14, 179] on div at bounding box center [13, 181] width 14 height 18
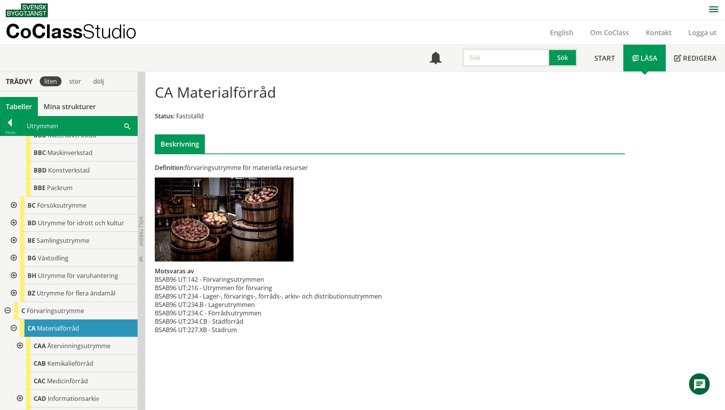
scroll to position [344, 0]
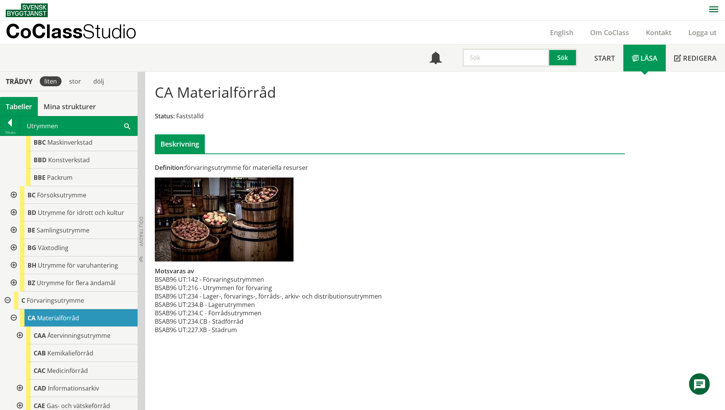
click at [15, 205] on div at bounding box center [13, 213] width 14 height 18
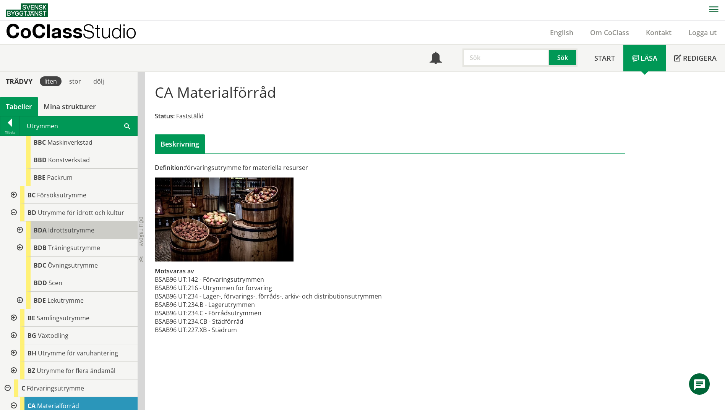
click at [77, 226] on span "Idrottsutrymme" at bounding box center [71, 230] width 46 height 8
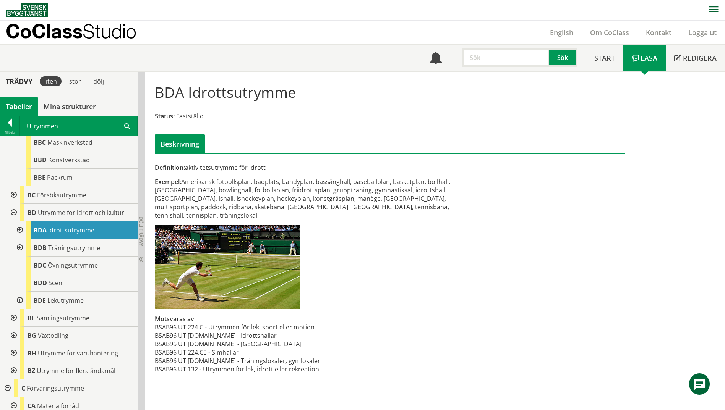
click at [18, 222] on div at bounding box center [19, 231] width 14 height 18
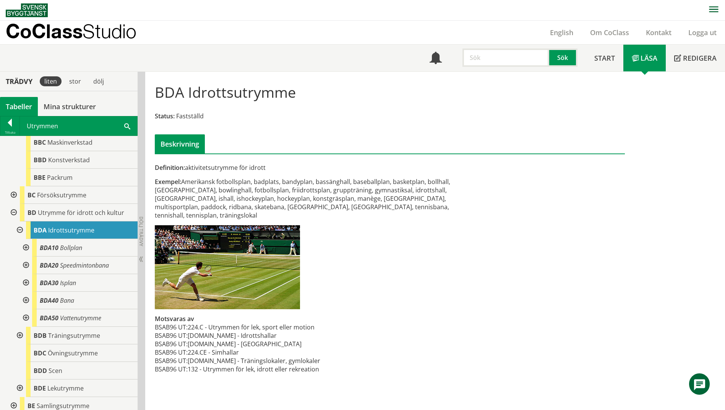
click at [18, 222] on div at bounding box center [19, 231] width 14 height 18
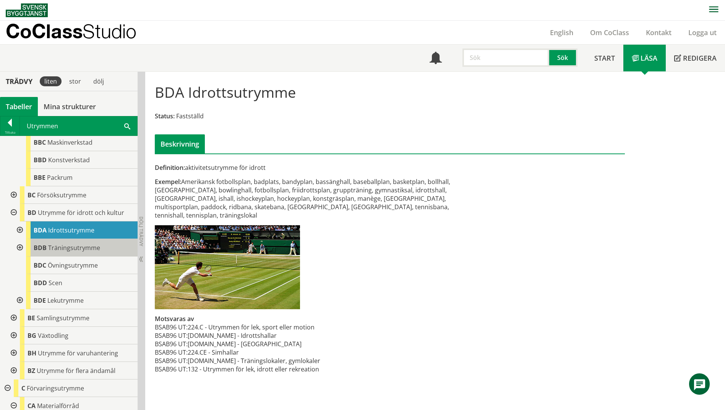
click at [65, 244] on span "Träningsutrymme" at bounding box center [74, 248] width 52 height 8
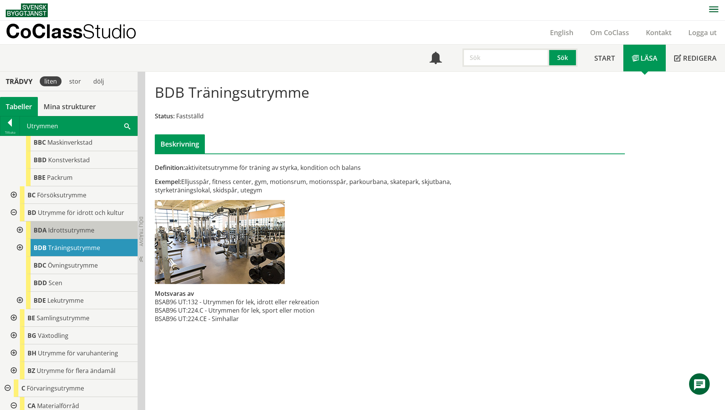
click at [70, 226] on span "Idrottsutrymme" at bounding box center [71, 230] width 46 height 8
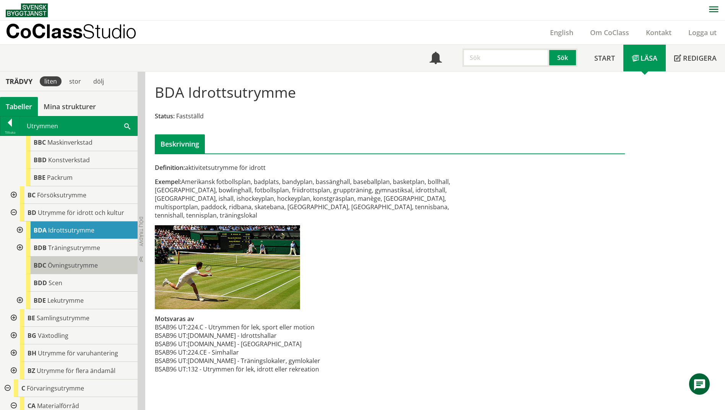
click at [70, 261] on span "Övningsutrymme" at bounding box center [73, 265] width 50 height 8
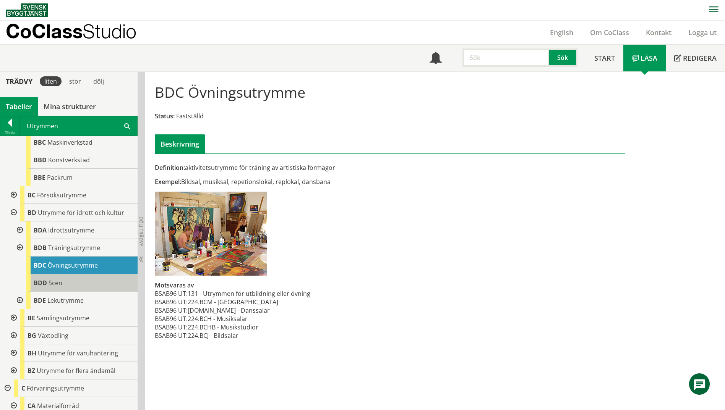
click at [78, 274] on div "BDD Scen" at bounding box center [82, 283] width 112 height 18
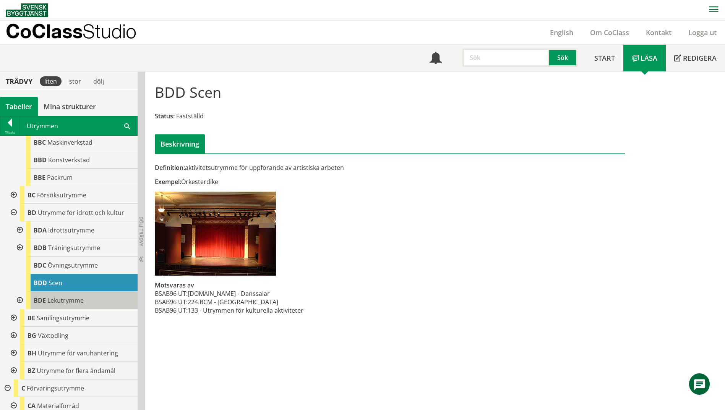
click at [79, 297] on span "Lekutrymme" at bounding box center [65, 301] width 36 height 8
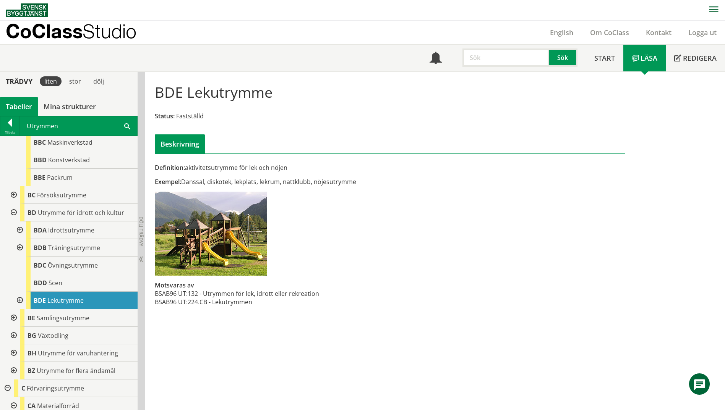
click at [130, 126] on div "Utrymmen Sök" at bounding box center [78, 126] width 117 height 19
click at [126, 128] on span at bounding box center [127, 126] width 6 height 8
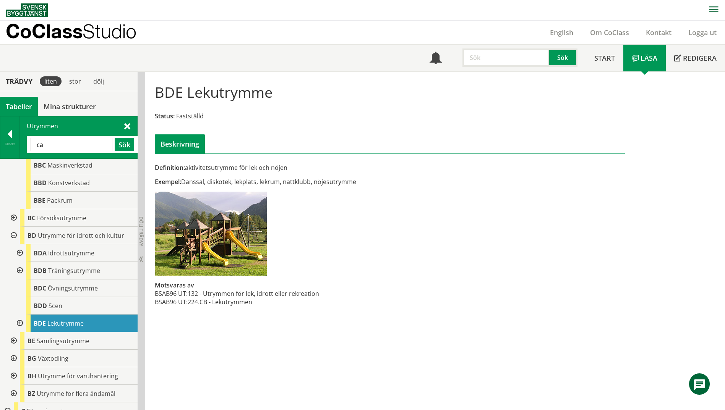
type input "ca"
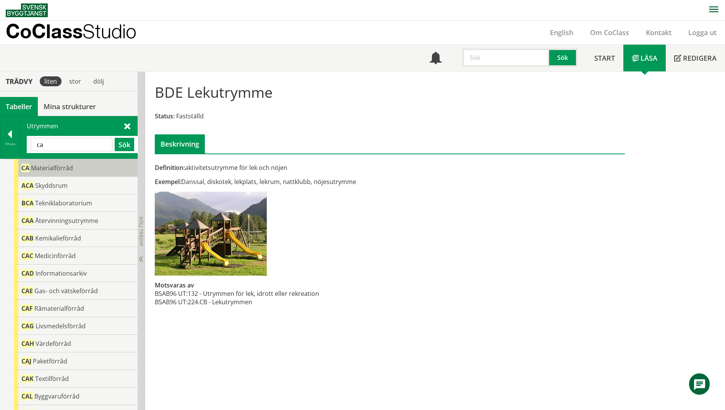
click at [24, 169] on span "CA" at bounding box center [25, 168] width 8 height 8
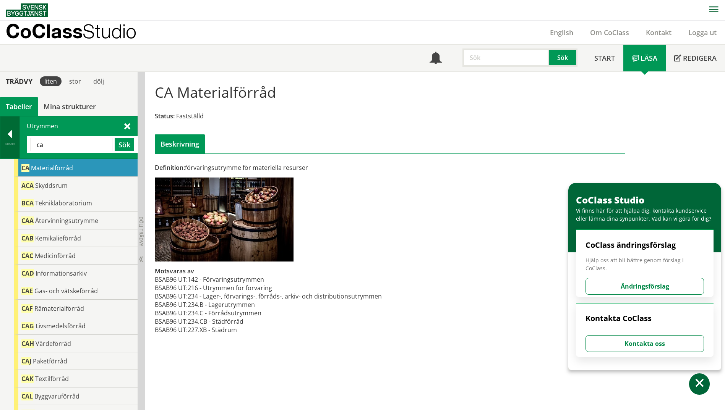
click at [4, 143] on div "Tillbaka" at bounding box center [9, 144] width 19 height 6
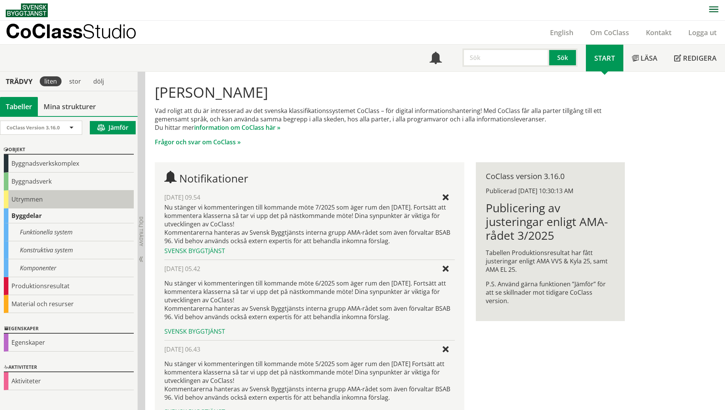
click at [18, 202] on div "Utrymmen" at bounding box center [69, 200] width 130 height 18
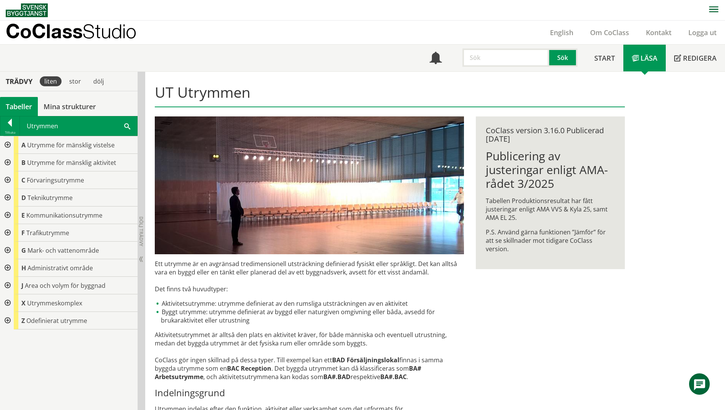
click at [9, 177] on div at bounding box center [7, 181] width 14 height 18
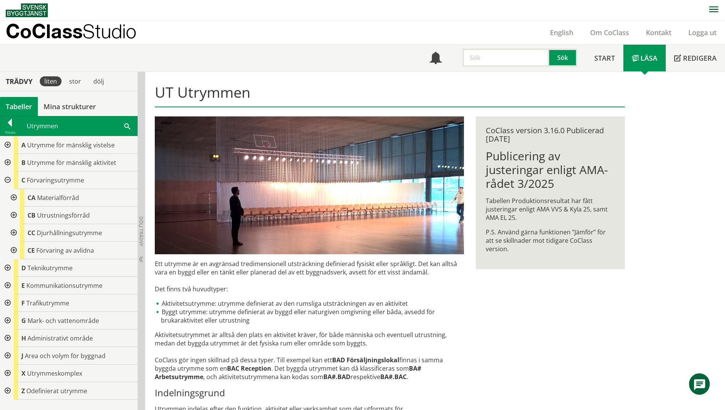
click at [14, 196] on div at bounding box center [13, 198] width 14 height 18
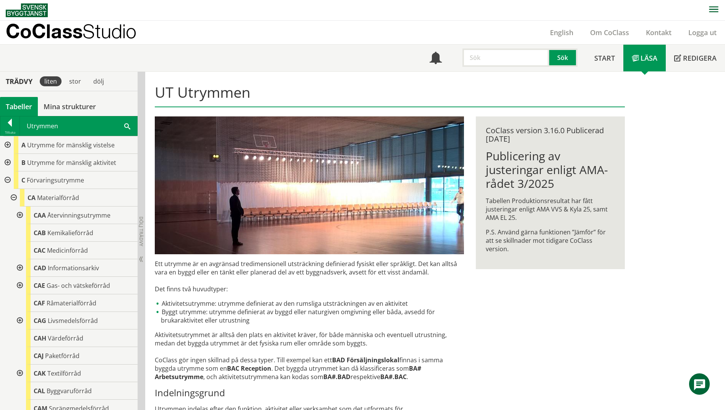
click at [14, 196] on div at bounding box center [13, 198] width 14 height 18
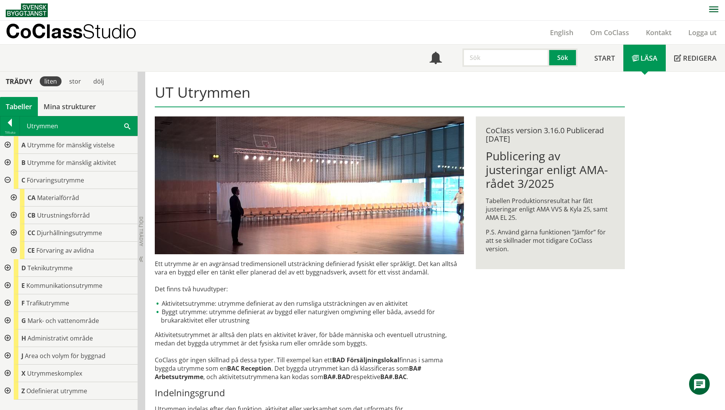
click at [17, 216] on div at bounding box center [13, 216] width 14 height 18
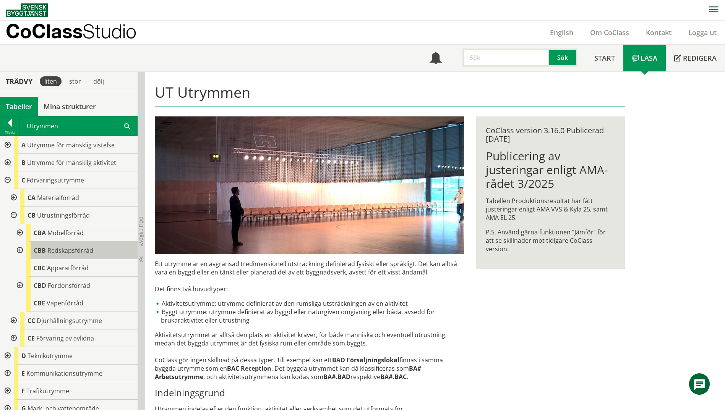
click at [73, 251] on span "Redskapsförråd" at bounding box center [70, 250] width 46 height 8
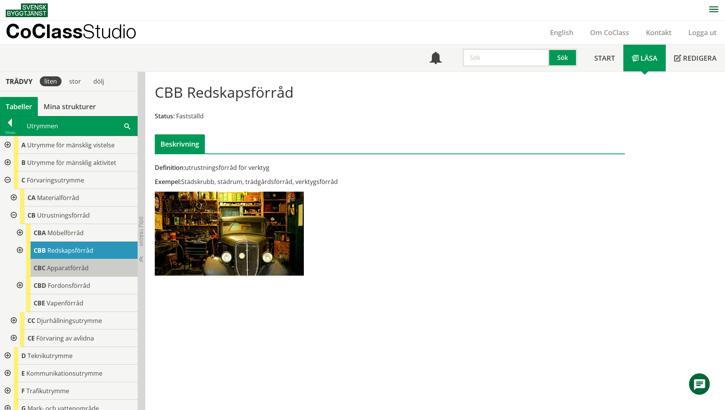
click at [68, 264] on span "Apparatförråd" at bounding box center [68, 268] width 42 height 8
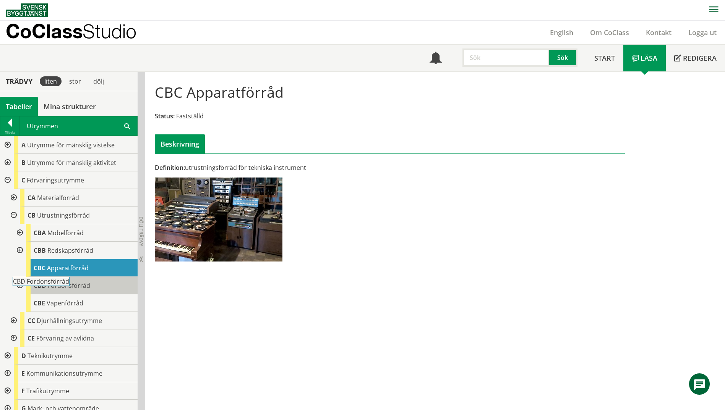
click at [66, 289] on span "Fordonsförråd" at bounding box center [69, 286] width 42 height 8
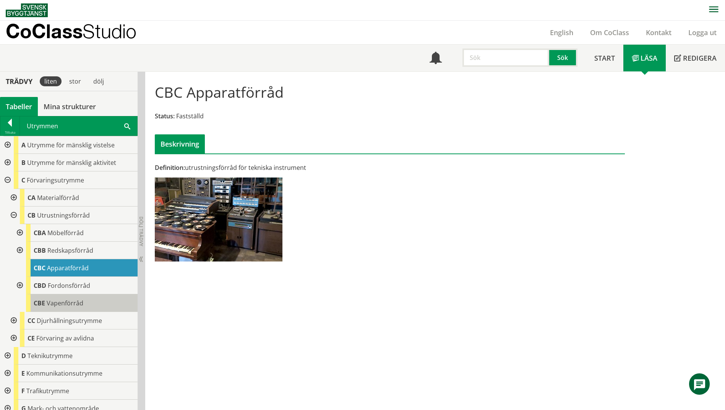
click at [67, 306] on span "Vapenförråd" at bounding box center [65, 303] width 37 height 8
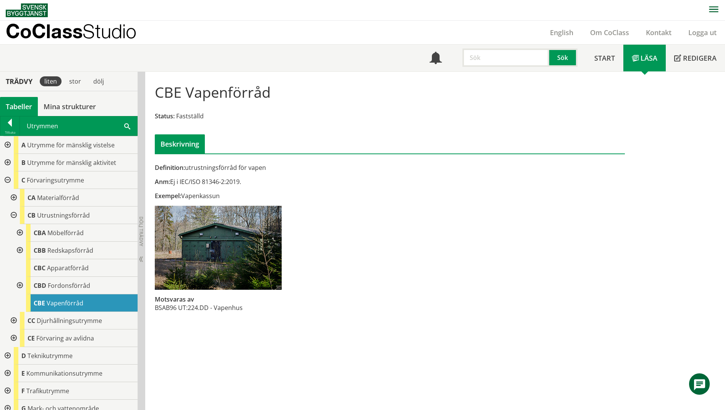
click at [116, 129] on div "Utrymmen Sök" at bounding box center [78, 126] width 117 height 19
click at [127, 126] on span at bounding box center [127, 126] width 6 height 8
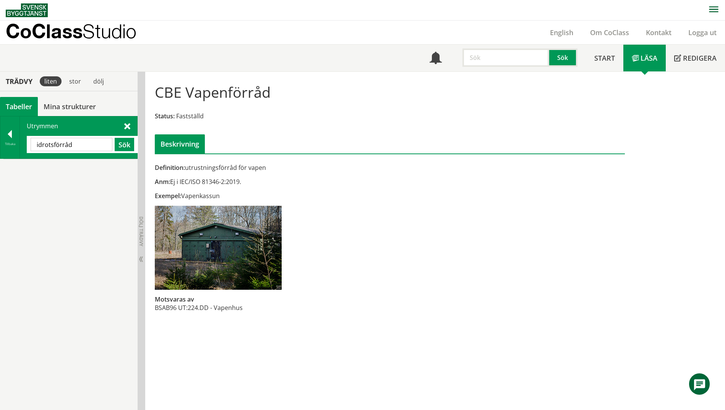
drag, startPoint x: 80, startPoint y: 149, endPoint x: -2, endPoint y: 138, distance: 82.1
click at [0, 138] on html "AMA AMA Beskrivningsverktyg AMA Funktion BSAB Bygginfo Byggjura Byggkatalogen […" at bounding box center [362, 205] width 725 height 410
paste input "BDA"
drag, startPoint x: 31, startPoint y: 146, endPoint x: 0, endPoint y: 147, distance: 31.8
click at [0, 147] on html "AMA AMA Beskrivningsverktyg AMA Funktion BSAB Bygginfo Byggjura Byggkatalogen […" at bounding box center [362, 205] width 725 height 410
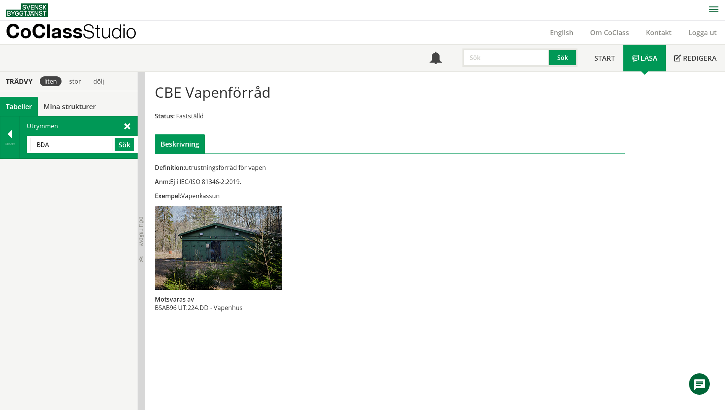
paste input "materialutrymme"
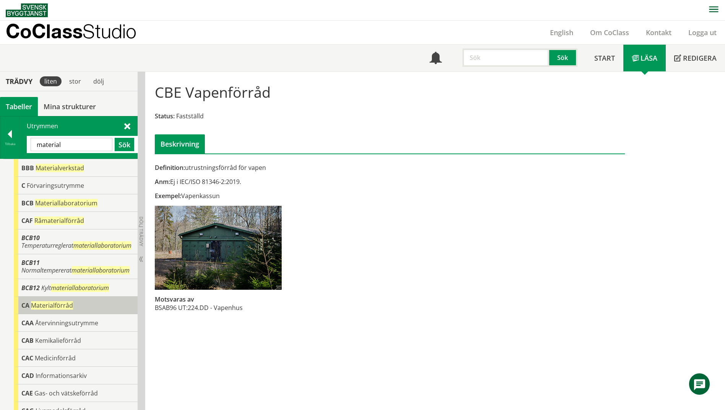
click at [24, 311] on div "CA Materialförråd" at bounding box center [76, 306] width 124 height 18
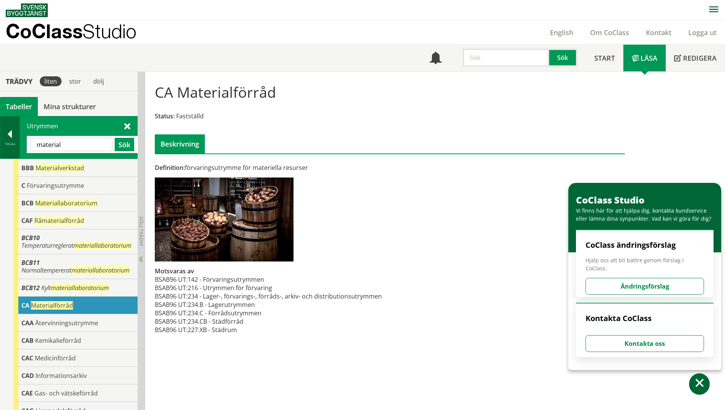
drag, startPoint x: 72, startPoint y: 143, endPoint x: 7, endPoint y: 143, distance: 65.0
click at [7, 143] on div "Tillbaka Utrymmen material Sök" at bounding box center [69, 137] width 138 height 43
paste input "DRIFTRUM"
type input "DRIFTRUM"
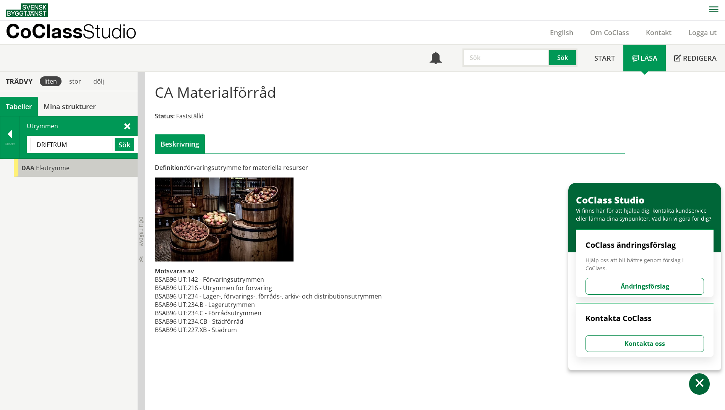
click at [38, 172] on span "El-utrymme" at bounding box center [53, 168] width 34 height 8
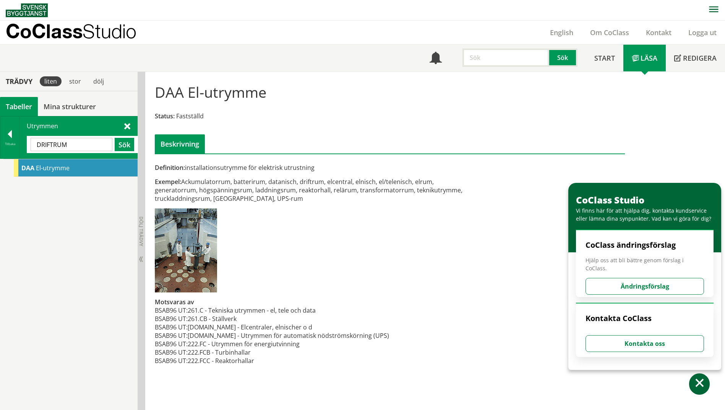
click at [72, 148] on input "DRIFTRUM" at bounding box center [72, 144] width 82 height 13
click at [6, 137] on div at bounding box center [9, 135] width 19 height 11
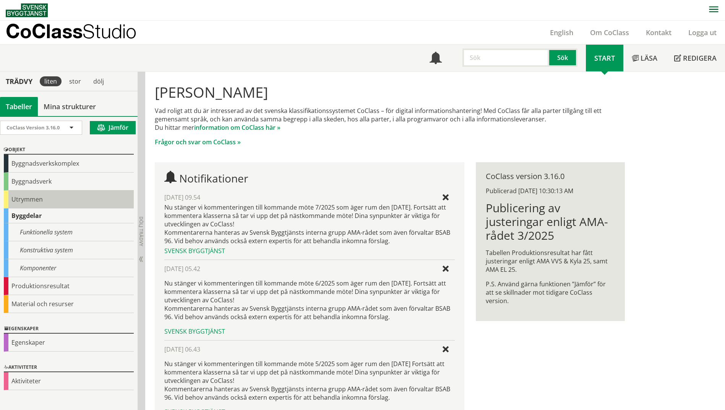
click at [13, 199] on div "Utrymmen" at bounding box center [69, 200] width 130 height 18
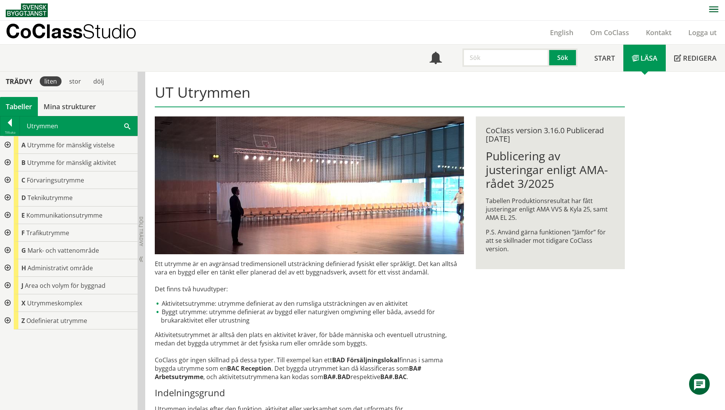
click at [7, 201] on div at bounding box center [7, 198] width 14 height 18
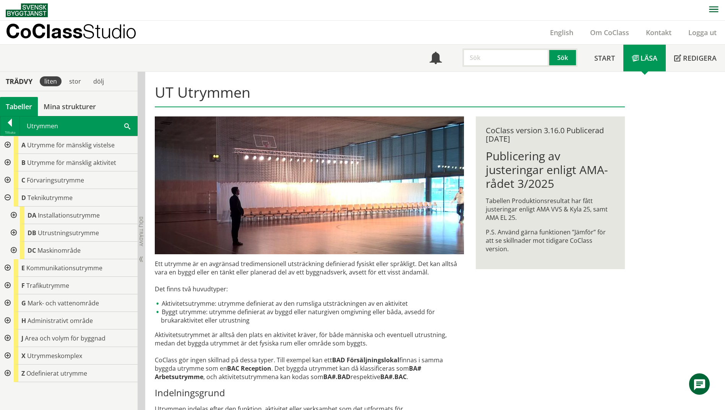
click at [11, 214] on div at bounding box center [13, 216] width 14 height 18
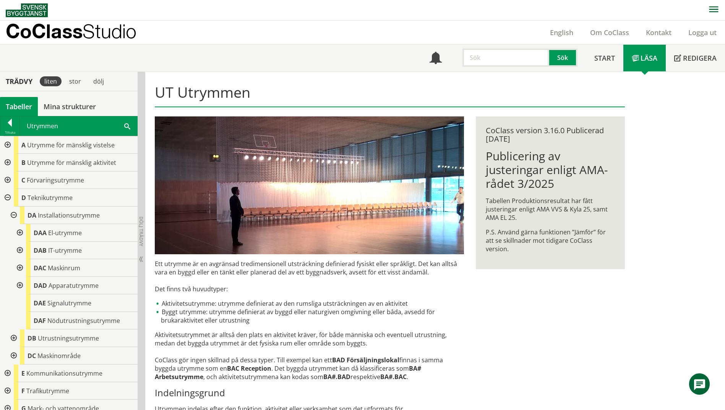
click at [11, 214] on div at bounding box center [13, 216] width 14 height 18
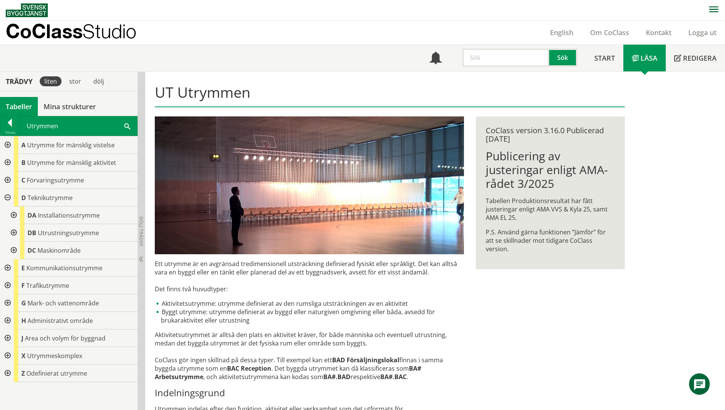
click at [12, 235] on div at bounding box center [13, 233] width 14 height 18
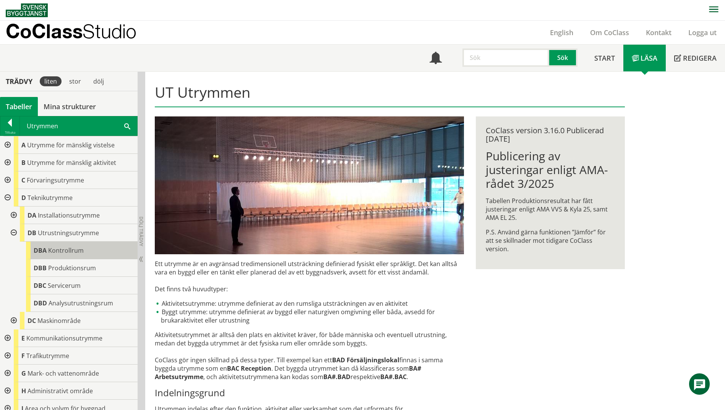
click at [63, 256] on div "DBA Kontrollrum" at bounding box center [82, 251] width 112 height 18
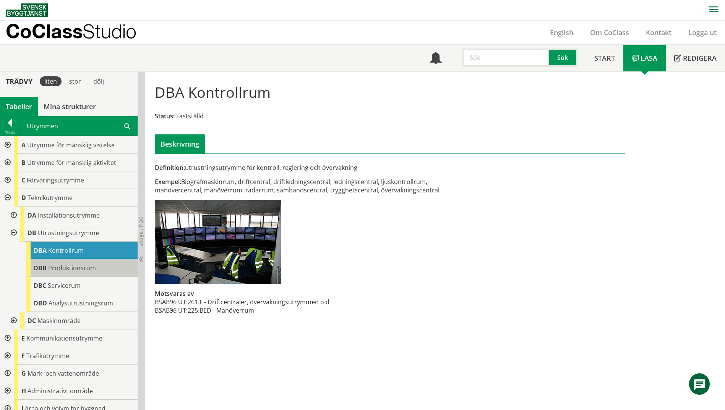
click at [67, 273] on div "DBB Produktionsrum" at bounding box center [82, 268] width 112 height 18
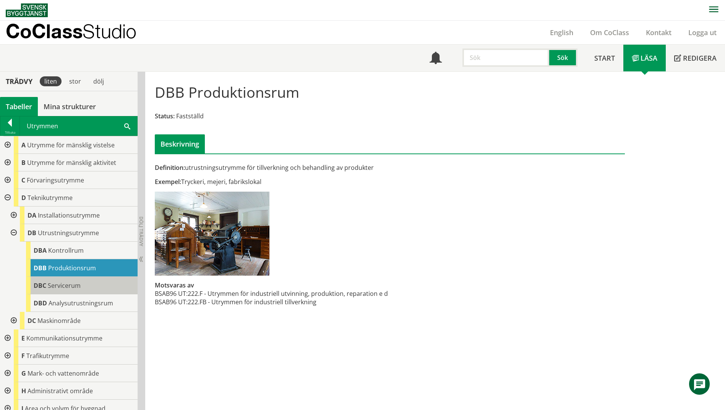
click at [67, 291] on div "DBC Servicerum" at bounding box center [82, 286] width 112 height 18
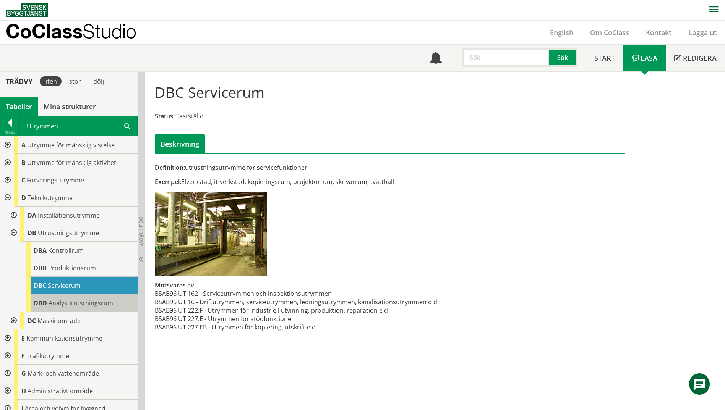
click at [67, 302] on span "Analysutrustningsrum" at bounding box center [81, 303] width 65 height 8
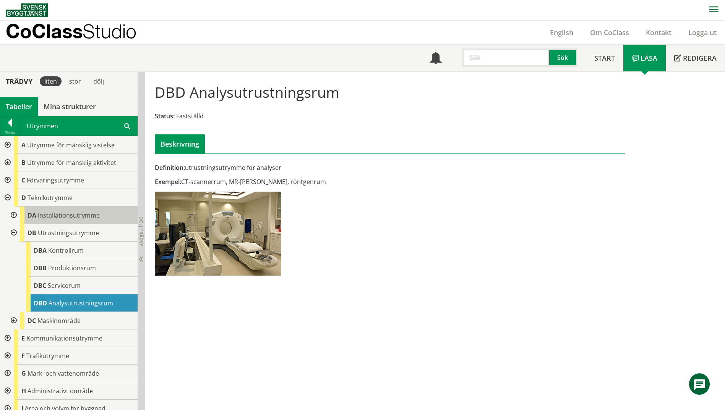
click at [40, 214] on span "Installationsutrymme" at bounding box center [69, 215] width 62 height 8
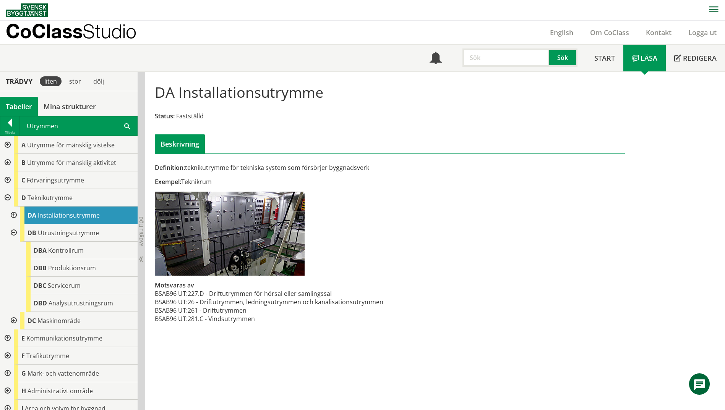
click at [14, 214] on div at bounding box center [13, 216] width 14 height 18
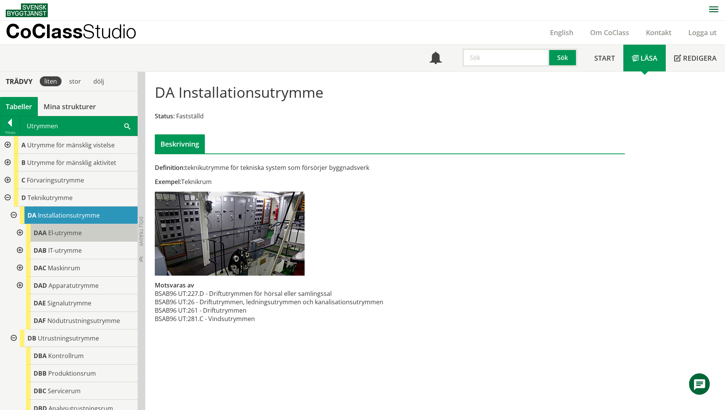
click at [58, 234] on span "El-utrymme" at bounding box center [65, 233] width 34 height 8
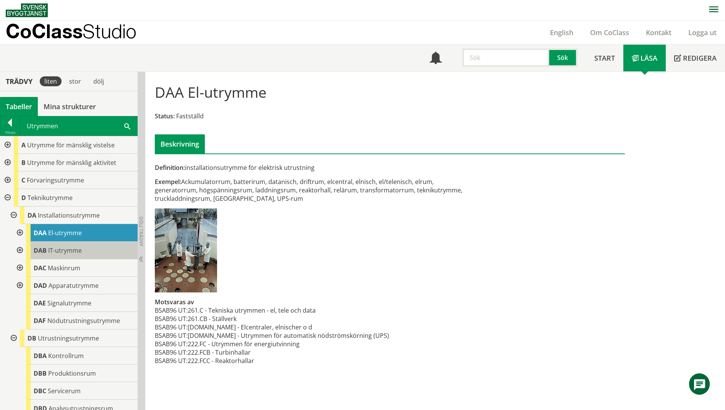
click at [77, 253] on span "IT-utrymme" at bounding box center [65, 250] width 34 height 8
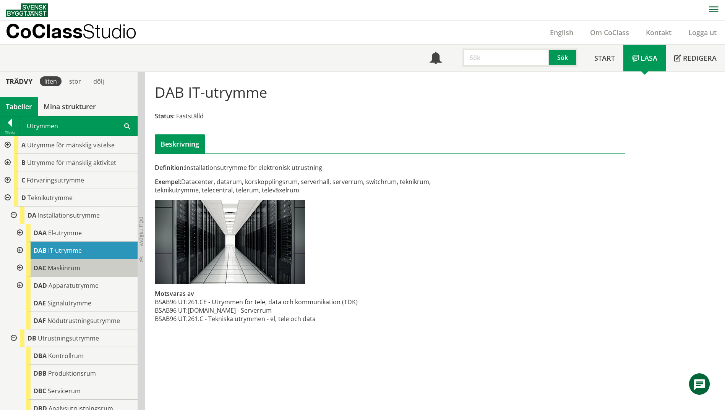
click at [65, 271] on span "Maskinrum" at bounding box center [64, 268] width 32 height 8
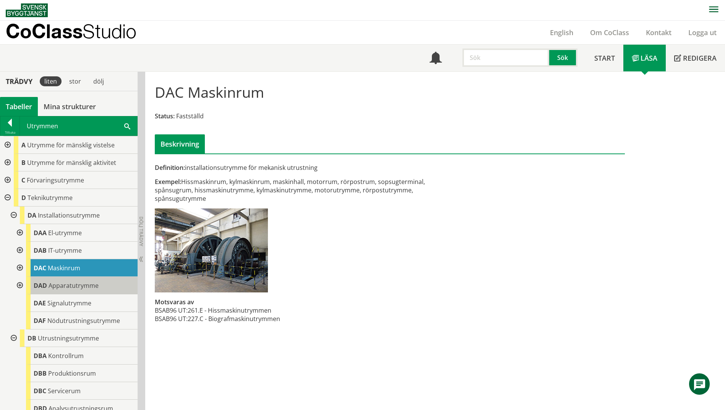
click at [57, 287] on span "Apparatutrymme" at bounding box center [74, 286] width 50 height 8
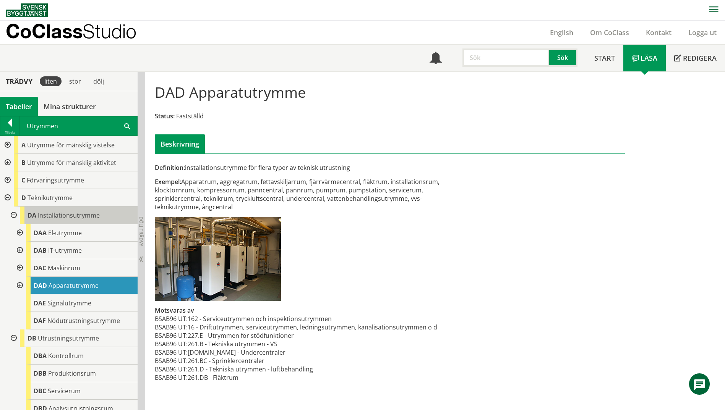
click at [57, 213] on body "AMA AMA Beskrivningsverktyg AMA Funktion BSAB Bygginfo Byggjura Byggkatalogen […" at bounding box center [362, 205] width 725 height 410
click at [57, 211] on span "Installationsutrymme" at bounding box center [69, 215] width 62 height 8
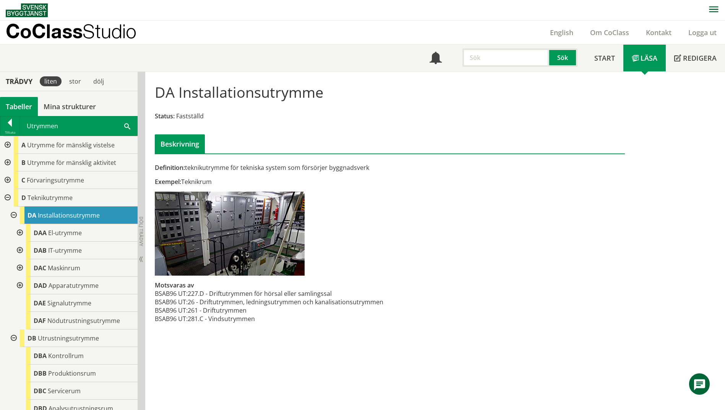
click at [125, 126] on span at bounding box center [127, 126] width 6 height 8
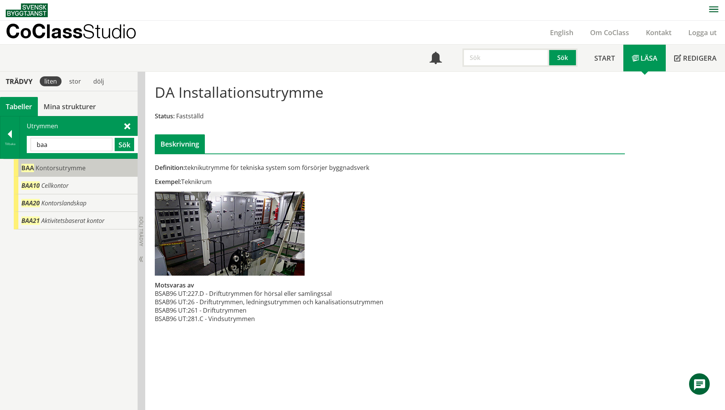
click at [65, 172] on span "Kontorsutrymme" at bounding box center [61, 168] width 50 height 8
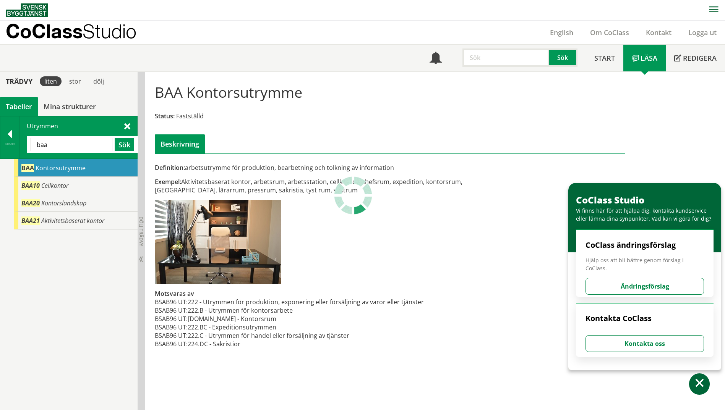
click at [71, 147] on input "baa" at bounding box center [72, 144] width 82 height 13
type input "bba"
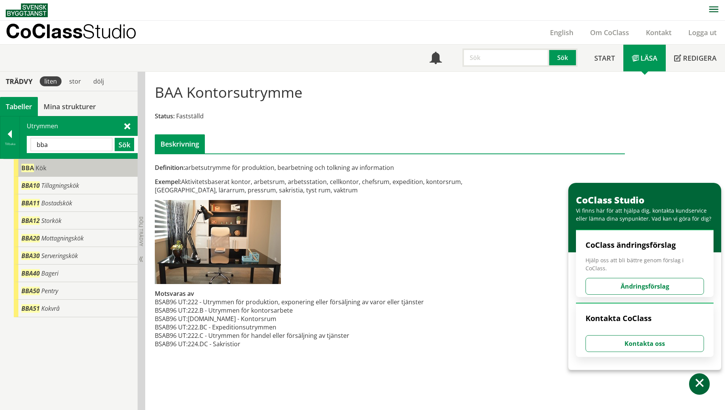
click at [59, 168] on div "BBA Kök" at bounding box center [76, 168] width 124 height 18
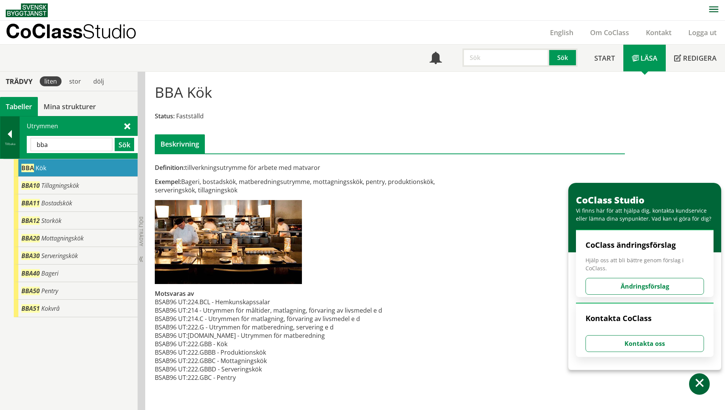
click at [6, 140] on div at bounding box center [9, 135] width 19 height 11
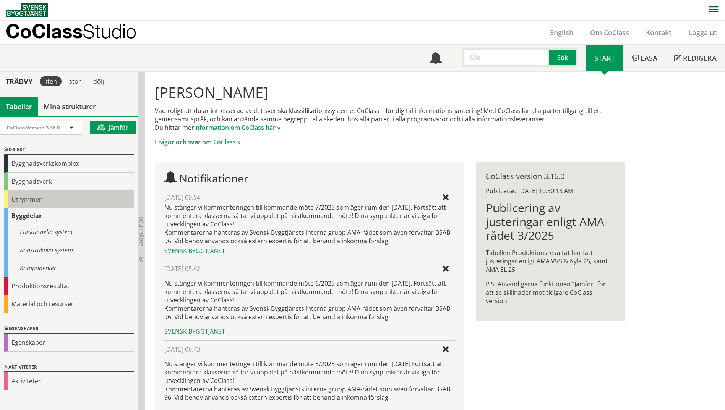
click at [15, 206] on div "Utrymmen" at bounding box center [69, 200] width 130 height 18
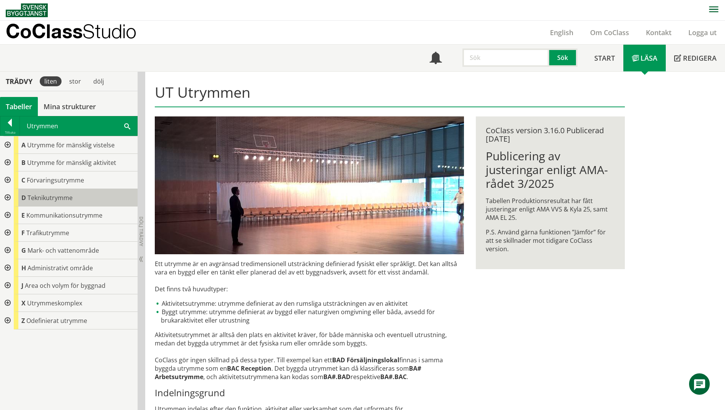
click at [15, 203] on div "D Teknikutrymme" at bounding box center [76, 198] width 124 height 18
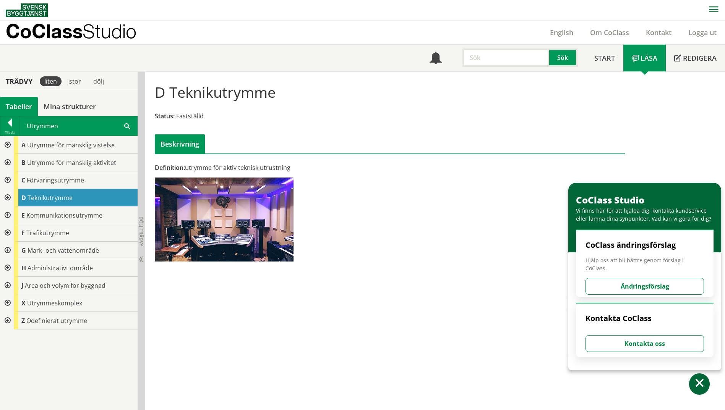
click at [9, 162] on div at bounding box center [7, 163] width 14 height 18
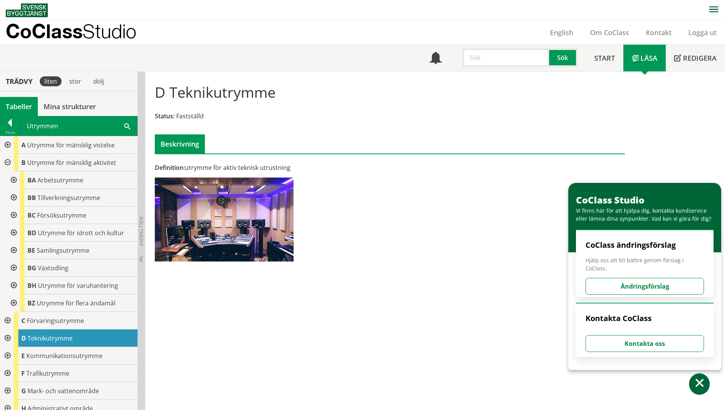
click at [13, 198] on div at bounding box center [13, 198] width 14 height 18
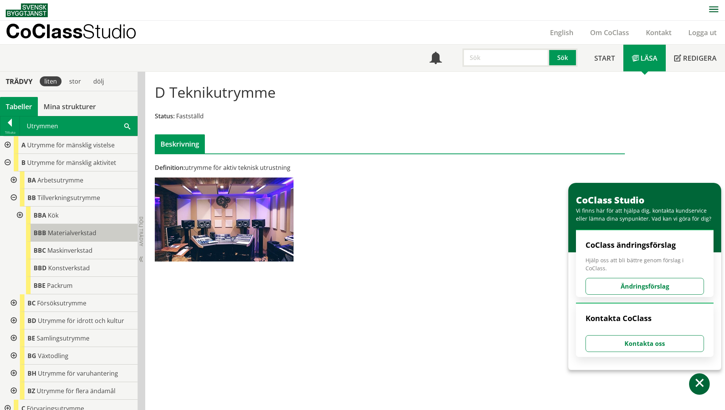
click at [73, 233] on span "Materialverkstad" at bounding box center [72, 233] width 49 height 8
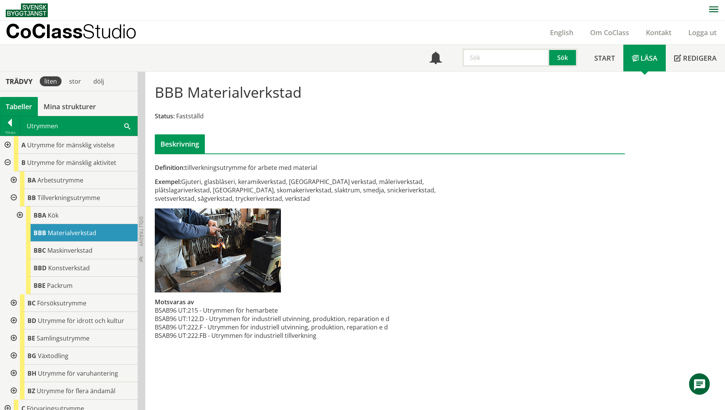
click at [21, 214] on div at bounding box center [19, 216] width 14 height 18
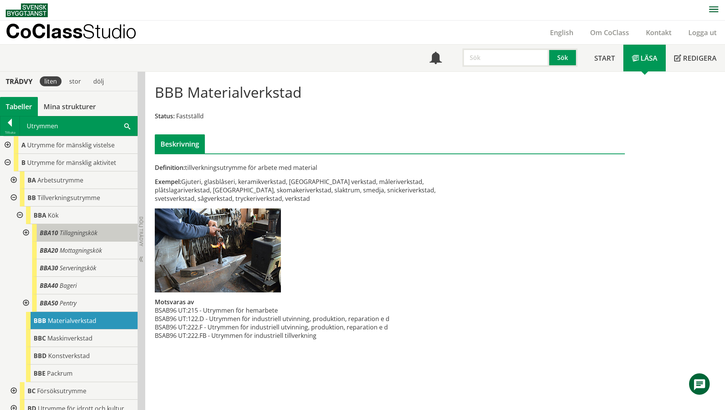
click at [68, 237] on span "Tillagningskök" at bounding box center [79, 233] width 38 height 8
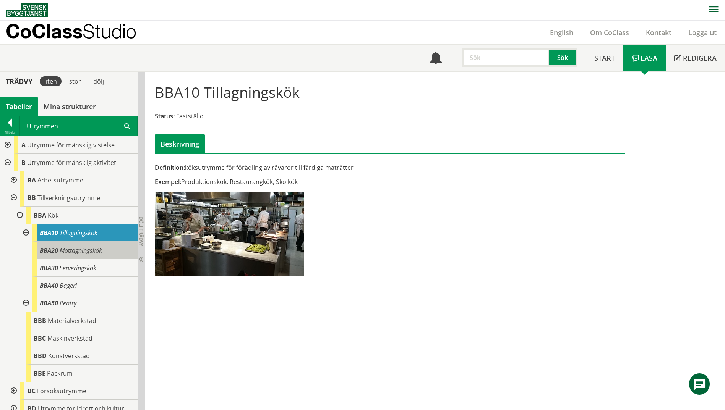
click at [75, 253] on span "Mottagningskök" at bounding box center [81, 250] width 42 height 8
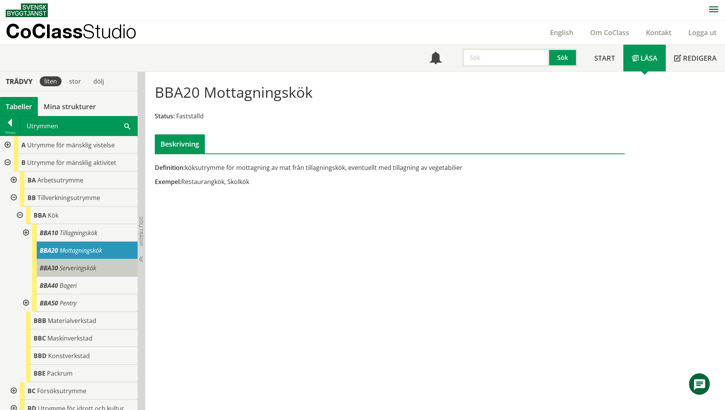
click at [82, 264] on span "Serveringskök" at bounding box center [78, 268] width 37 height 8
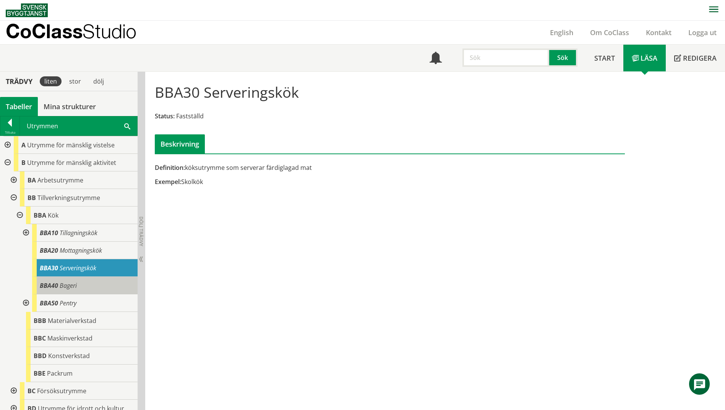
click at [85, 283] on div "BBA40 Bageri" at bounding box center [84, 286] width 105 height 18
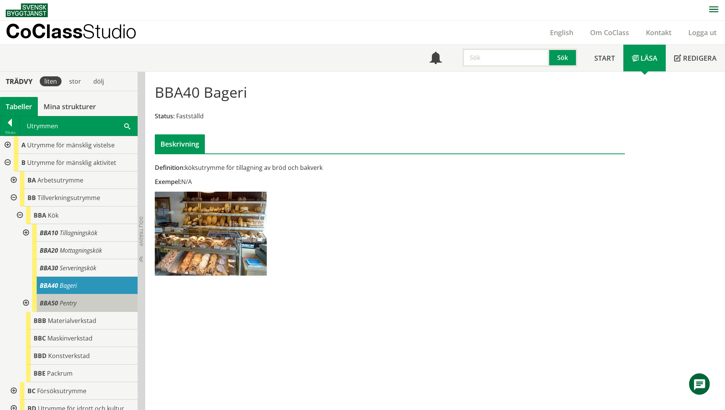
click at [88, 298] on div "BBA50 Pentry" at bounding box center [84, 304] width 105 height 18
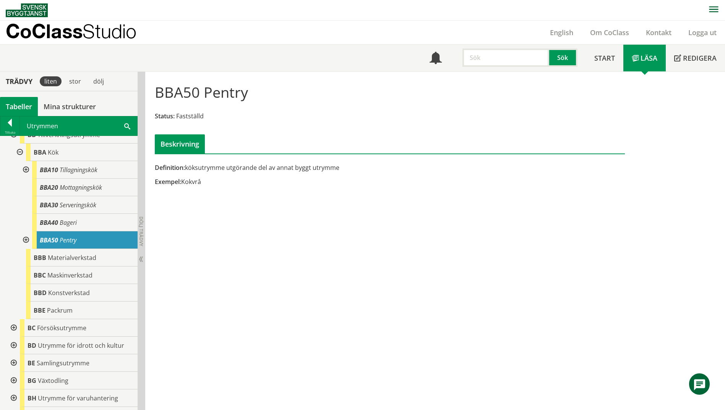
scroll to position [76, 0]
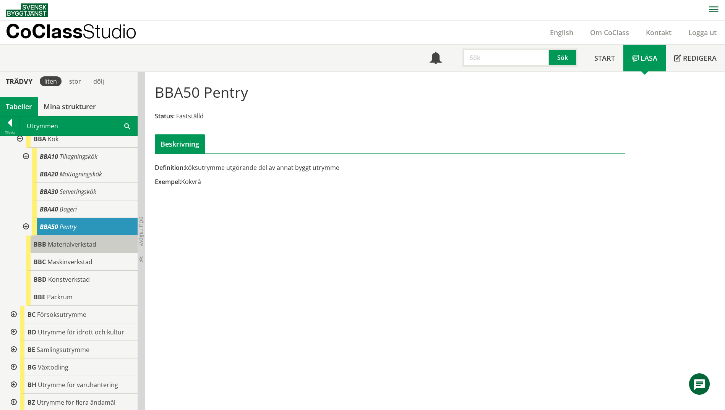
click at [55, 248] on span "Materialverkstad" at bounding box center [72, 244] width 49 height 8
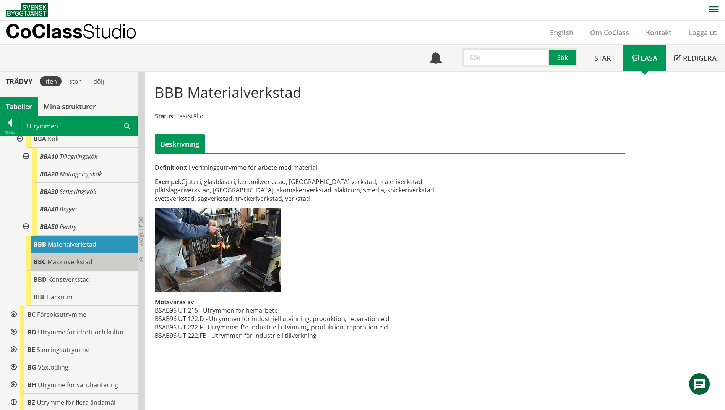
click at [62, 269] on div "BBC Maskinverkstad" at bounding box center [82, 262] width 112 height 18
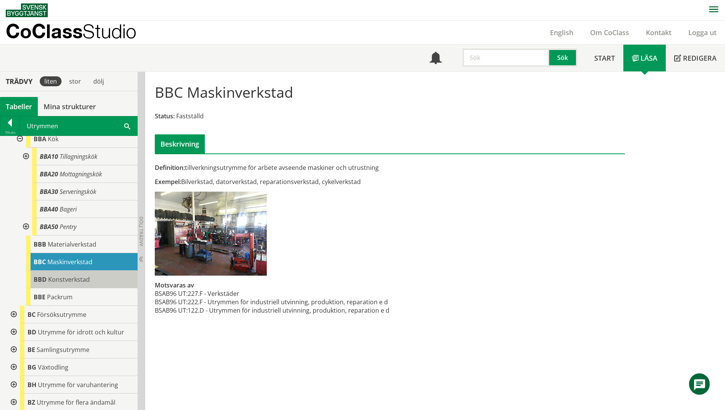
click at [66, 279] on span "Konstverkstad" at bounding box center [69, 280] width 42 height 8
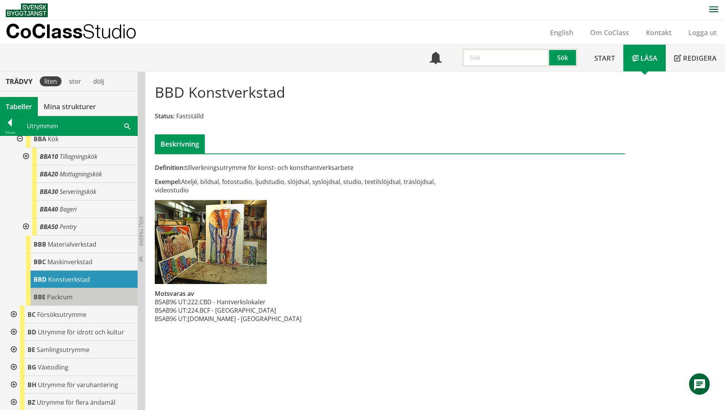
click at [73, 292] on div "BBE Packrum" at bounding box center [82, 297] width 112 height 18
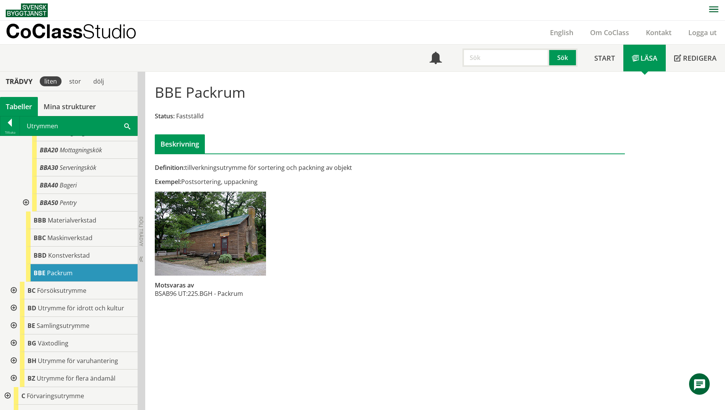
scroll to position [153, 0]
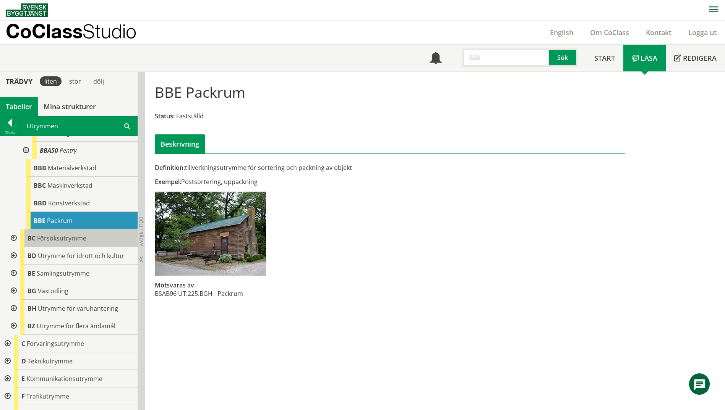
click at [46, 243] on div "BC Försöksutrymme" at bounding box center [79, 239] width 118 height 18
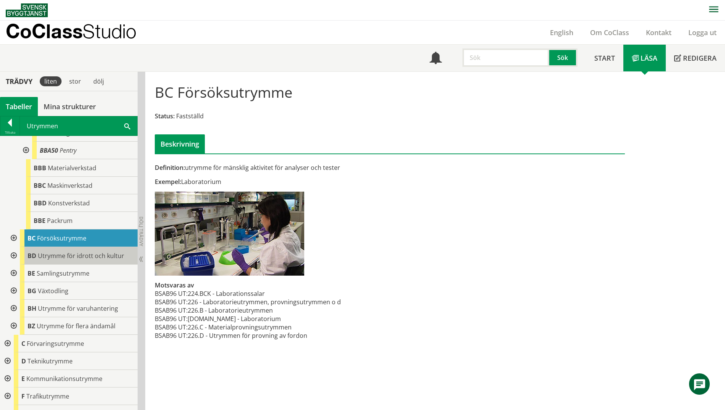
click at [52, 256] on span "Utrymme för idrott och kultur" at bounding box center [81, 256] width 86 height 8
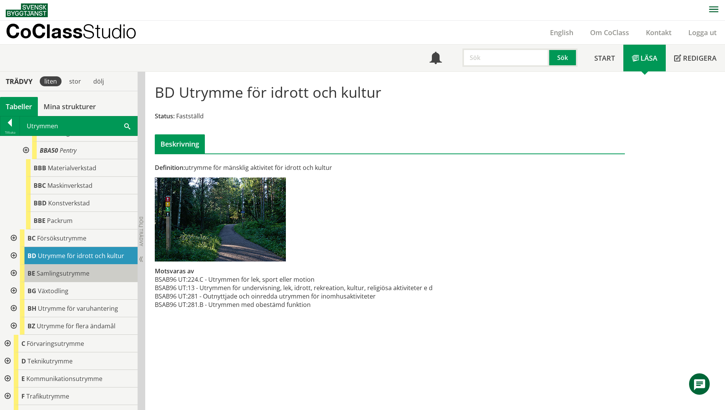
click at [49, 271] on span "Samlingsutrymme" at bounding box center [63, 273] width 53 height 8
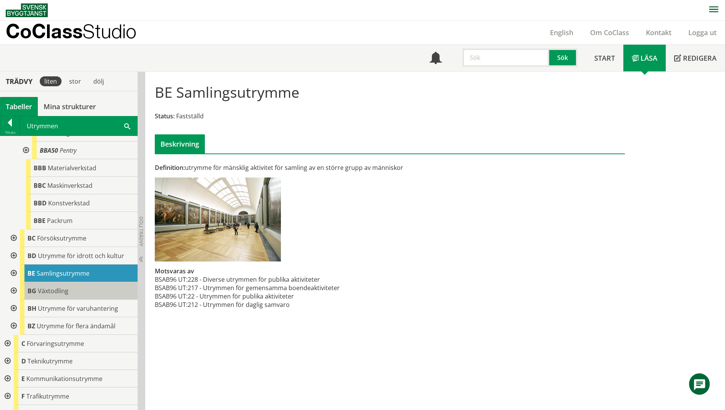
click at [86, 285] on div "BG Växtodling" at bounding box center [79, 291] width 118 height 18
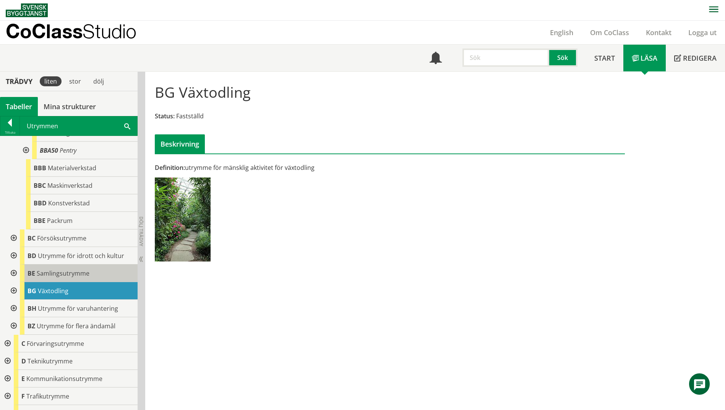
click at [81, 270] on span "Samlingsutrymme" at bounding box center [63, 273] width 53 height 8
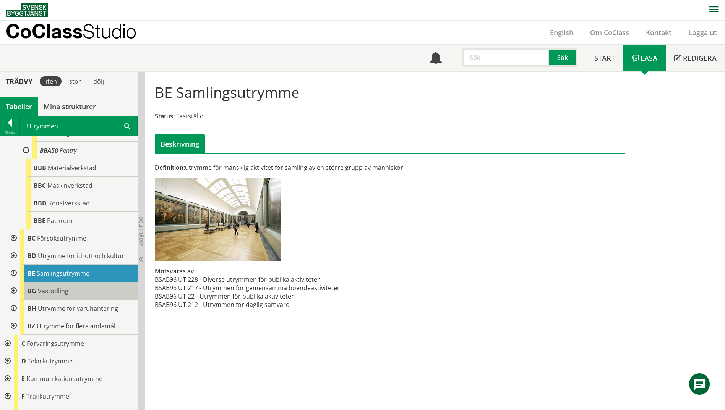
click at [65, 287] on span "Växtodling" at bounding box center [53, 291] width 31 height 8
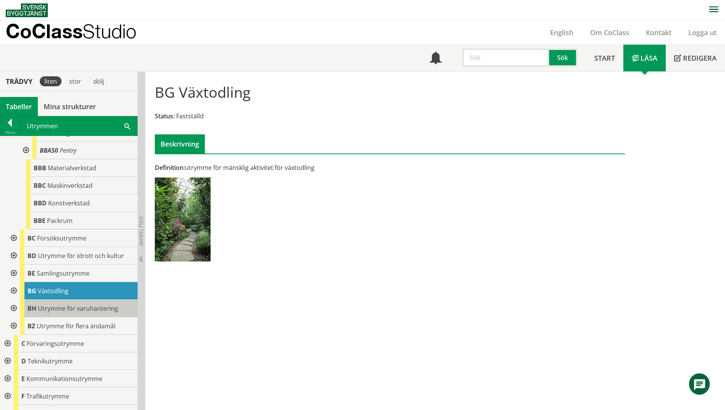
click at [80, 306] on span "Utrymme för varuhantering" at bounding box center [78, 309] width 80 height 8
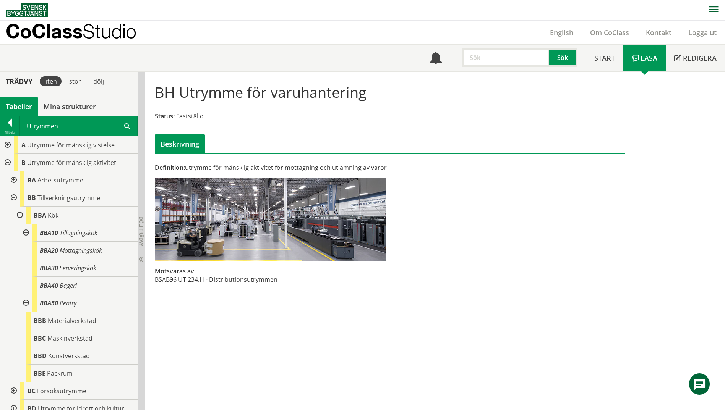
click at [16, 178] on div at bounding box center [13, 181] width 14 height 18
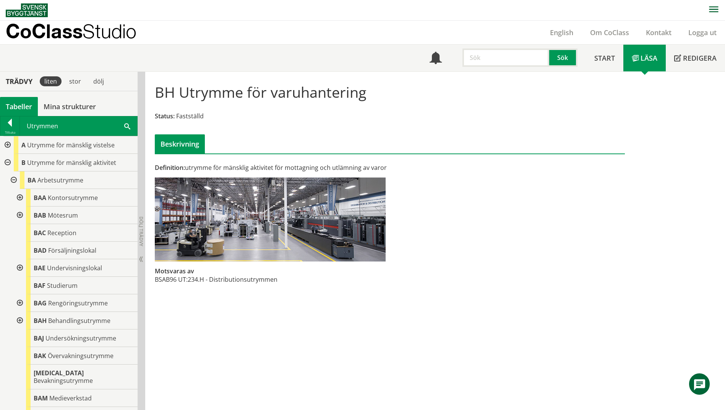
click at [128, 125] on span at bounding box center [127, 126] width 6 height 8
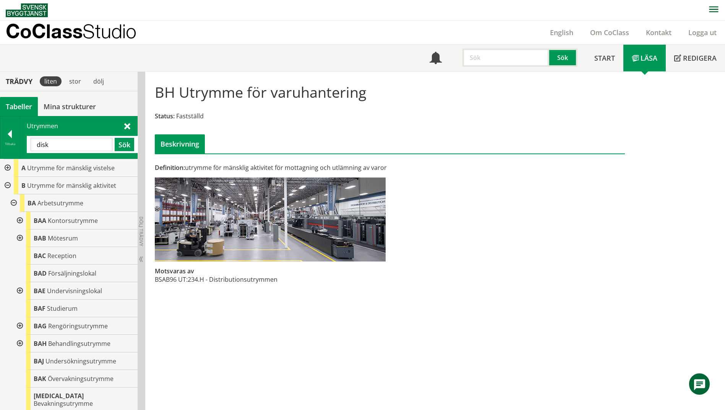
type input "disk"
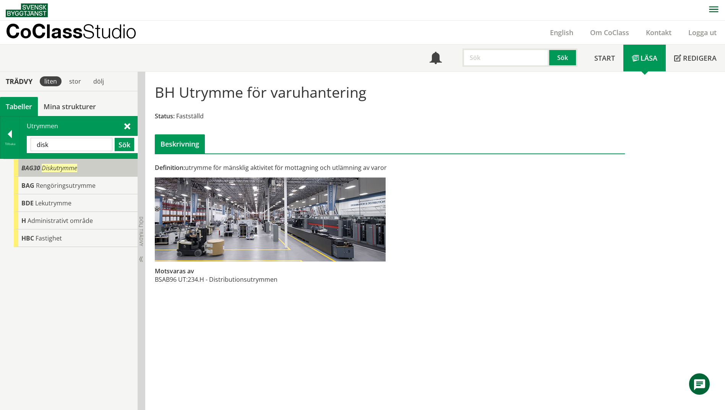
click at [67, 169] on span "Diskutrymme" at bounding box center [60, 168] width 36 height 8
